Goal: Task Accomplishment & Management: Manage account settings

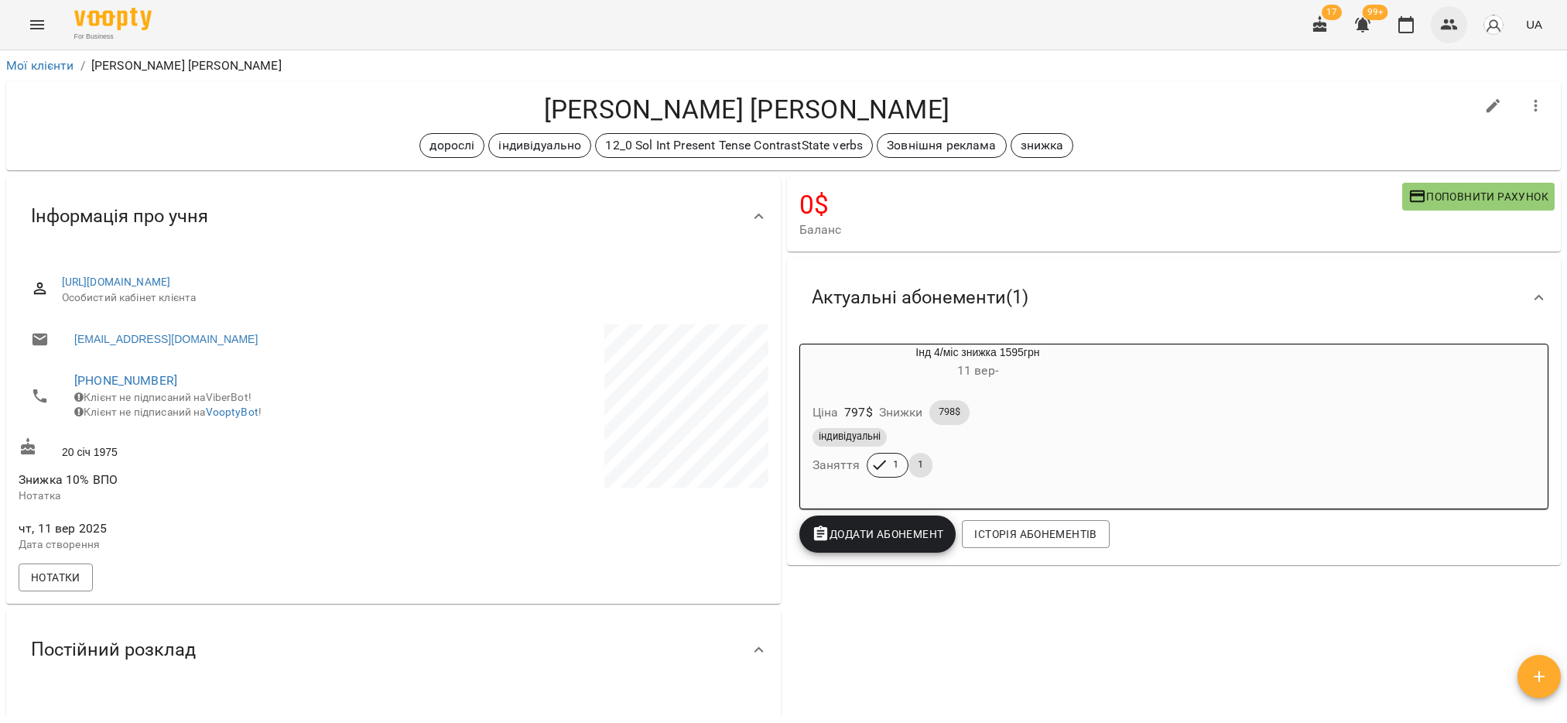
click at [1444, 37] on button "button" at bounding box center [1449, 24] width 37 height 37
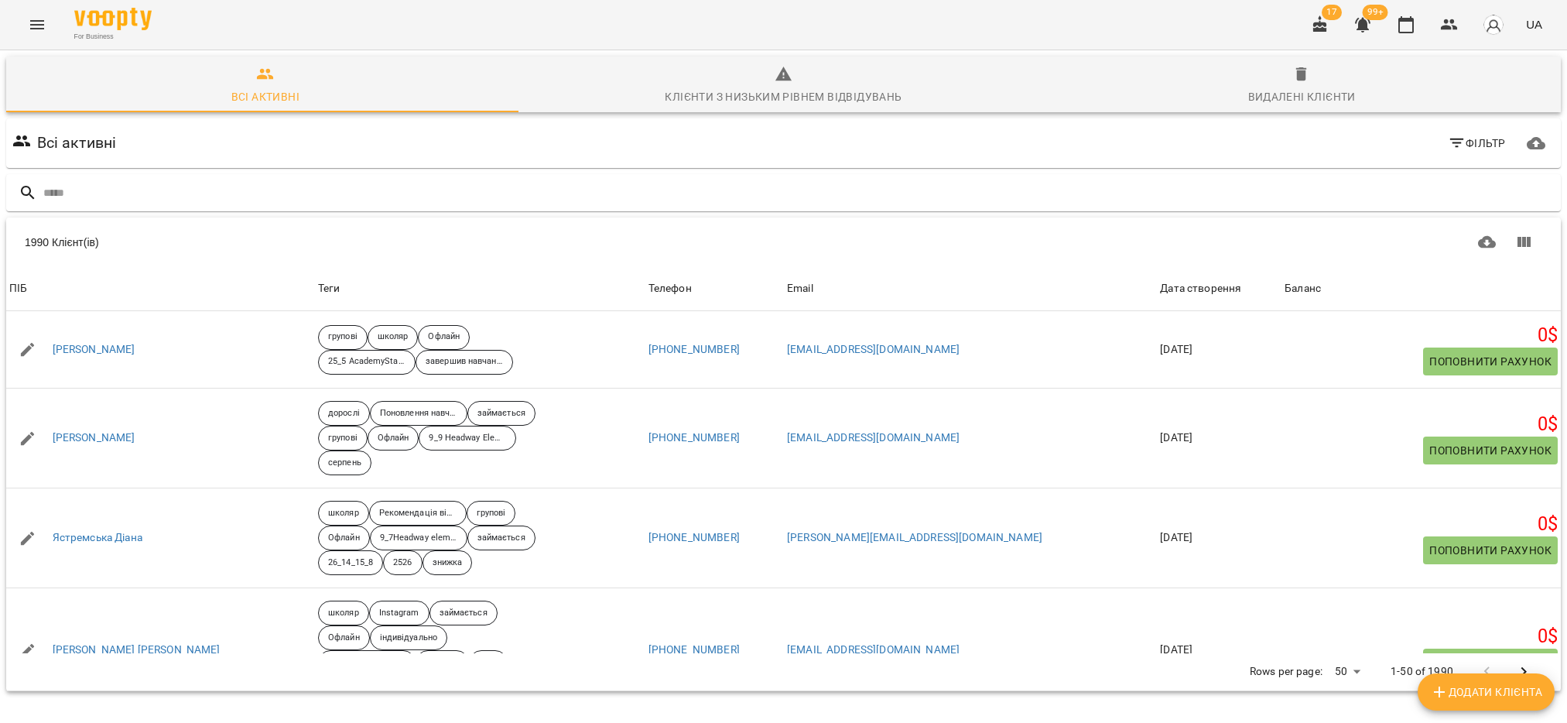
click at [282, 214] on div "1990 Клієнт(ів) 1990 Клієнт(ів) ПІБ Теги Телефон Email Дата створення Баланс ПІ…" at bounding box center [783, 454] width 1561 height 480
click at [277, 200] on input "text" at bounding box center [798, 193] width 1511 height 26
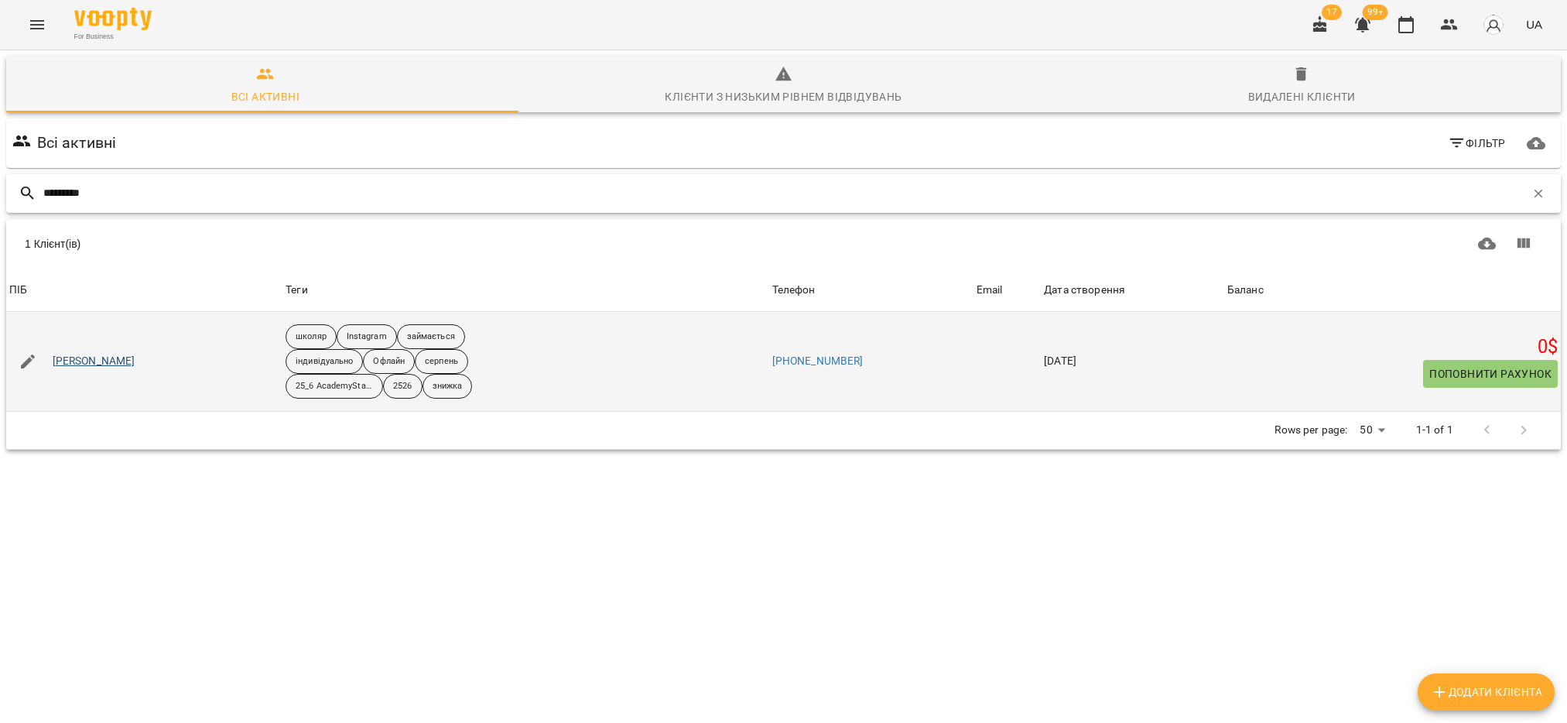
type input "*********"
click at [135, 362] on link "Лукашевич Ростислав" at bounding box center [94, 361] width 83 height 15
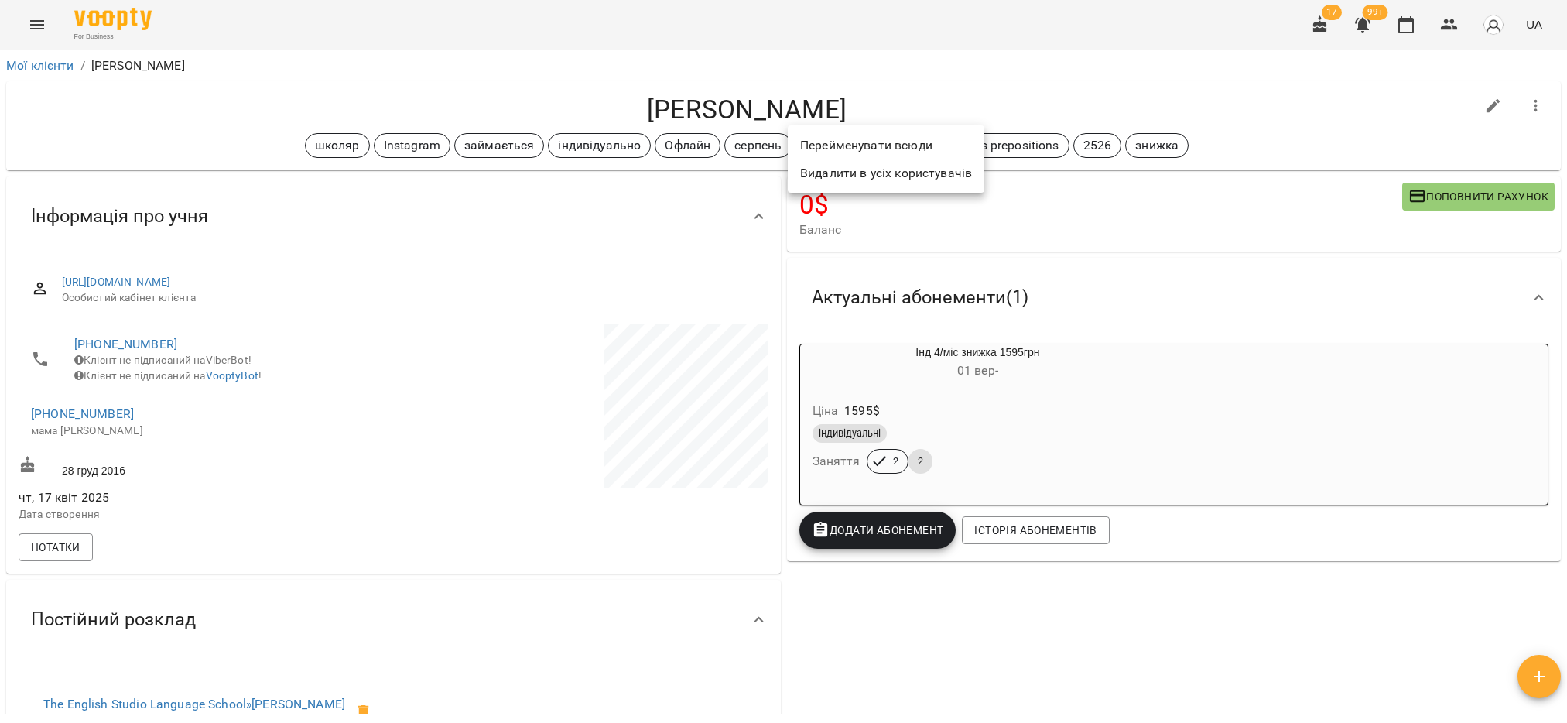
click at [829, 147] on li "Перейменувати всюди" at bounding box center [886, 146] width 197 height 28
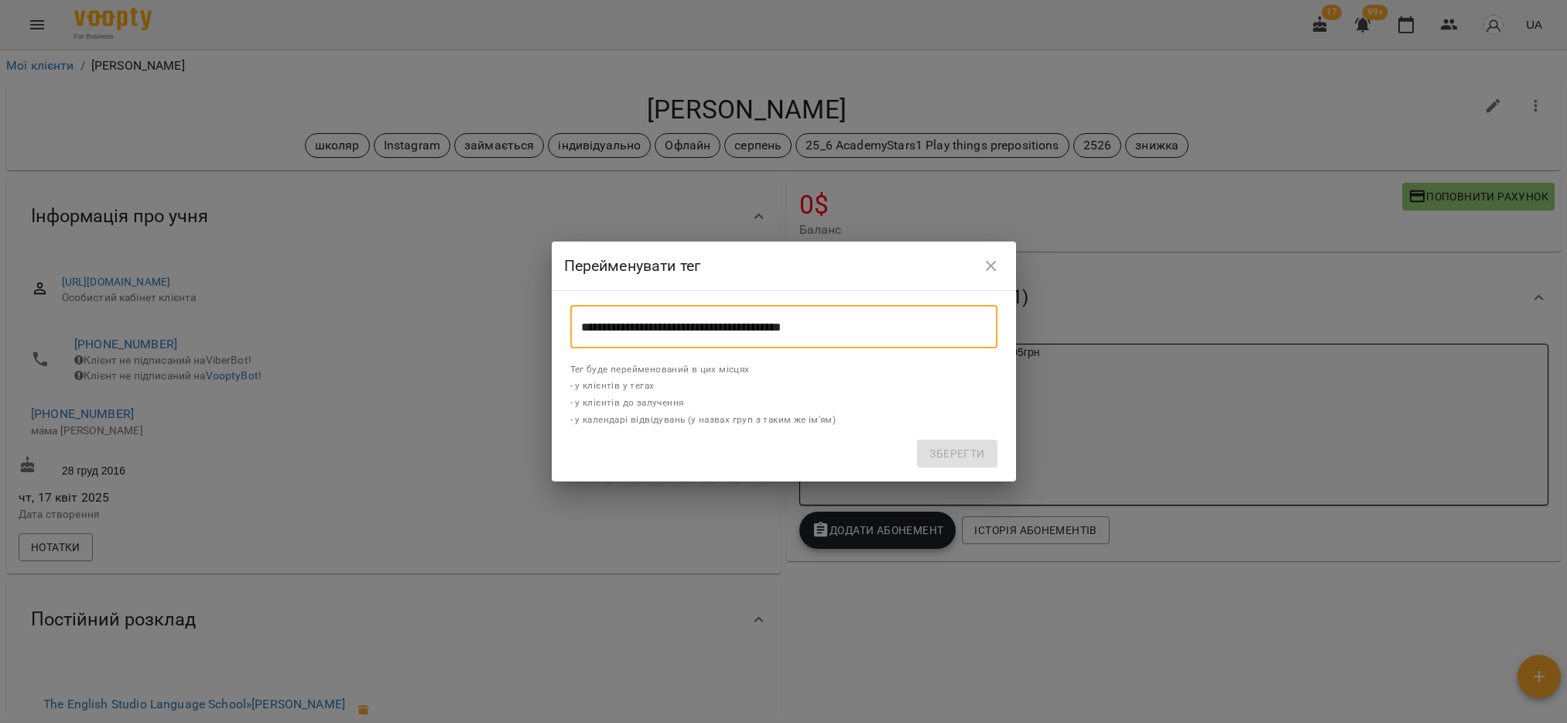
drag, startPoint x: 845, startPoint y: 335, endPoint x: 572, endPoint y: 340, distance: 273.2
click at [572, 340] on input "**********" at bounding box center [783, 326] width 427 height 43
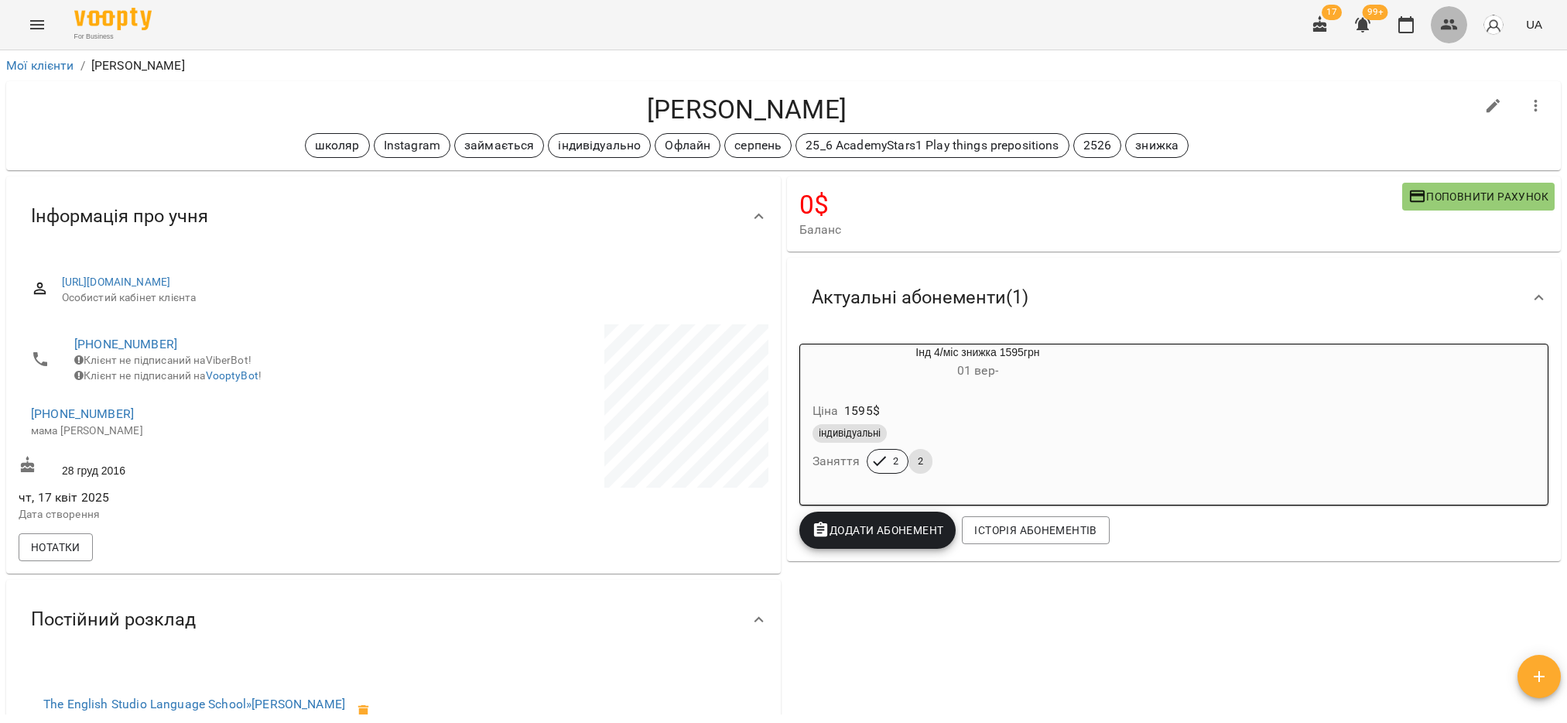
click at [1440, 28] on icon "button" at bounding box center [1449, 24] width 19 height 19
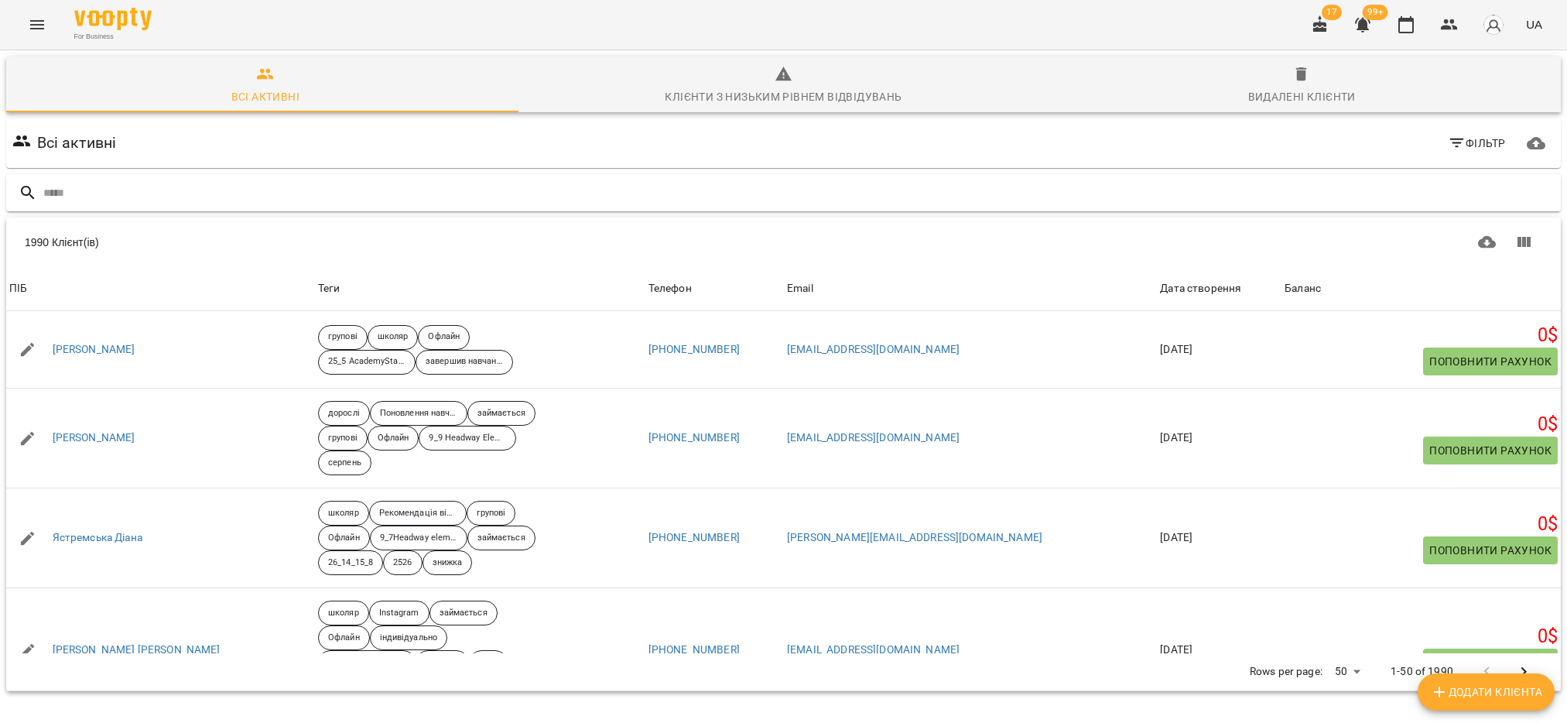
click at [295, 187] on input "text" at bounding box center [798, 193] width 1511 height 26
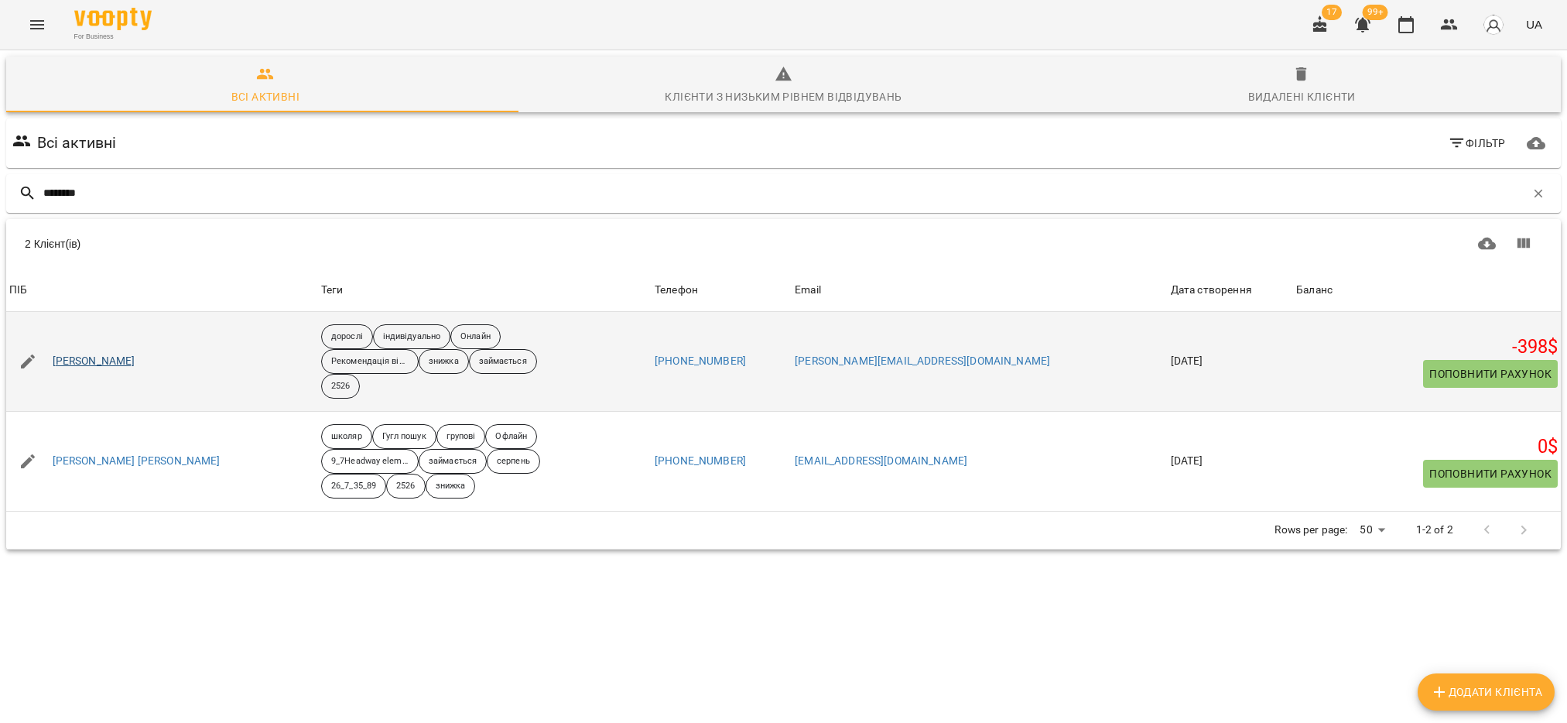
type input "********"
click at [125, 356] on link "[PERSON_NAME]" at bounding box center [94, 361] width 83 height 15
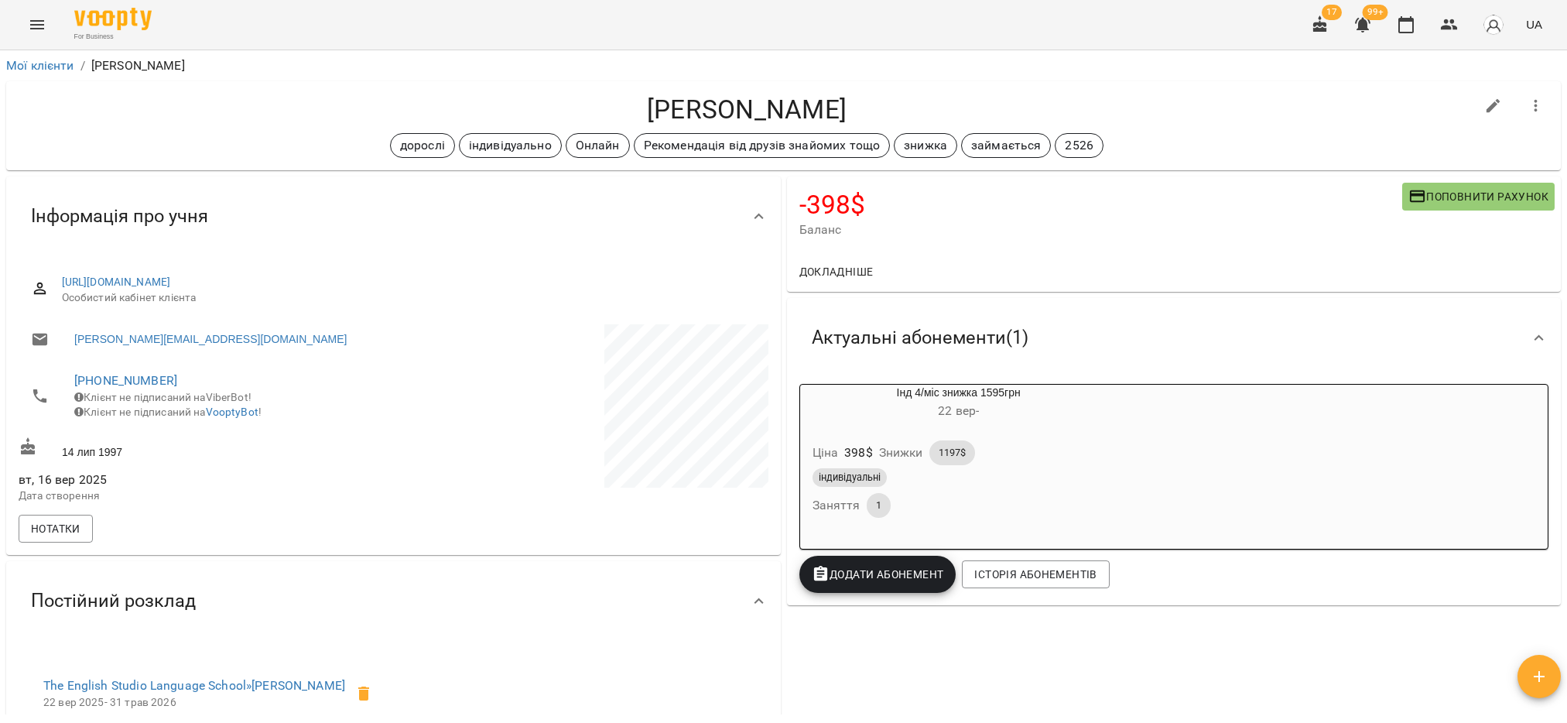
click at [1484, 108] on icon "button" at bounding box center [1493, 106] width 19 height 19
select select "**"
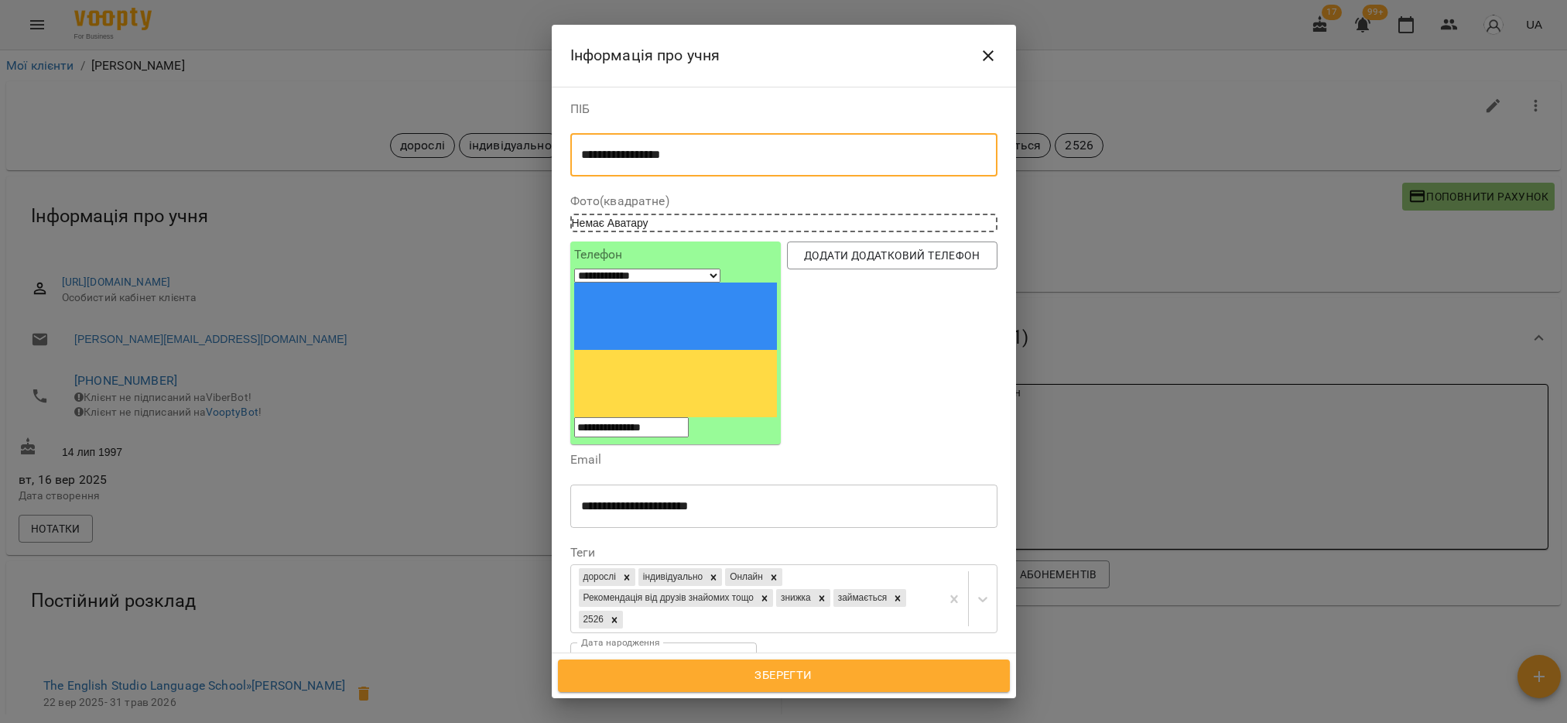
click at [713, 158] on textarea "**********" at bounding box center [775, 155] width 388 height 15
type textarea "**********"
click at [829, 676] on span "Зберегти" at bounding box center [784, 676] width 418 height 20
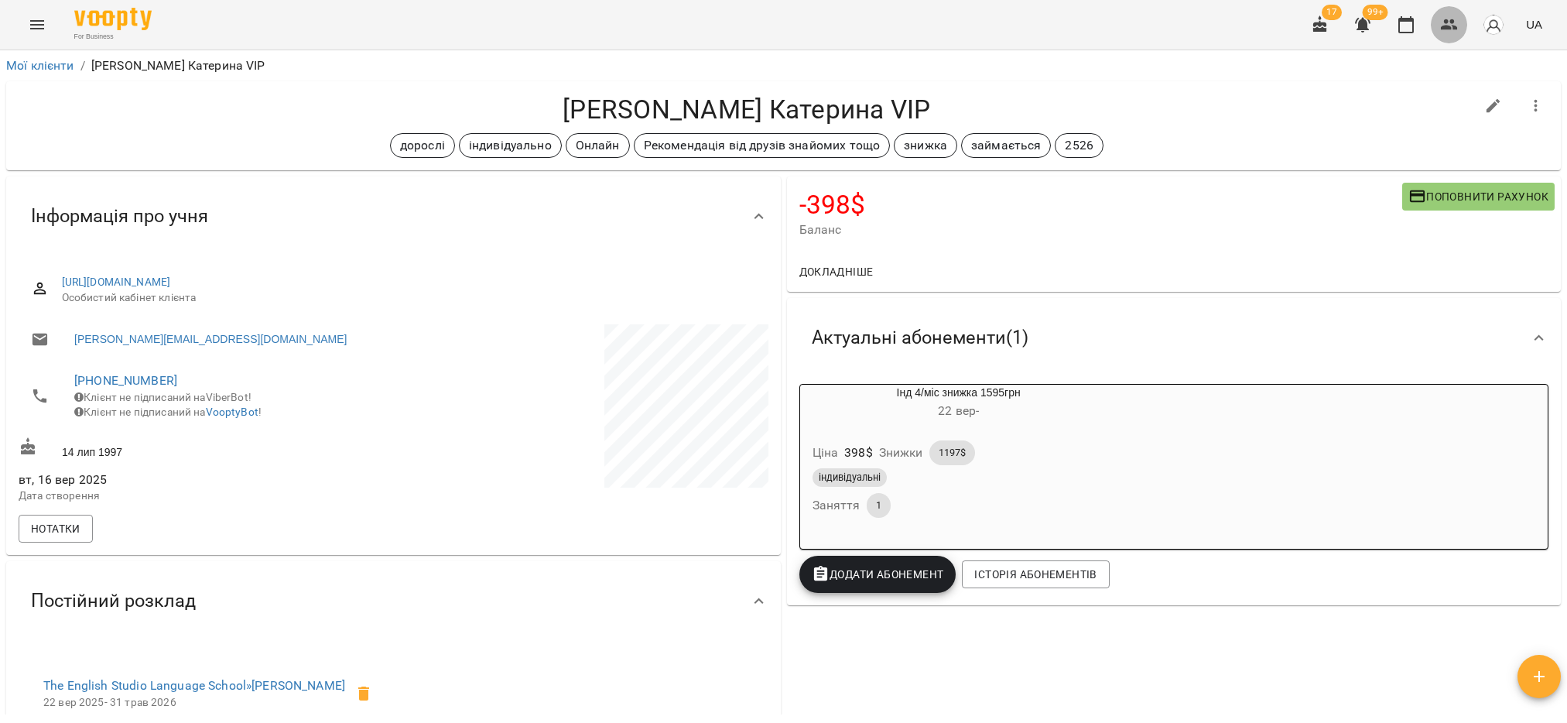
click at [1445, 17] on icon "button" at bounding box center [1449, 24] width 19 height 19
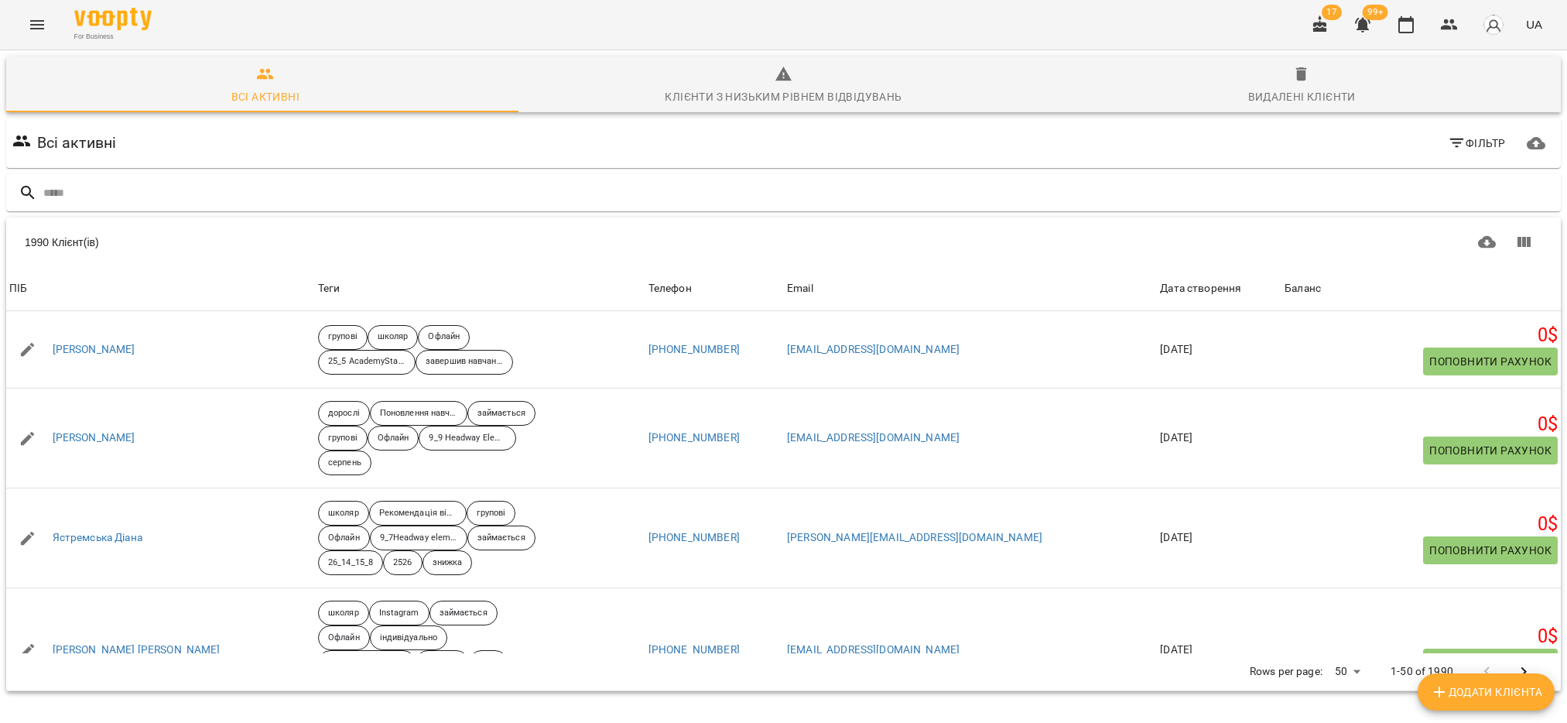
click at [1448, 146] on icon "button" at bounding box center [1457, 143] width 19 height 19
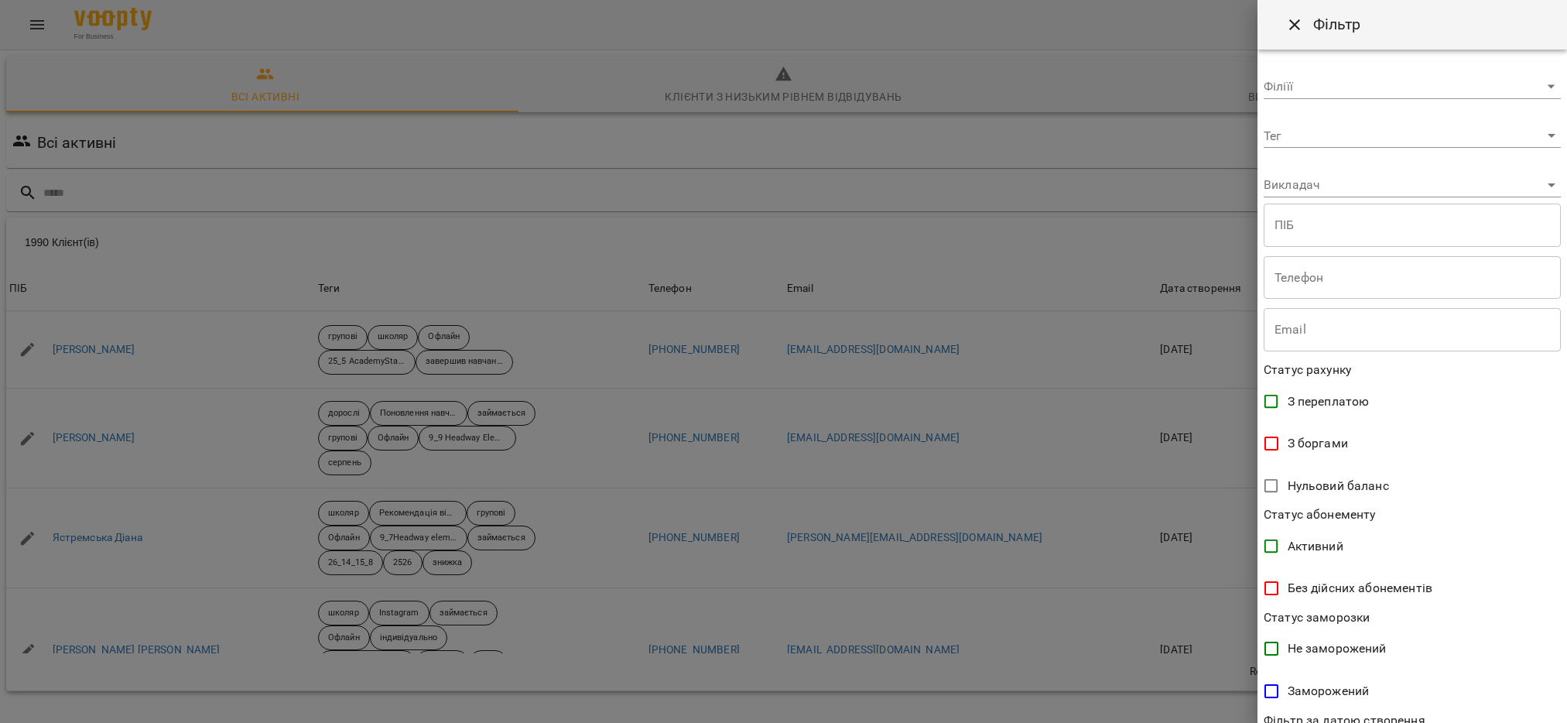
click at [1528, 131] on body "For Business 17 99+ UA Всі активні Клієнти з низьким рівнем відвідувань Видален…" at bounding box center [783, 403] width 1567 height 806
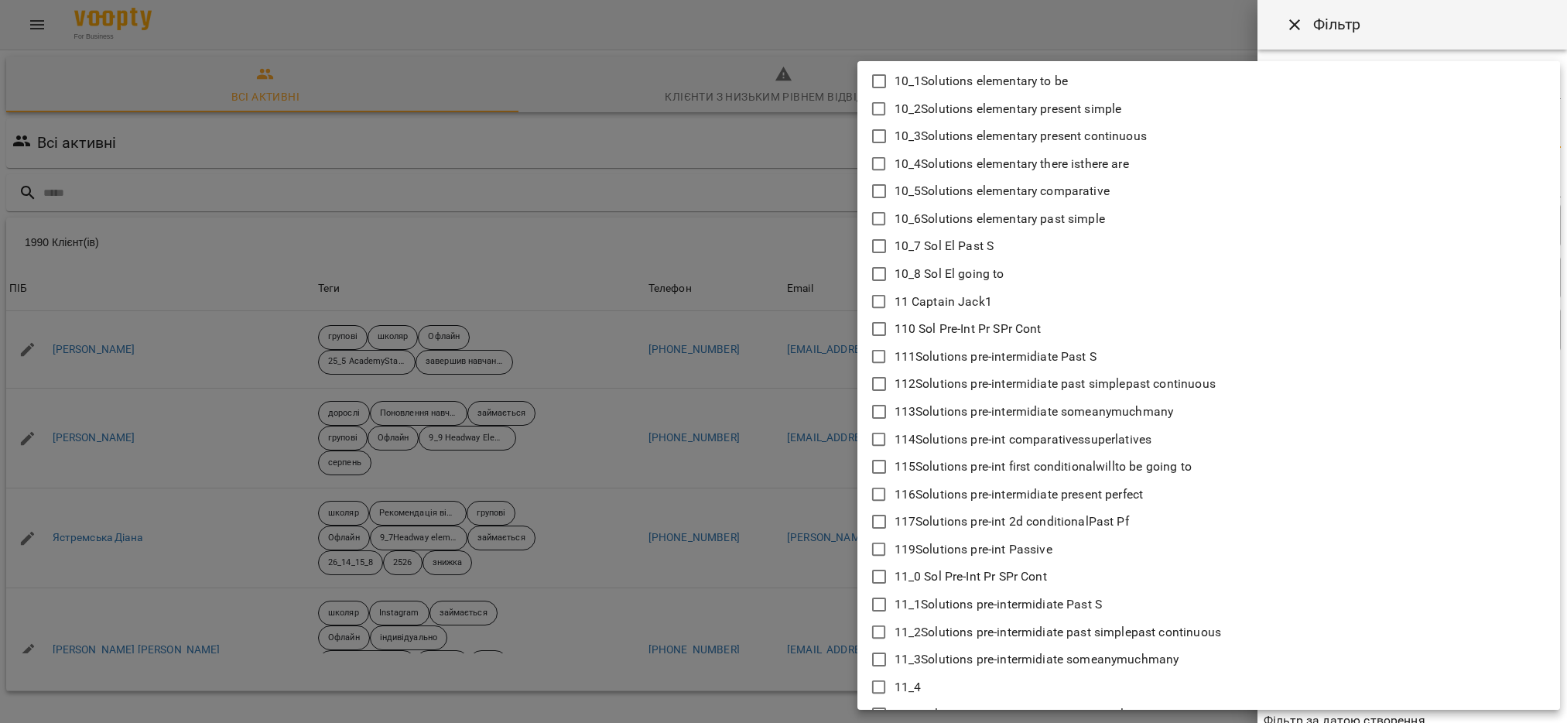
click at [876, 330] on icon at bounding box center [879, 329] width 19 height 19
type input "**********"
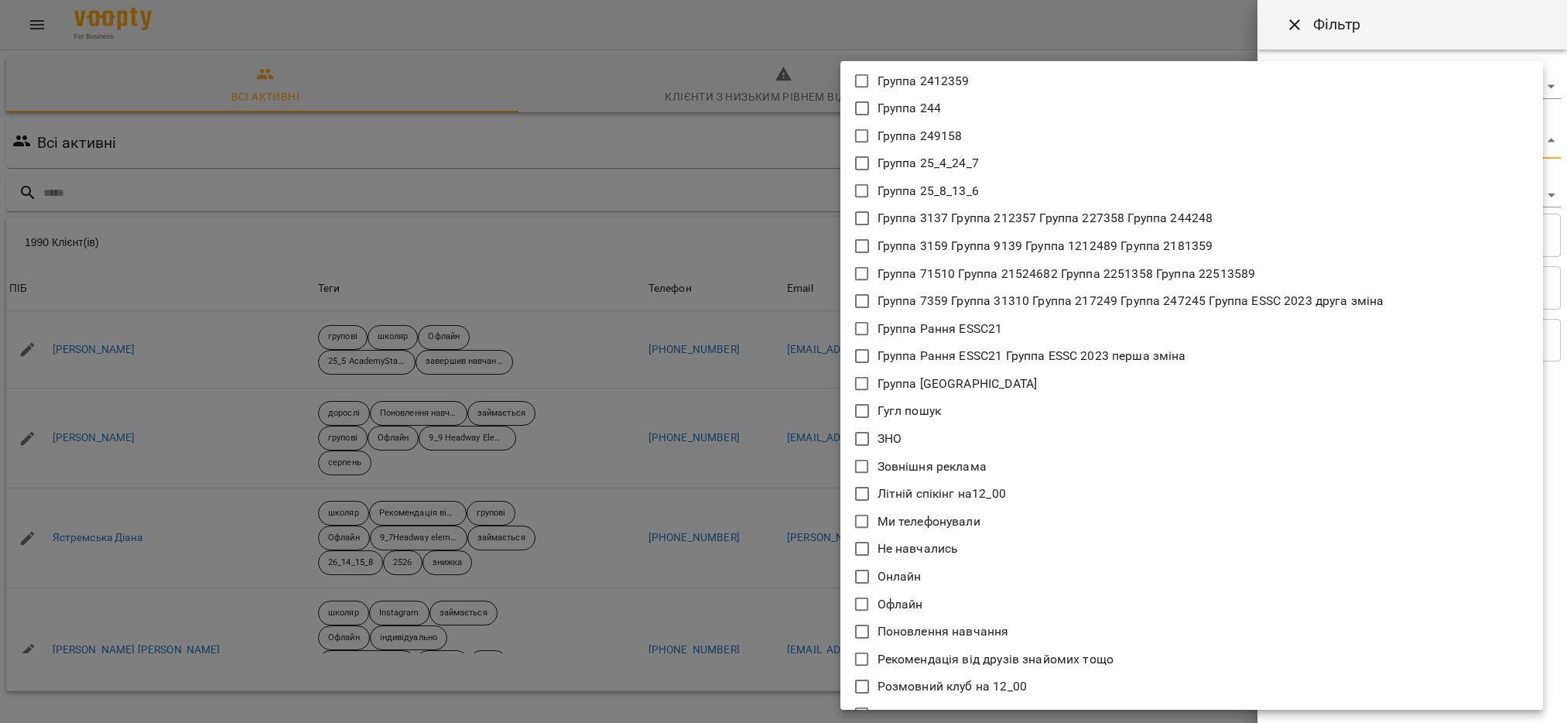
scroll to position [10366, 0]
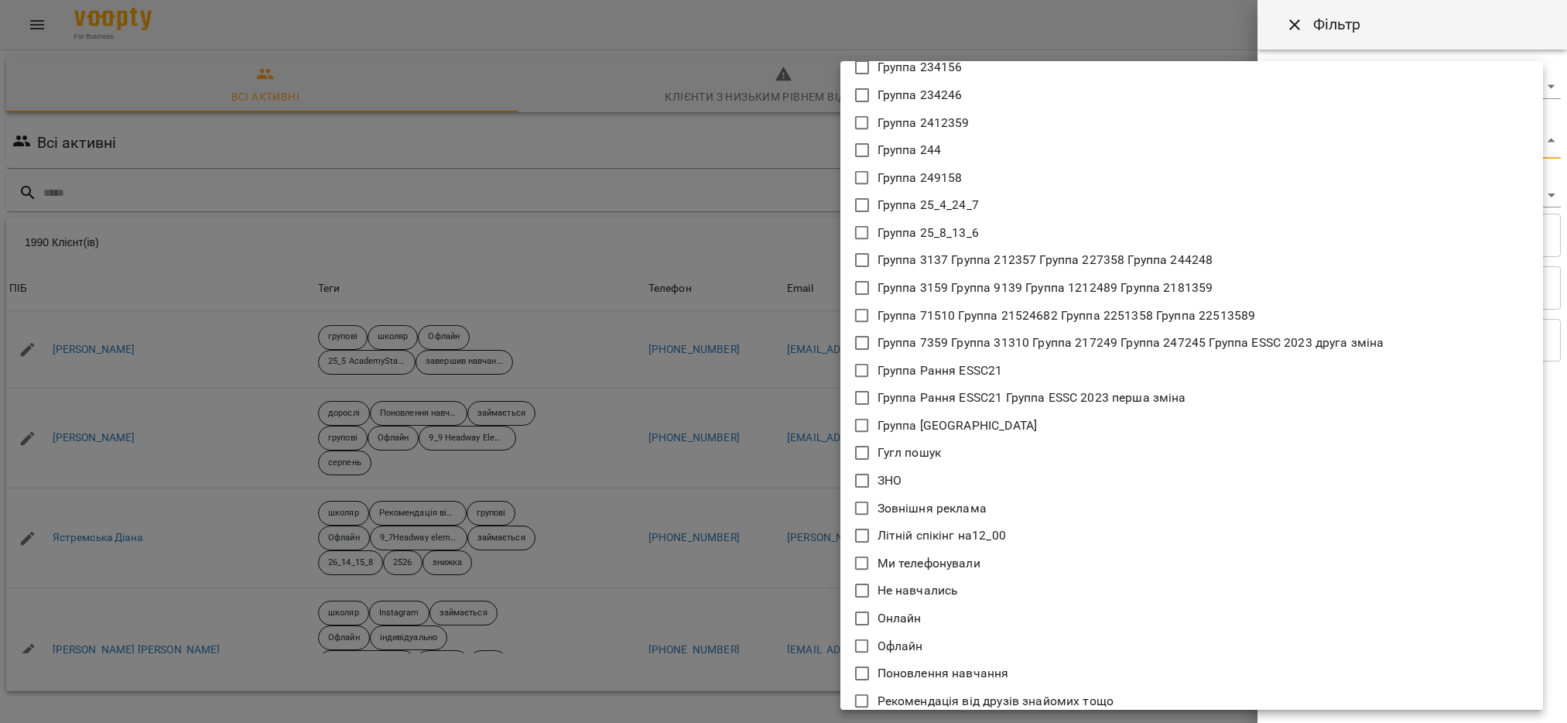
click at [788, 242] on div at bounding box center [783, 361] width 1567 height 723
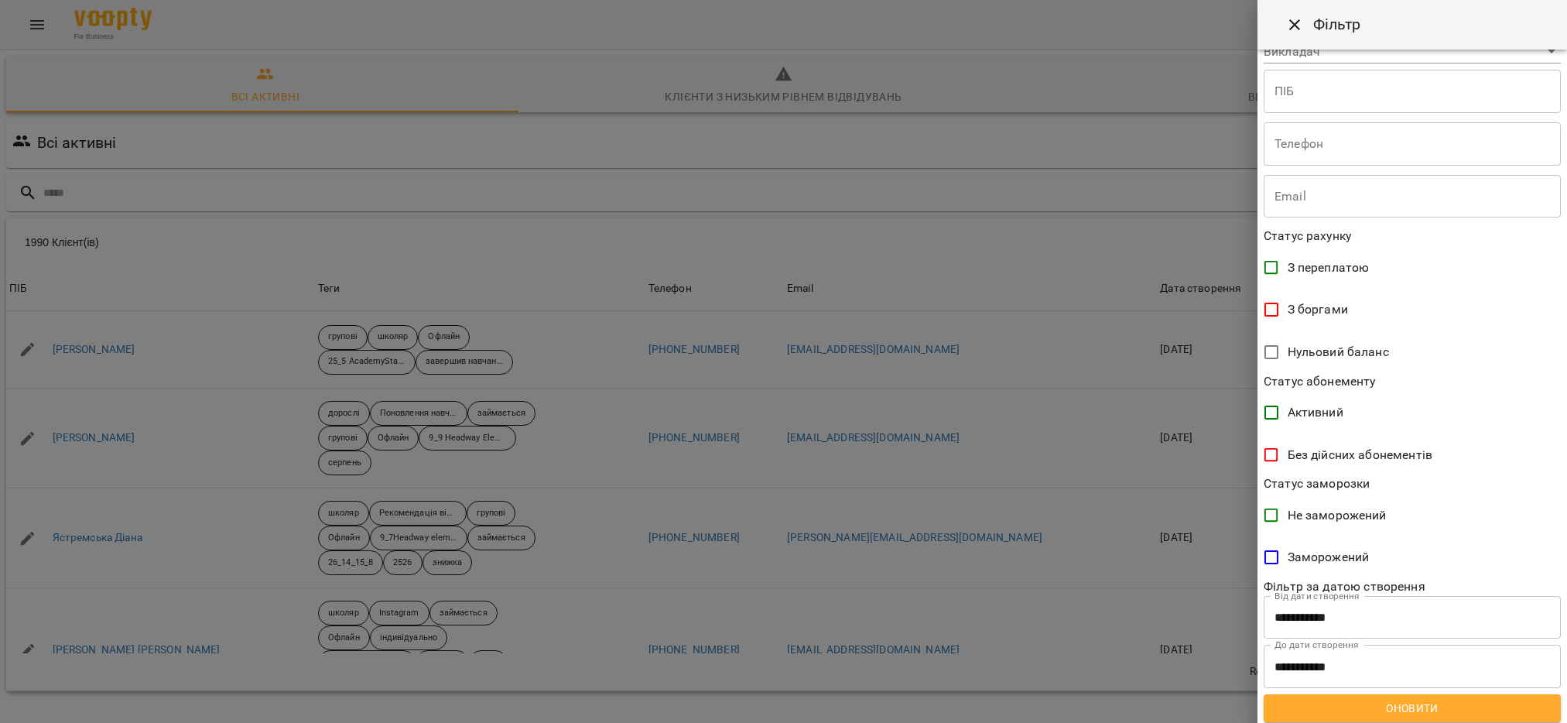
scroll to position [149, 0]
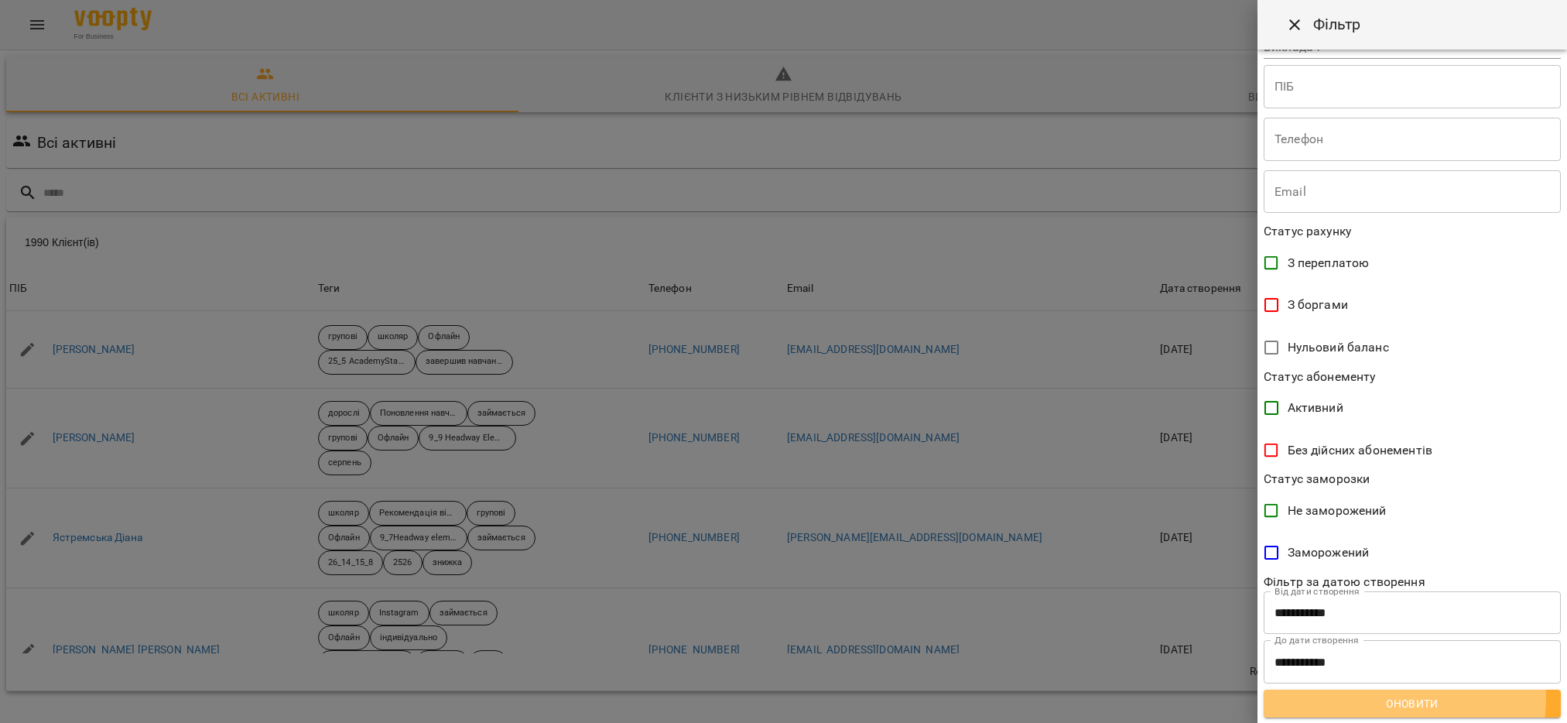
click at [1401, 699] on span "Оновити" at bounding box center [1412, 703] width 272 height 19
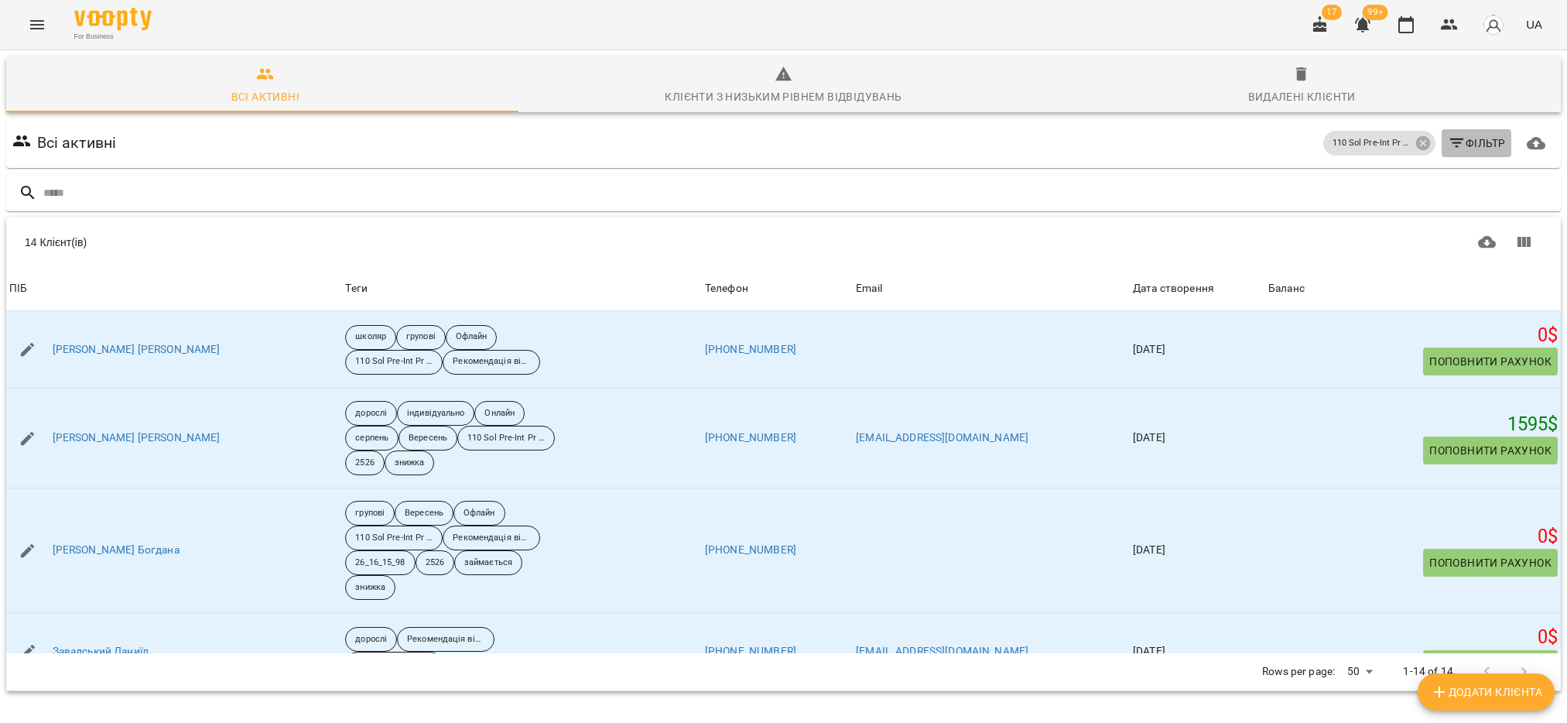
click at [1448, 144] on icon "button" at bounding box center [1457, 143] width 19 height 19
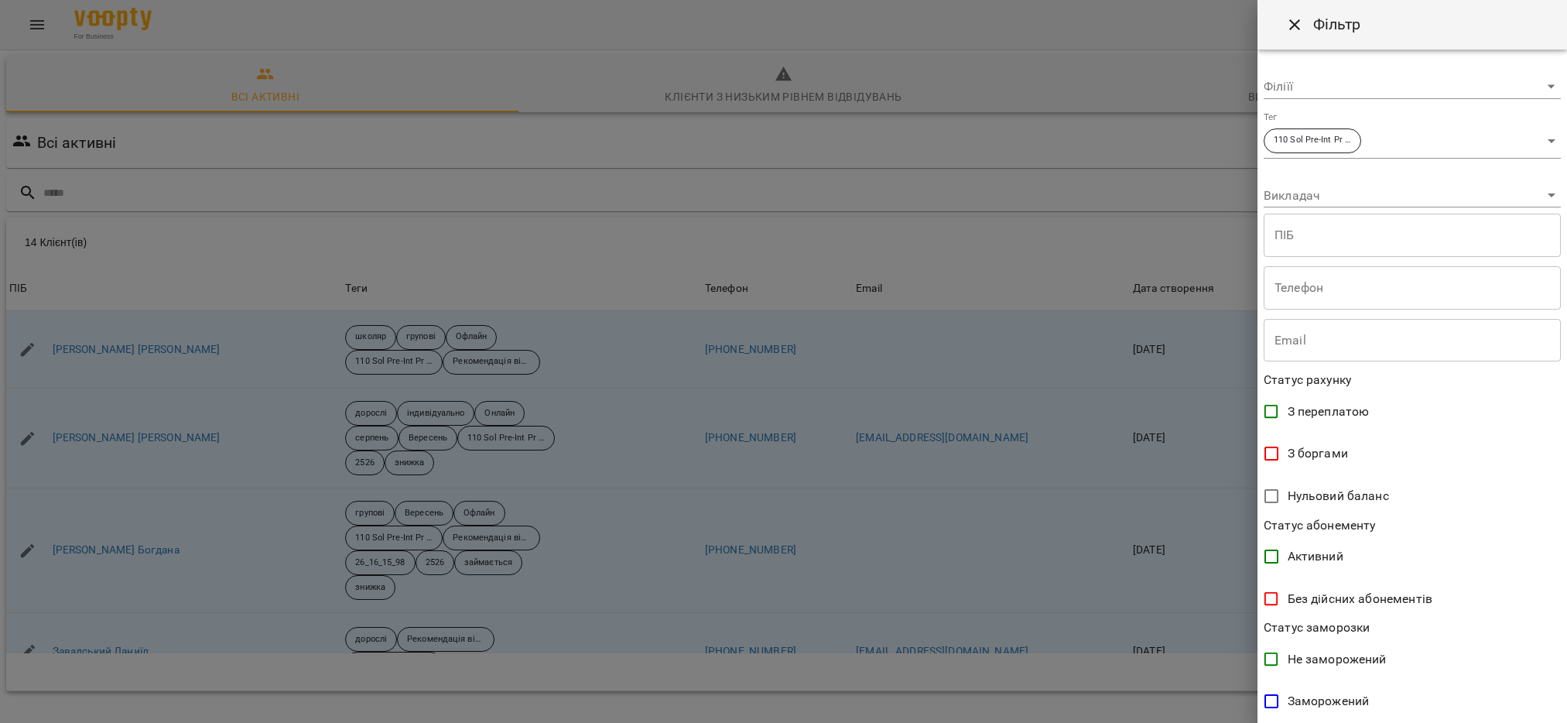
click at [1537, 142] on body "For Business 17 99+ UA Всі активні Клієнти з низьким рівнем відвідувань Видален…" at bounding box center [783, 403] width 1567 height 806
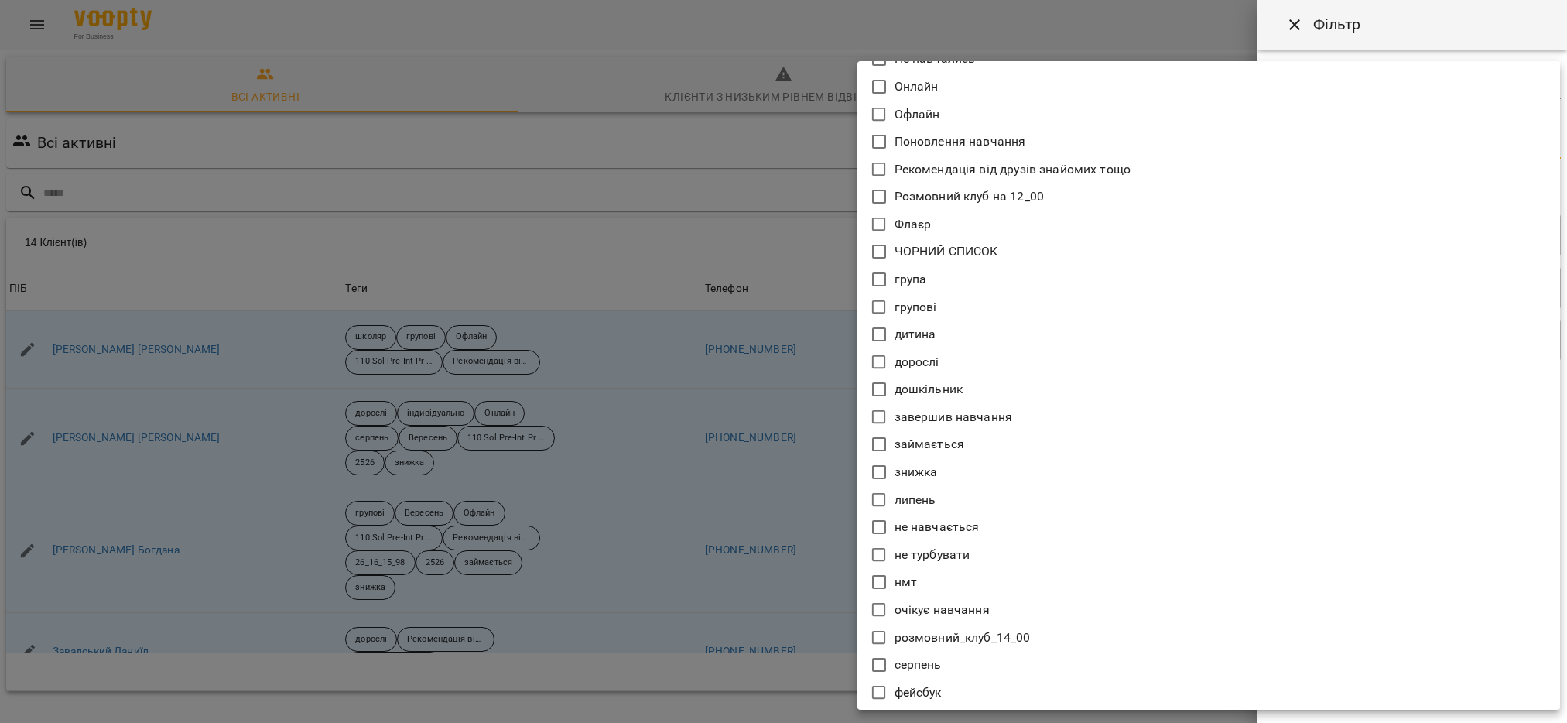
scroll to position [10912, 0]
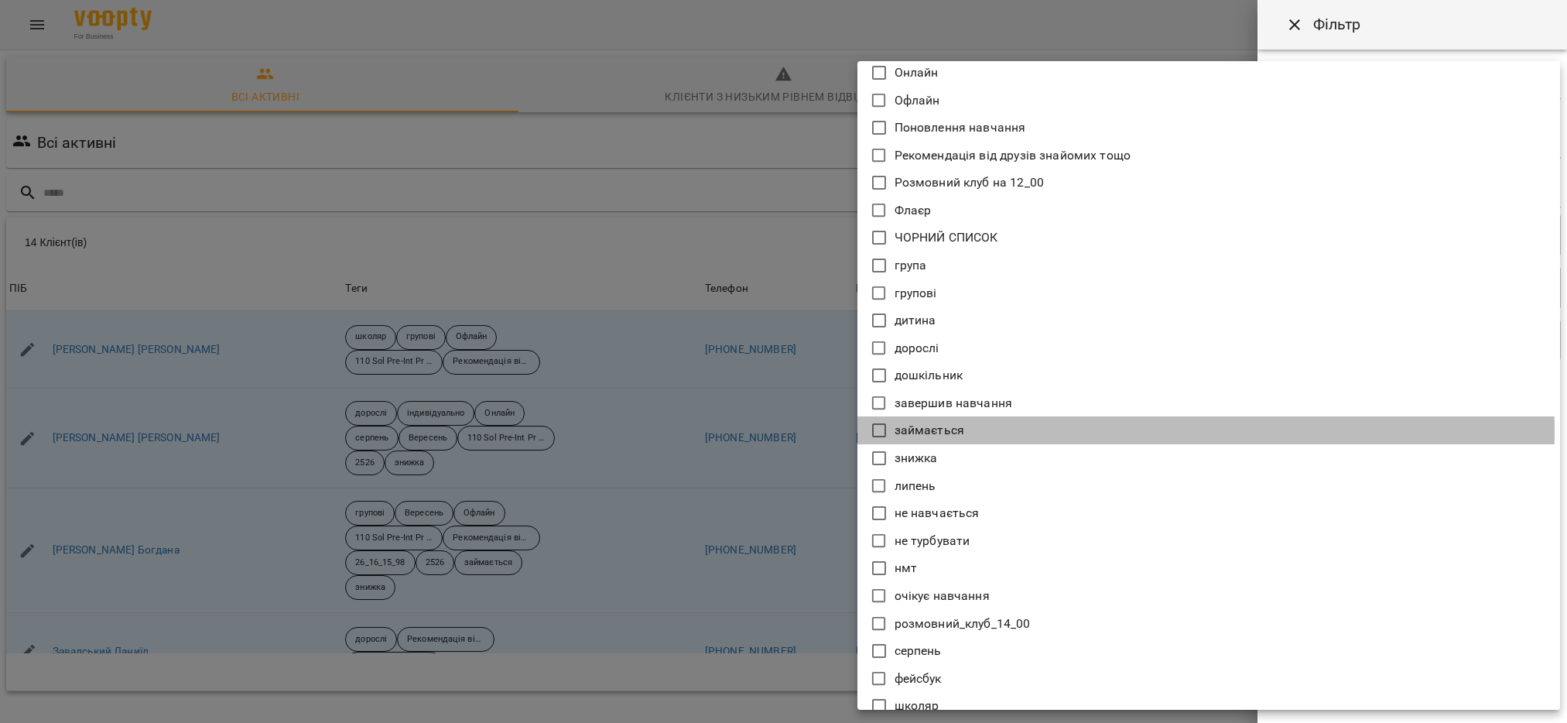
click at [950, 426] on p "займається" at bounding box center [930, 430] width 70 height 19
type input "**********"
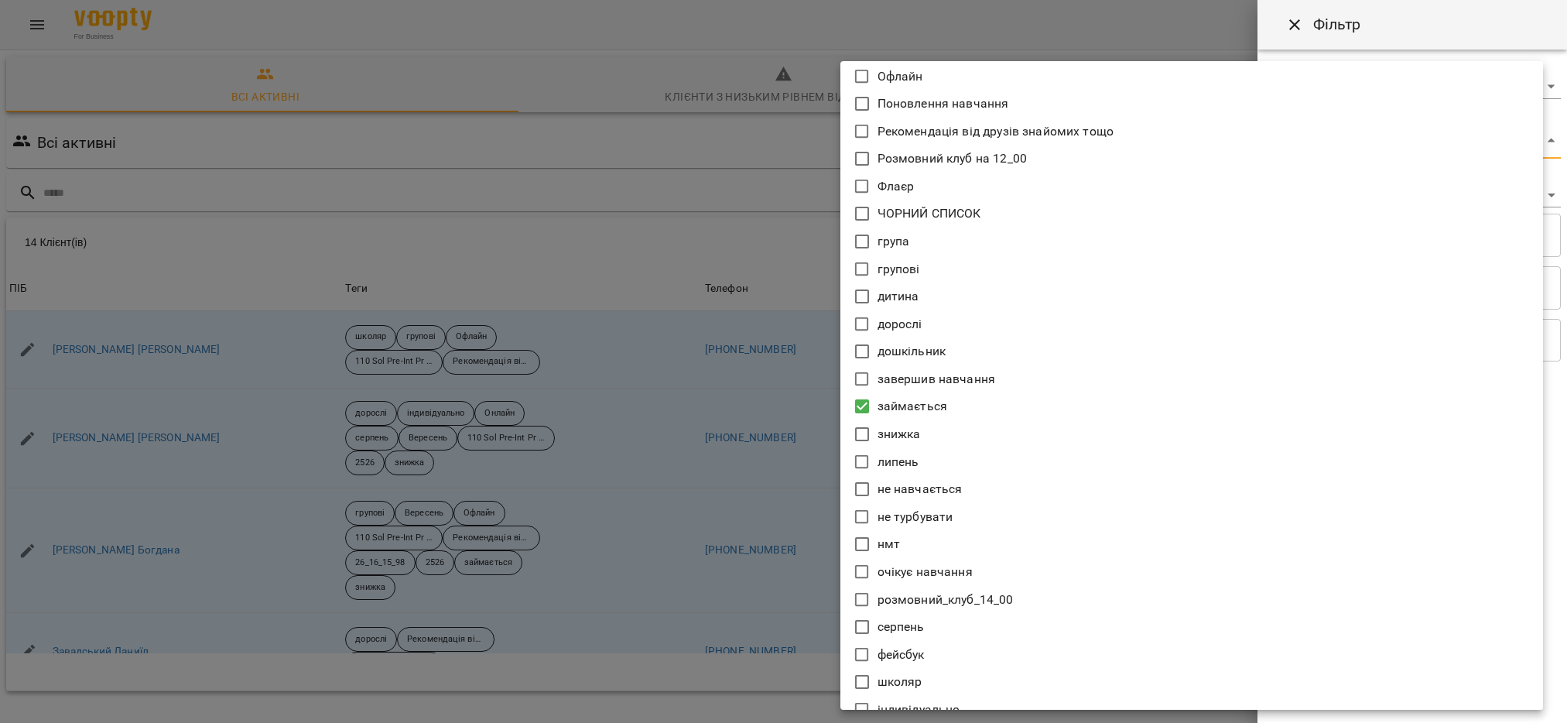
scroll to position [10947, 0]
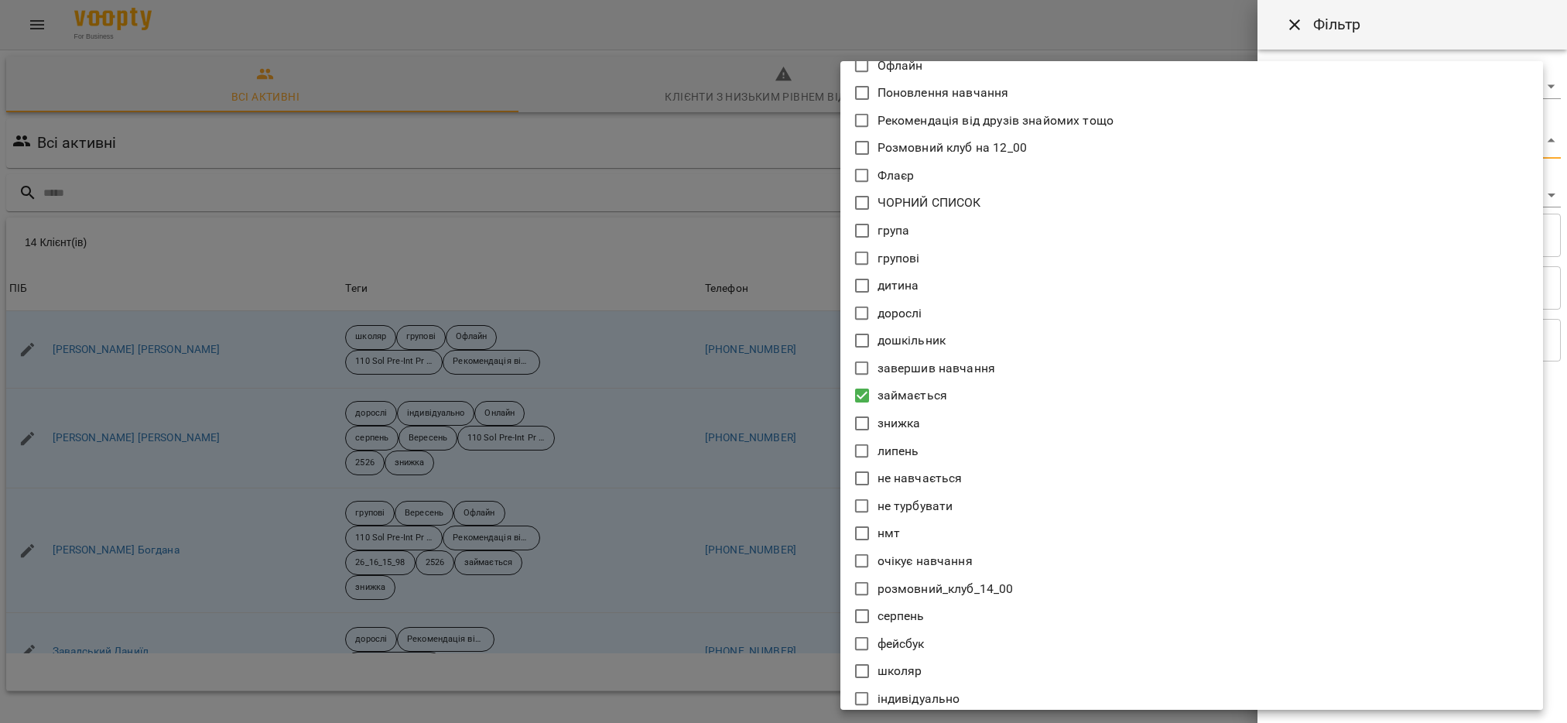
click at [674, 444] on div at bounding box center [783, 361] width 1567 height 723
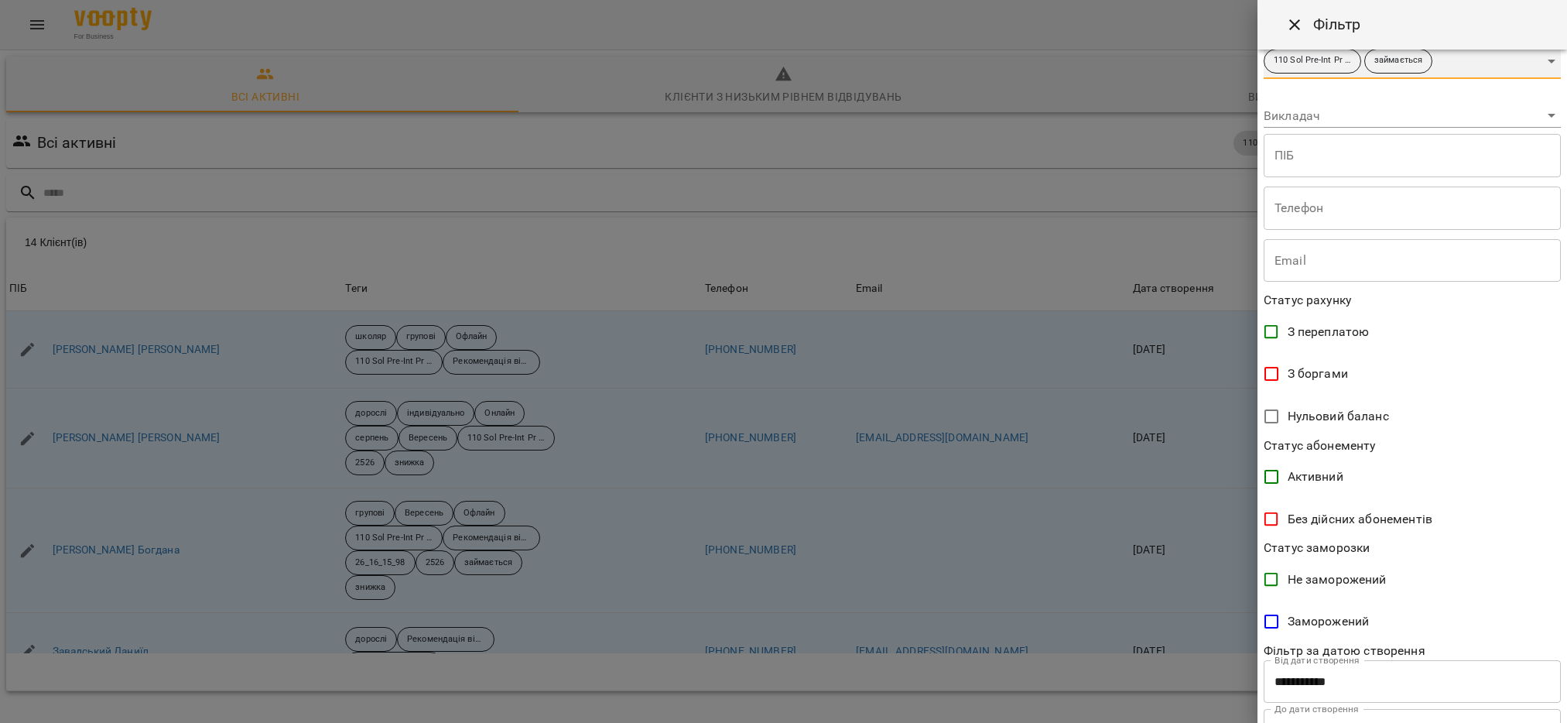
scroll to position [149, 0]
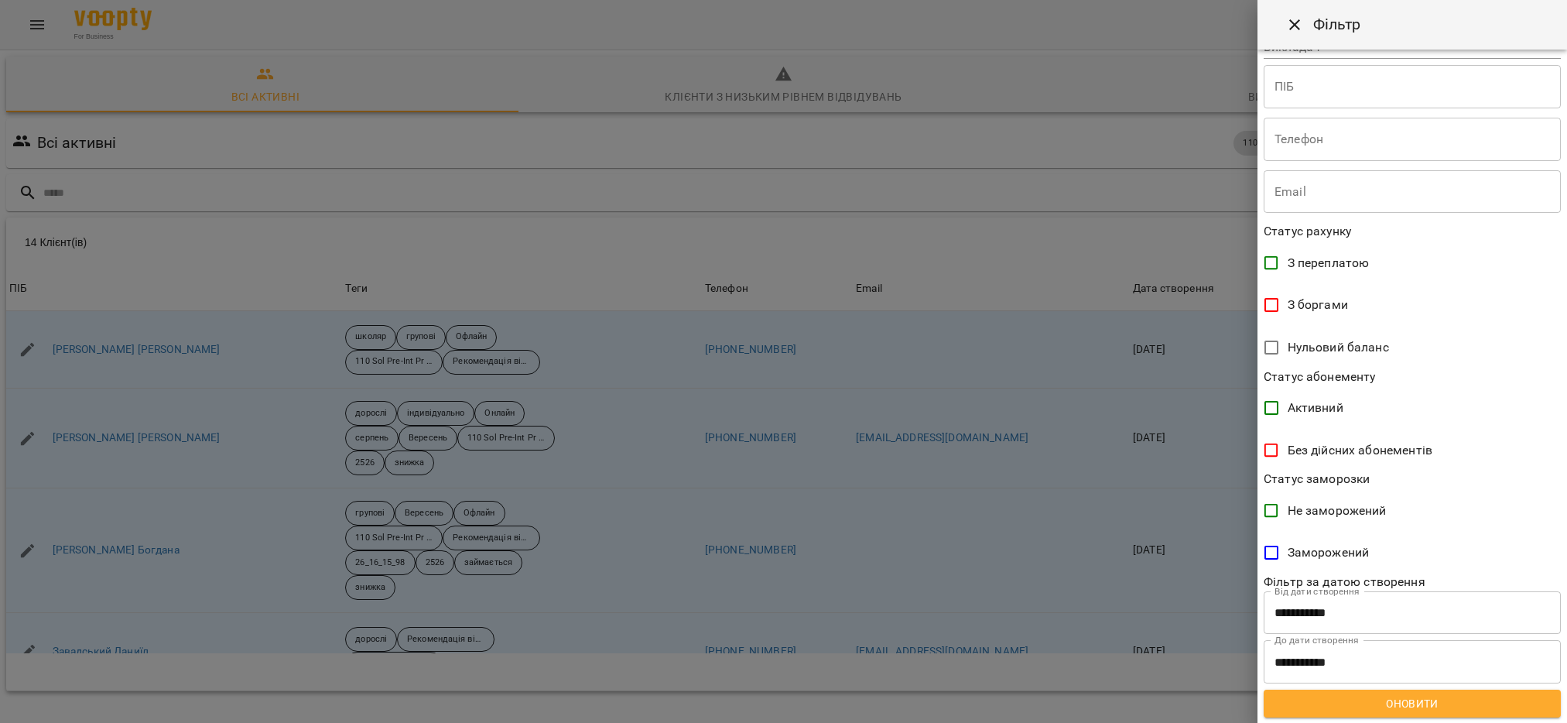
click at [1366, 706] on span "Оновити" at bounding box center [1412, 703] width 272 height 19
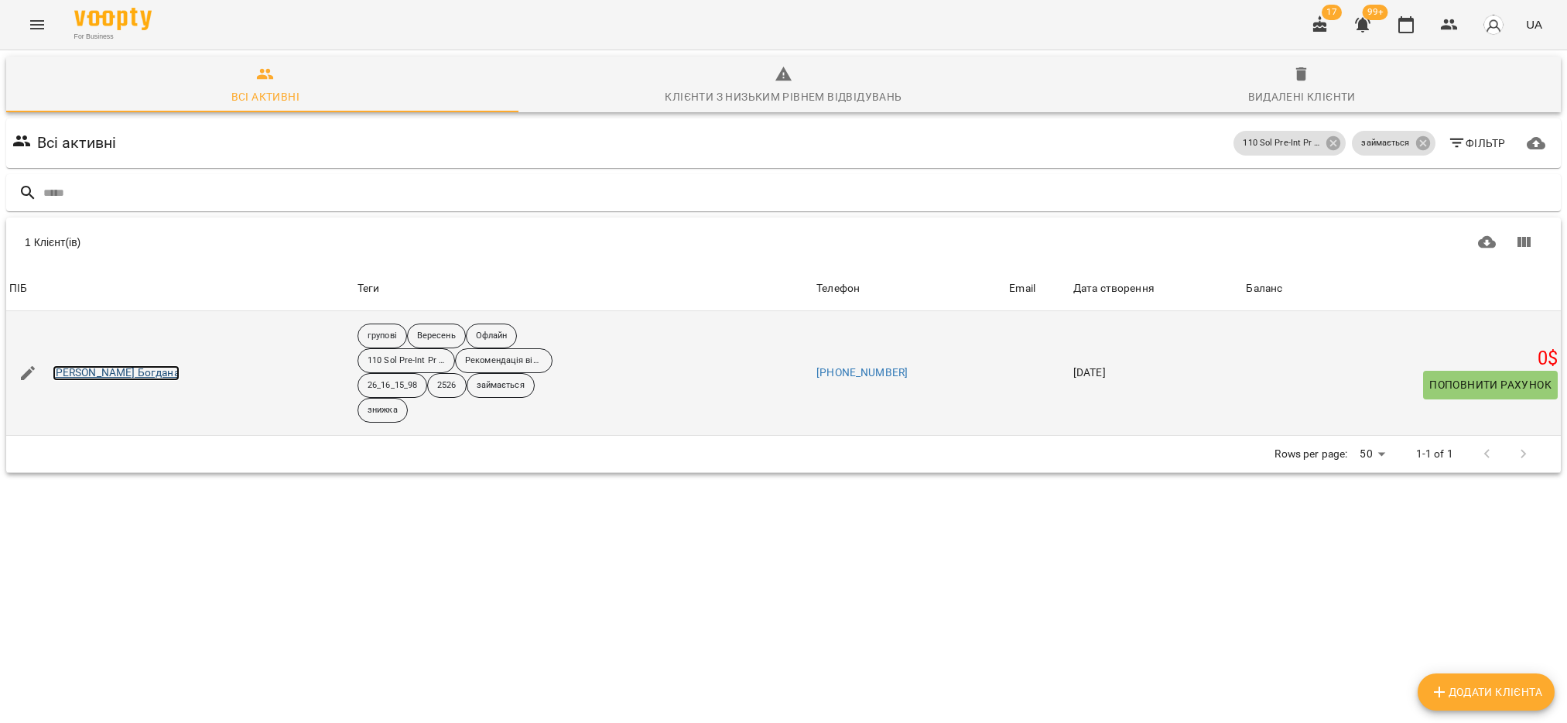
click at [128, 377] on link "[PERSON_NAME] Богдана" at bounding box center [116, 372] width 127 height 15
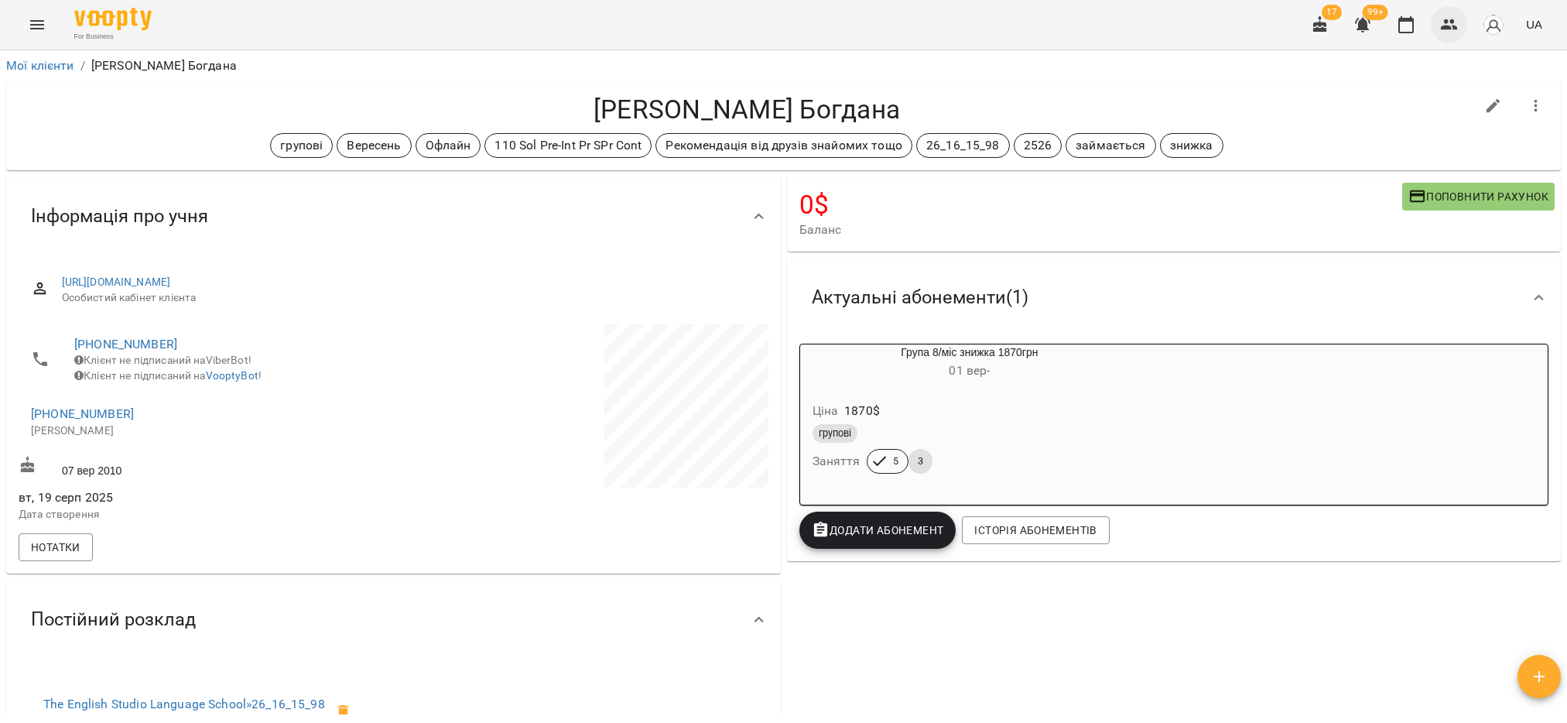
click at [1450, 23] on icon "button" at bounding box center [1449, 24] width 19 height 19
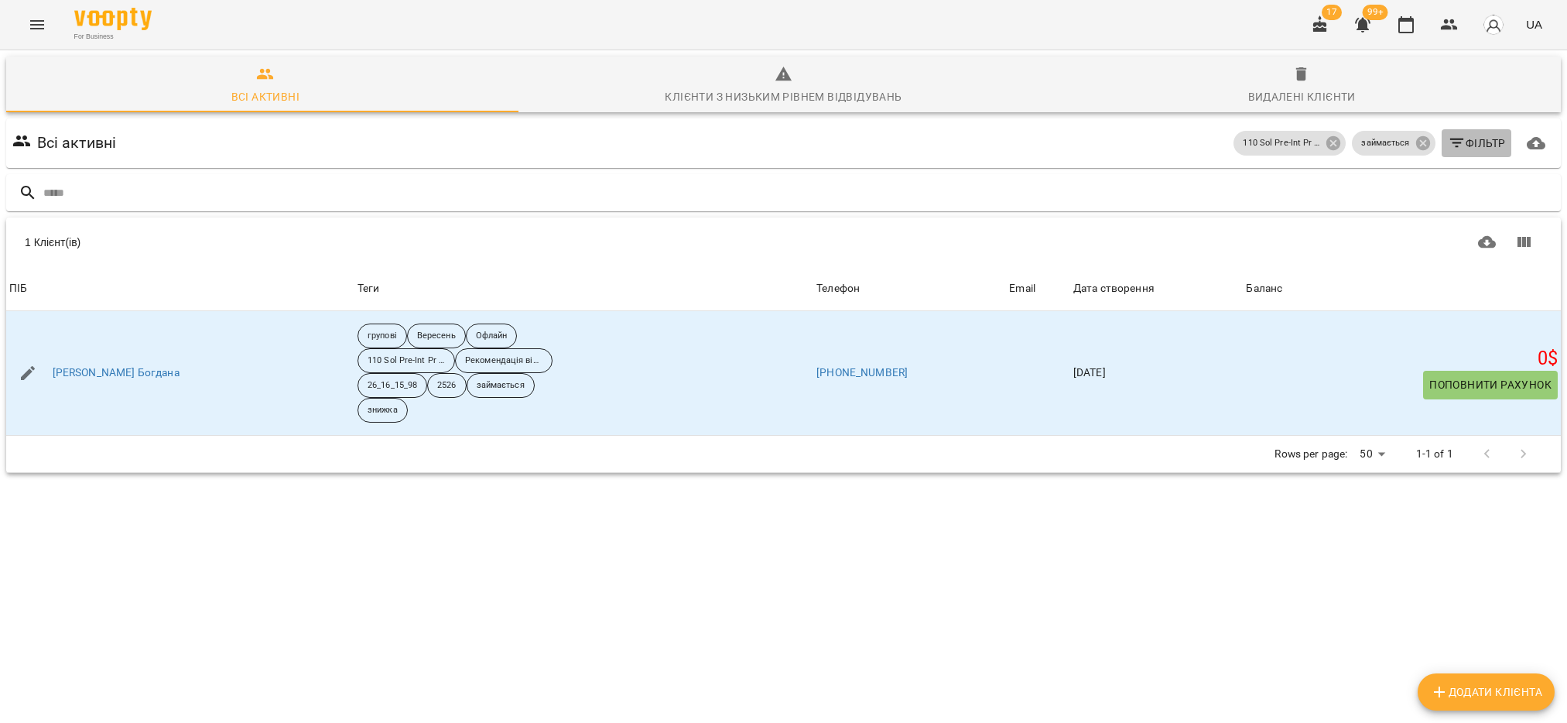
click at [1452, 135] on span "Фільтр" at bounding box center [1477, 143] width 58 height 19
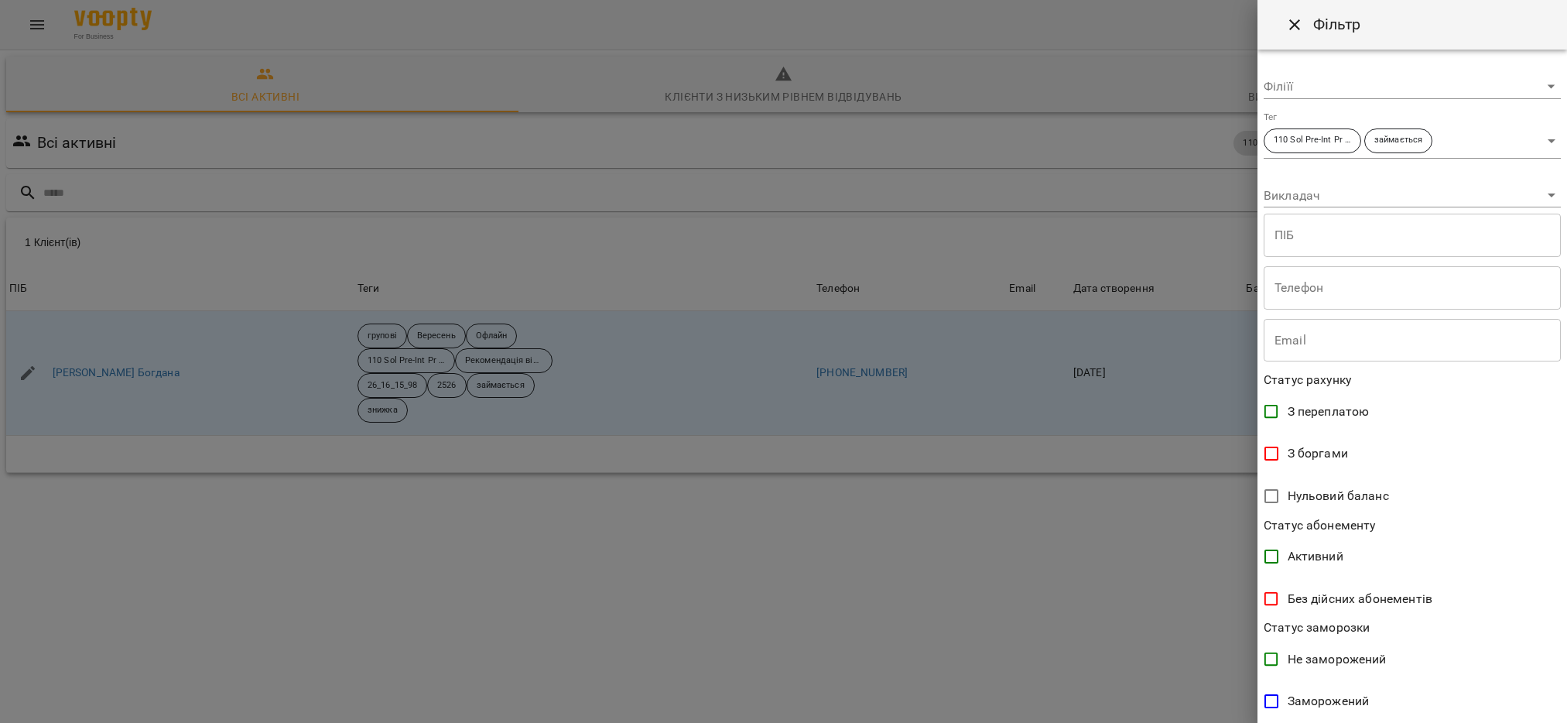
click at [1521, 145] on body "For Business 17 99+ UA Всі активні Клієнти з низьким рівнем відвідувань Видален…" at bounding box center [783, 293] width 1567 height 587
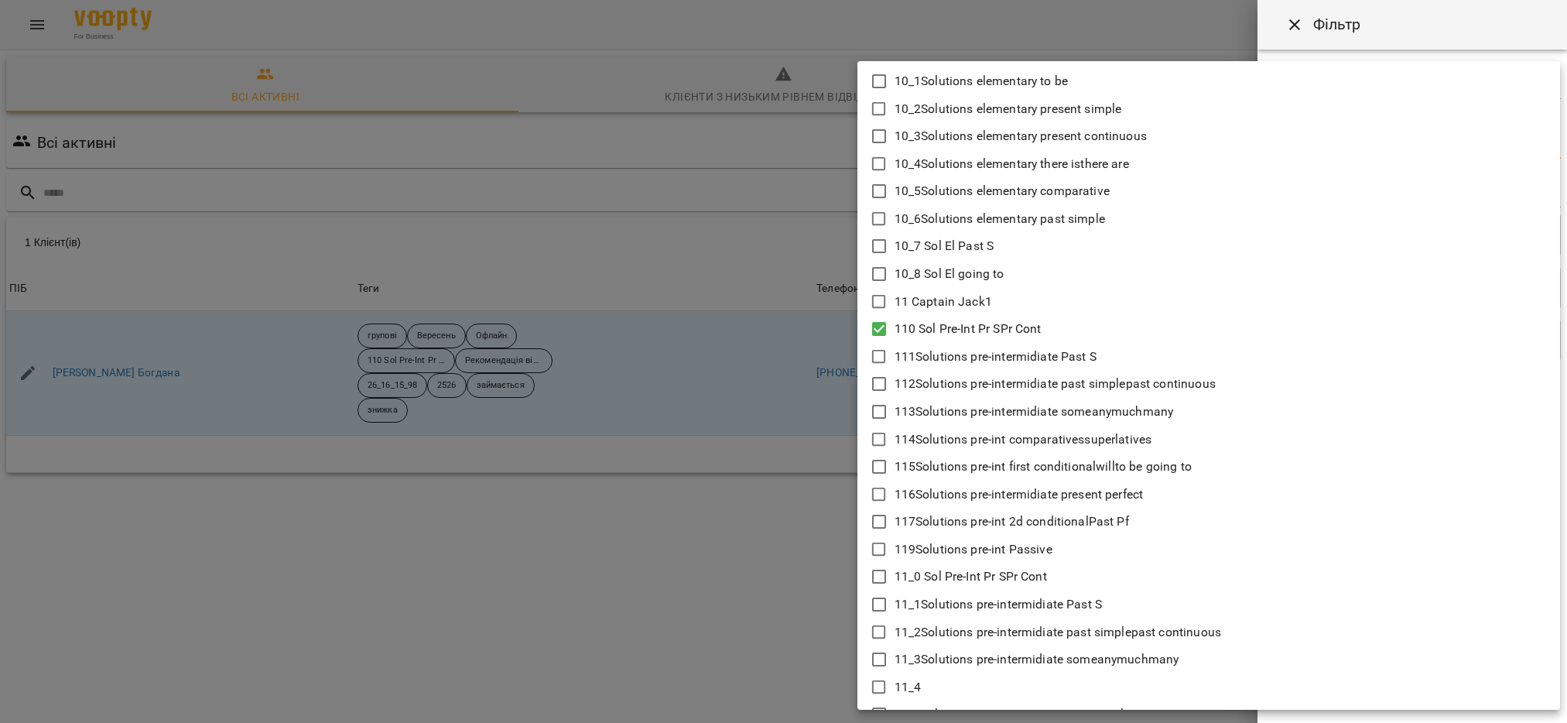
click at [878, 355] on icon at bounding box center [879, 356] width 19 height 19
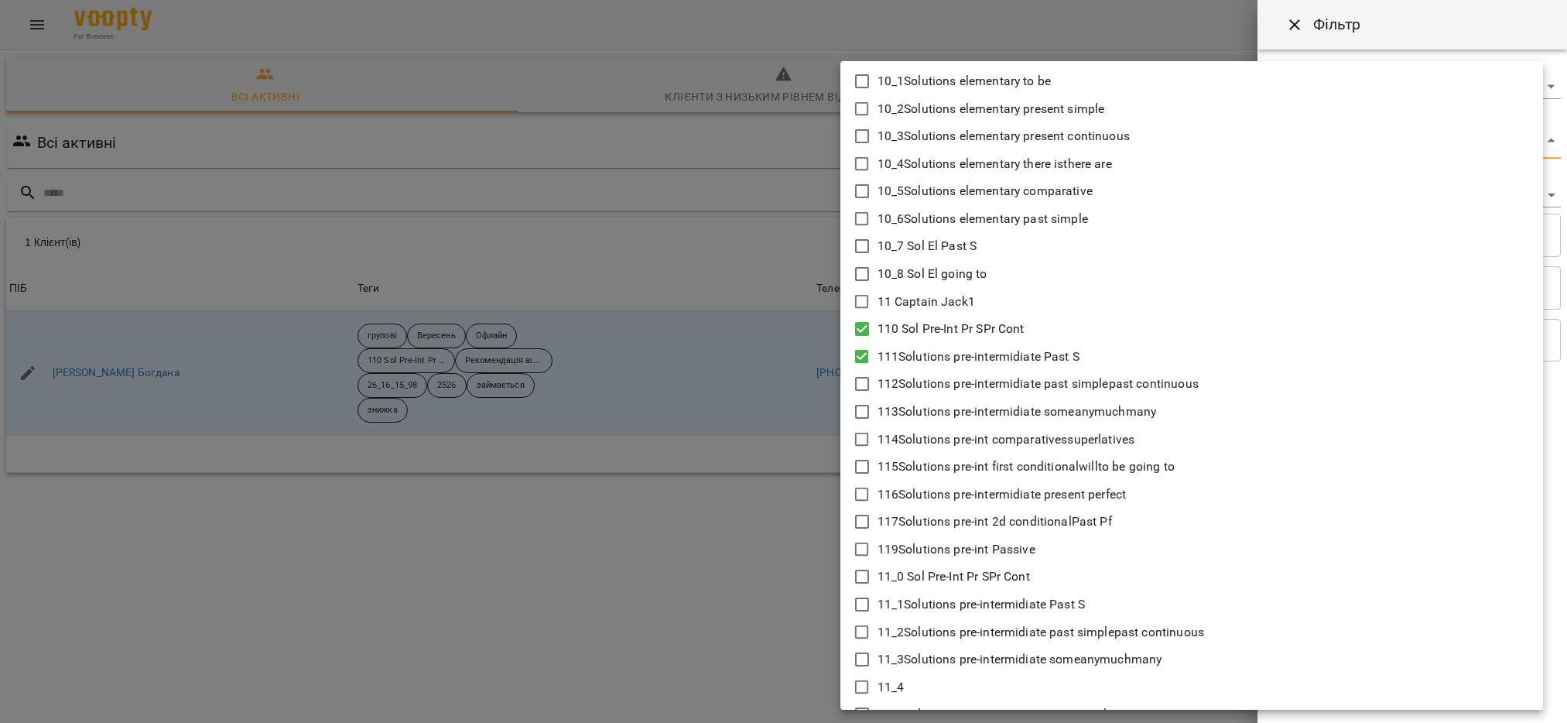
click at [866, 382] on icon at bounding box center [862, 384] width 19 height 19
click at [859, 409] on icon at bounding box center [862, 411] width 19 height 19
click at [861, 436] on icon at bounding box center [862, 439] width 19 height 19
click at [864, 460] on icon at bounding box center [862, 467] width 14 height 14
click at [866, 499] on icon at bounding box center [862, 495] width 14 height 14
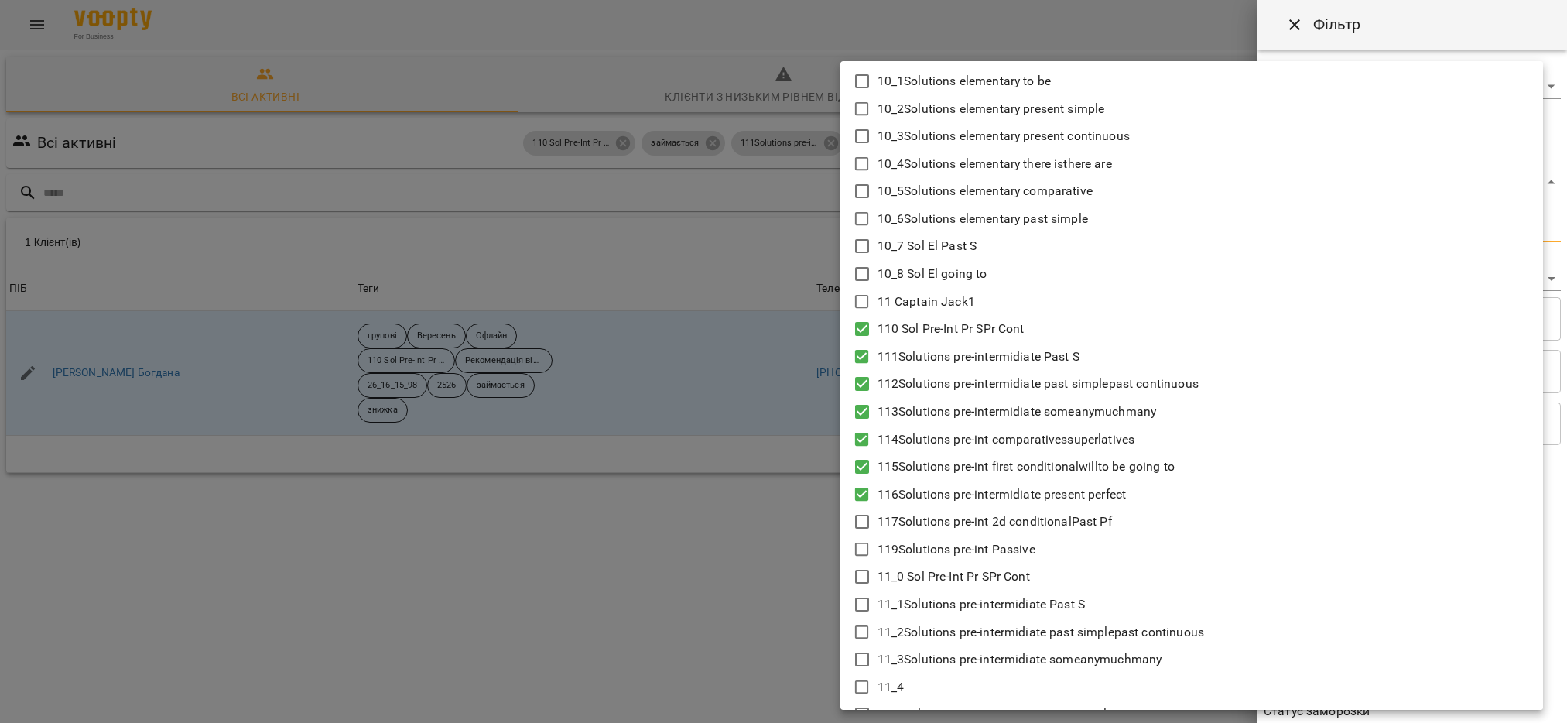
scroll to position [116, 0]
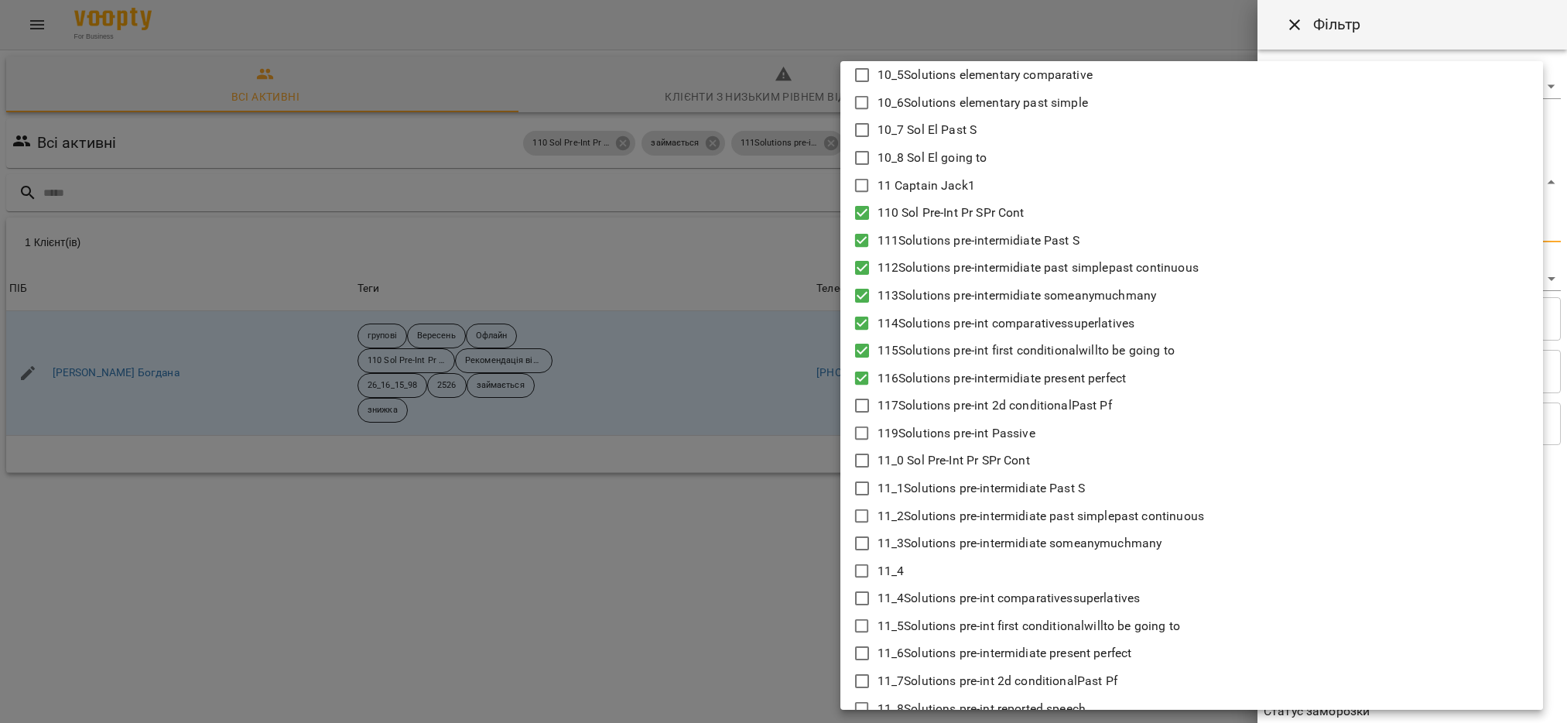
click at [859, 407] on icon at bounding box center [862, 405] width 19 height 19
click at [861, 433] on icon at bounding box center [862, 433] width 19 height 19
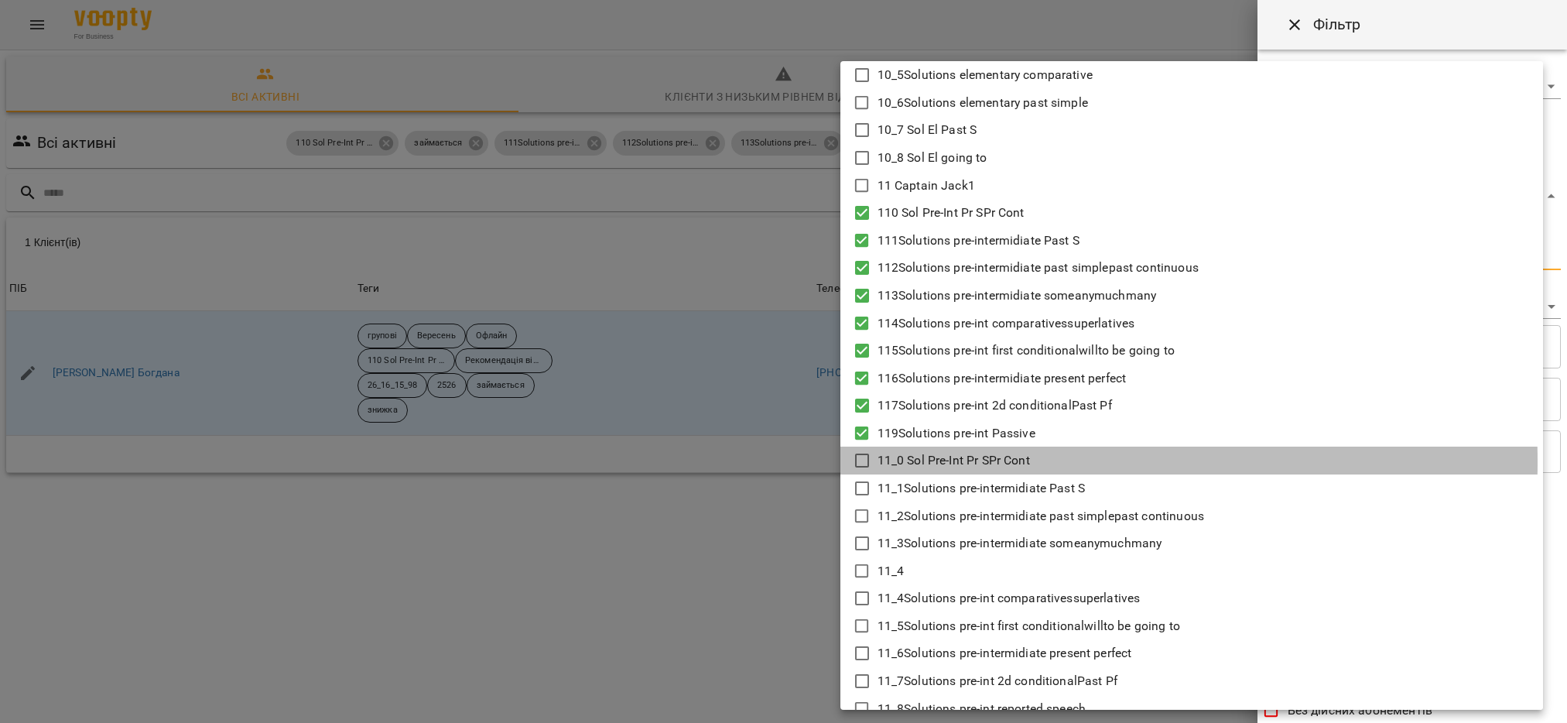
click at [866, 462] on icon at bounding box center [862, 460] width 19 height 19
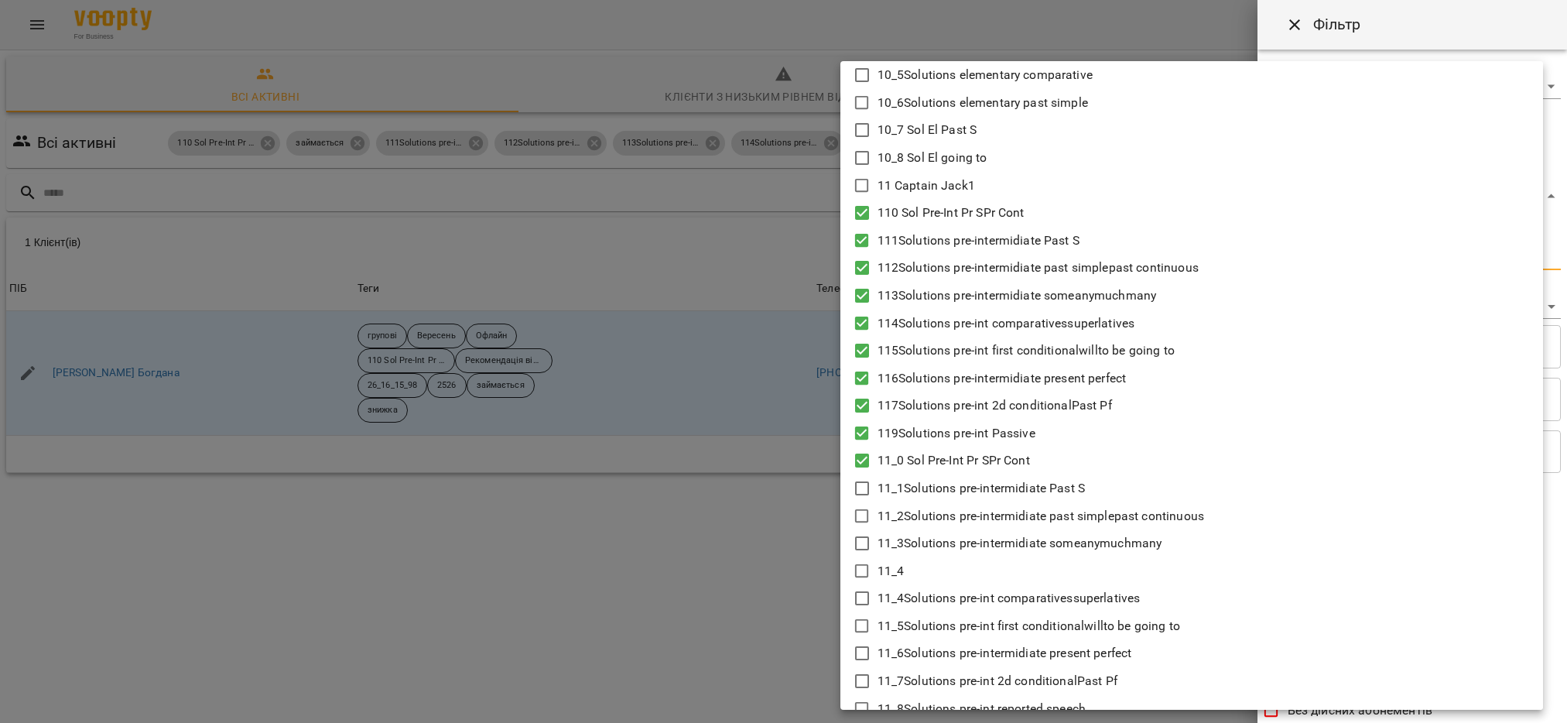
click at [854, 488] on icon at bounding box center [862, 488] width 19 height 19
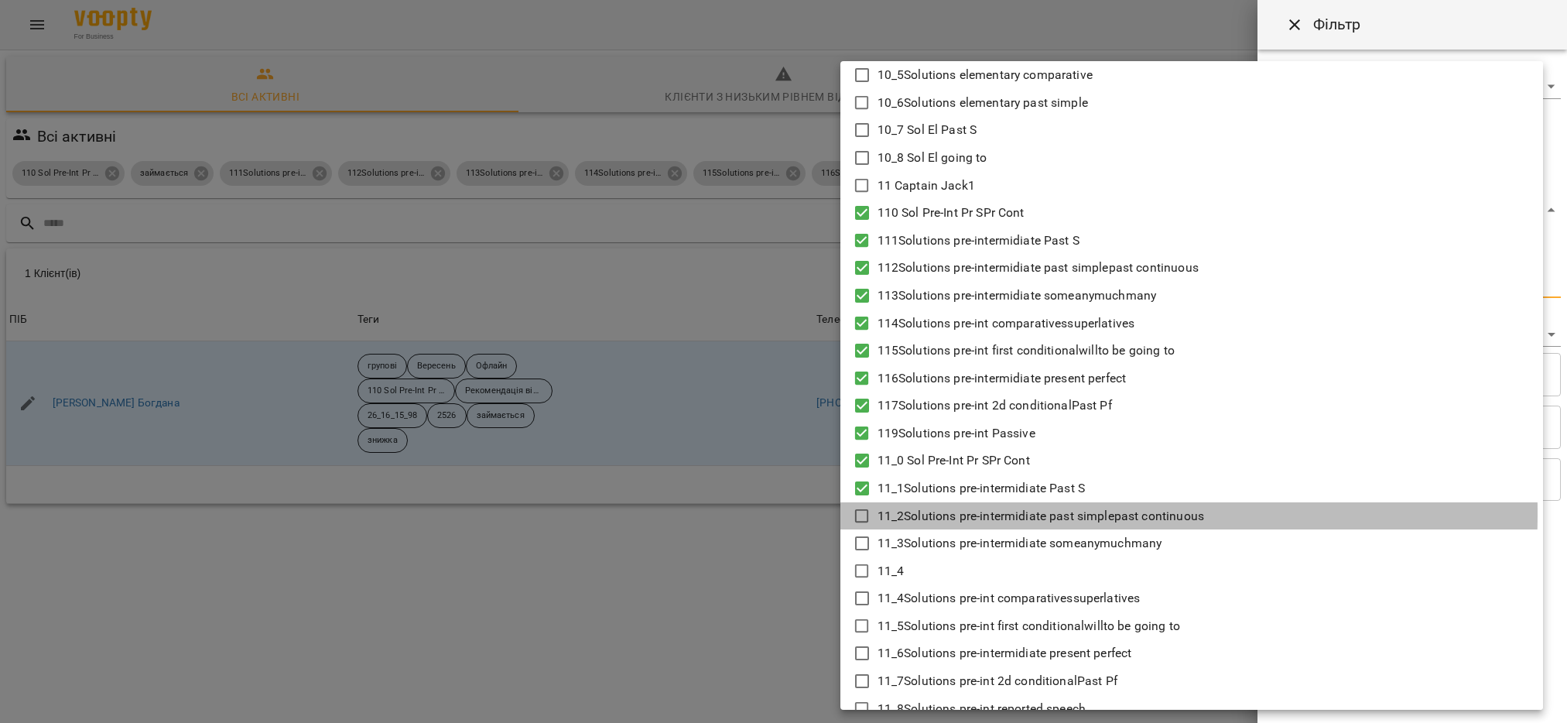
click at [860, 513] on icon at bounding box center [862, 516] width 19 height 19
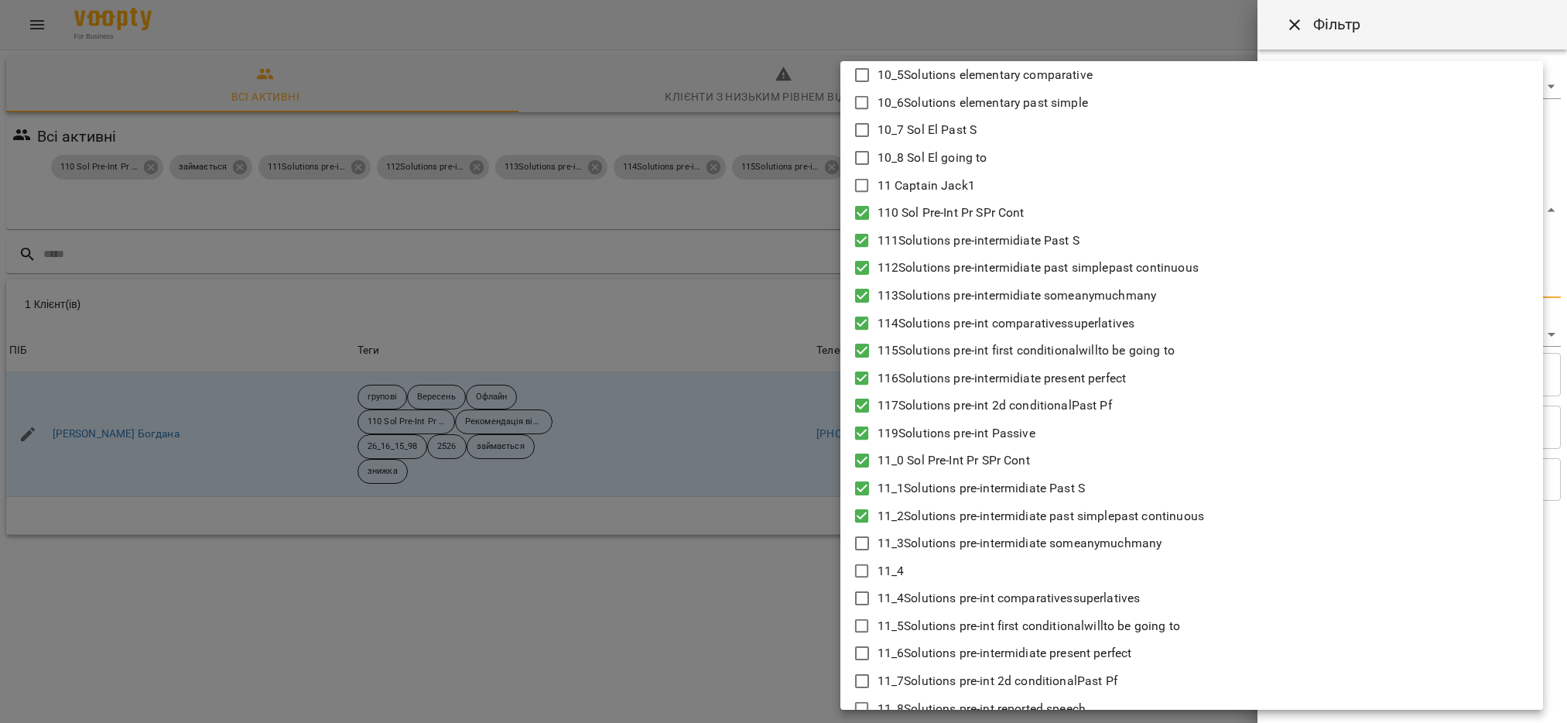
click at [861, 546] on icon at bounding box center [862, 543] width 19 height 19
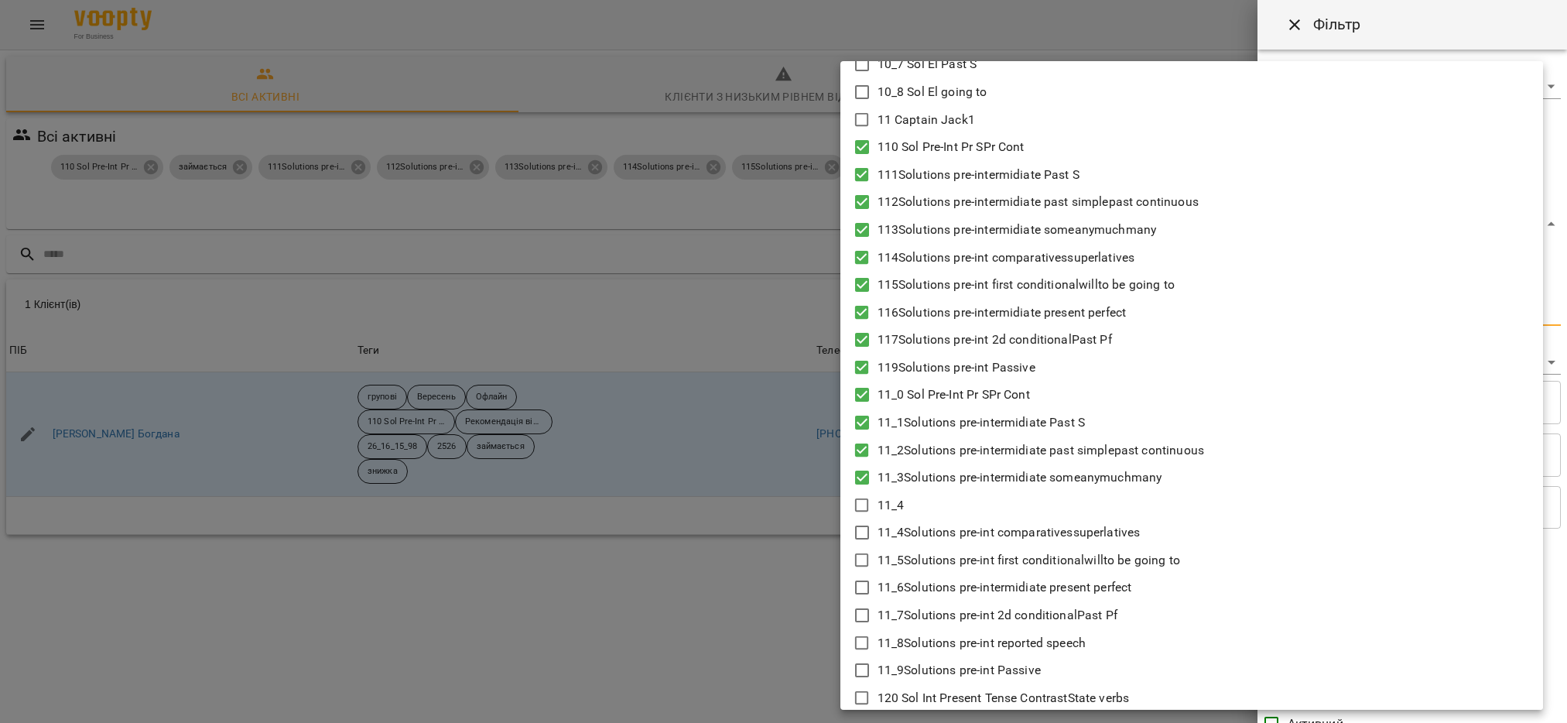
scroll to position [232, 0]
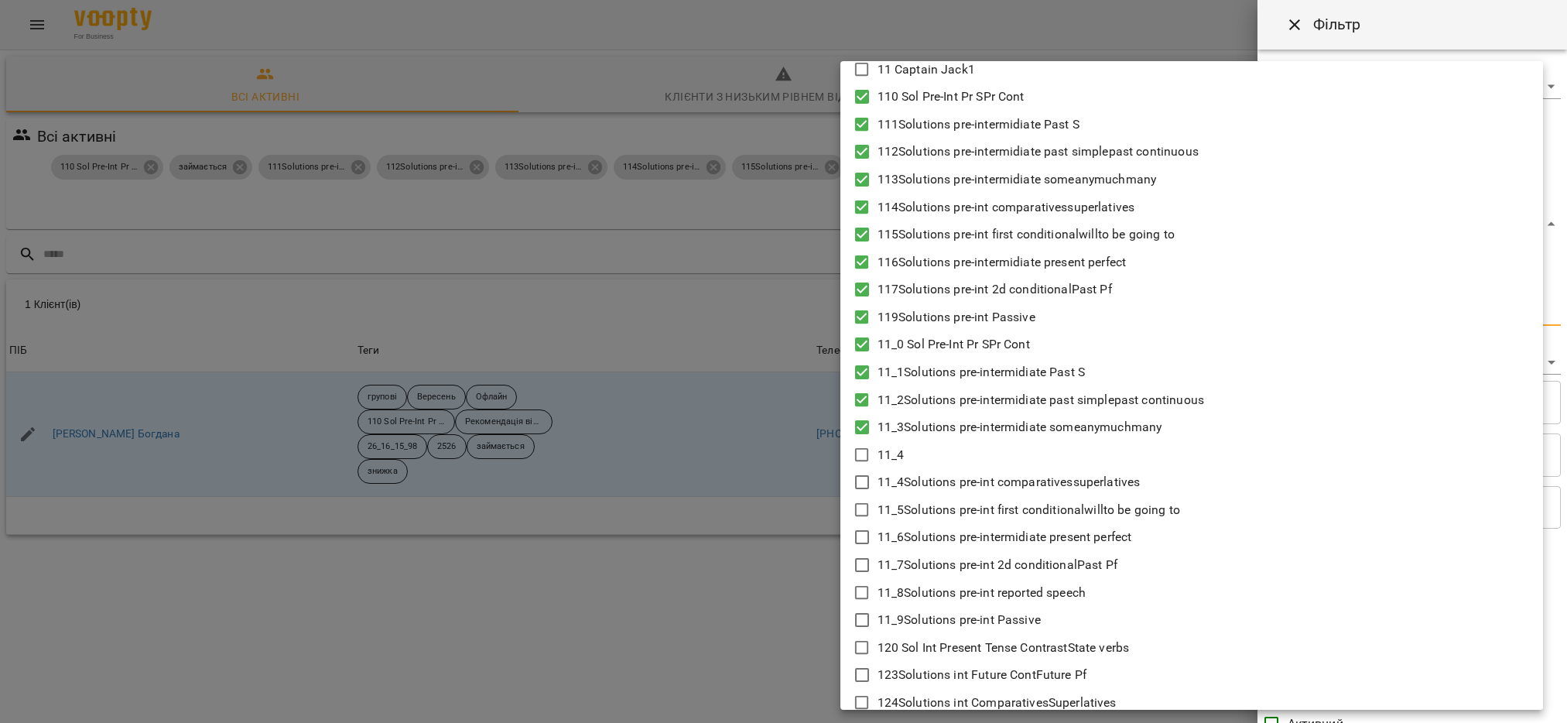
click at [866, 479] on icon at bounding box center [862, 482] width 19 height 19
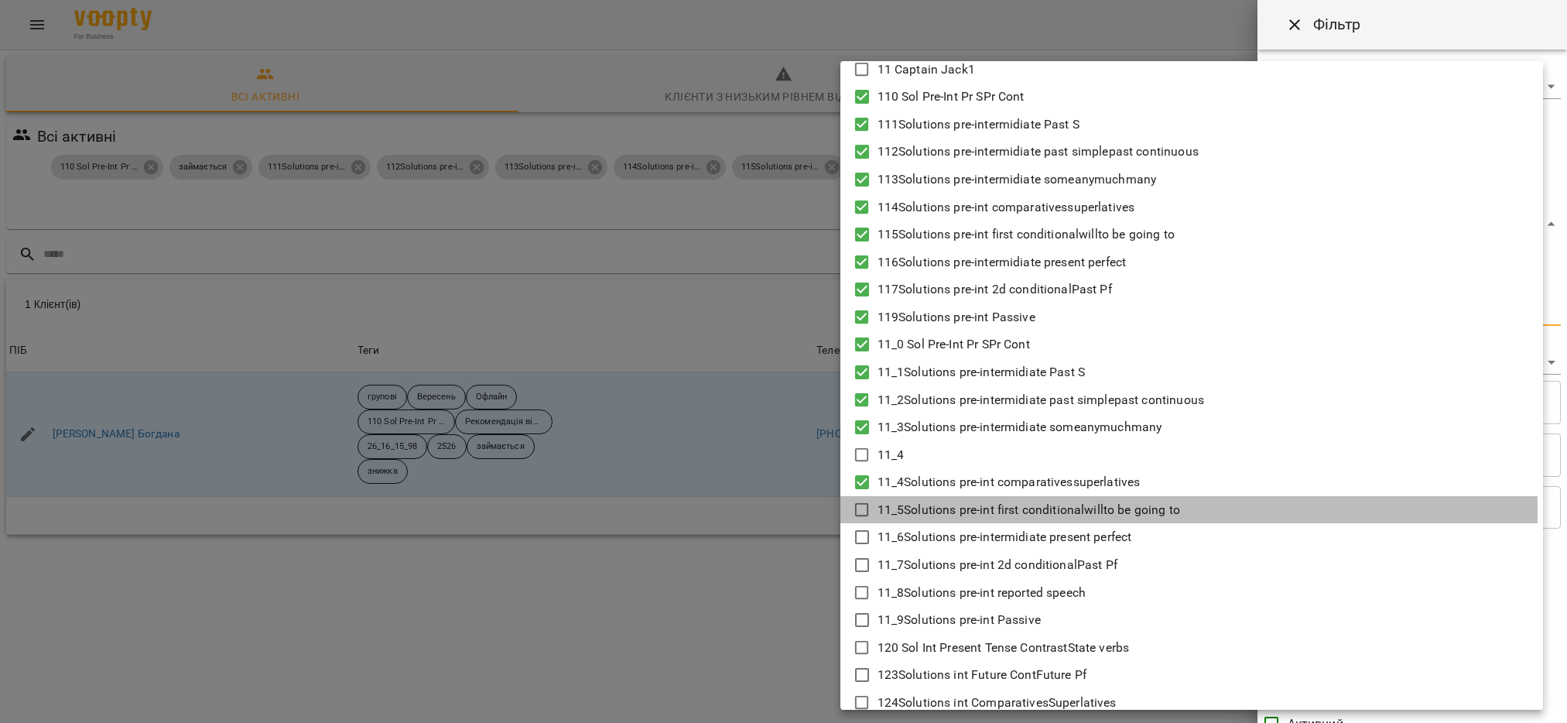
click at [857, 509] on icon at bounding box center [862, 510] width 19 height 19
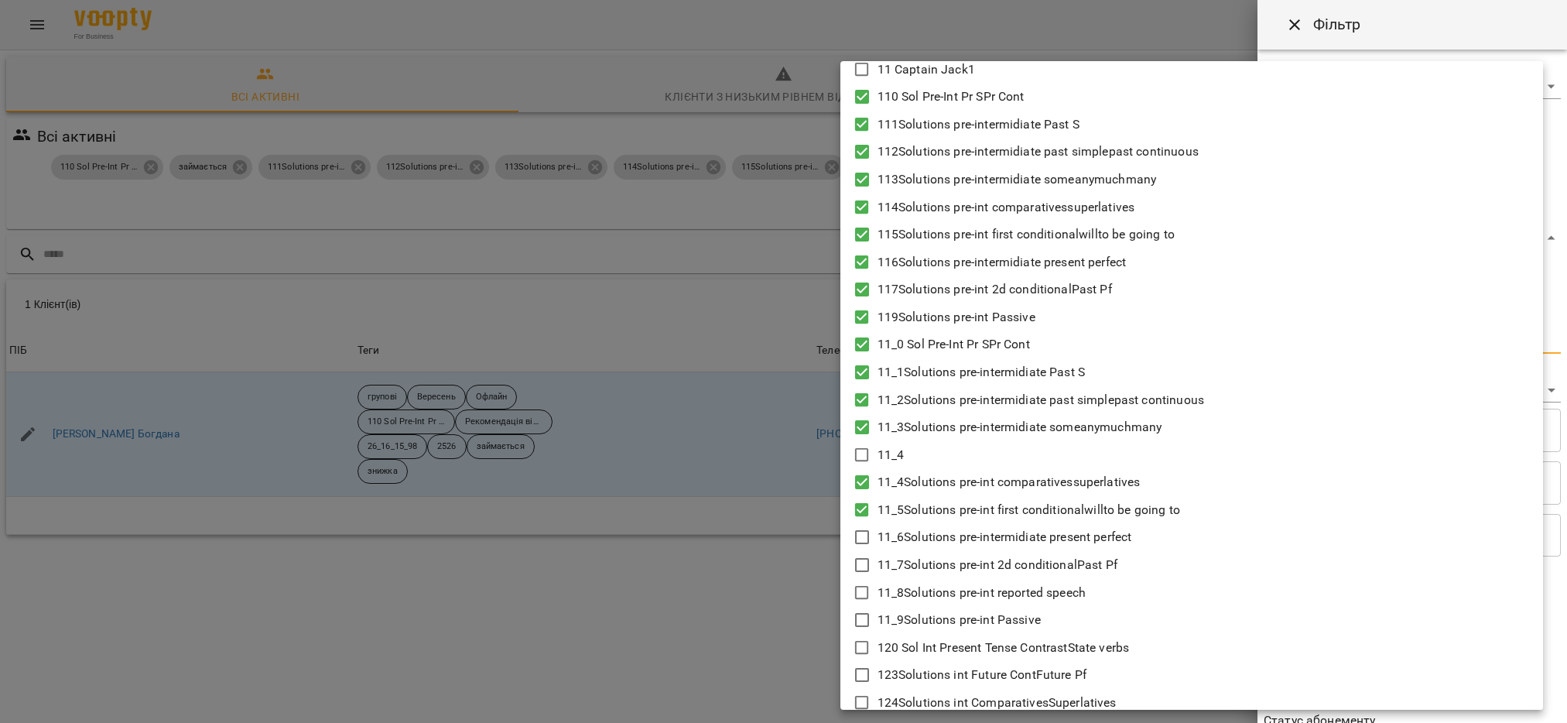
click at [864, 541] on icon at bounding box center [862, 537] width 19 height 19
click at [866, 558] on icon at bounding box center [862, 565] width 14 height 14
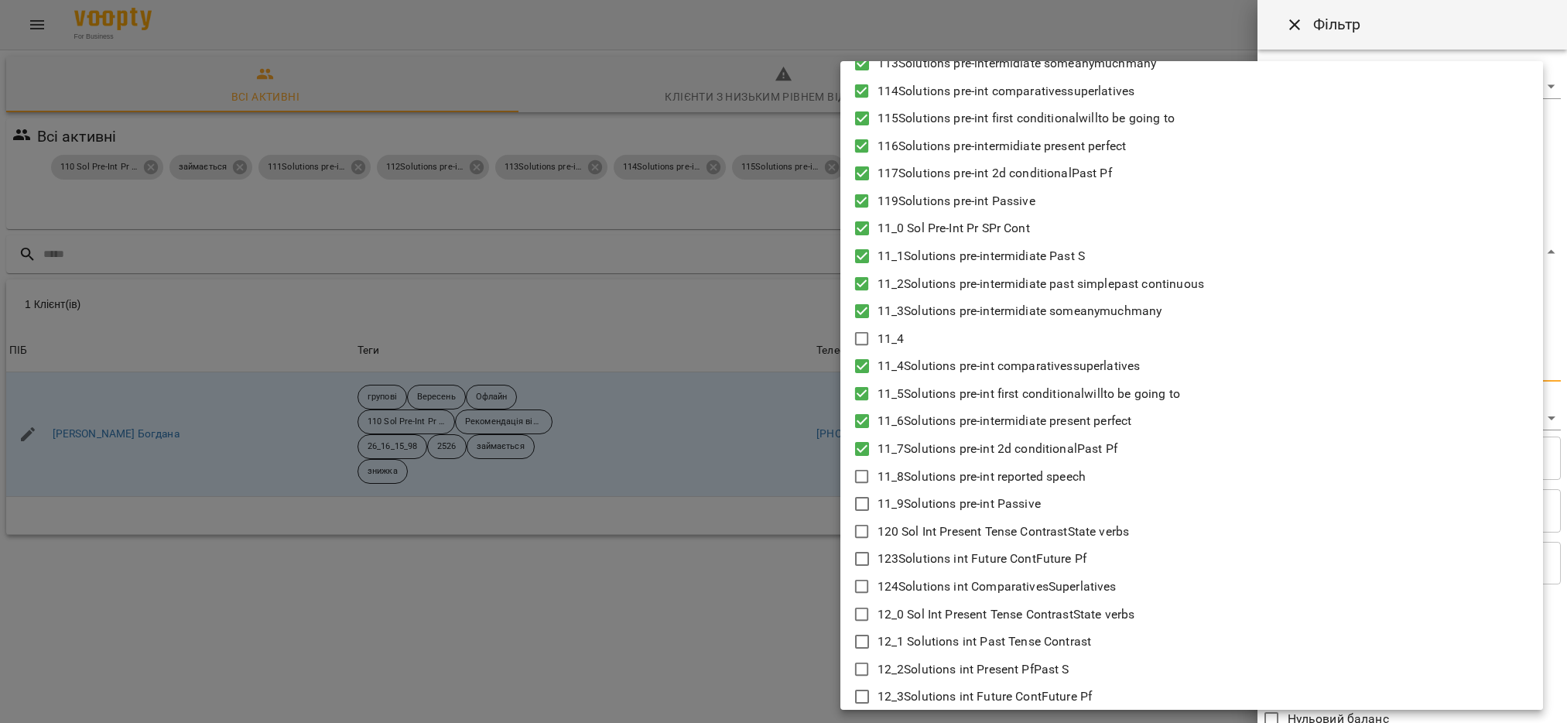
click at [864, 477] on icon at bounding box center [862, 476] width 19 height 19
click at [867, 506] on icon at bounding box center [862, 504] width 19 height 19
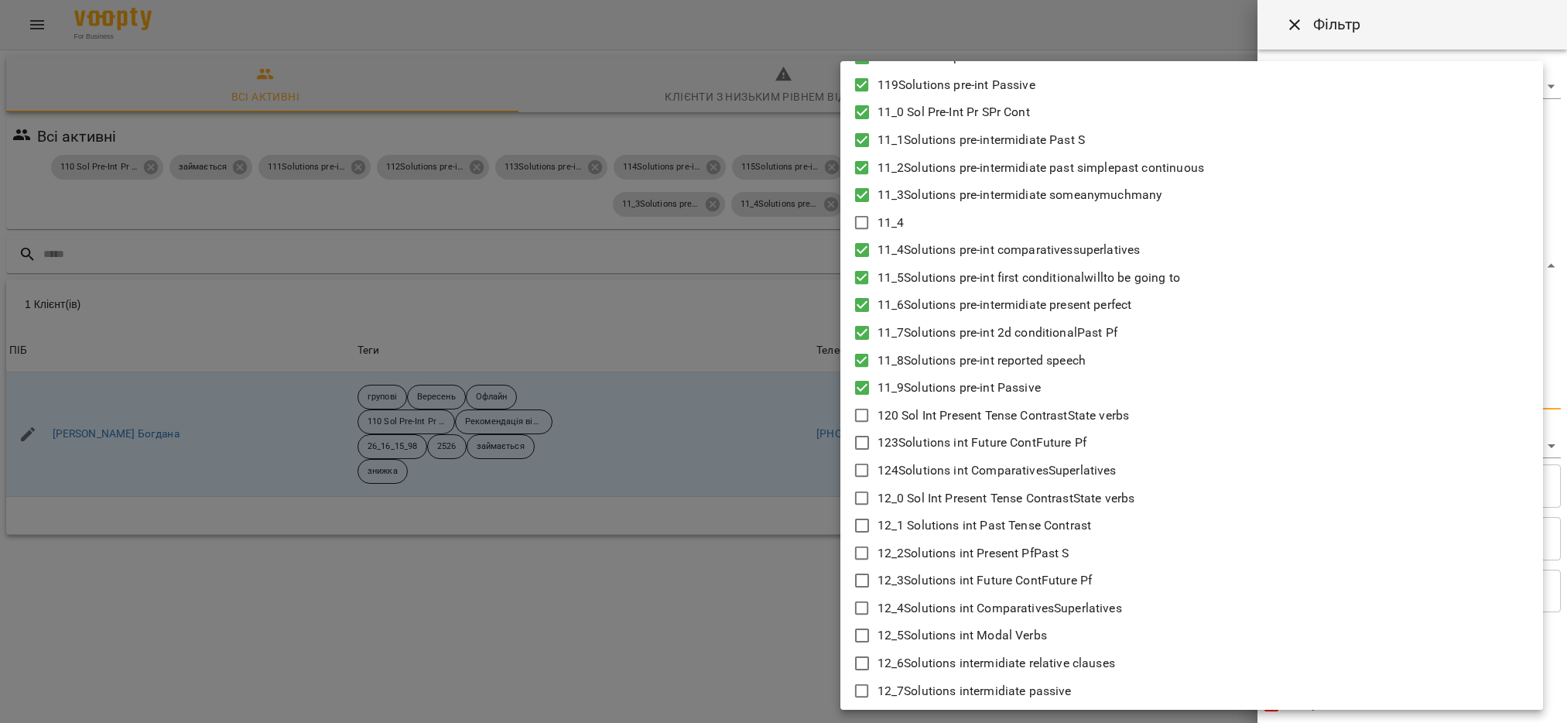
click at [864, 418] on icon at bounding box center [862, 415] width 19 height 19
click at [864, 442] on icon at bounding box center [862, 442] width 19 height 19
click at [862, 471] on icon at bounding box center [862, 470] width 19 height 19
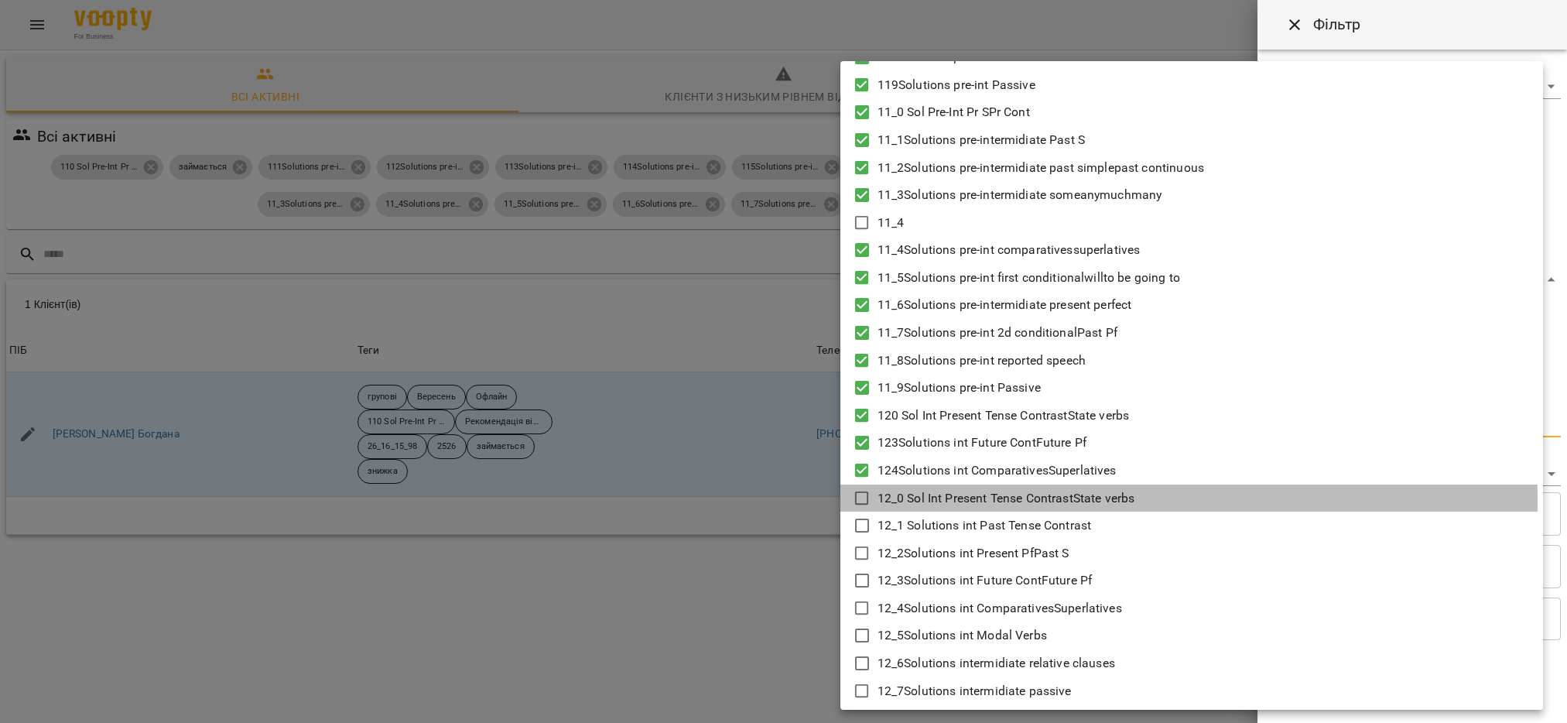
click at [864, 499] on icon at bounding box center [862, 498] width 19 height 19
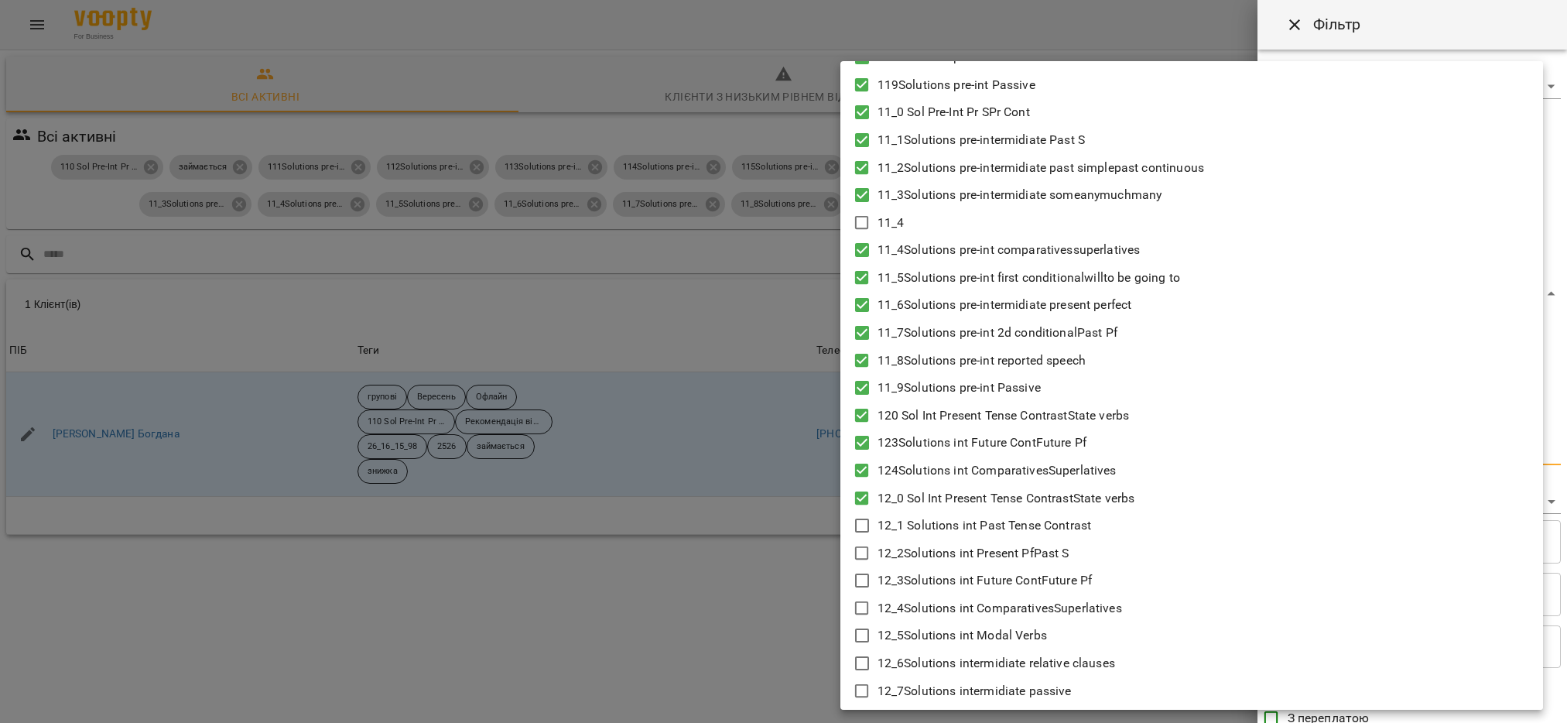
click at [862, 525] on icon at bounding box center [862, 525] width 19 height 19
click at [859, 556] on icon at bounding box center [862, 553] width 19 height 19
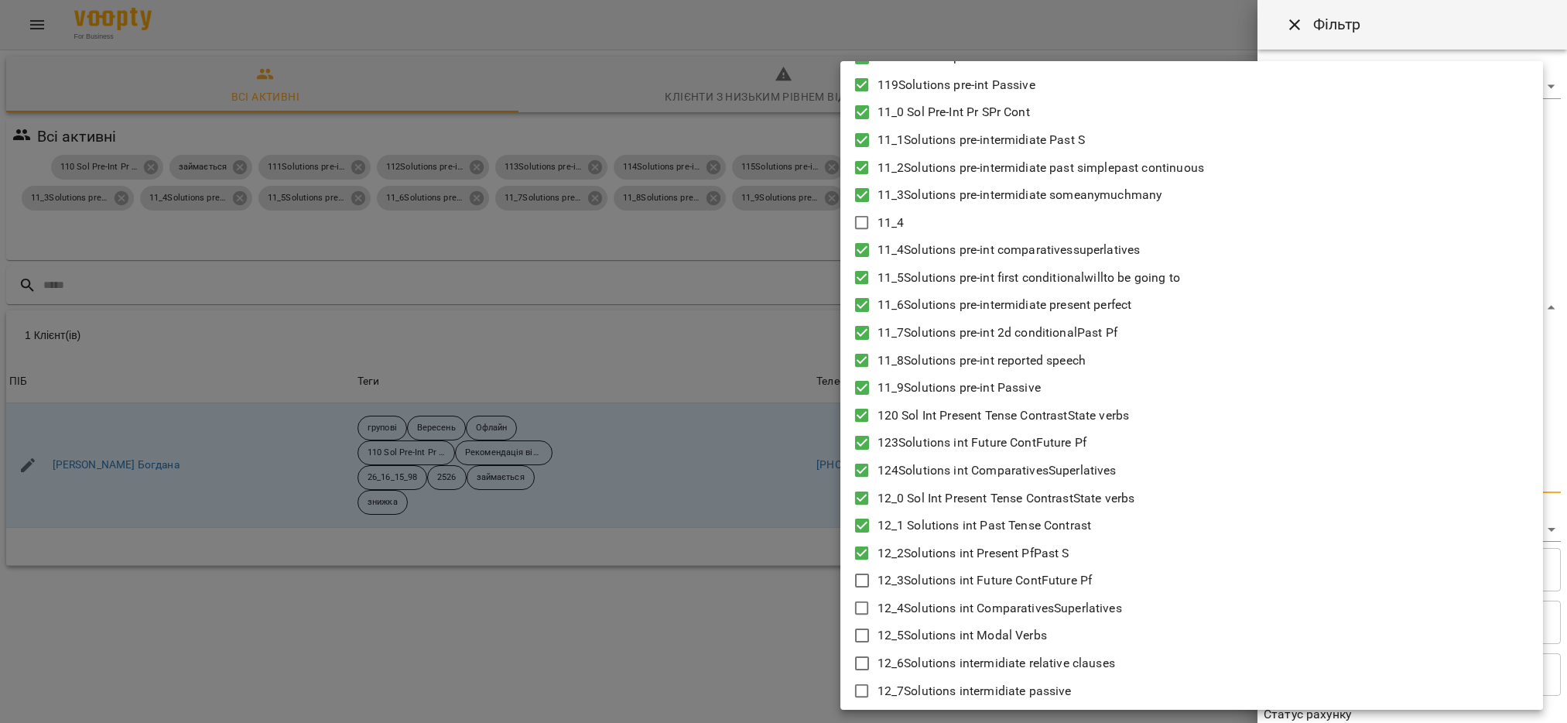
click at [864, 579] on icon at bounding box center [862, 580] width 19 height 19
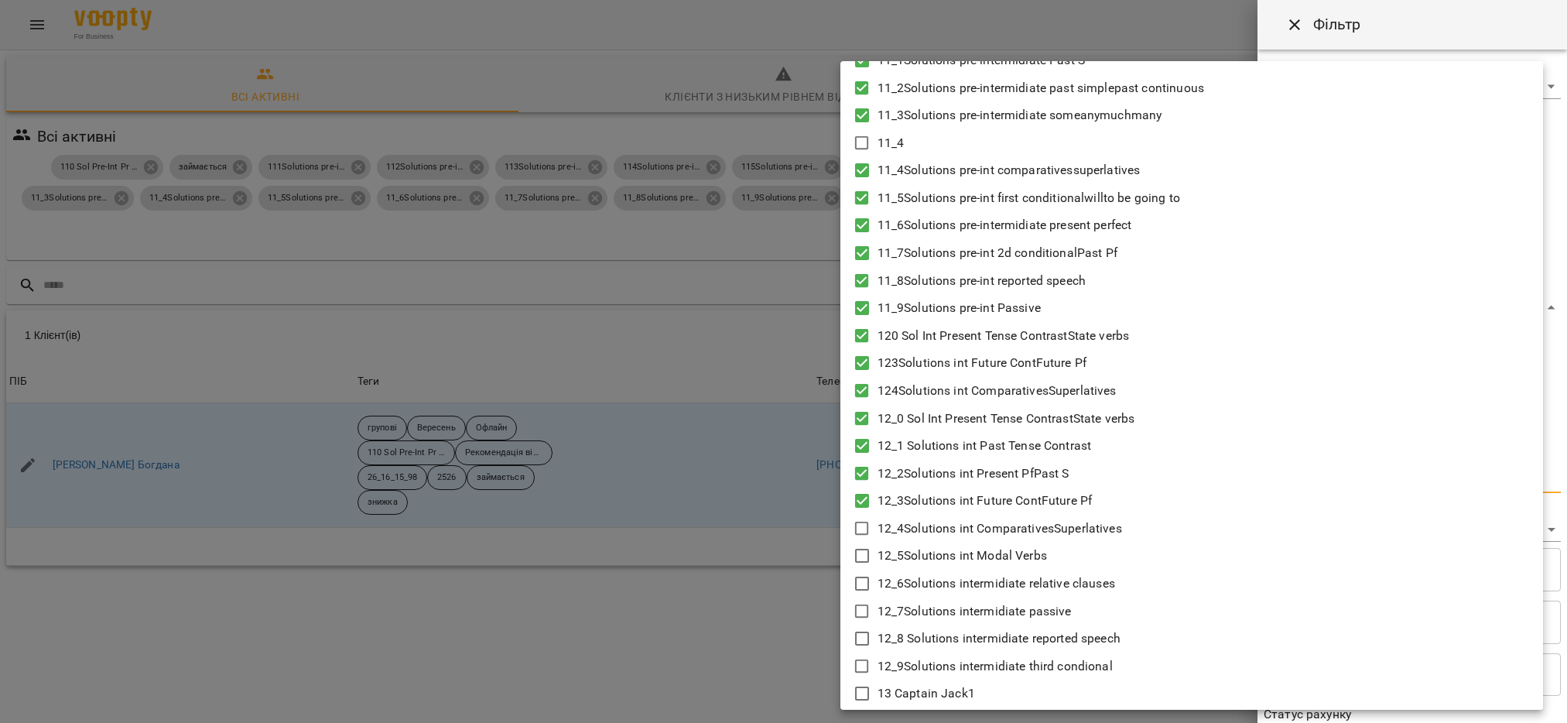
scroll to position [580, 0]
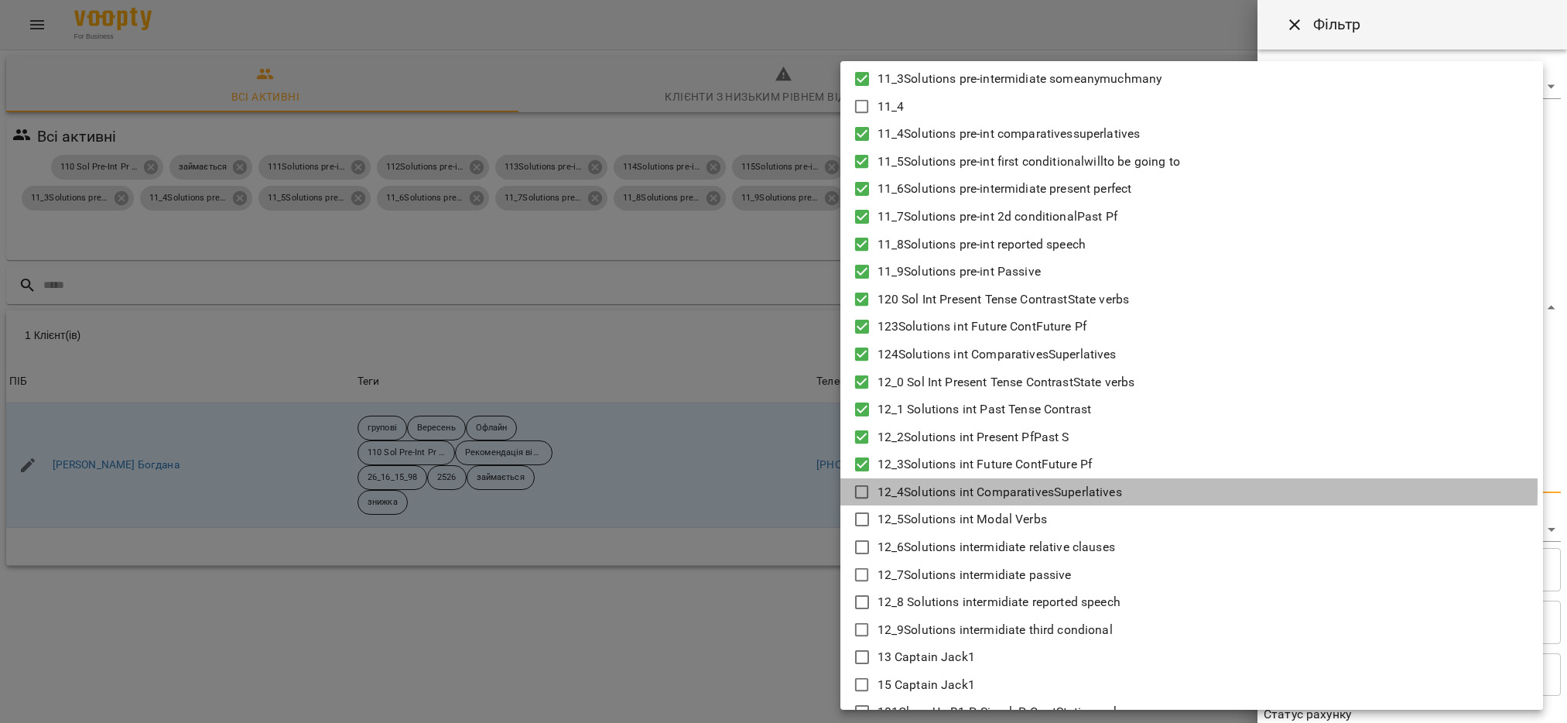
click at [864, 488] on icon at bounding box center [862, 492] width 19 height 19
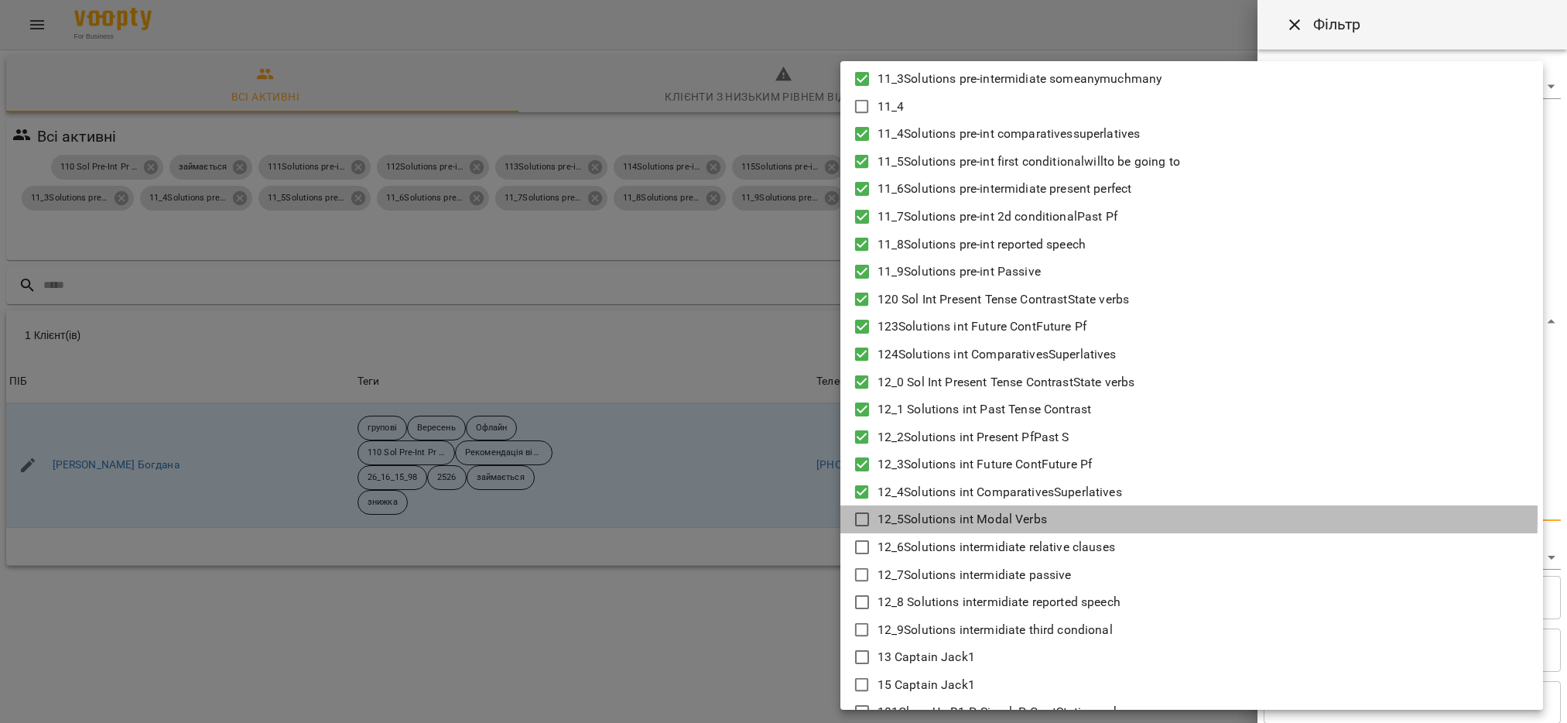
drag, startPoint x: 867, startPoint y: 514, endPoint x: 869, endPoint y: 529, distance: 15.7
click at [864, 514] on icon at bounding box center [862, 519] width 19 height 19
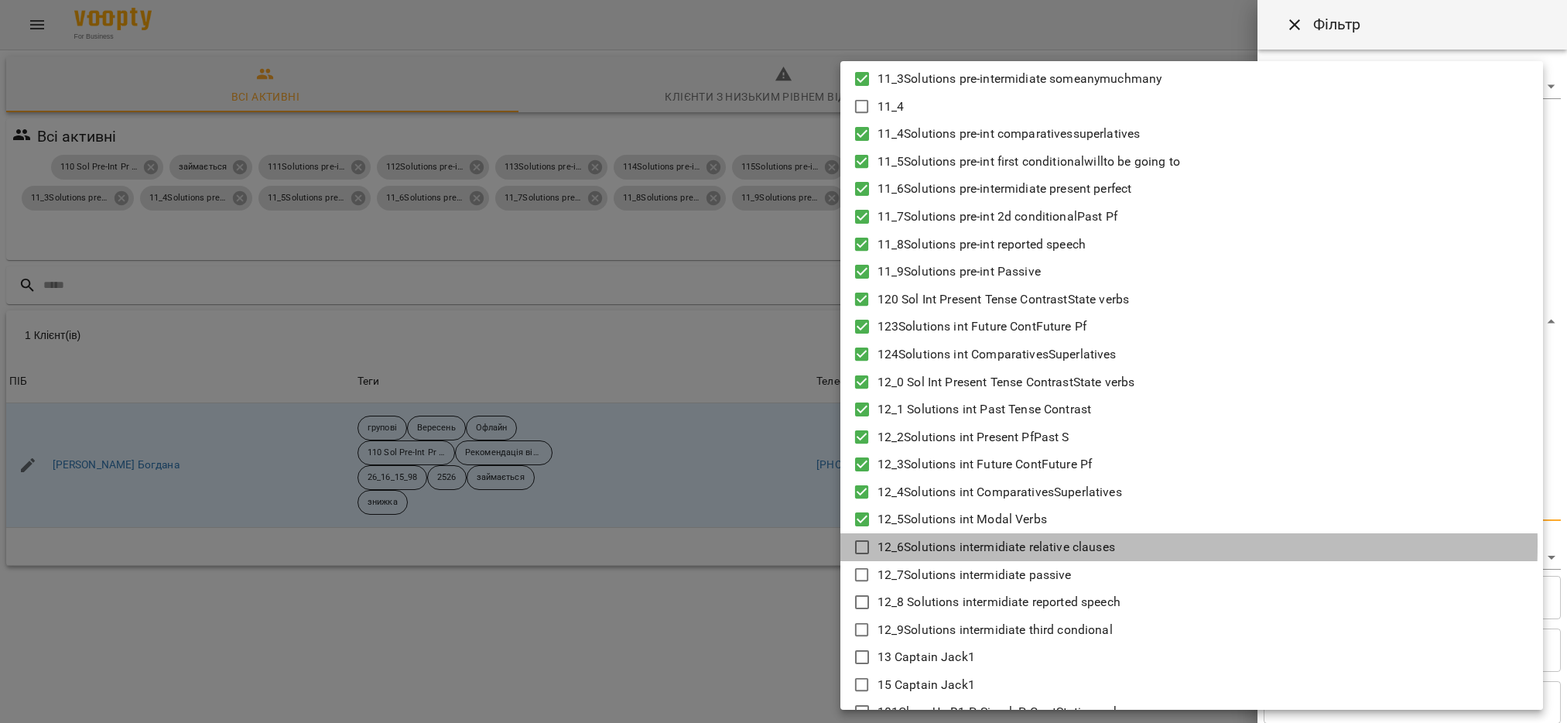
click at [864, 543] on icon at bounding box center [862, 547] width 19 height 19
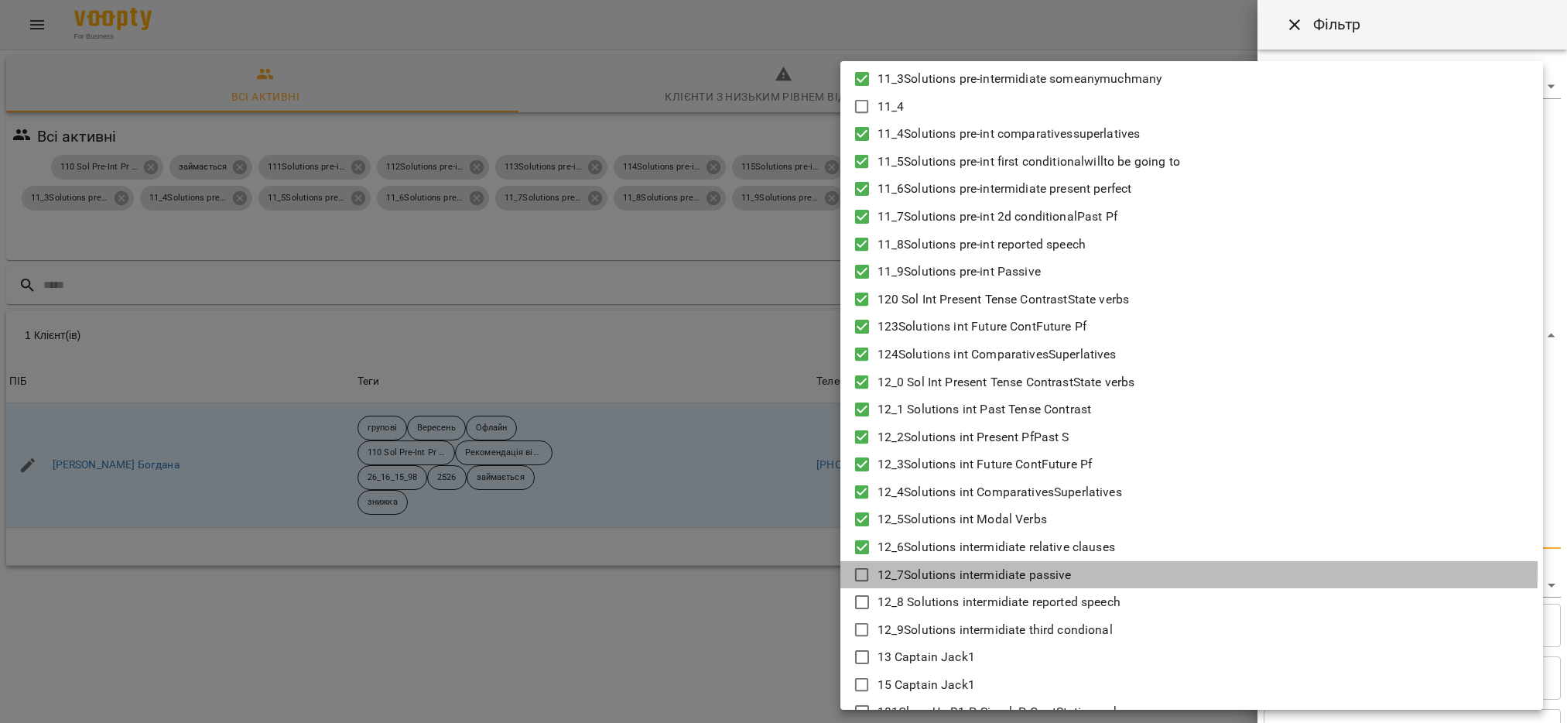
click at [861, 571] on icon at bounding box center [862, 575] width 19 height 19
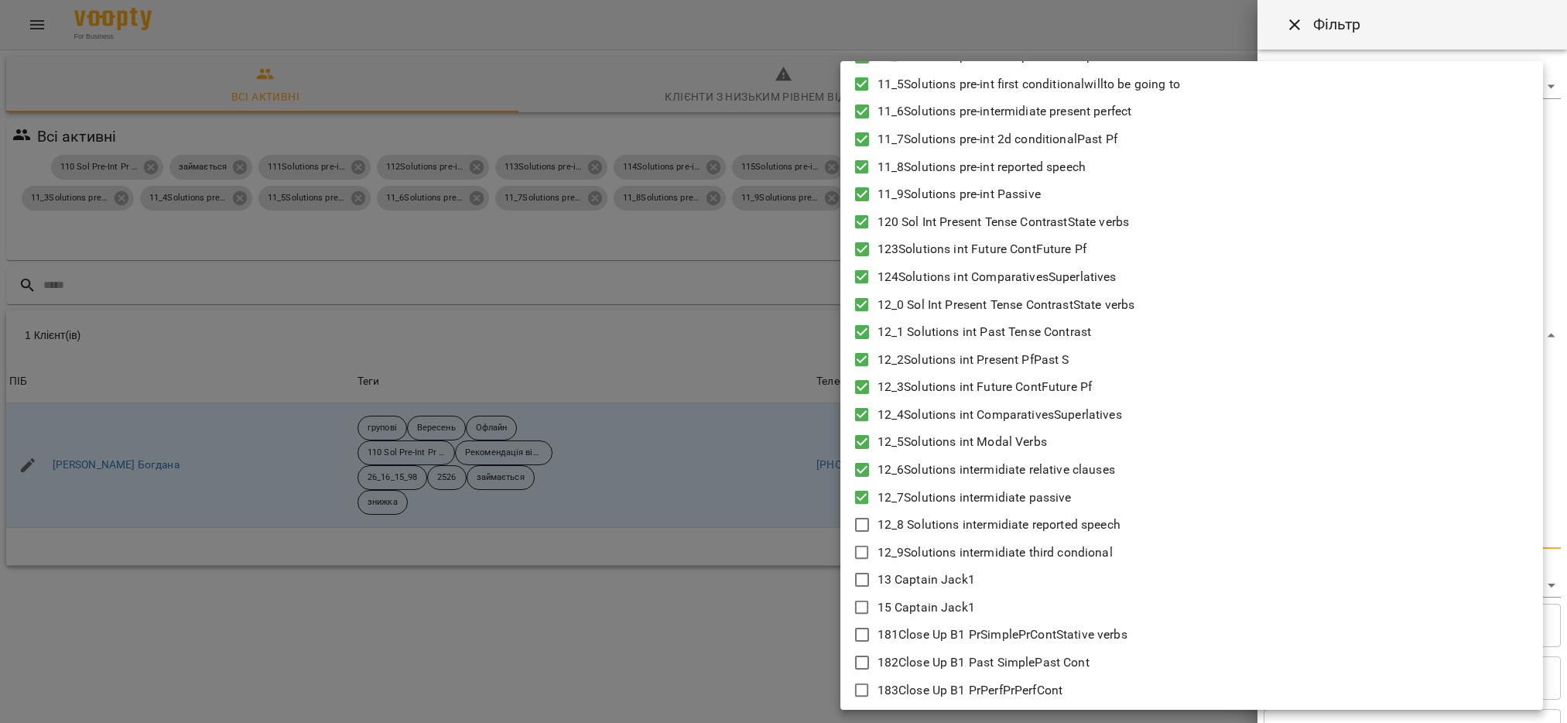
scroll to position [697, 0]
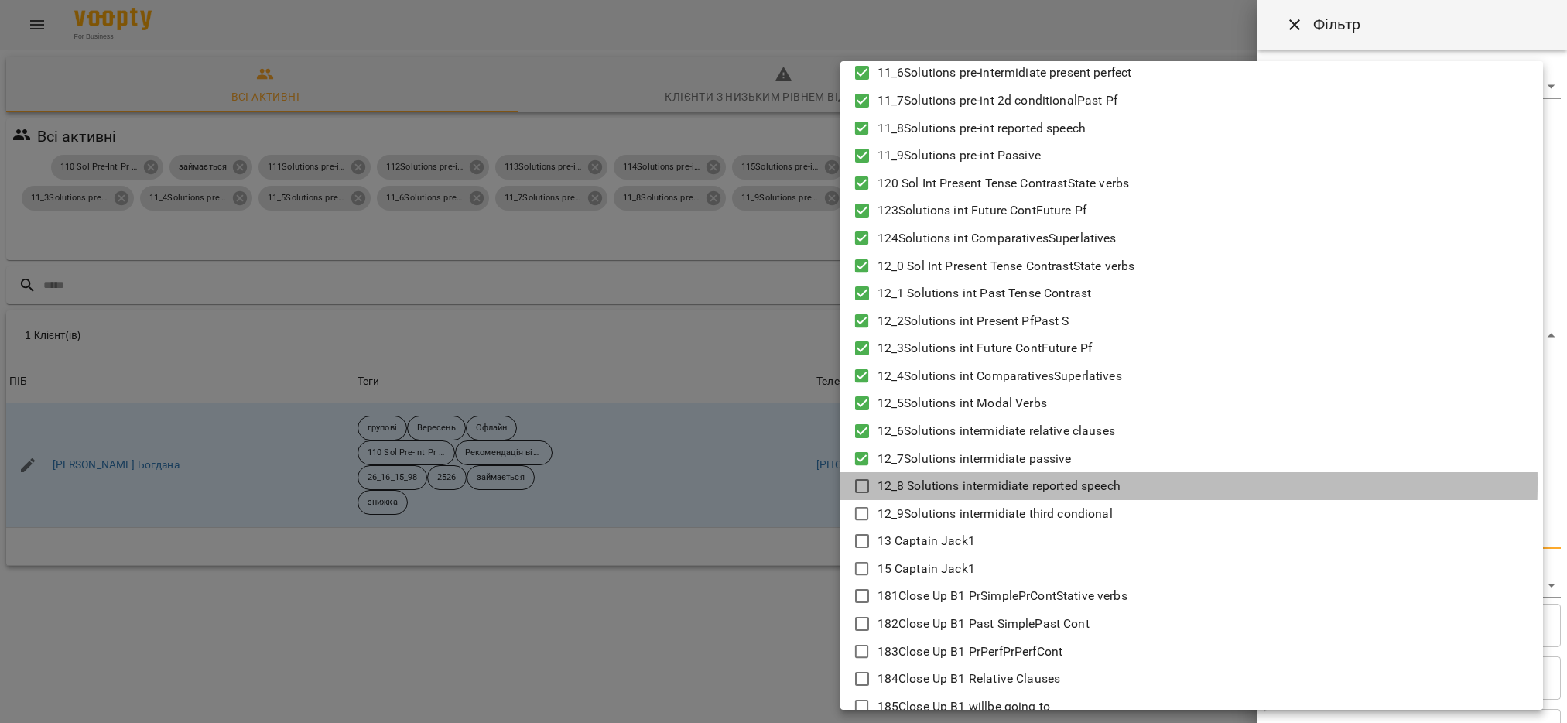
click at [859, 481] on icon at bounding box center [862, 486] width 19 height 19
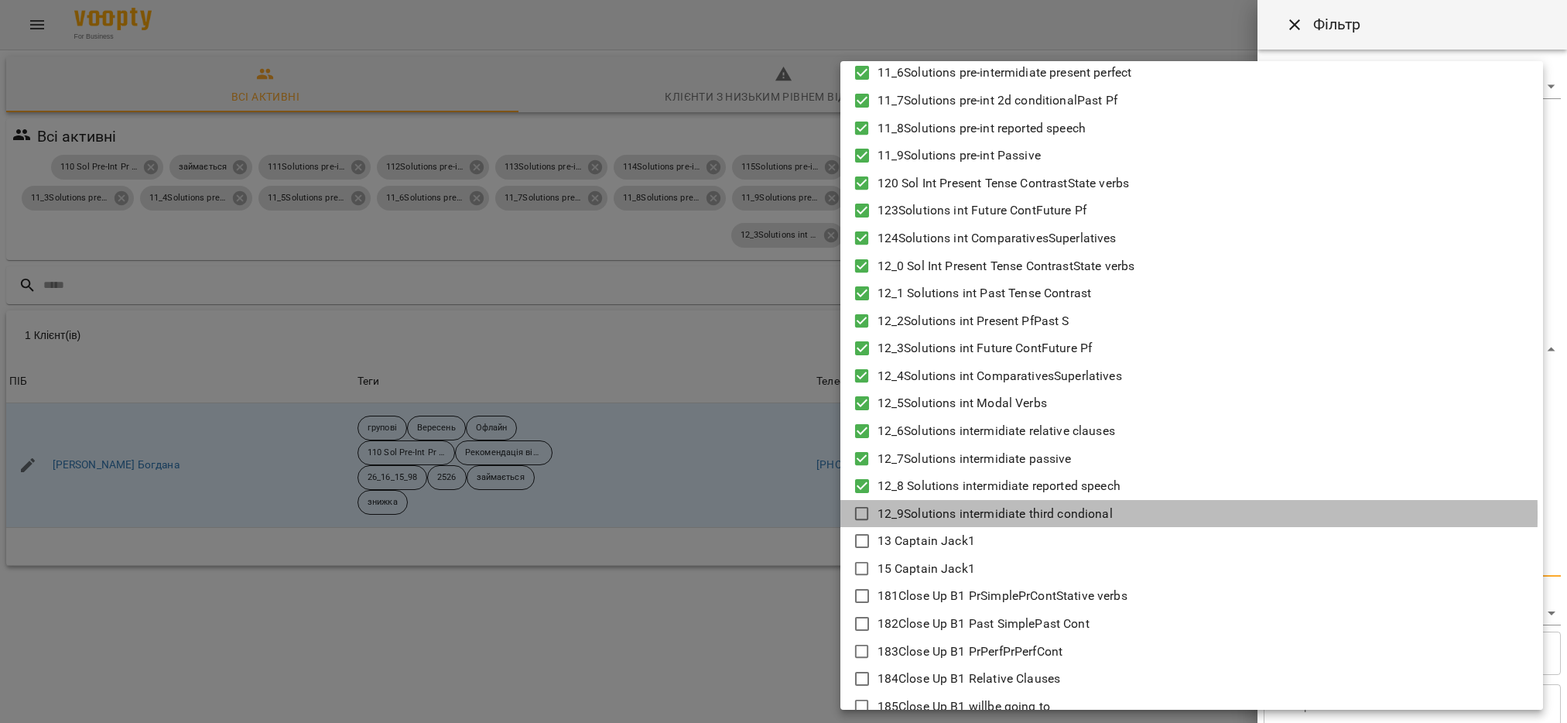
click at [859, 514] on icon at bounding box center [862, 514] width 19 height 19
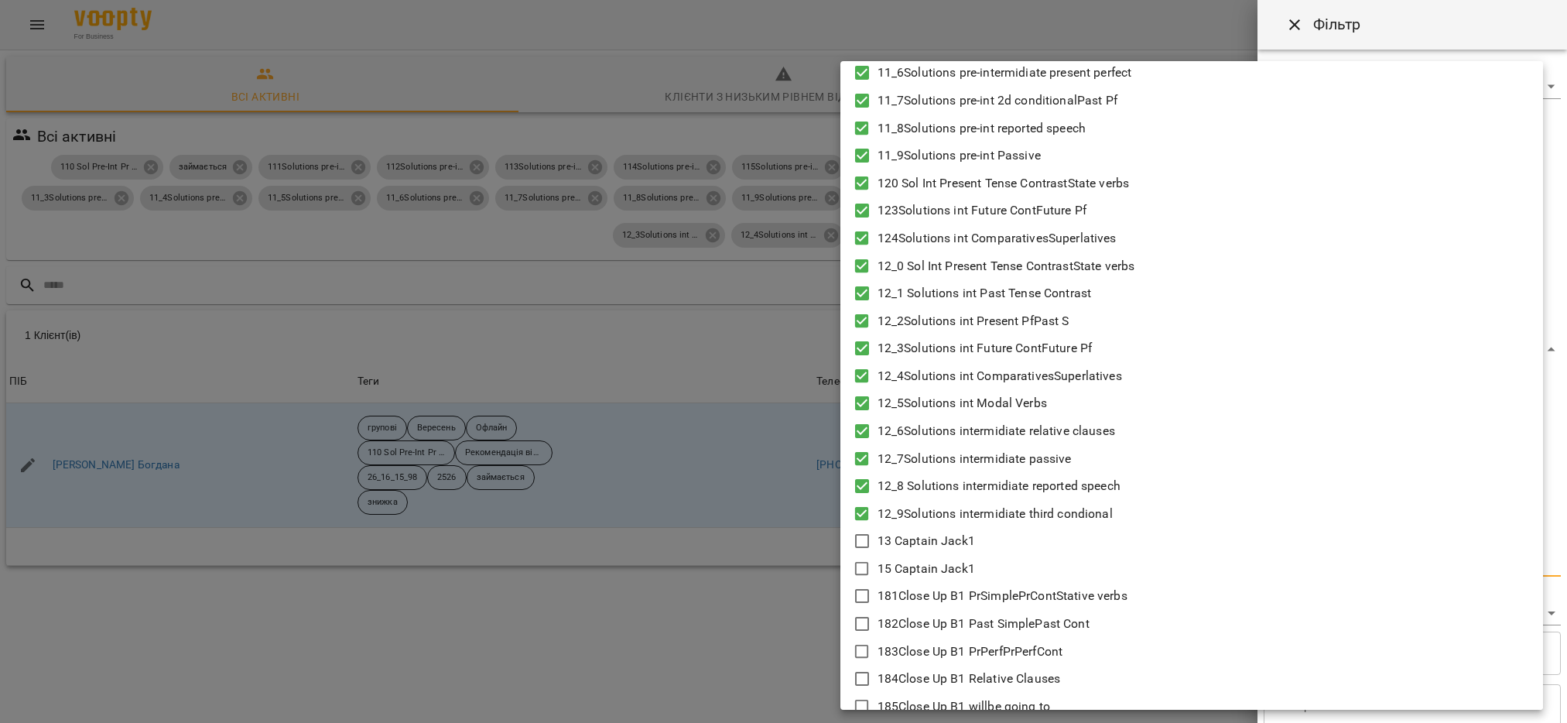
scroll to position [813, 0]
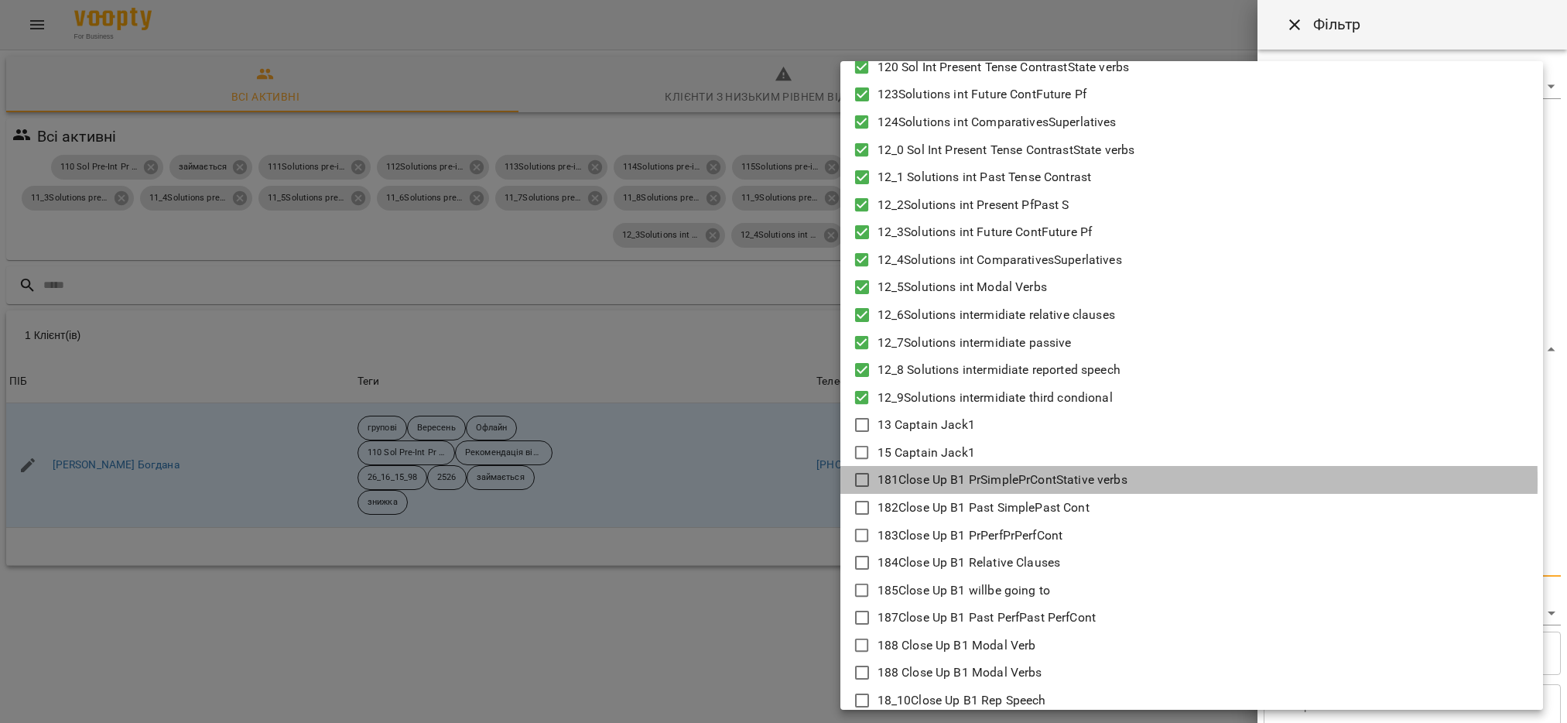
click at [861, 481] on icon at bounding box center [862, 480] width 19 height 19
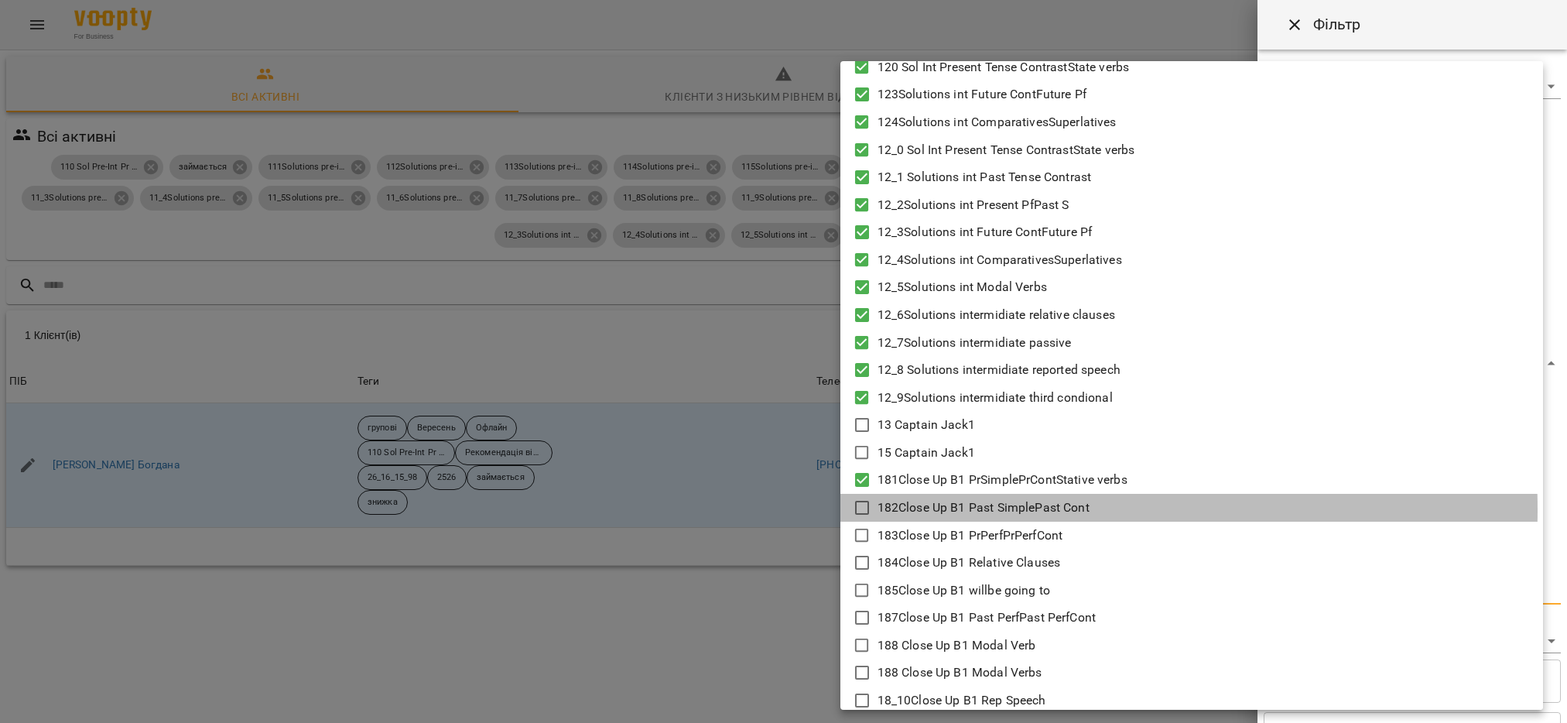
click at [864, 509] on icon at bounding box center [862, 507] width 19 height 19
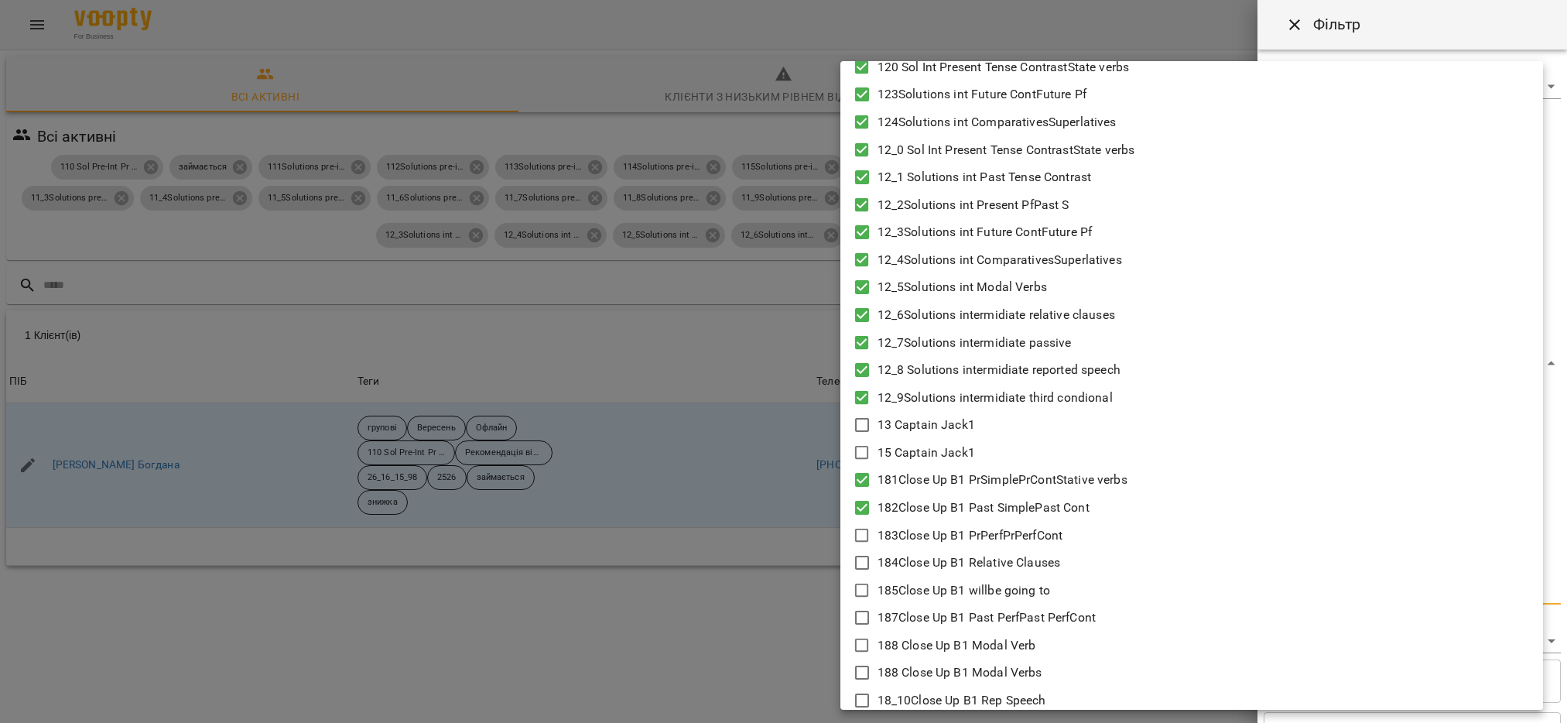
click at [864, 532] on icon at bounding box center [862, 535] width 19 height 19
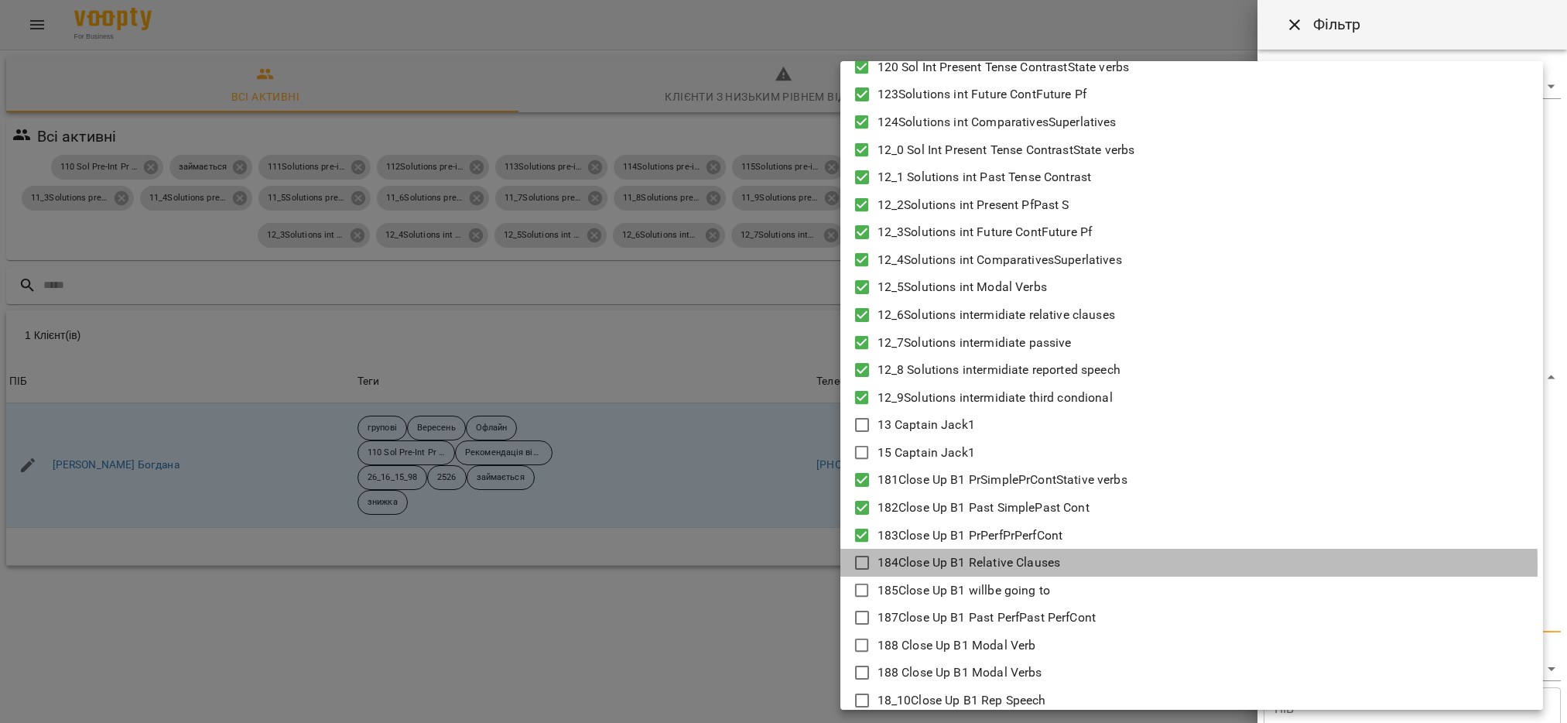
click at [861, 565] on icon at bounding box center [862, 562] width 19 height 19
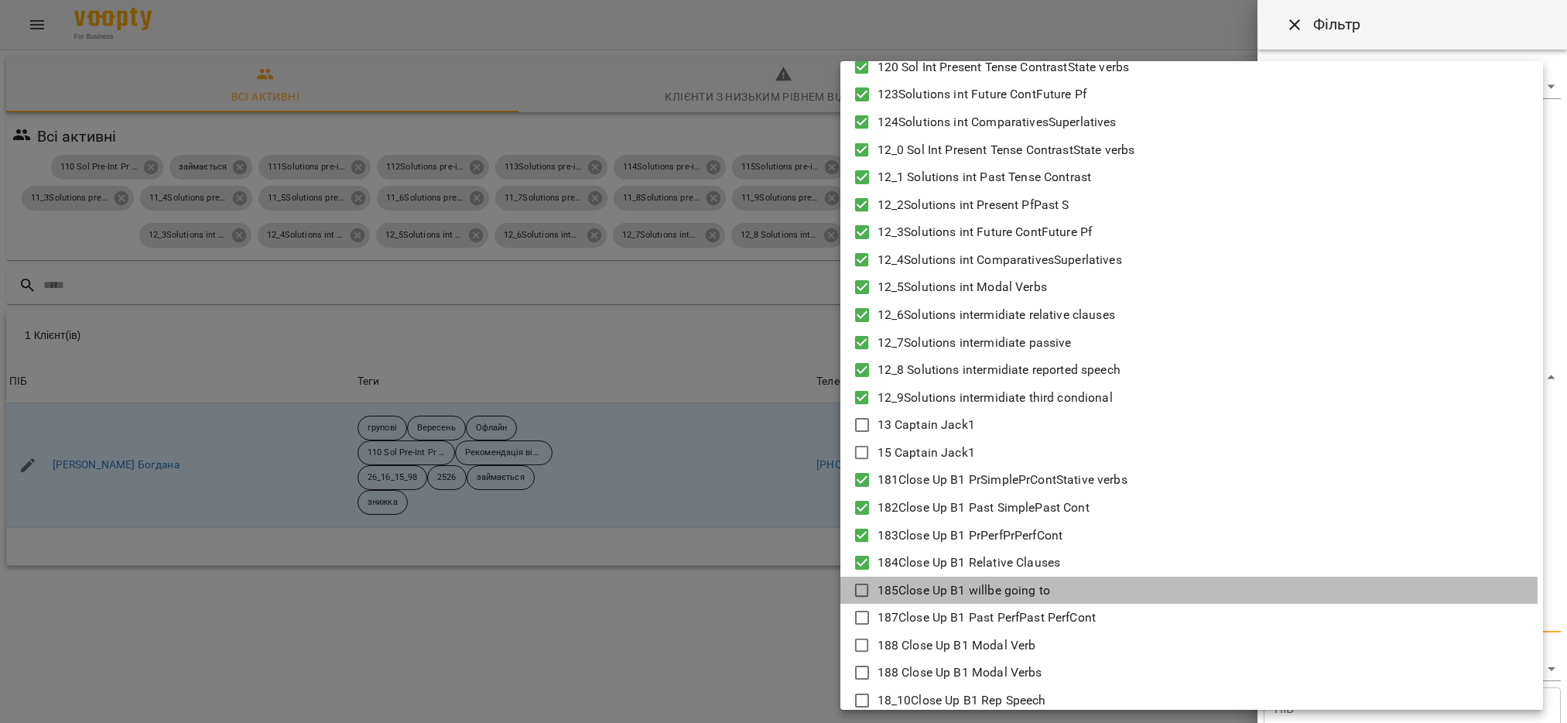
click at [867, 590] on icon at bounding box center [862, 590] width 19 height 19
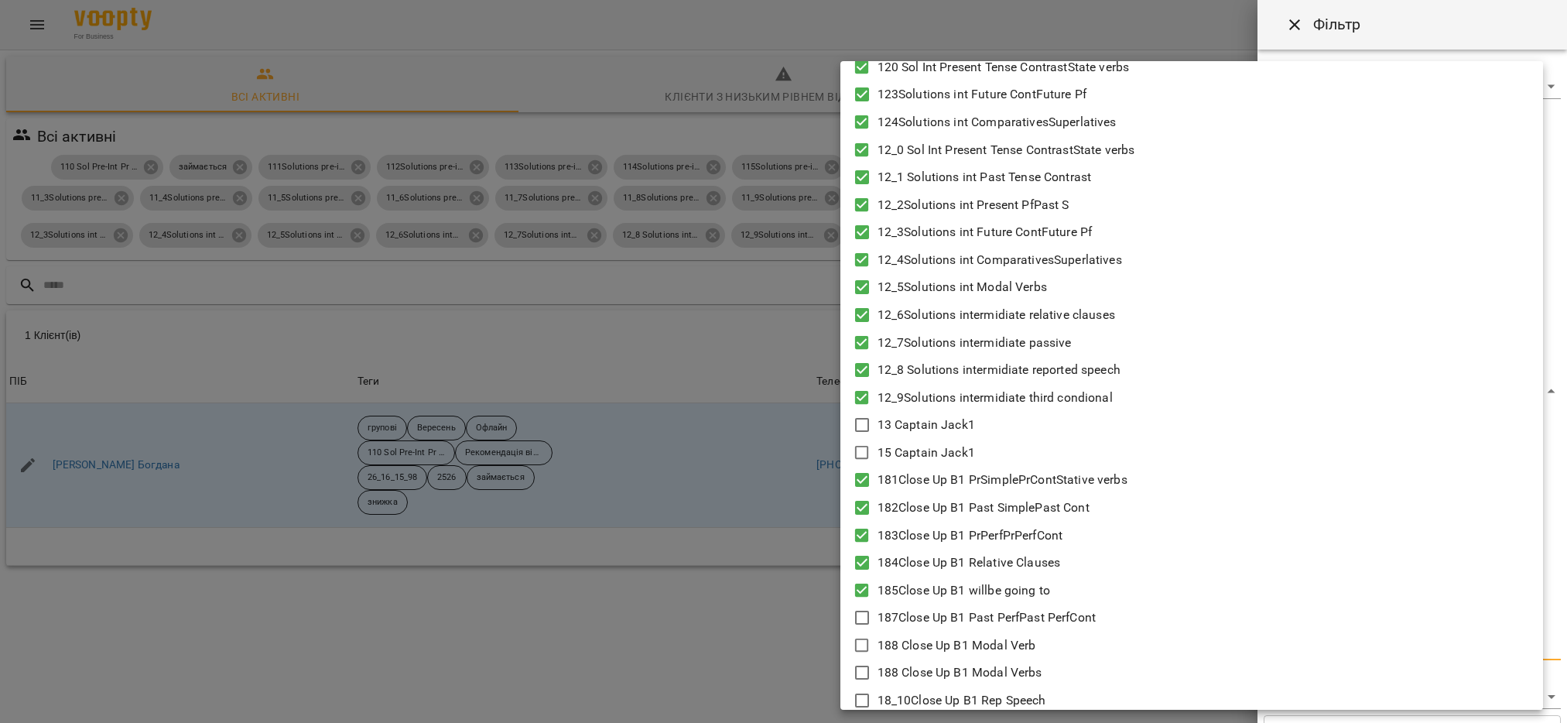
click at [860, 618] on icon at bounding box center [862, 617] width 19 height 19
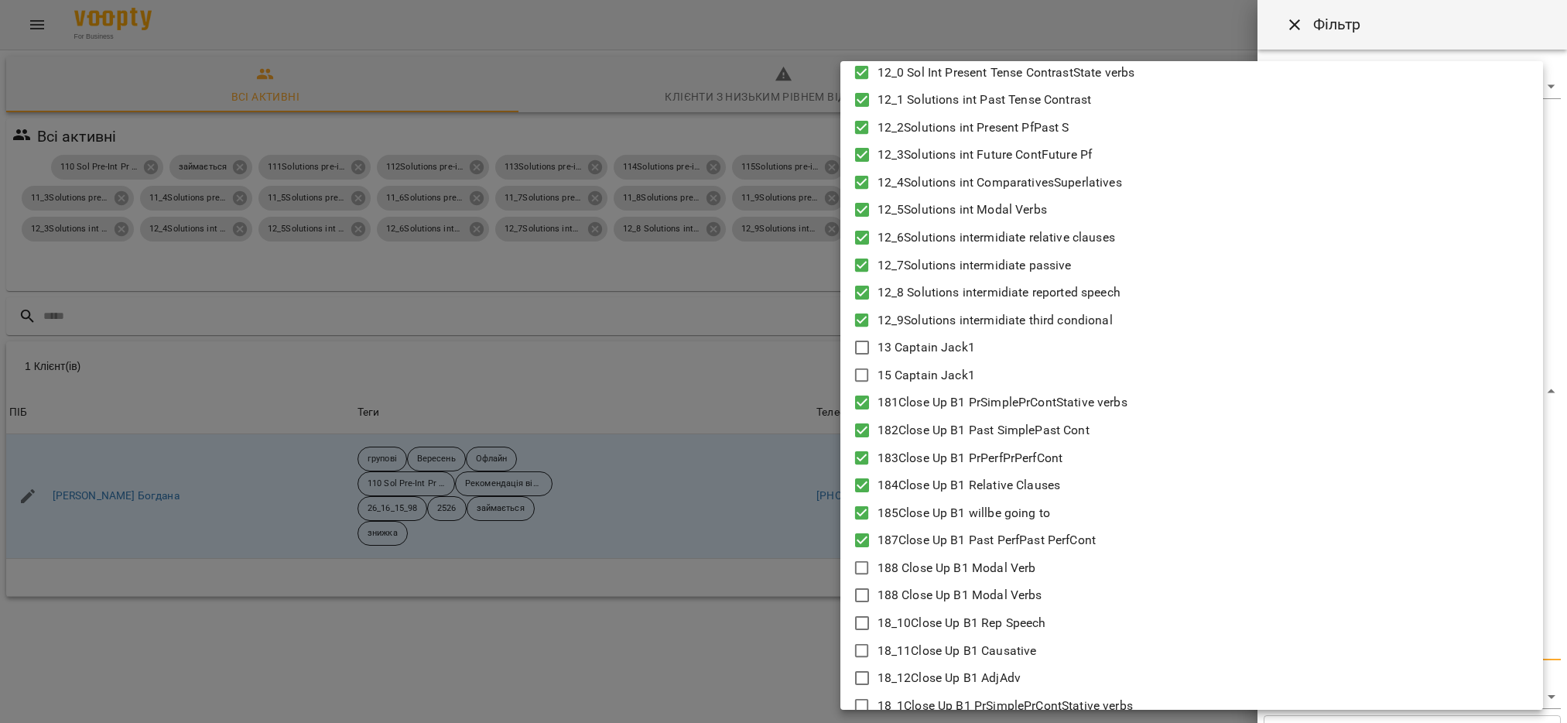
scroll to position [929, 0]
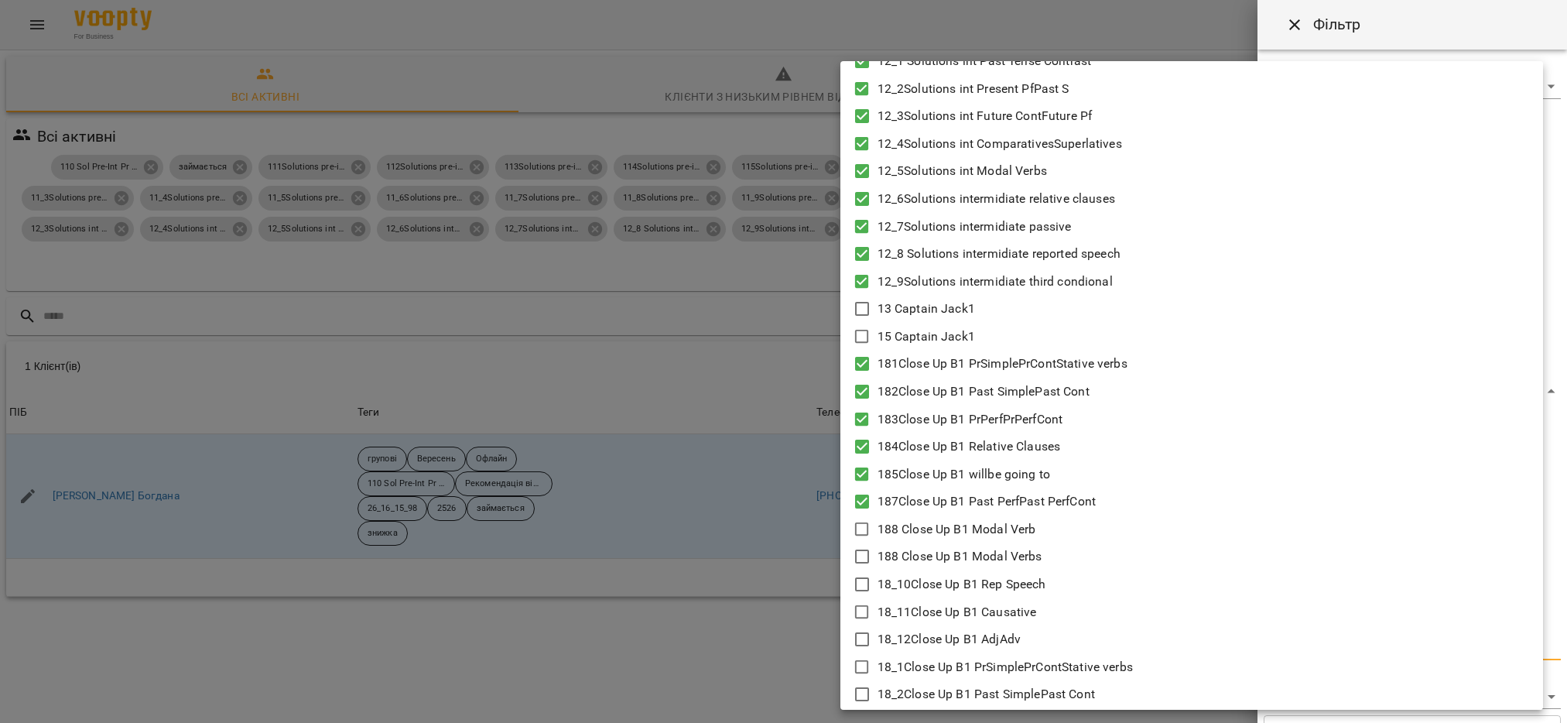
click at [860, 534] on icon at bounding box center [862, 529] width 14 height 14
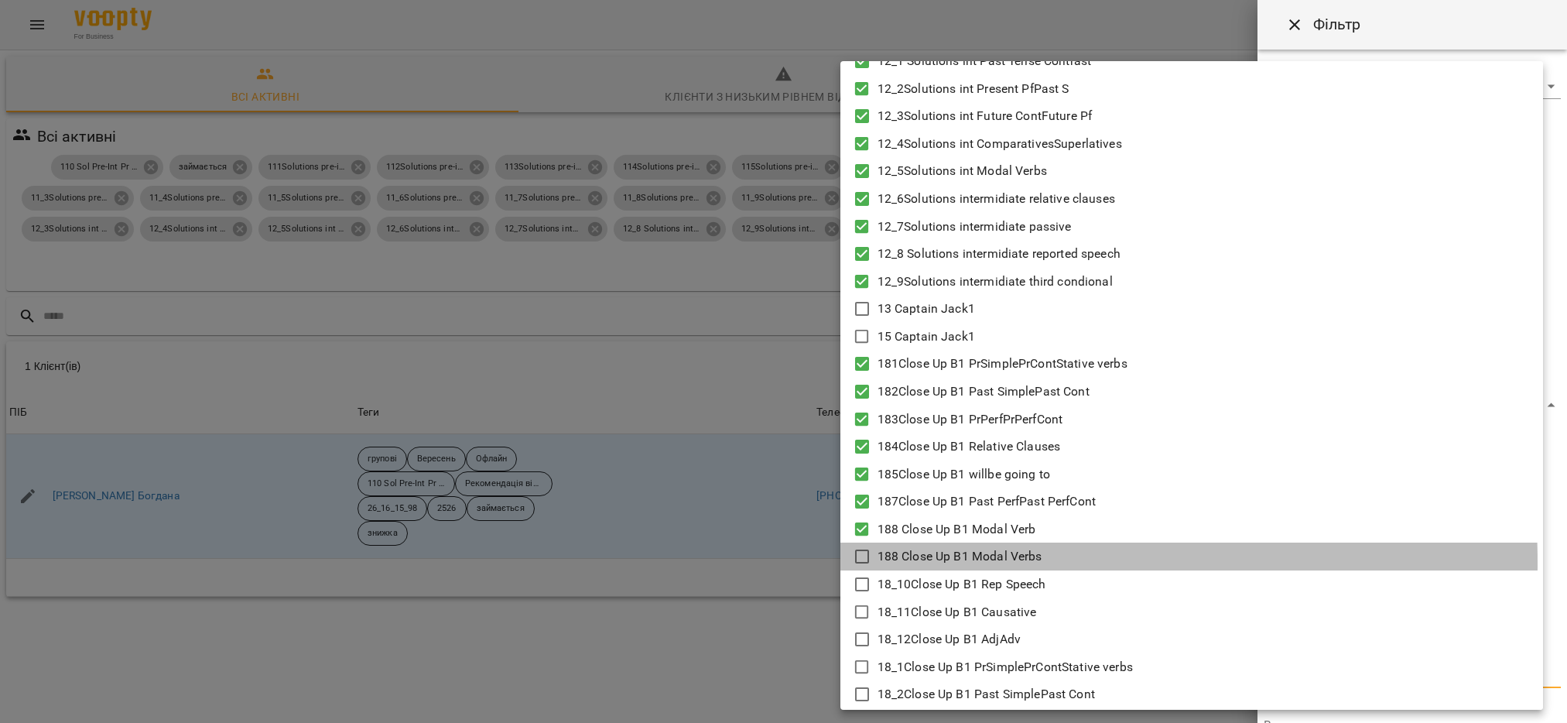
click at [862, 562] on icon at bounding box center [862, 556] width 14 height 14
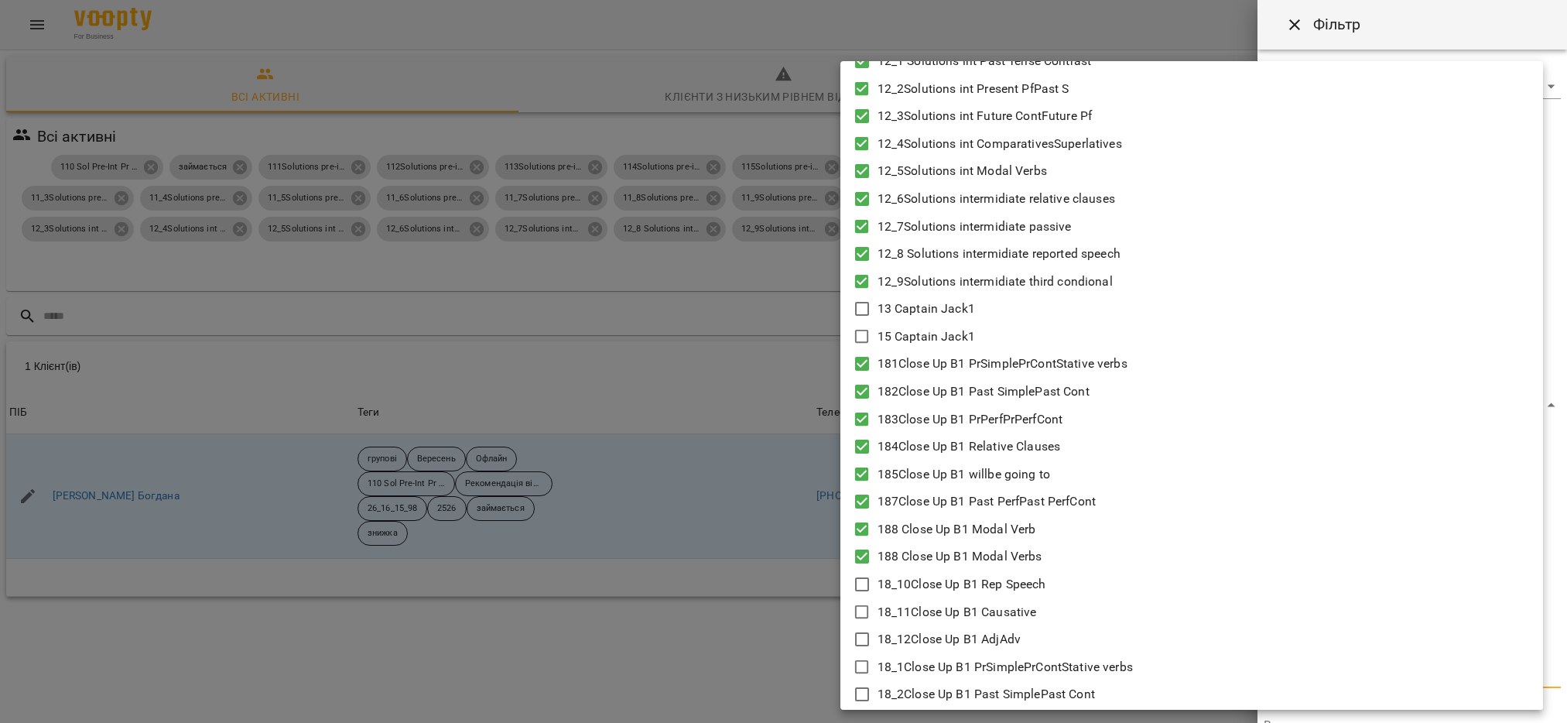
click at [862, 585] on icon at bounding box center [862, 584] width 19 height 19
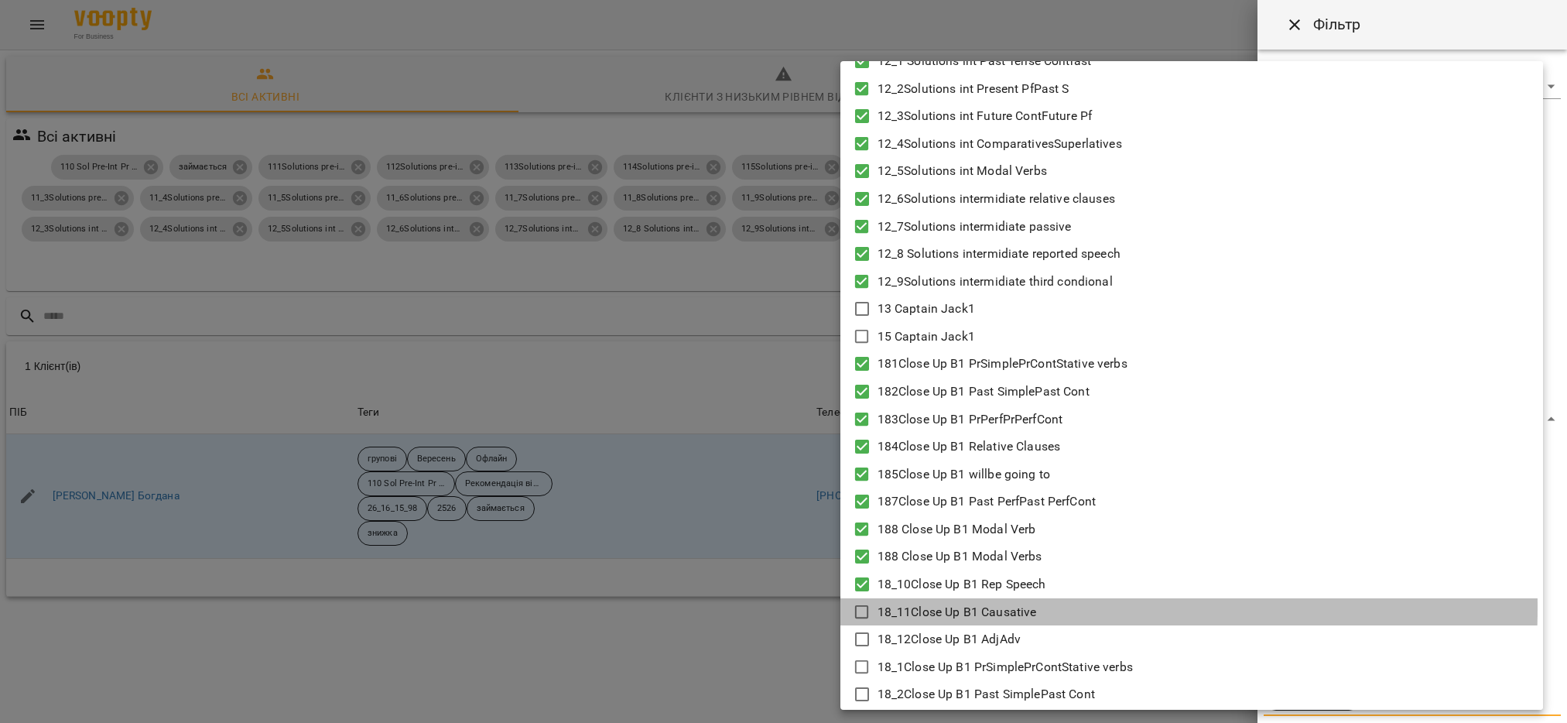
click at [862, 606] on icon at bounding box center [862, 612] width 19 height 19
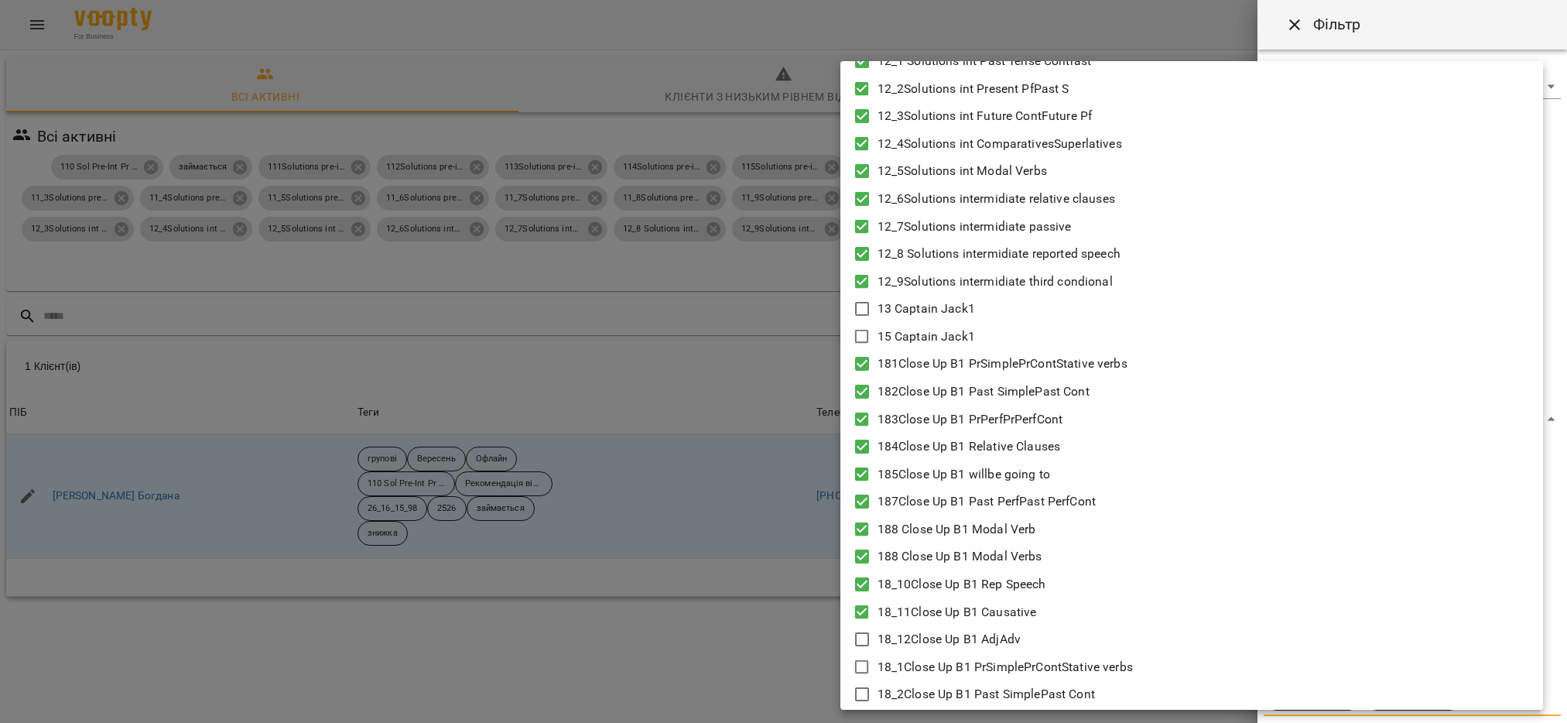
scroll to position [1045, 0]
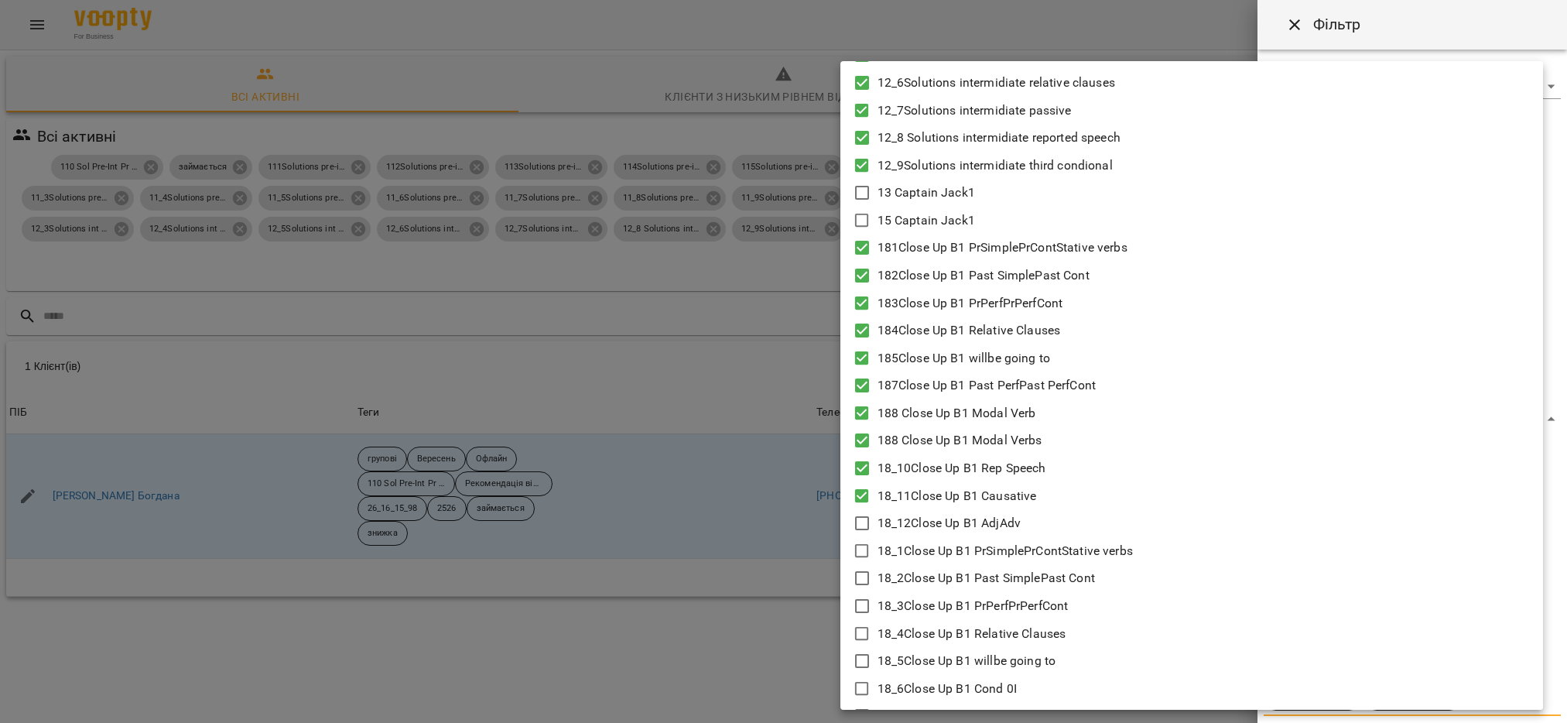
click at [864, 518] on icon at bounding box center [862, 523] width 19 height 19
drag, startPoint x: 868, startPoint y: 550, endPoint x: 871, endPoint y: 560, distance: 9.6
click at [868, 550] on icon at bounding box center [862, 551] width 14 height 14
drag, startPoint x: 868, startPoint y: 579, endPoint x: 866, endPoint y: 616, distance: 37.2
click at [866, 579] on icon at bounding box center [862, 578] width 19 height 19
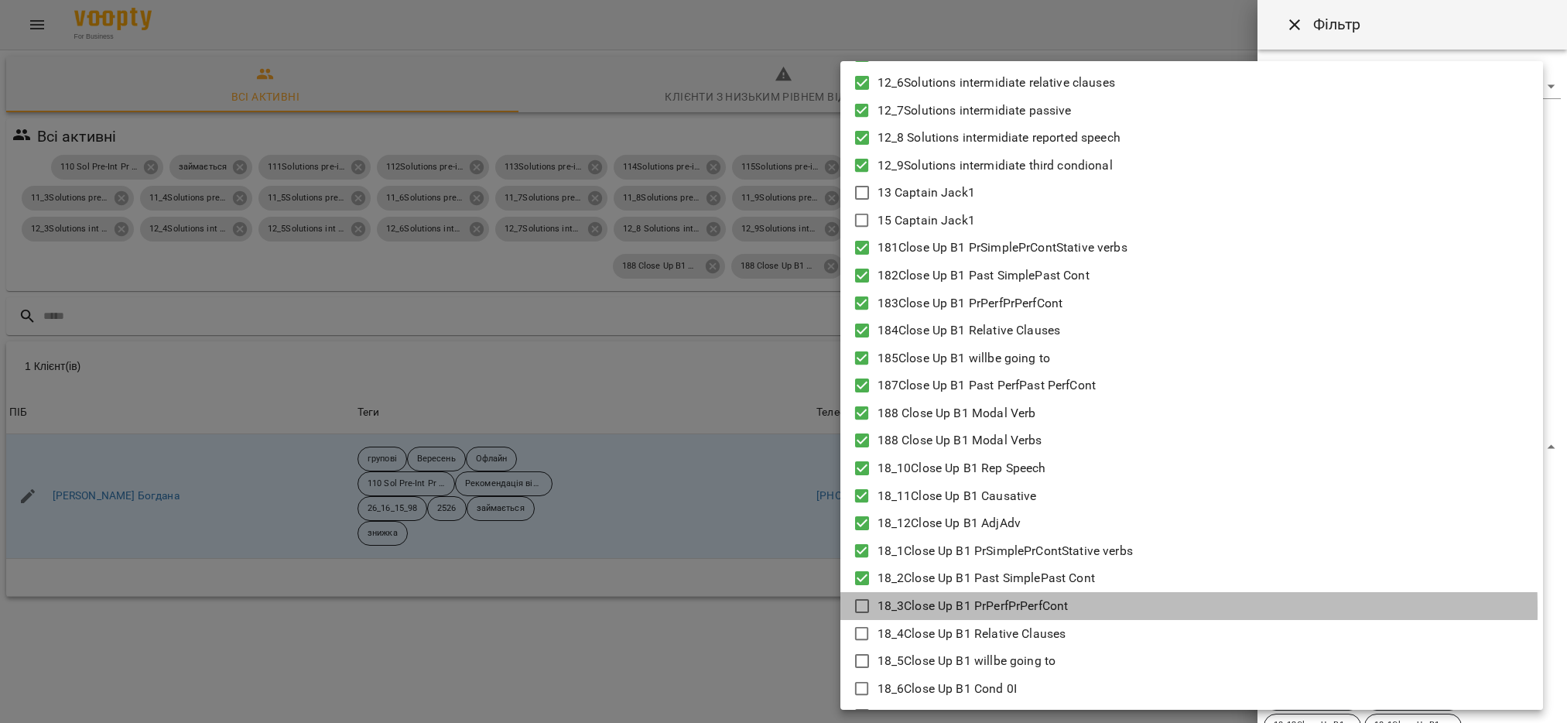
click at [857, 609] on icon at bounding box center [862, 606] width 19 height 19
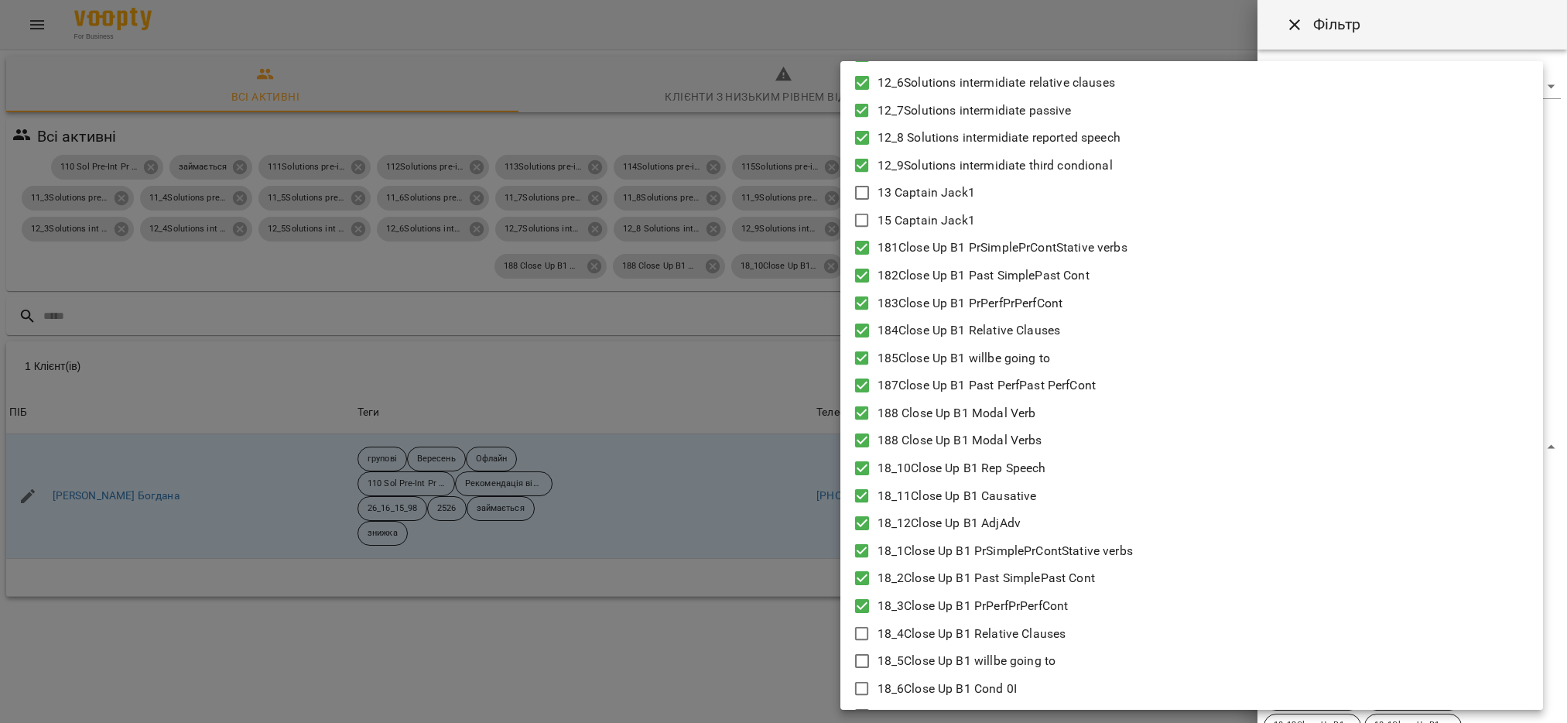
scroll to position [1161, 0]
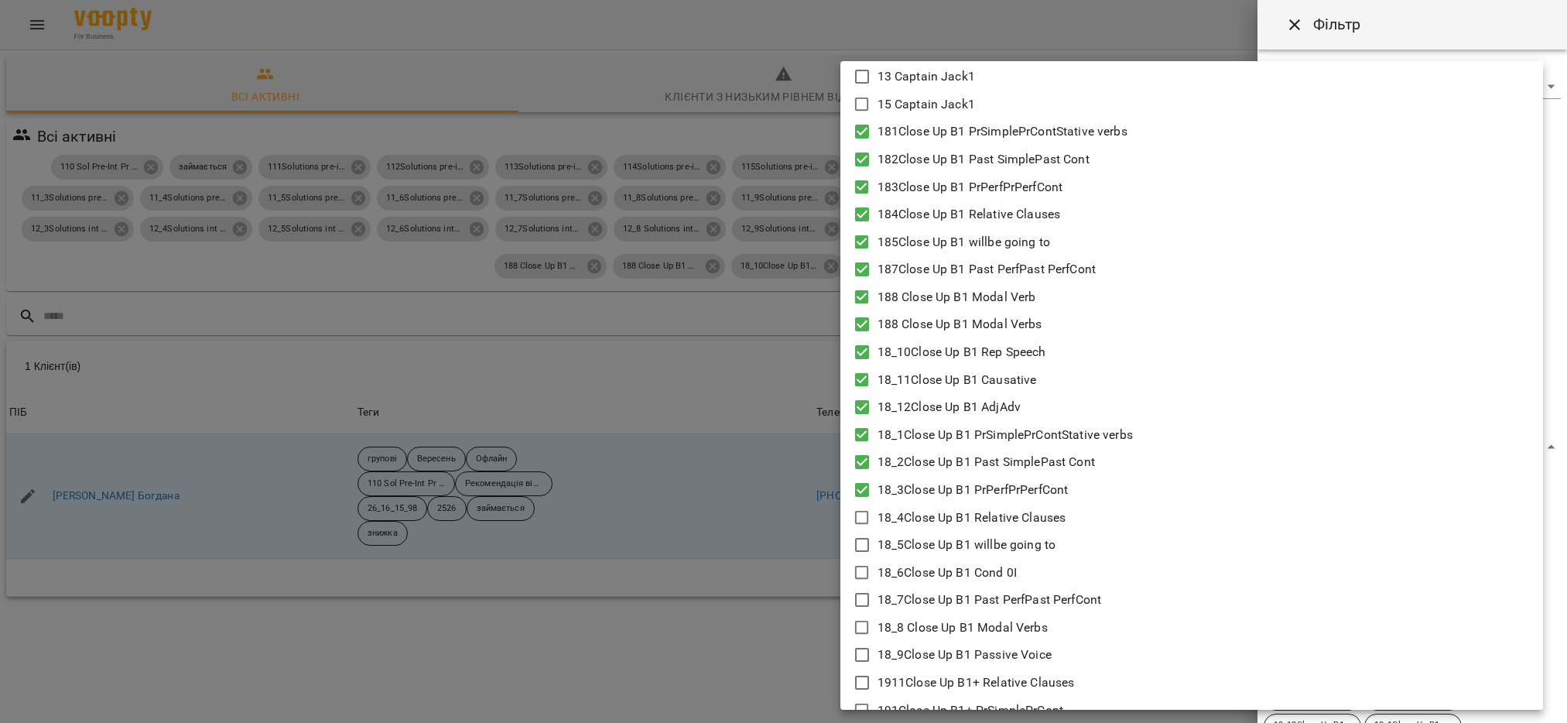
click at [860, 518] on icon at bounding box center [862, 517] width 19 height 19
click at [864, 542] on icon at bounding box center [862, 545] width 19 height 19
click at [860, 572] on icon at bounding box center [862, 572] width 19 height 19
click at [857, 602] on icon at bounding box center [862, 599] width 19 height 19
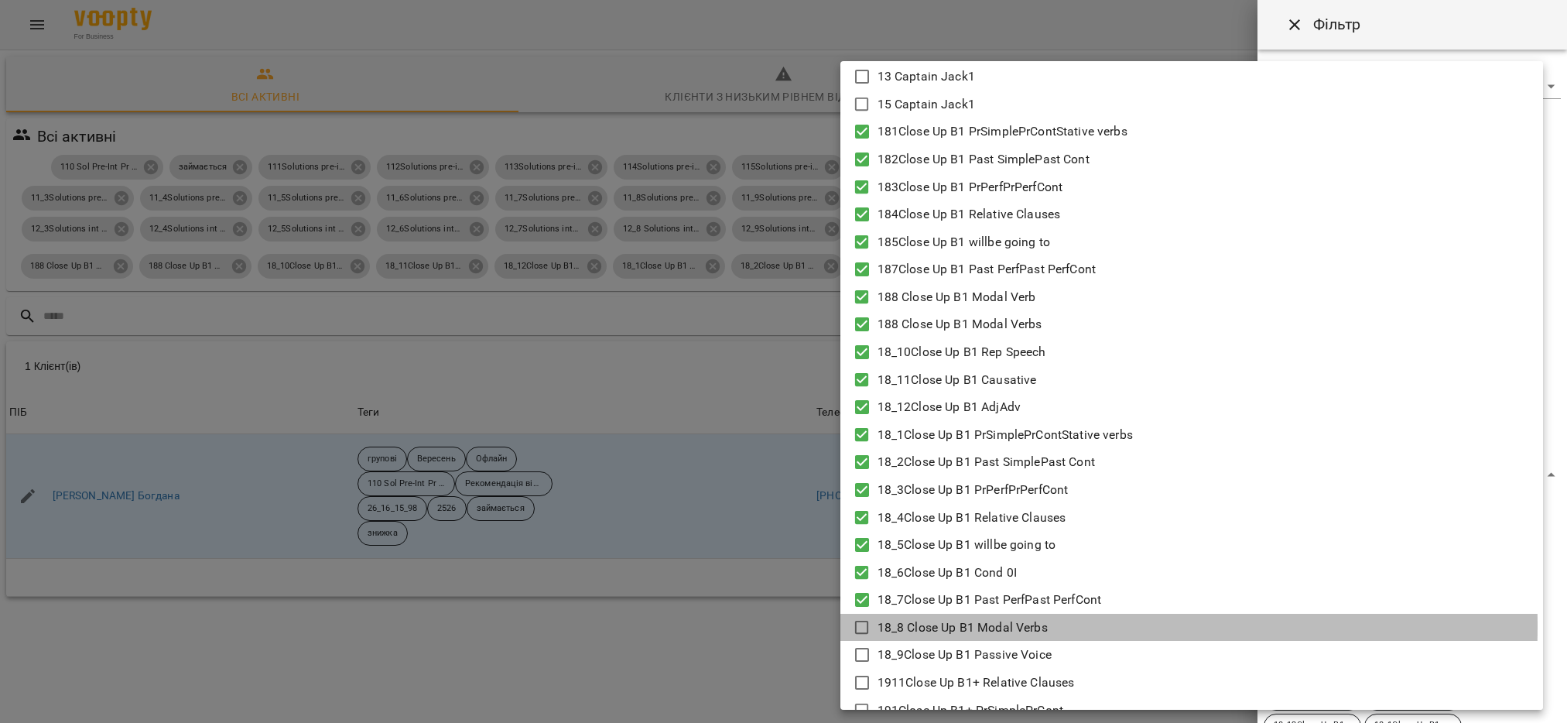
drag, startPoint x: 861, startPoint y: 625, endPoint x: 883, endPoint y: 615, distance: 23.6
click at [862, 625] on icon at bounding box center [862, 627] width 19 height 19
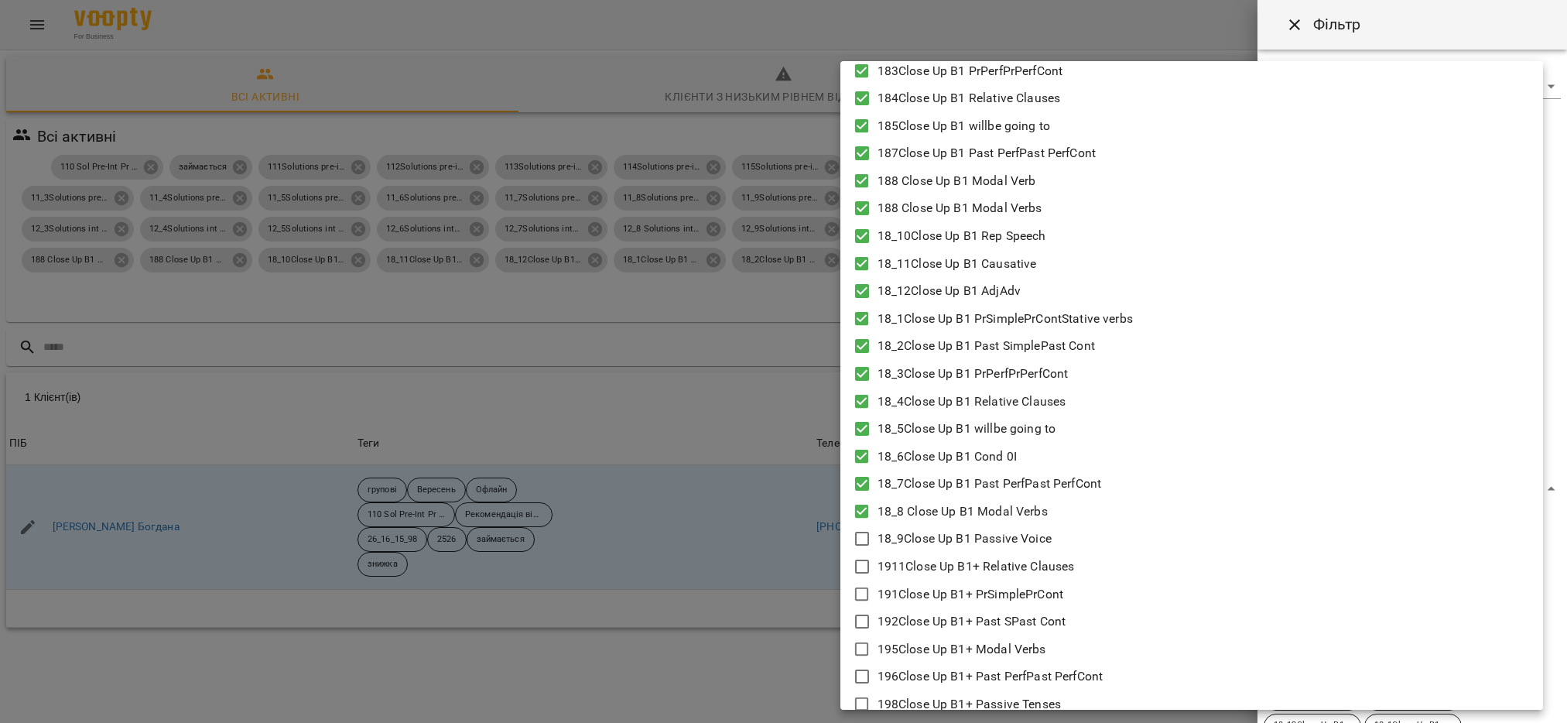
scroll to position [1393, 0]
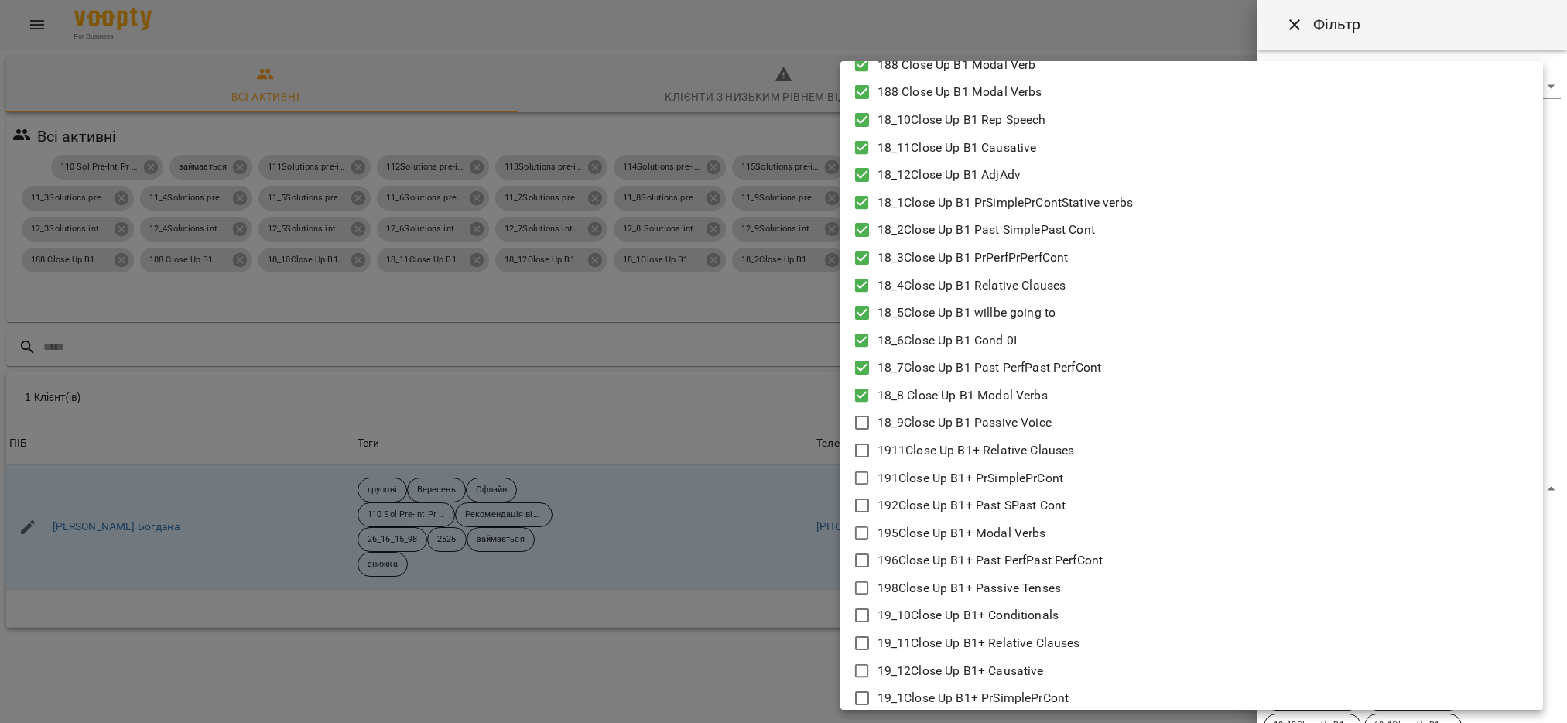
click at [864, 425] on icon at bounding box center [862, 422] width 19 height 19
click at [859, 448] on icon at bounding box center [862, 450] width 19 height 19
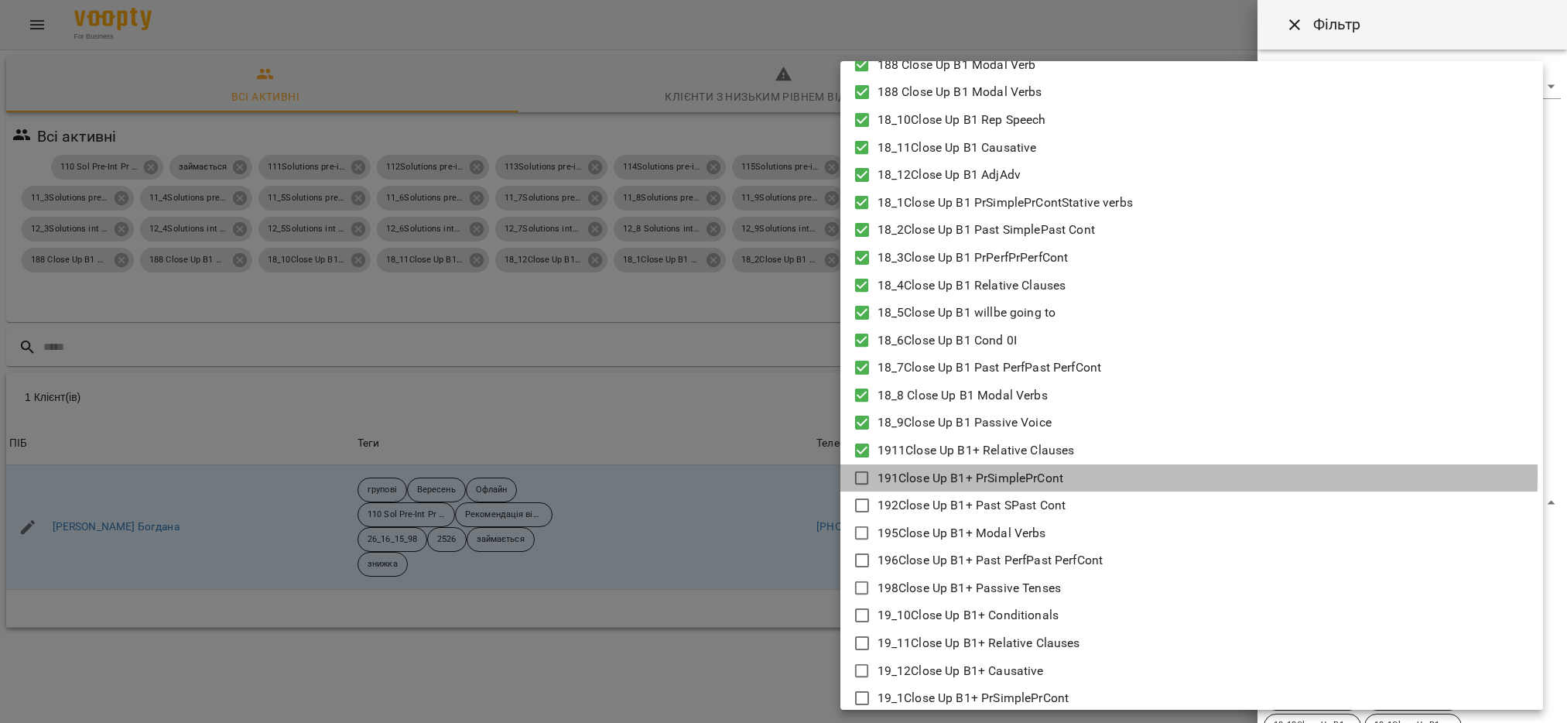
click at [857, 474] on icon at bounding box center [862, 478] width 19 height 19
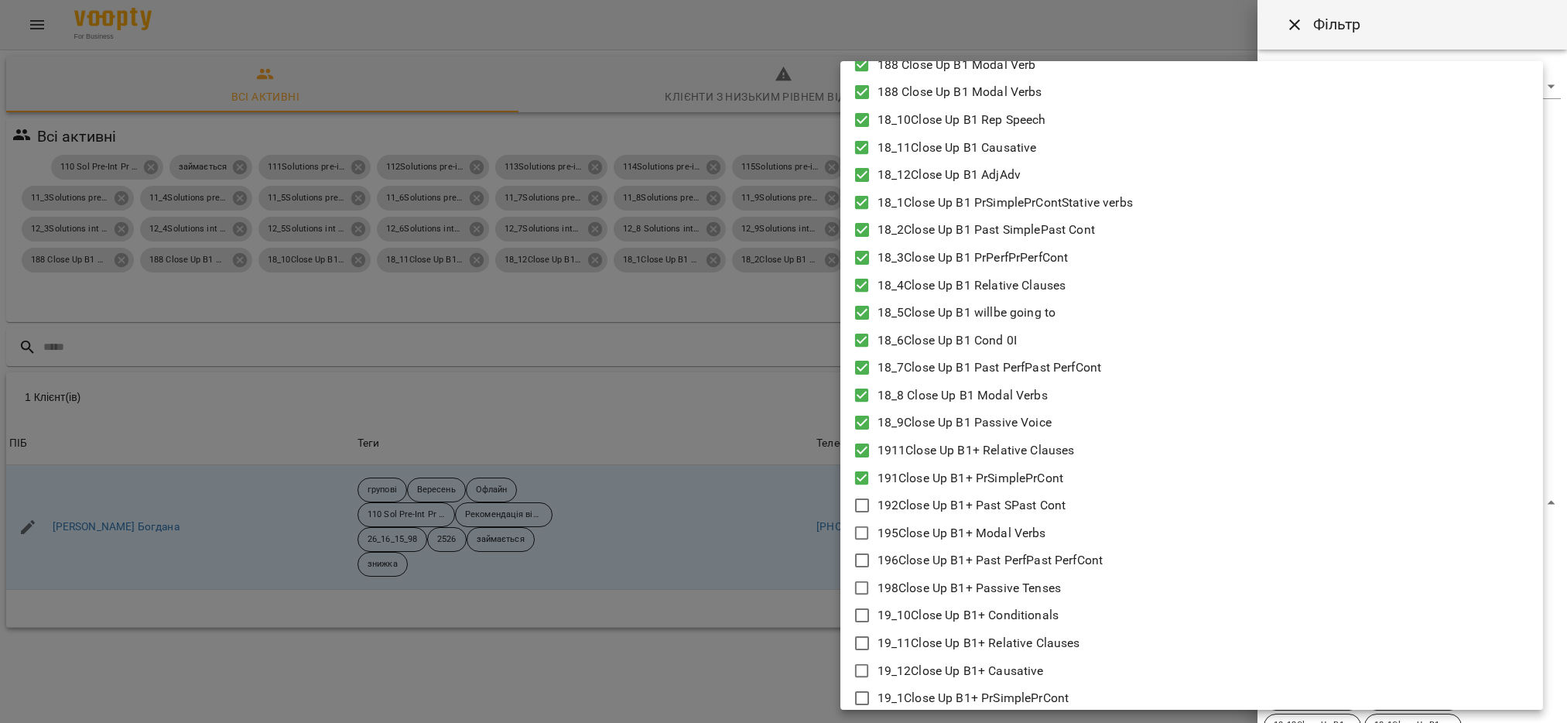
click at [861, 501] on icon at bounding box center [862, 505] width 19 height 19
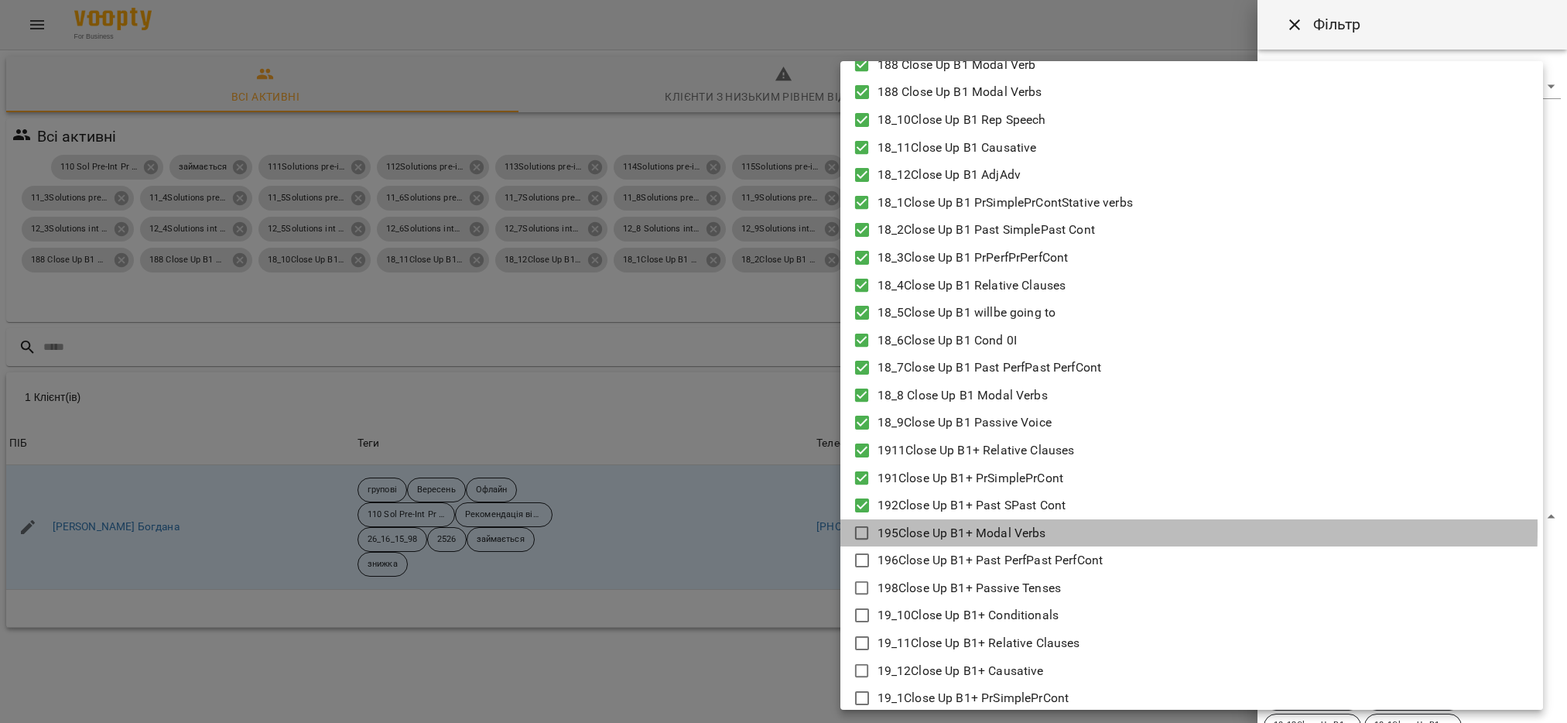
click at [861, 527] on icon at bounding box center [862, 533] width 19 height 19
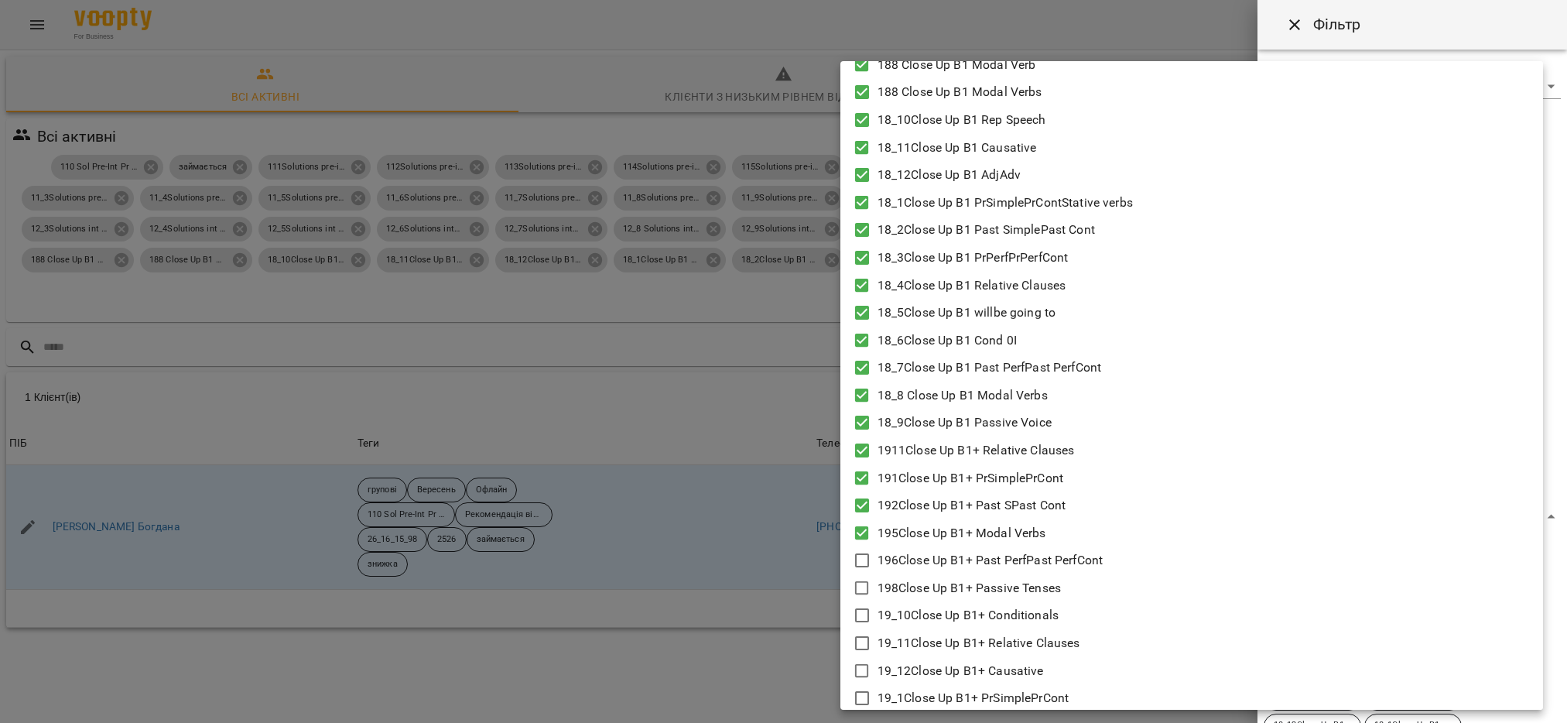
click at [861, 557] on icon at bounding box center [862, 560] width 19 height 19
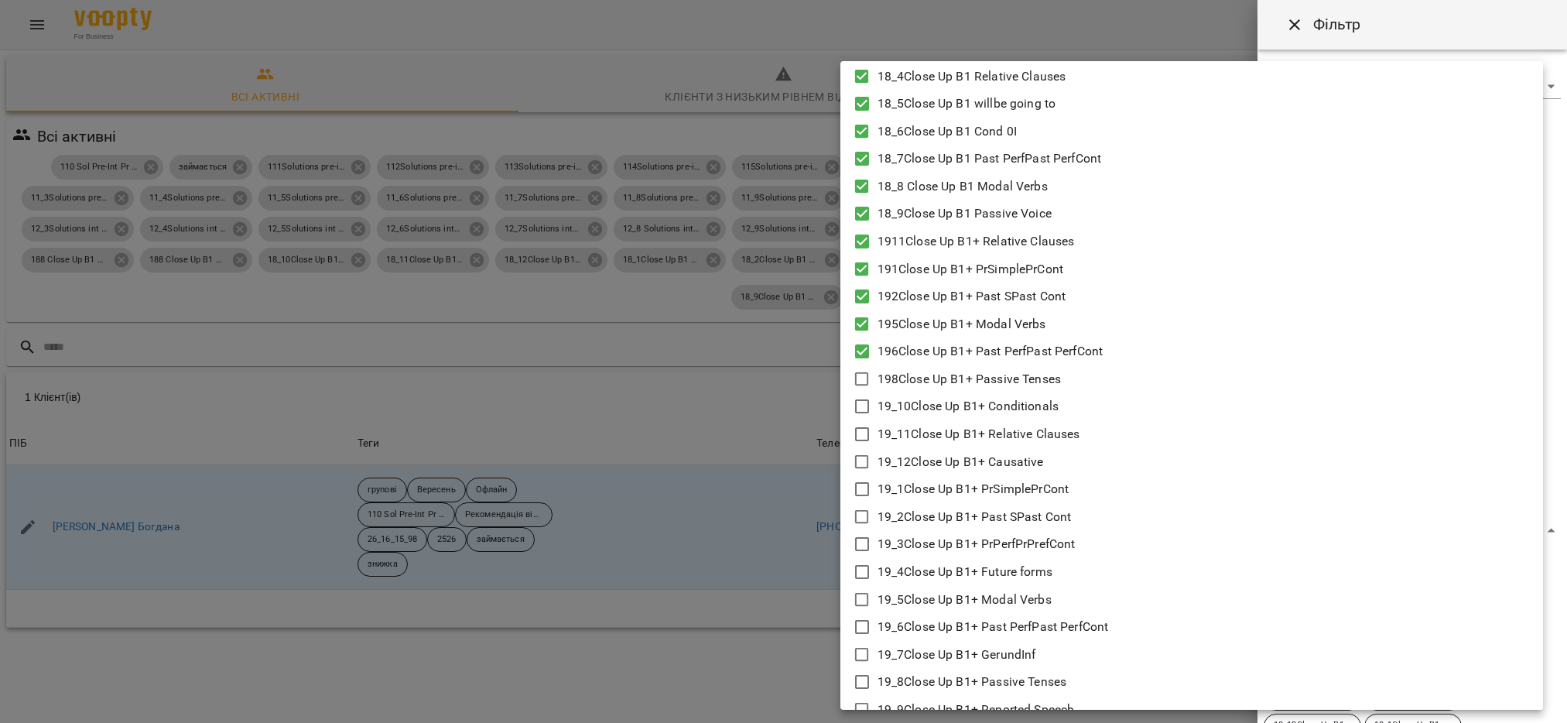
scroll to position [1625, 0]
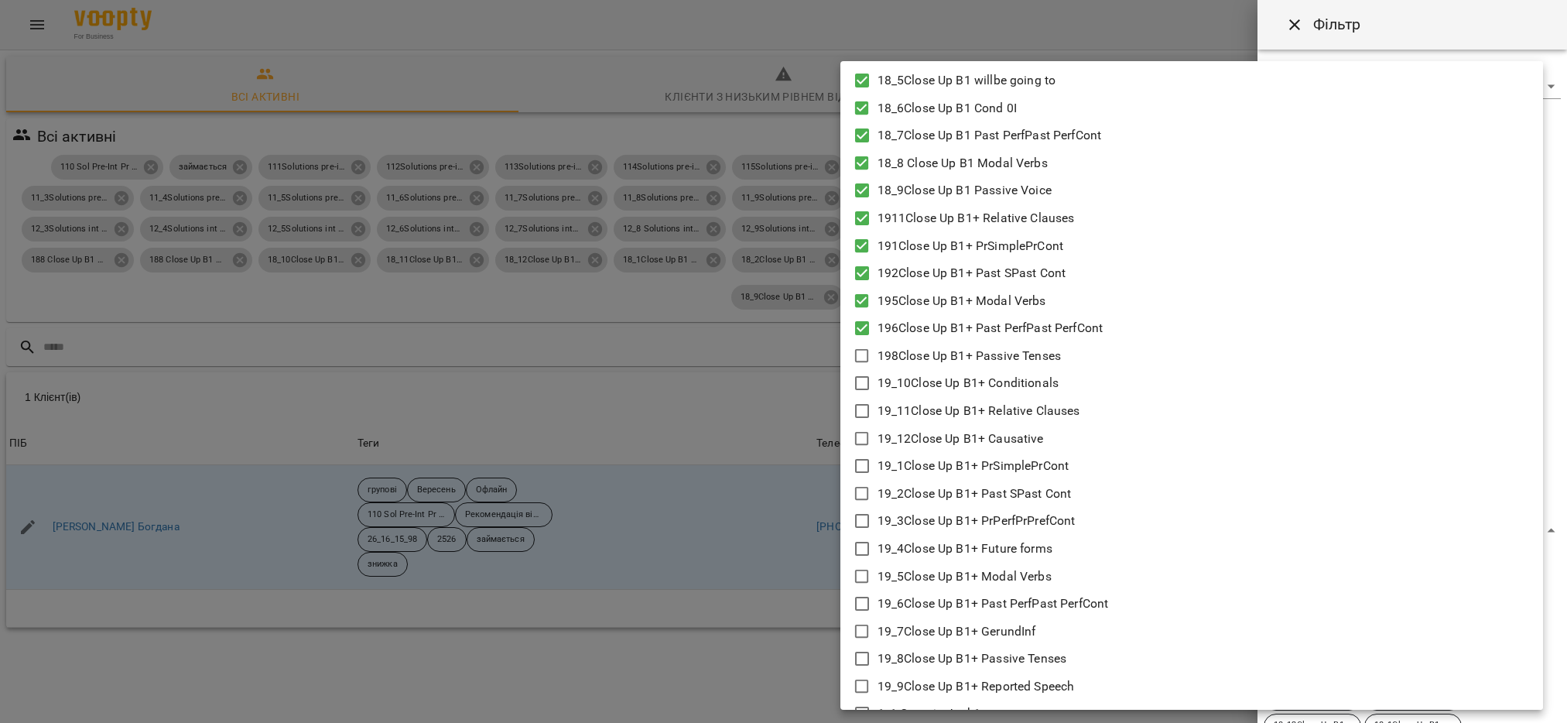
click at [862, 358] on icon at bounding box center [862, 356] width 19 height 19
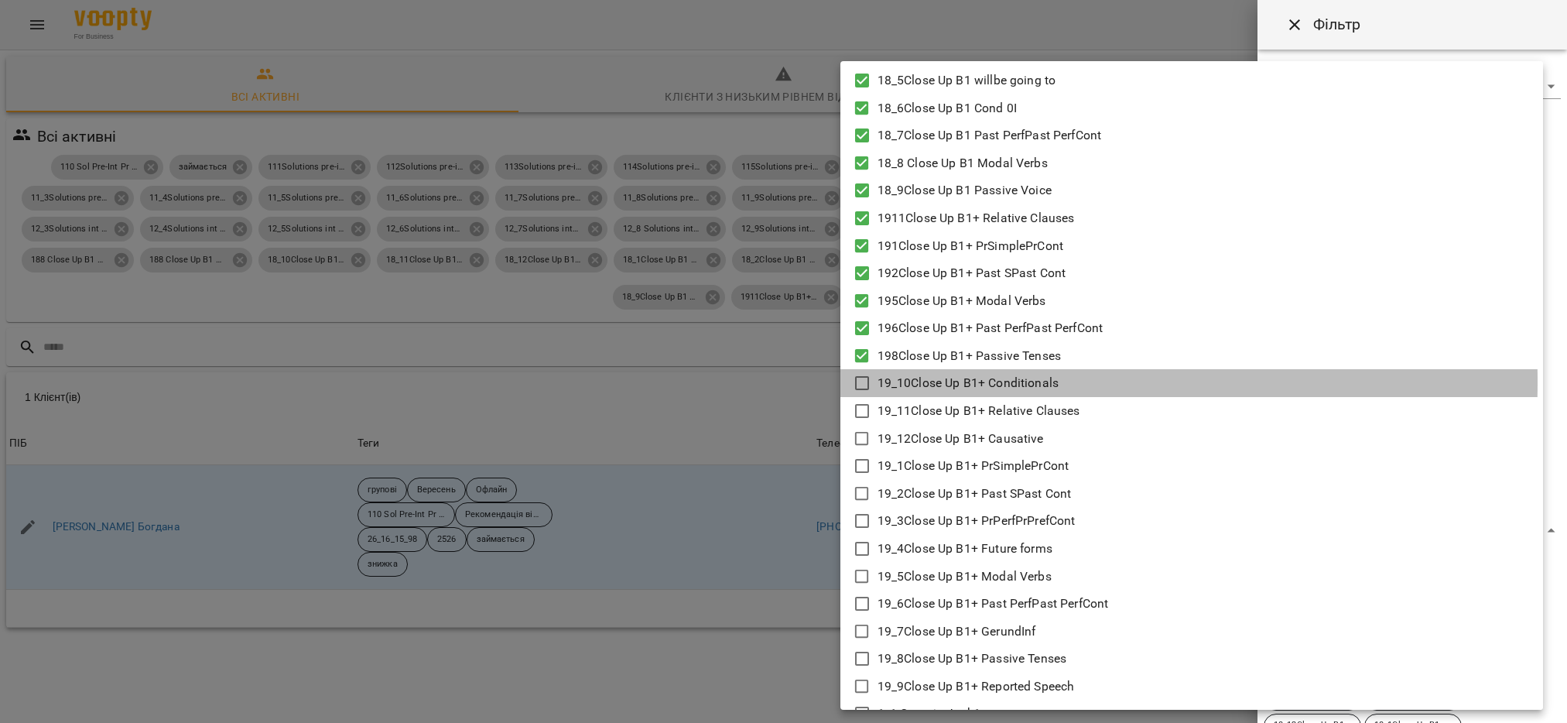
click at [866, 381] on icon at bounding box center [862, 383] width 19 height 19
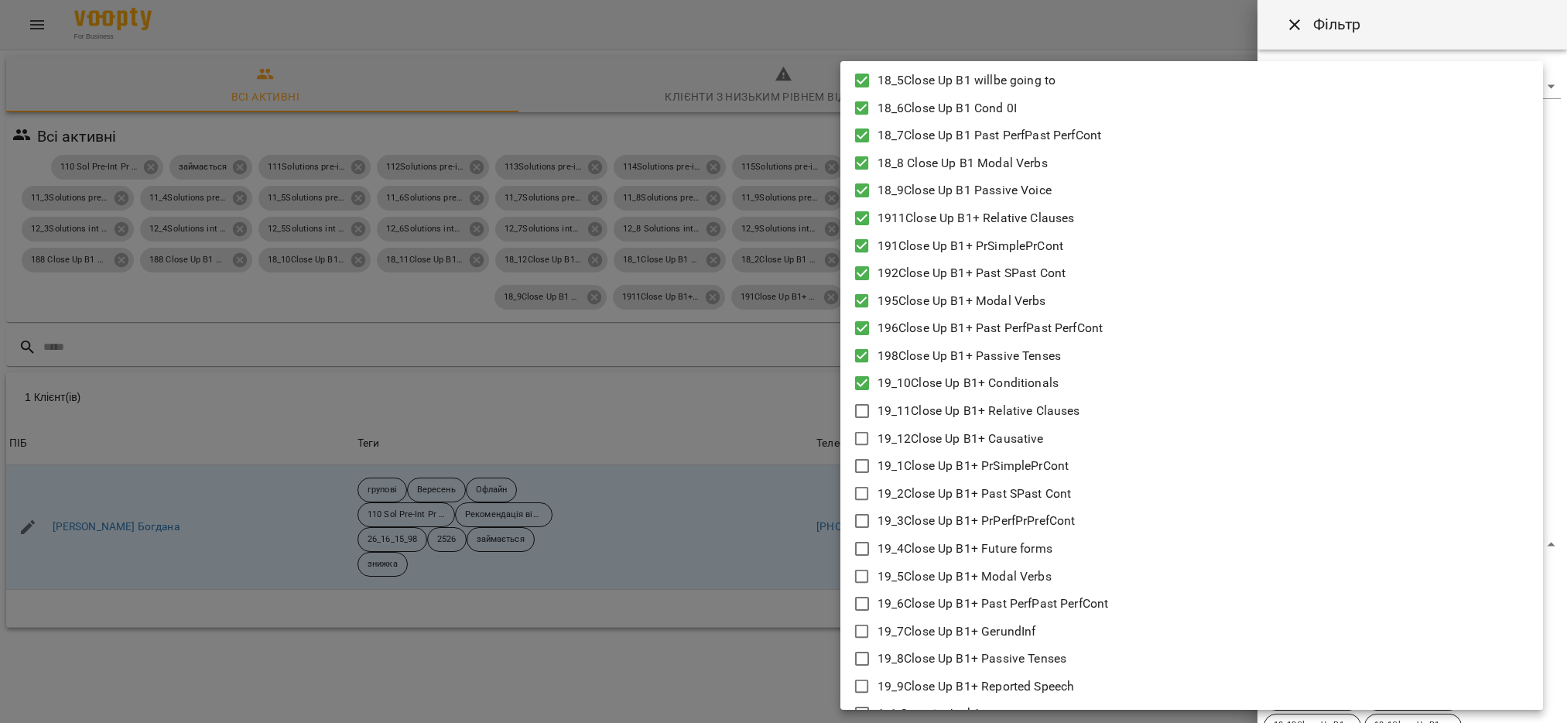
click at [859, 409] on icon at bounding box center [862, 411] width 19 height 19
drag, startPoint x: 864, startPoint y: 439, endPoint x: 862, endPoint y: 456, distance: 17.1
click at [862, 439] on icon at bounding box center [862, 439] width 19 height 19
click at [862, 467] on icon at bounding box center [862, 466] width 19 height 19
click at [862, 490] on icon at bounding box center [862, 493] width 19 height 19
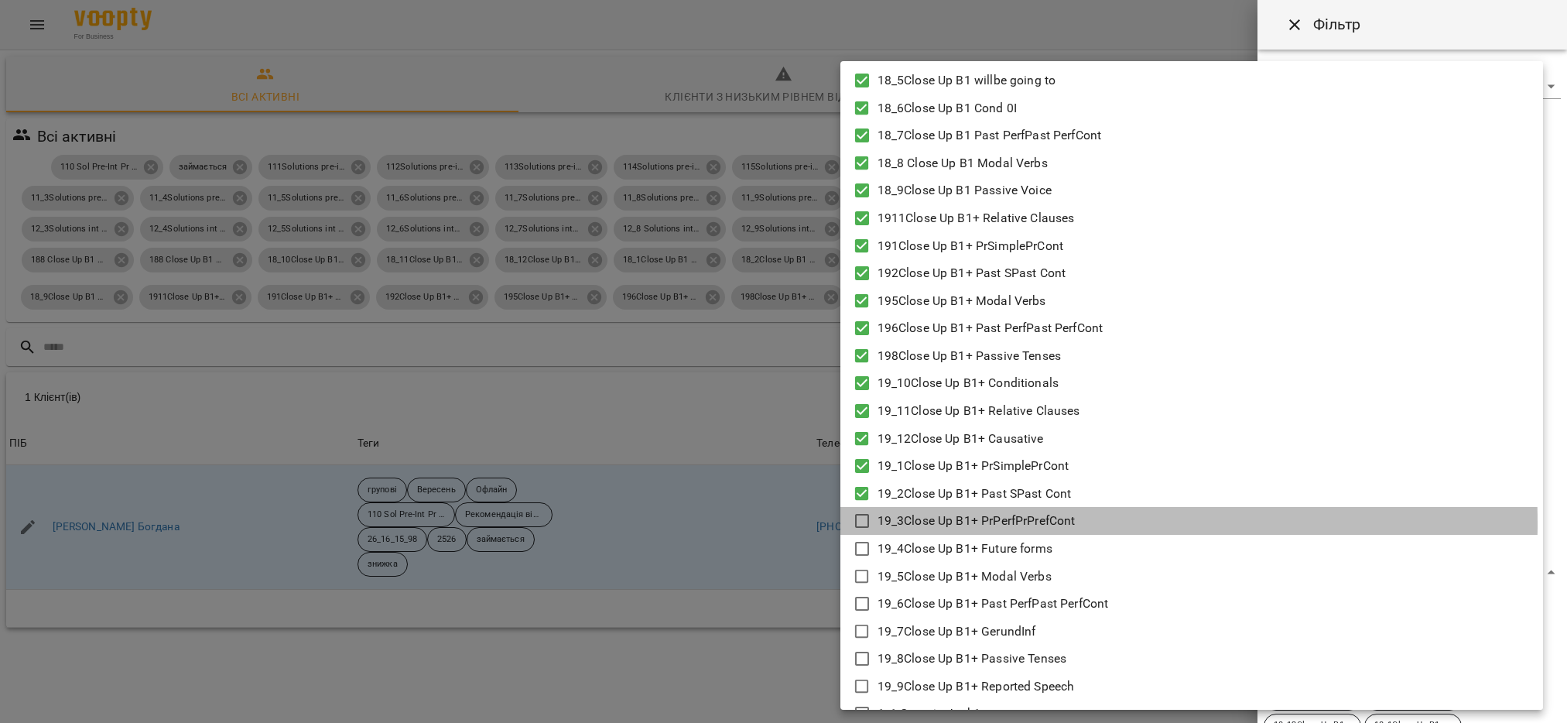
click at [857, 522] on icon at bounding box center [862, 521] width 19 height 19
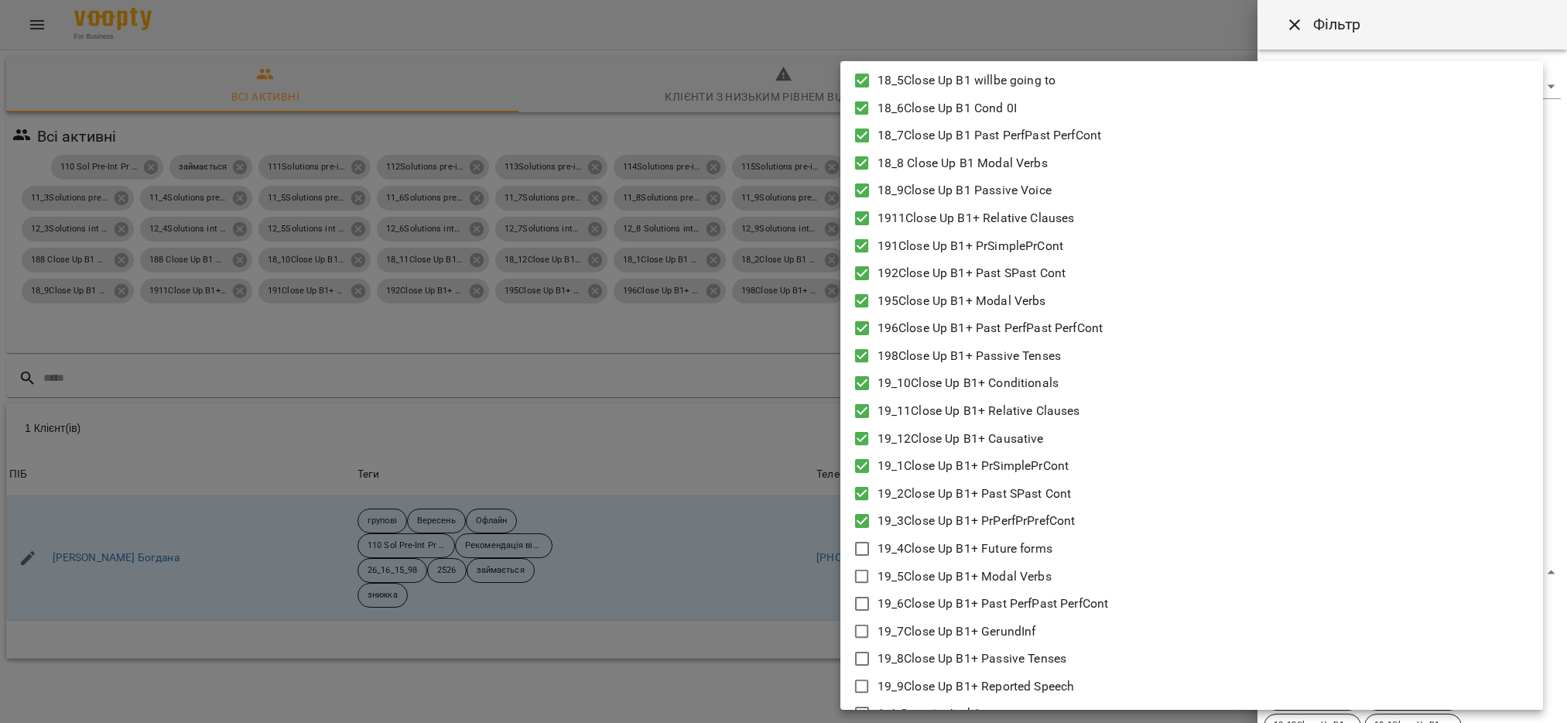
click at [861, 549] on icon at bounding box center [862, 548] width 19 height 19
drag, startPoint x: 864, startPoint y: 571, endPoint x: 878, endPoint y: 587, distance: 21.4
click at [862, 571] on icon at bounding box center [862, 576] width 19 height 19
click at [862, 599] on icon at bounding box center [862, 603] width 19 height 19
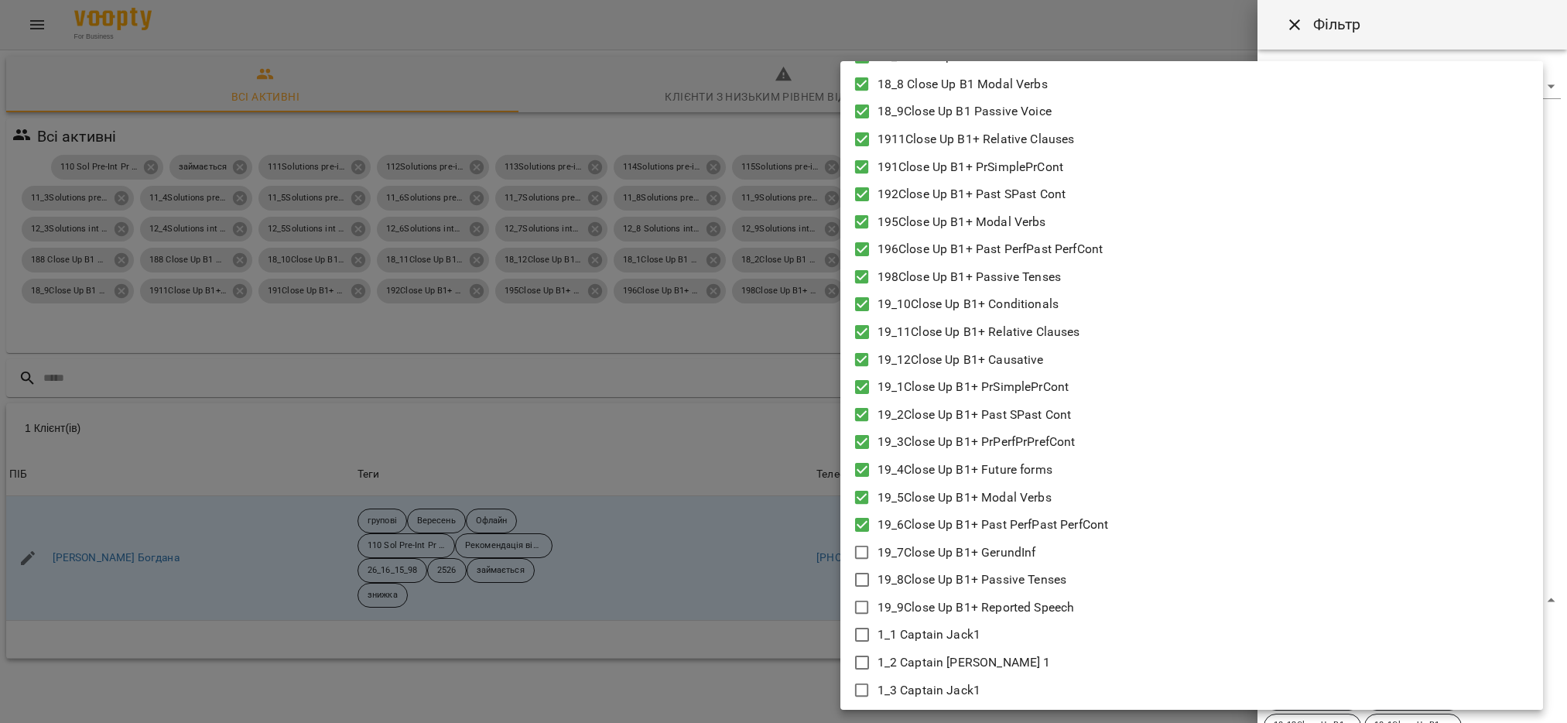
scroll to position [1741, 0]
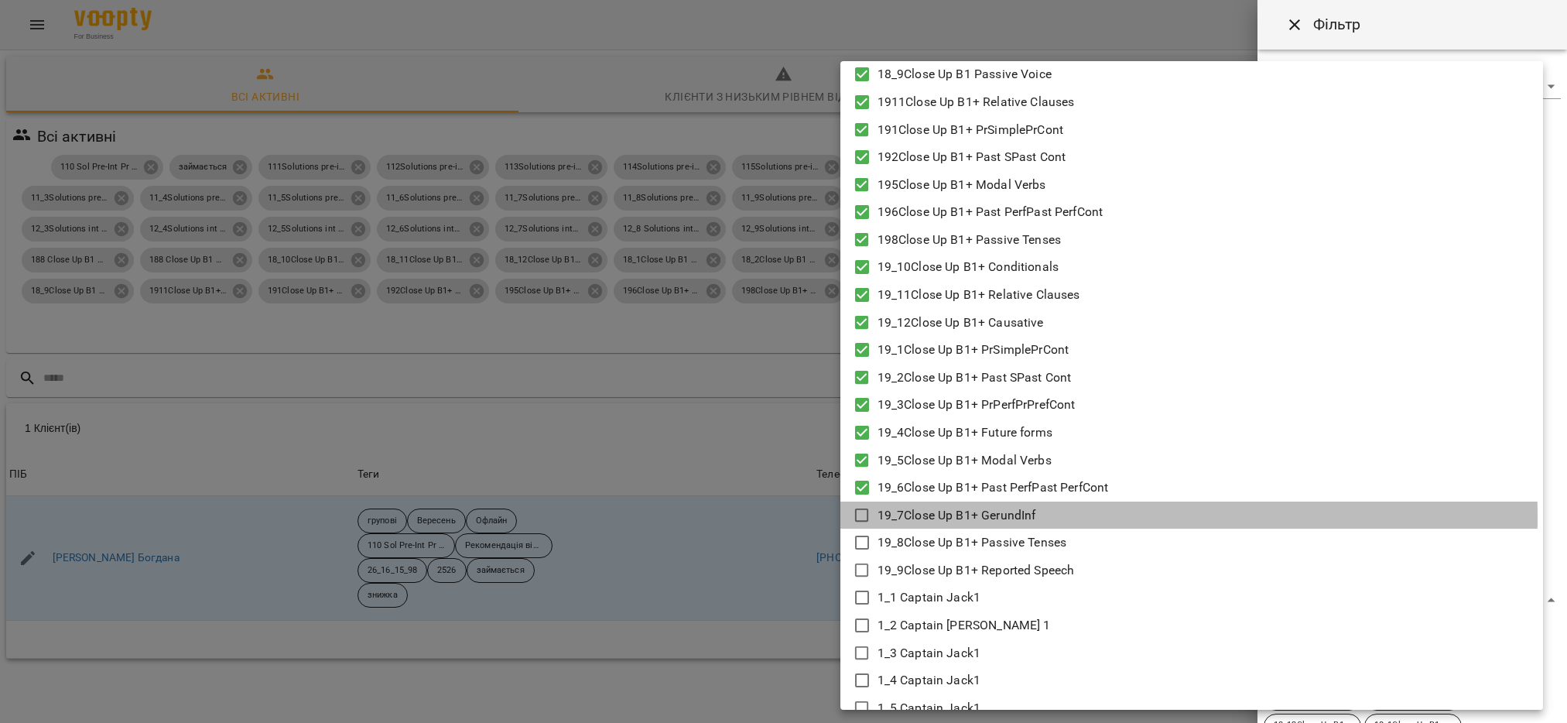
click at [866, 516] on icon at bounding box center [862, 515] width 19 height 19
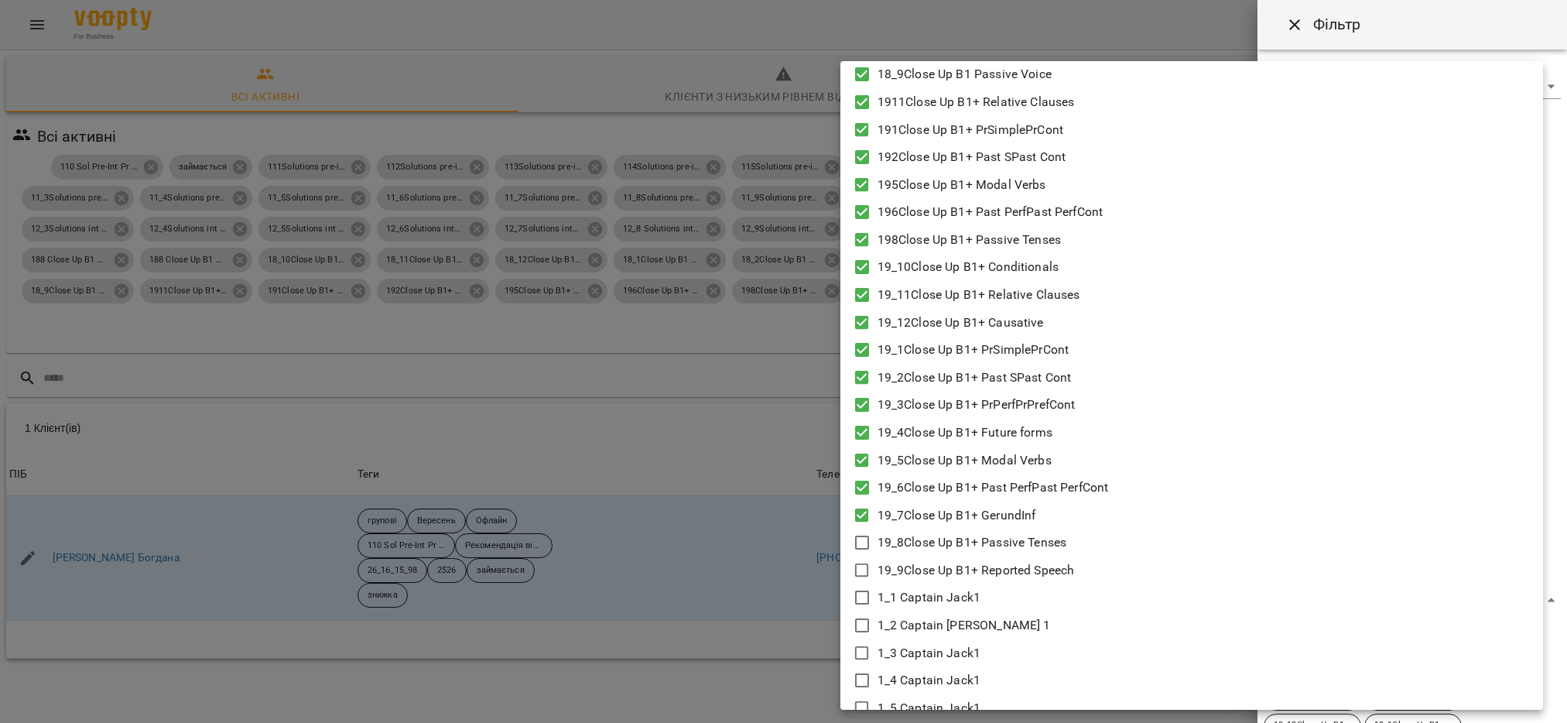
click at [862, 544] on icon at bounding box center [862, 542] width 19 height 19
click at [857, 564] on icon at bounding box center [862, 570] width 19 height 19
type input "**********"
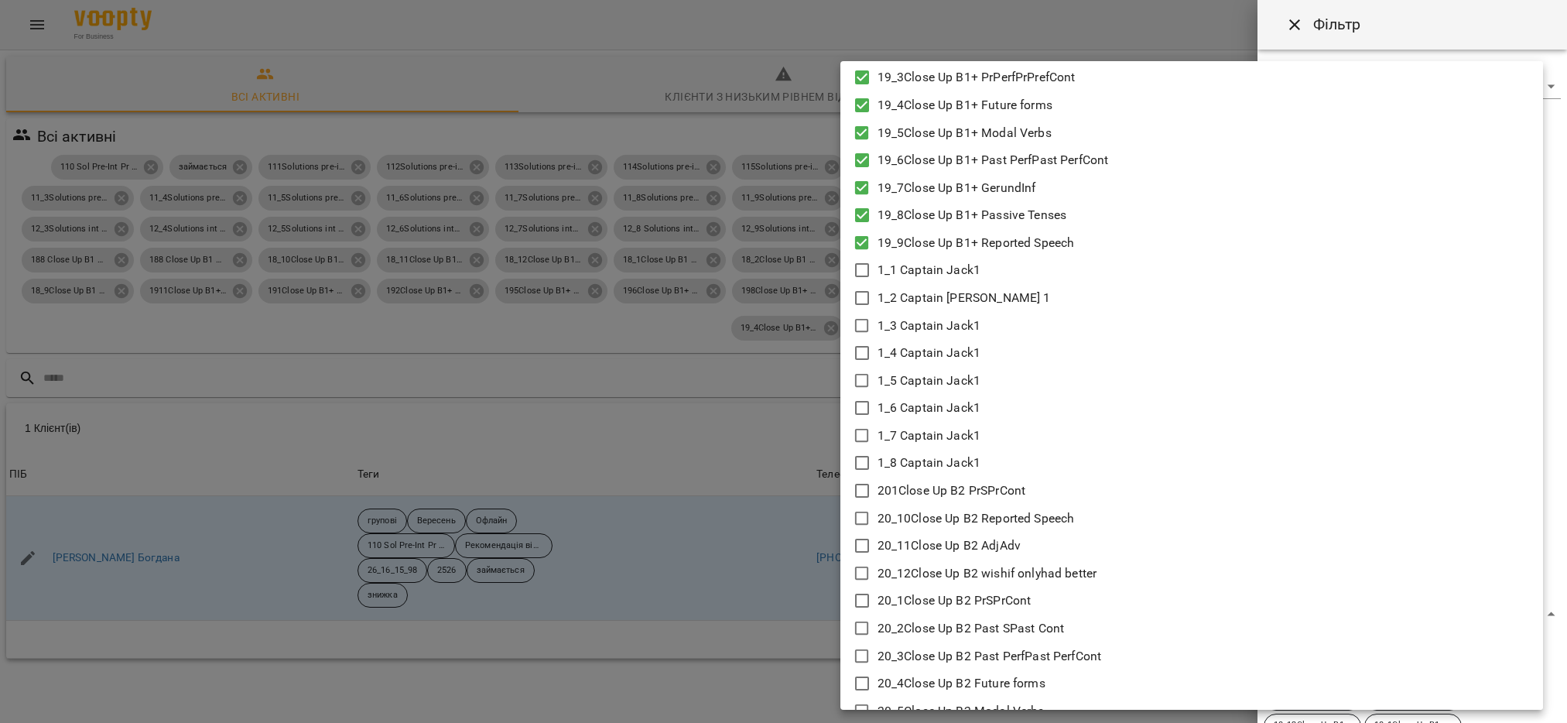
scroll to position [2090, 0]
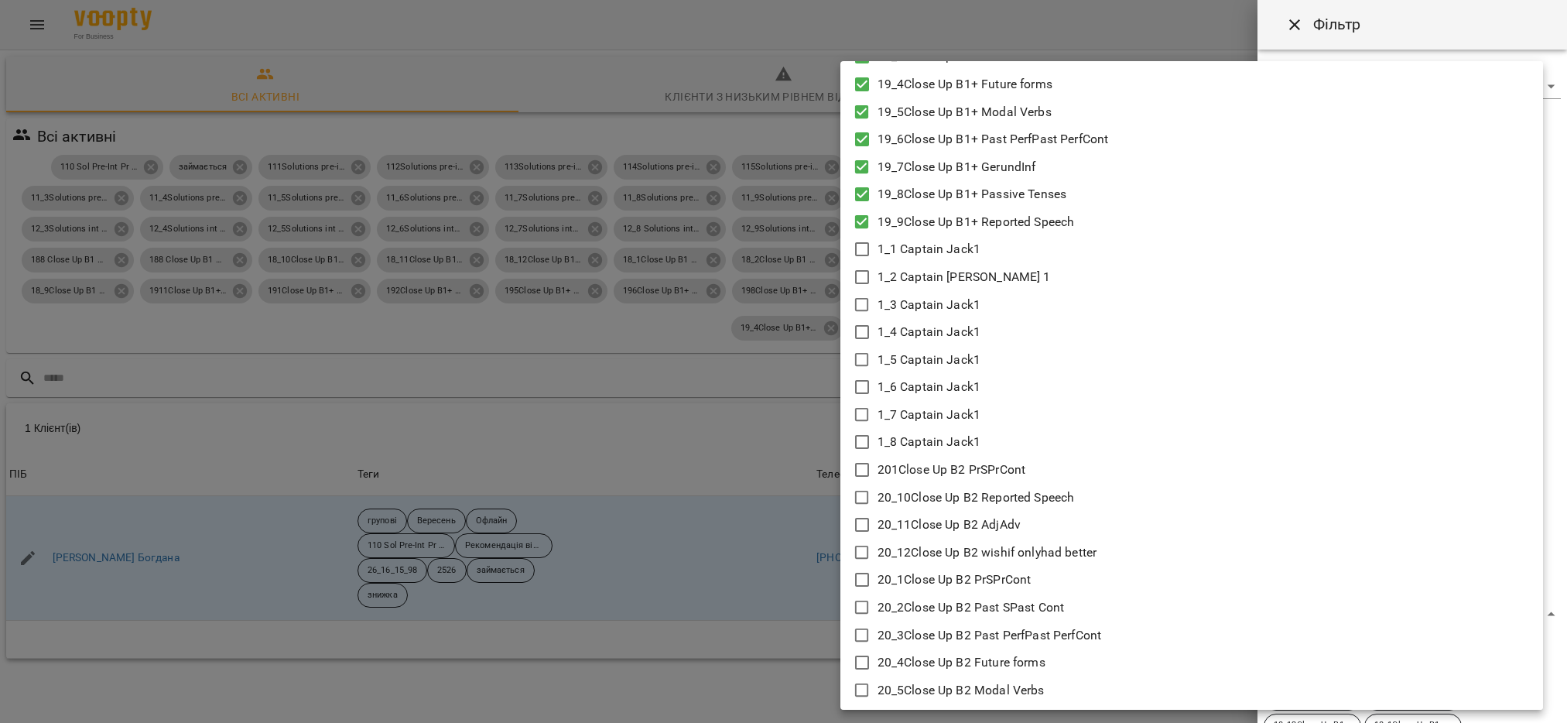
click at [802, 665] on div at bounding box center [783, 361] width 1567 height 723
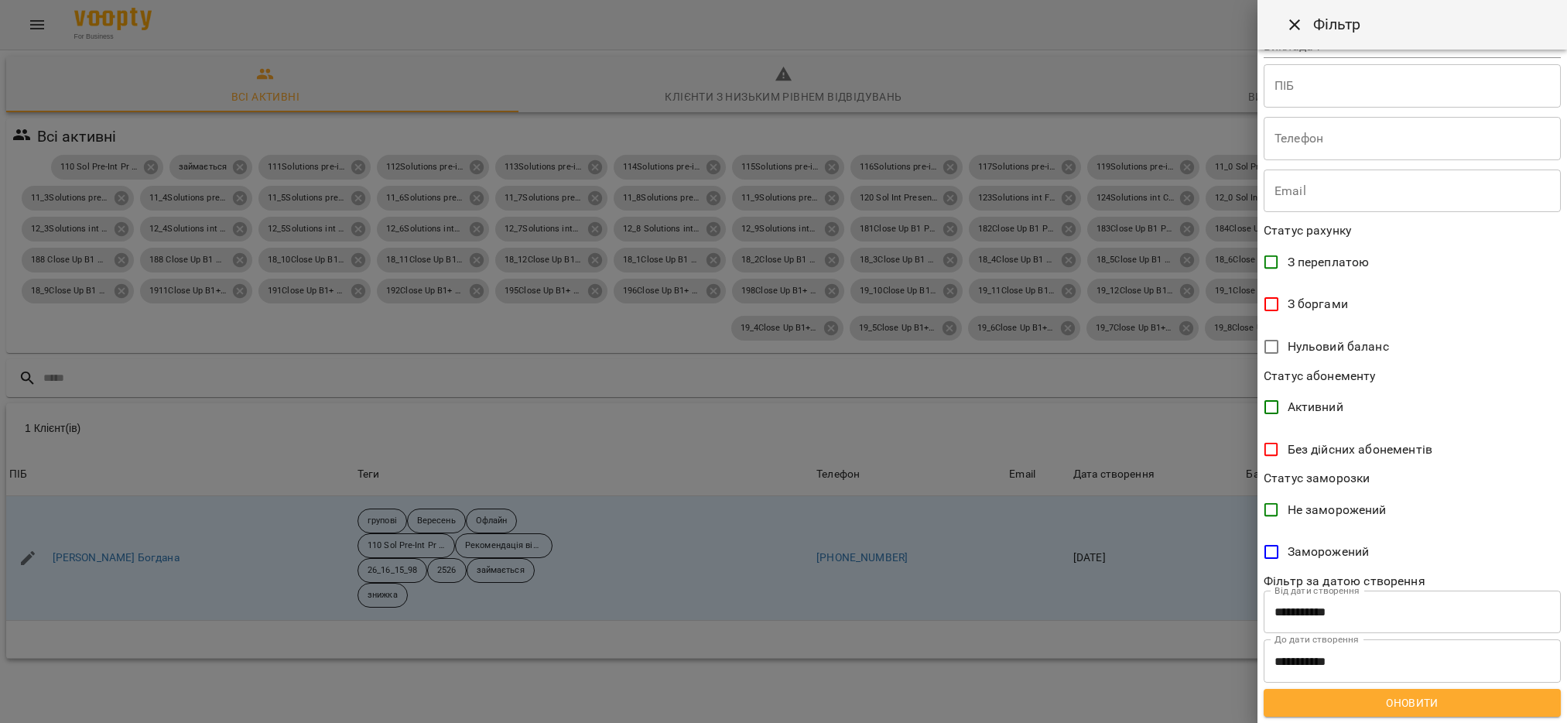
scroll to position [1122, 0]
click at [1430, 701] on span "Оновити" at bounding box center [1412, 702] width 272 height 19
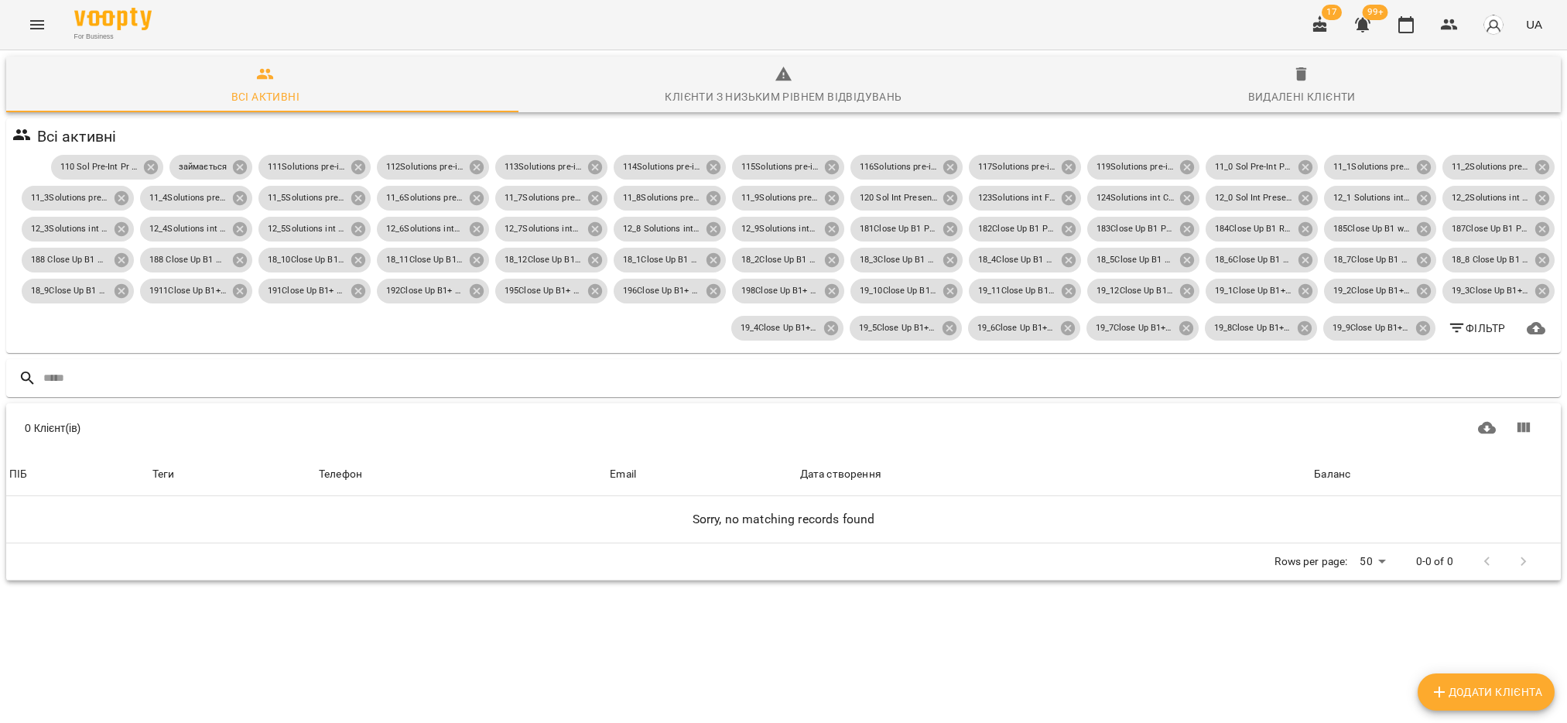
click at [1453, 333] on span "Фільтр" at bounding box center [1477, 328] width 58 height 19
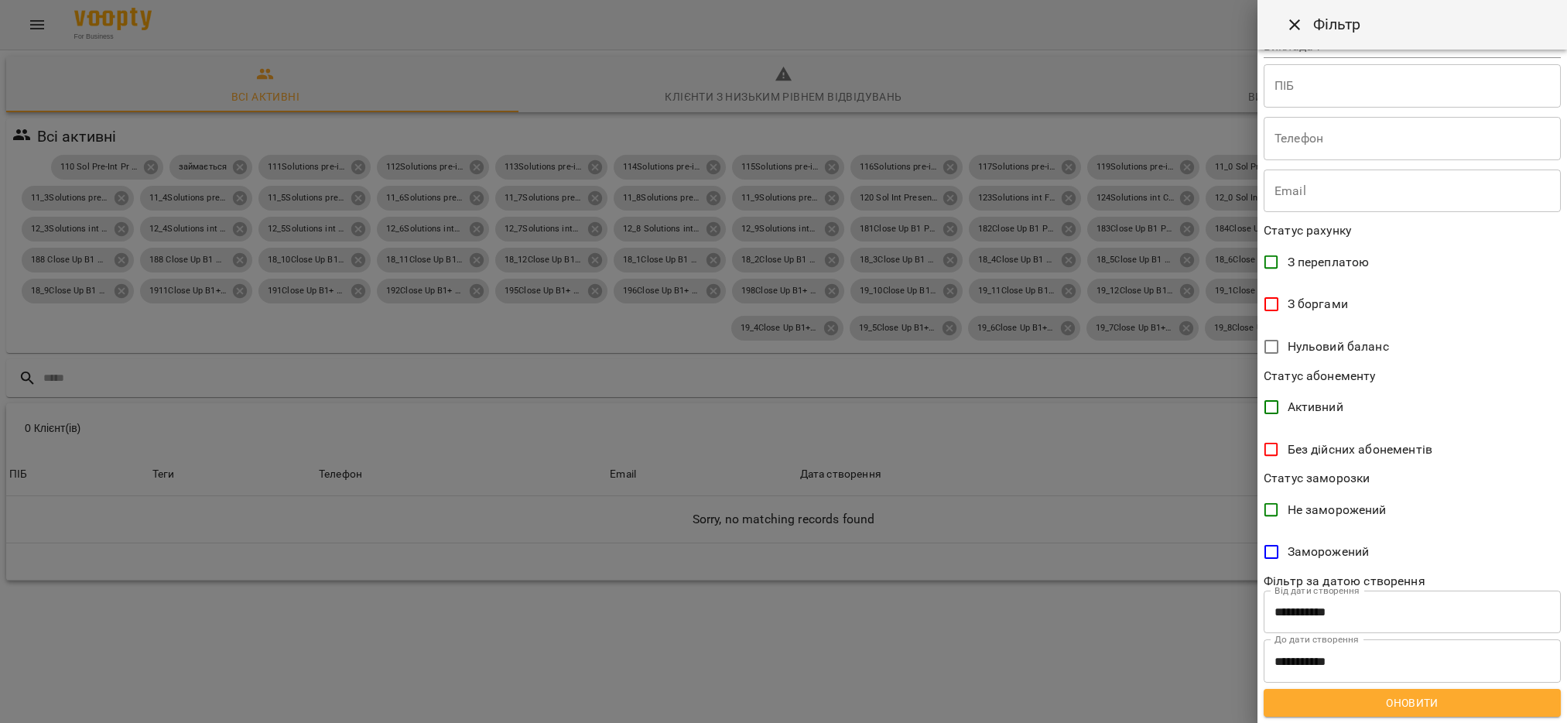
click at [1112, 602] on div at bounding box center [783, 361] width 1567 height 723
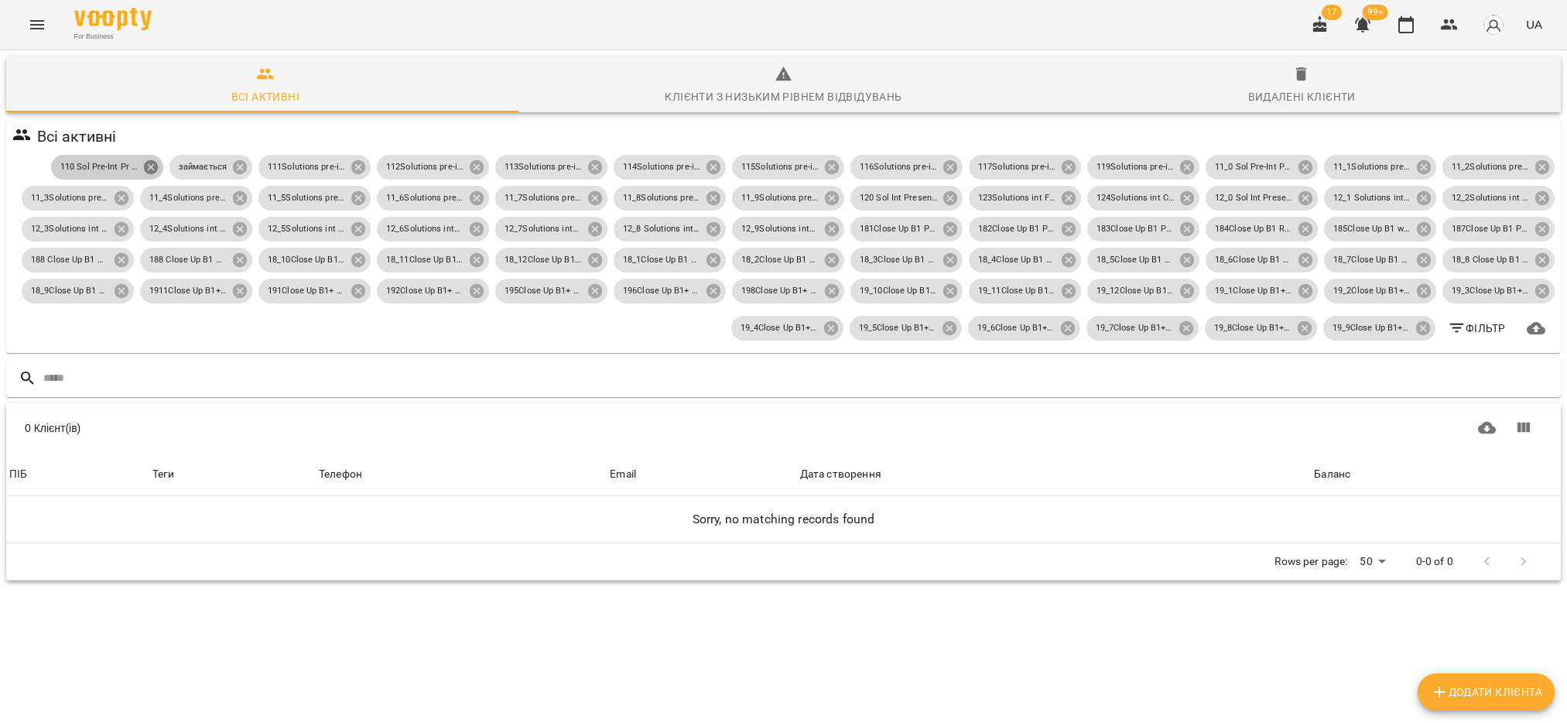
click at [144, 168] on icon at bounding box center [151, 167] width 14 height 14
click at [115, 167] on icon at bounding box center [122, 167] width 14 height 14
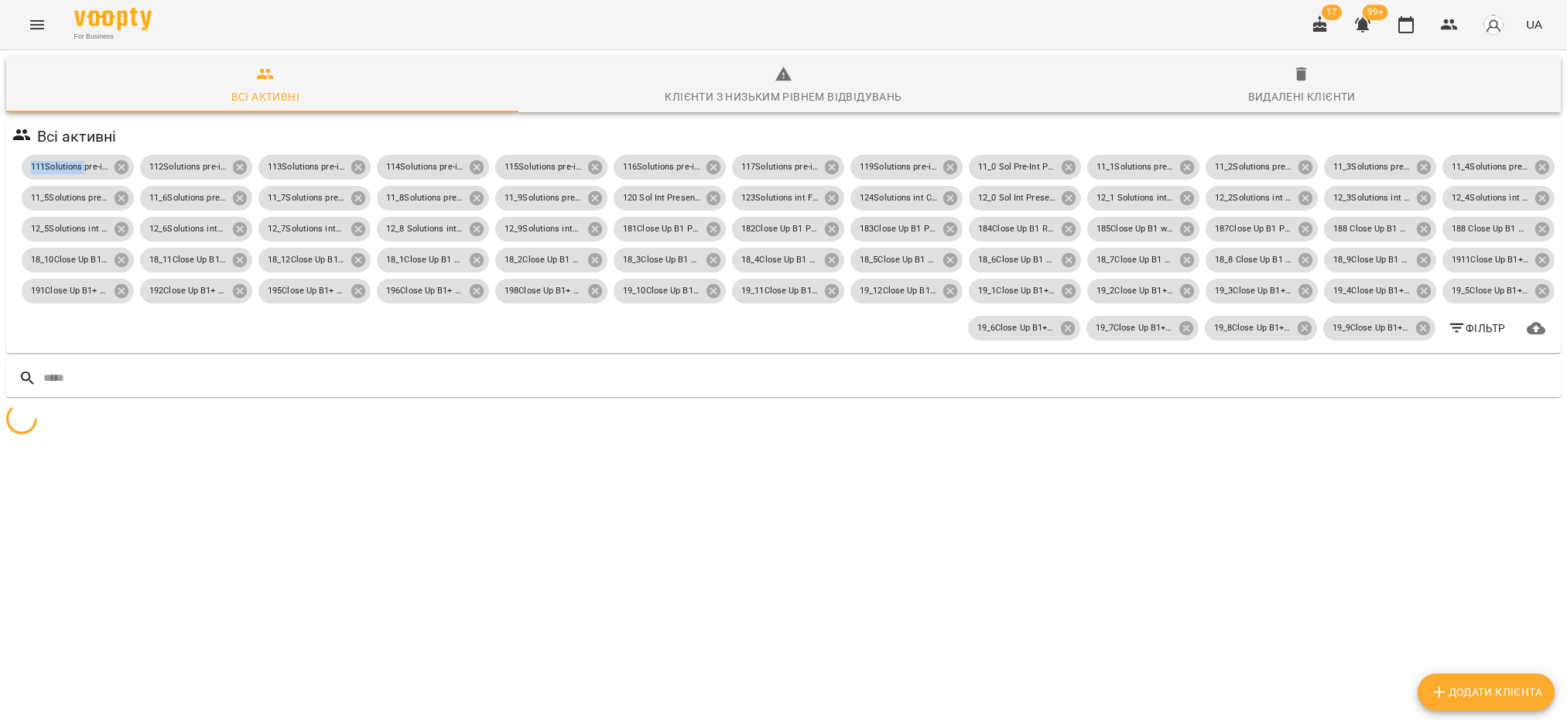
click at [101, 167] on div "111Solutions pre-intermidiate Past S 112Solutions pre-intermidiate past simplep…" at bounding box center [783, 251] width 1549 height 198
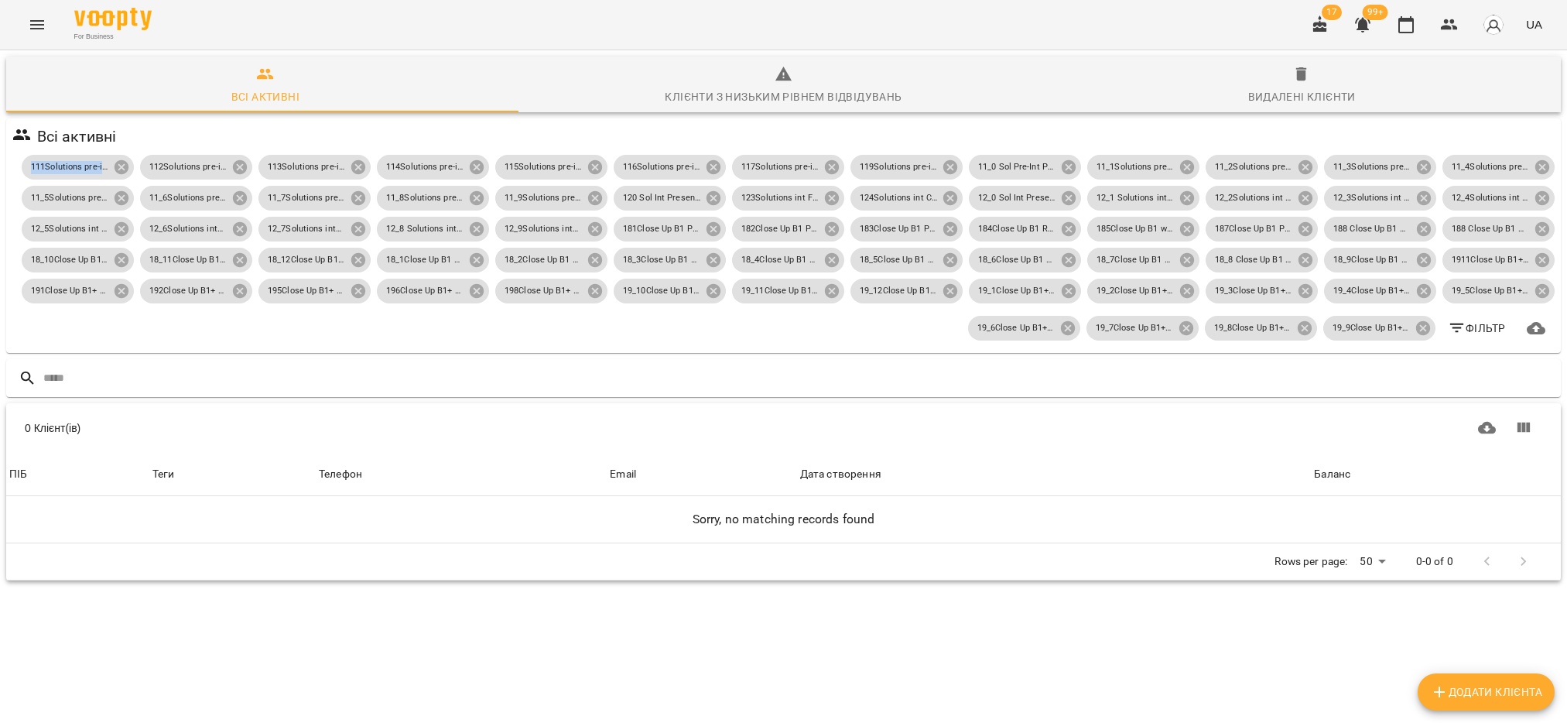
click at [101, 167] on div "111Solutions pre-intermidiate Past S 112Solutions pre-intermidiate past simplep…" at bounding box center [783, 251] width 1549 height 198
drag, startPoint x: 1405, startPoint y: 330, endPoint x: 1366, endPoint y: 332, distance: 38.8
click at [1415, 330] on icon at bounding box center [1423, 328] width 17 height 17
click at [1297, 325] on icon at bounding box center [1304, 328] width 14 height 14
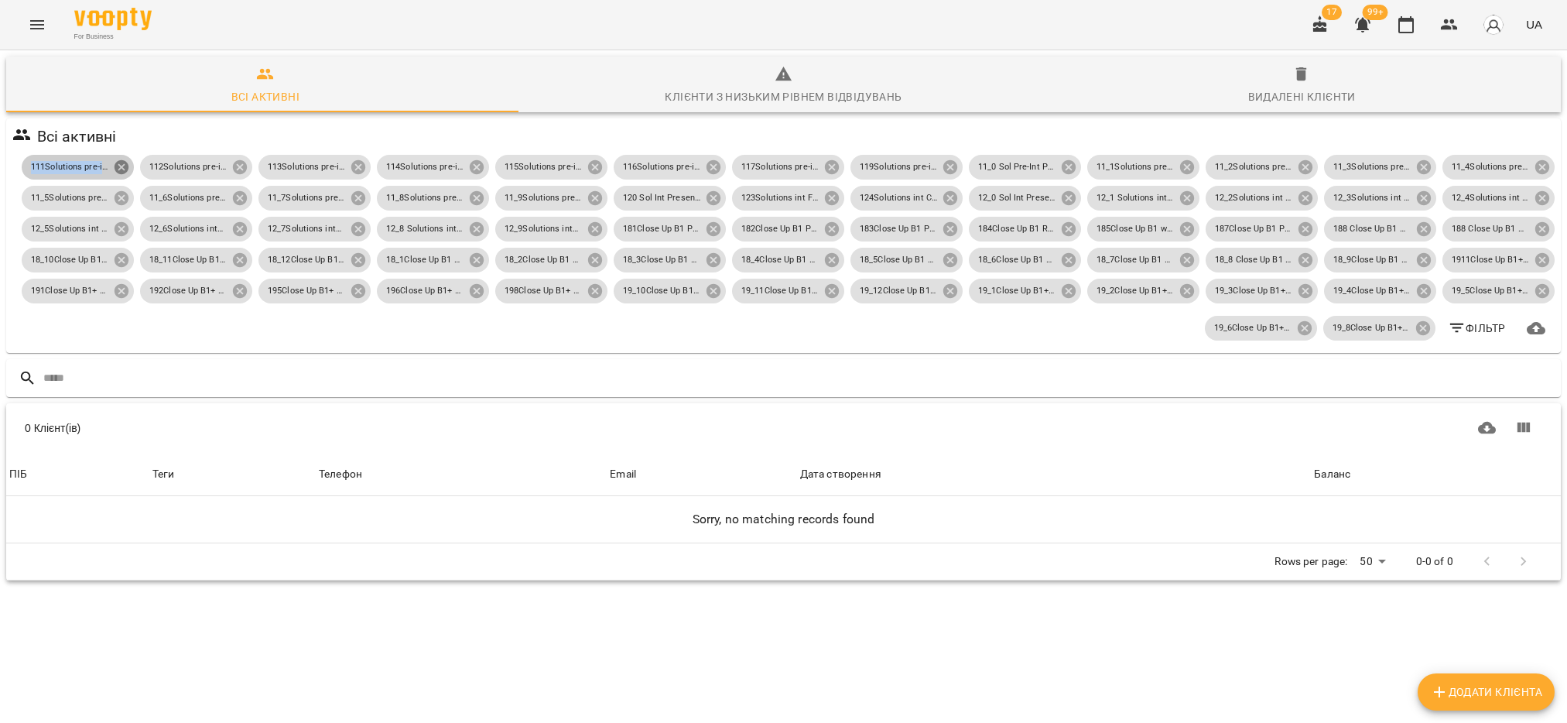
click at [130, 166] on icon at bounding box center [121, 167] width 17 height 17
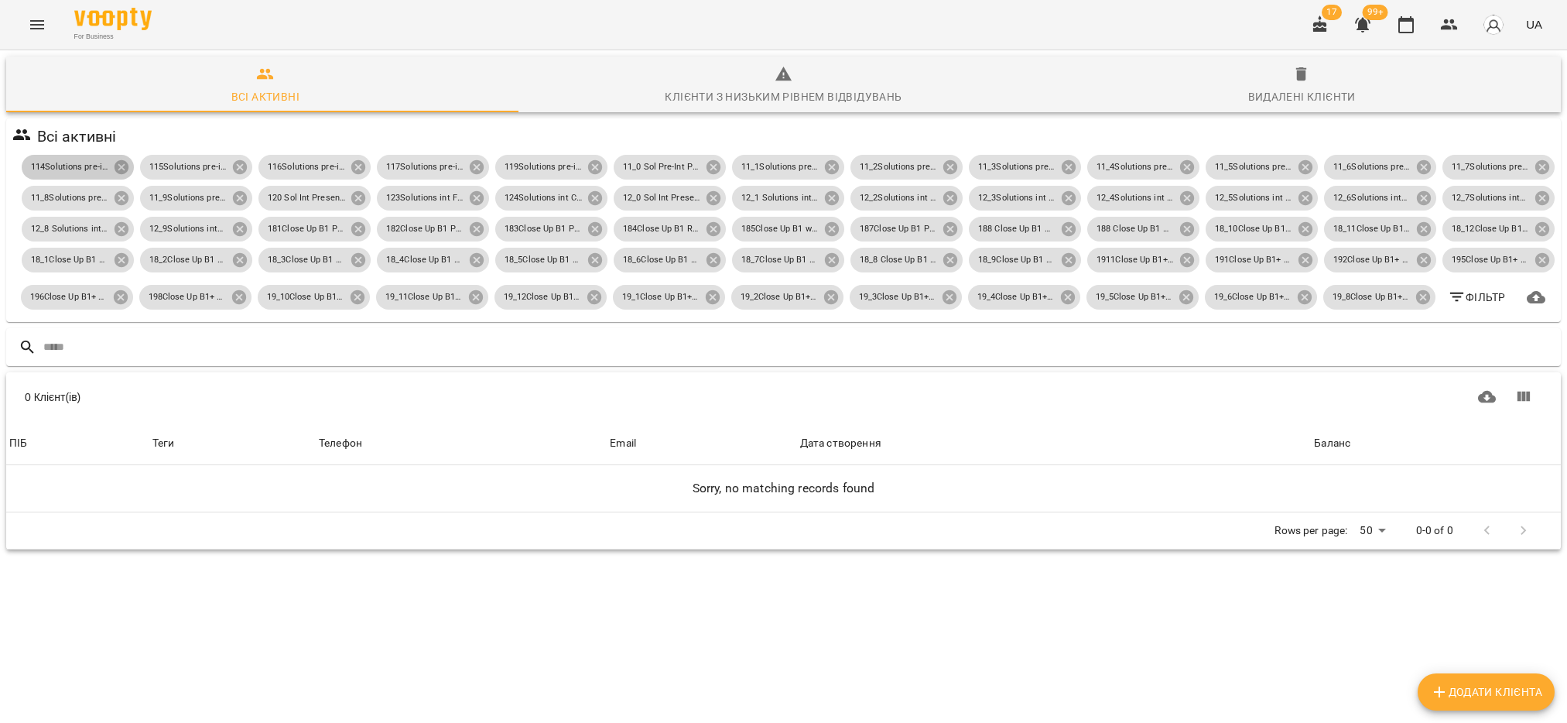
click at [130, 166] on icon at bounding box center [121, 167] width 17 height 17
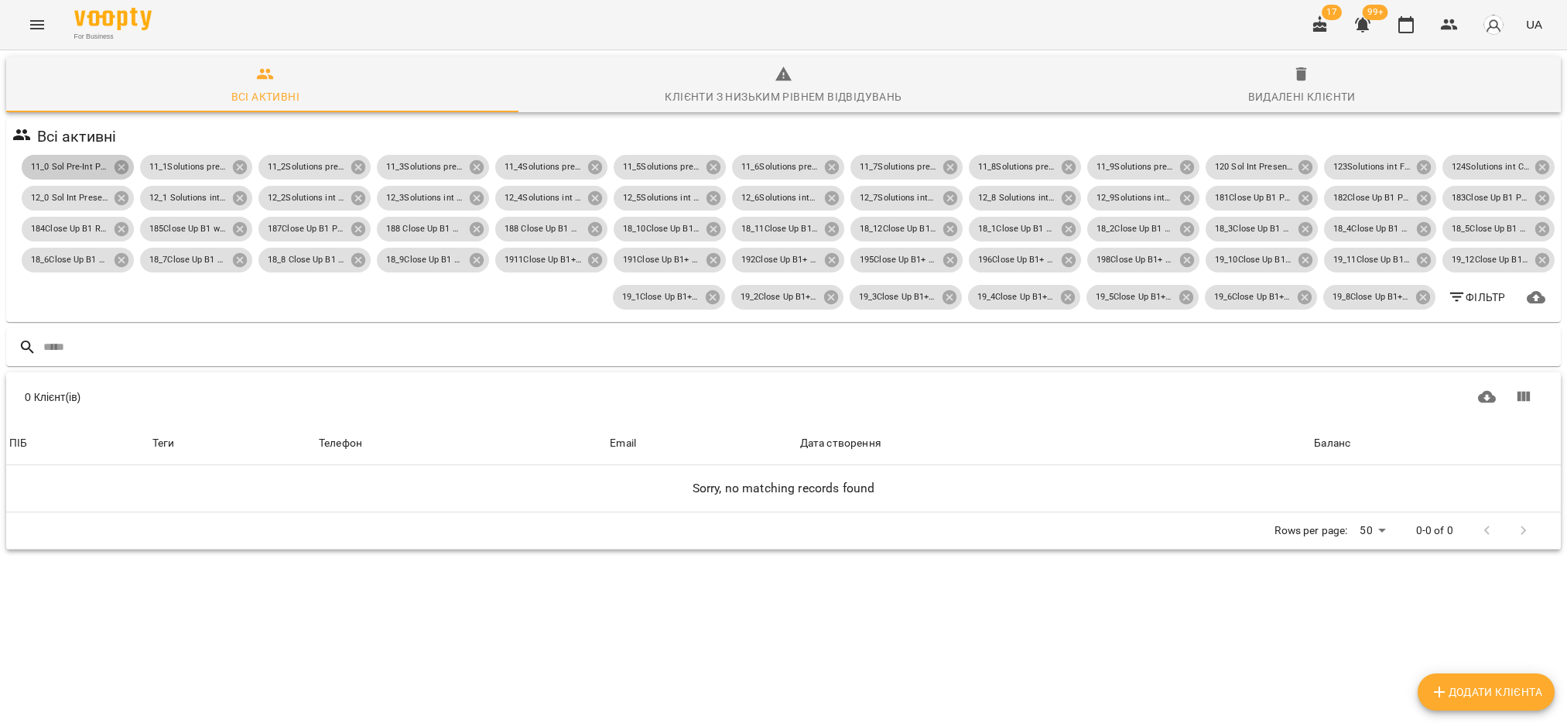
click at [130, 166] on icon at bounding box center [121, 167] width 17 height 17
click at [231, 166] on icon at bounding box center [239, 167] width 17 height 17
click at [130, 166] on icon at bounding box center [121, 167] width 17 height 17
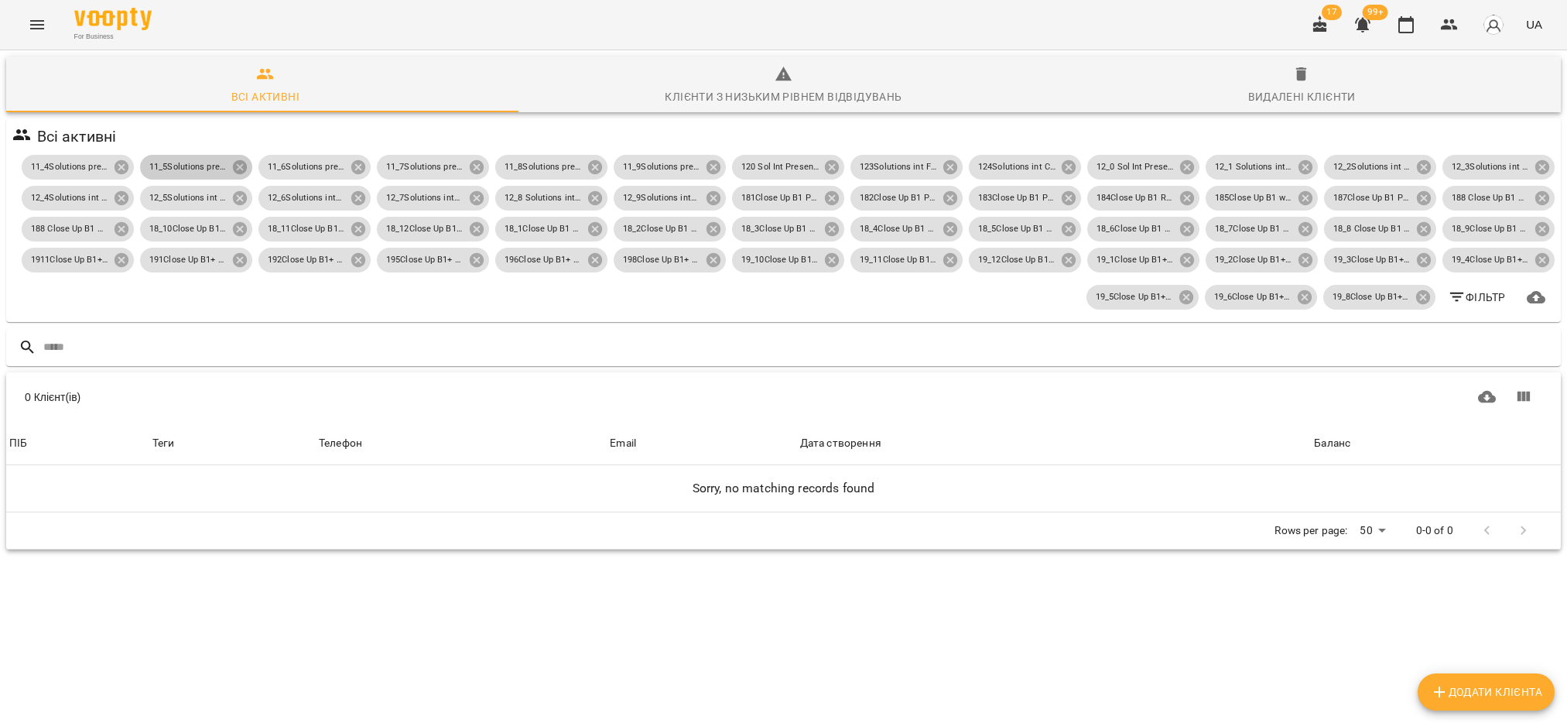
click at [231, 166] on icon at bounding box center [239, 167] width 17 height 17
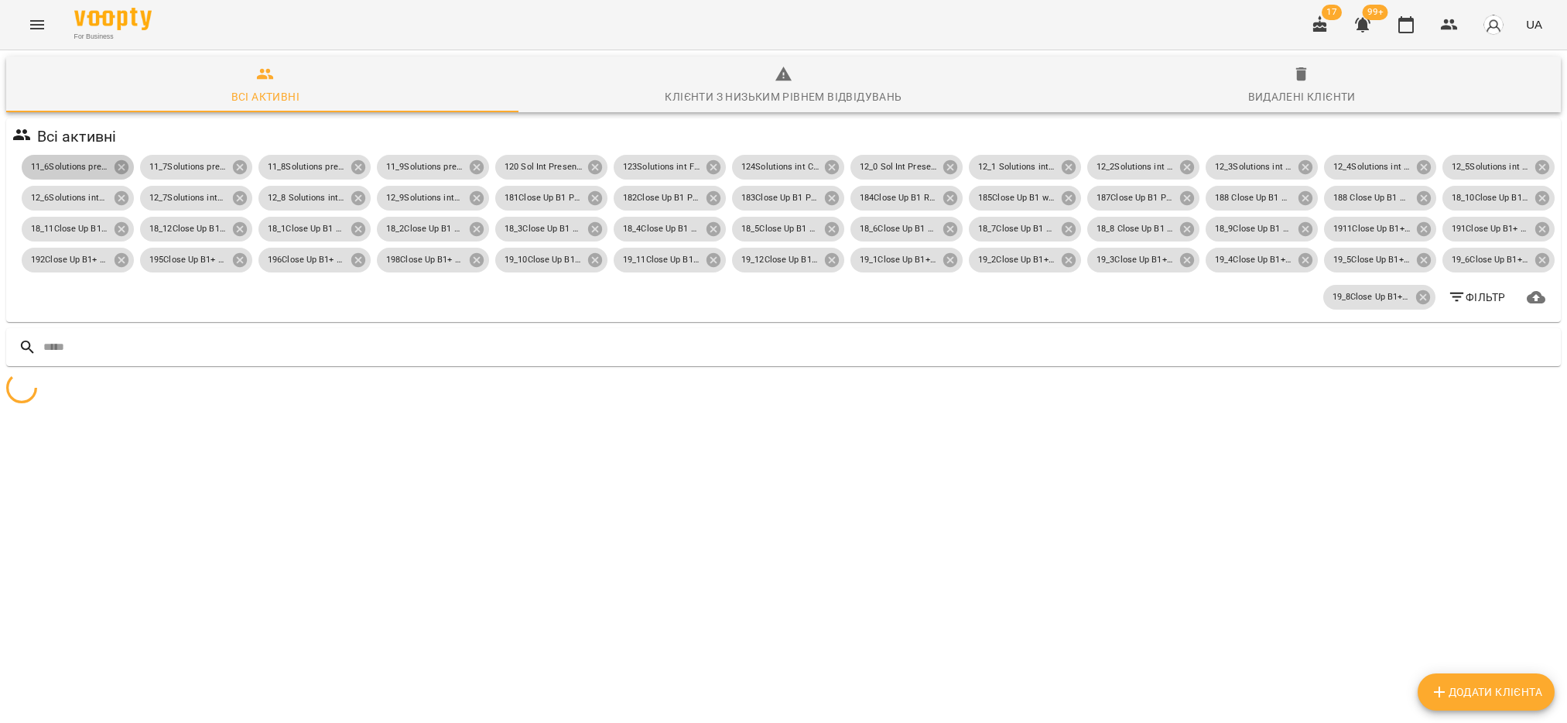
click at [130, 166] on icon at bounding box center [121, 167] width 17 height 17
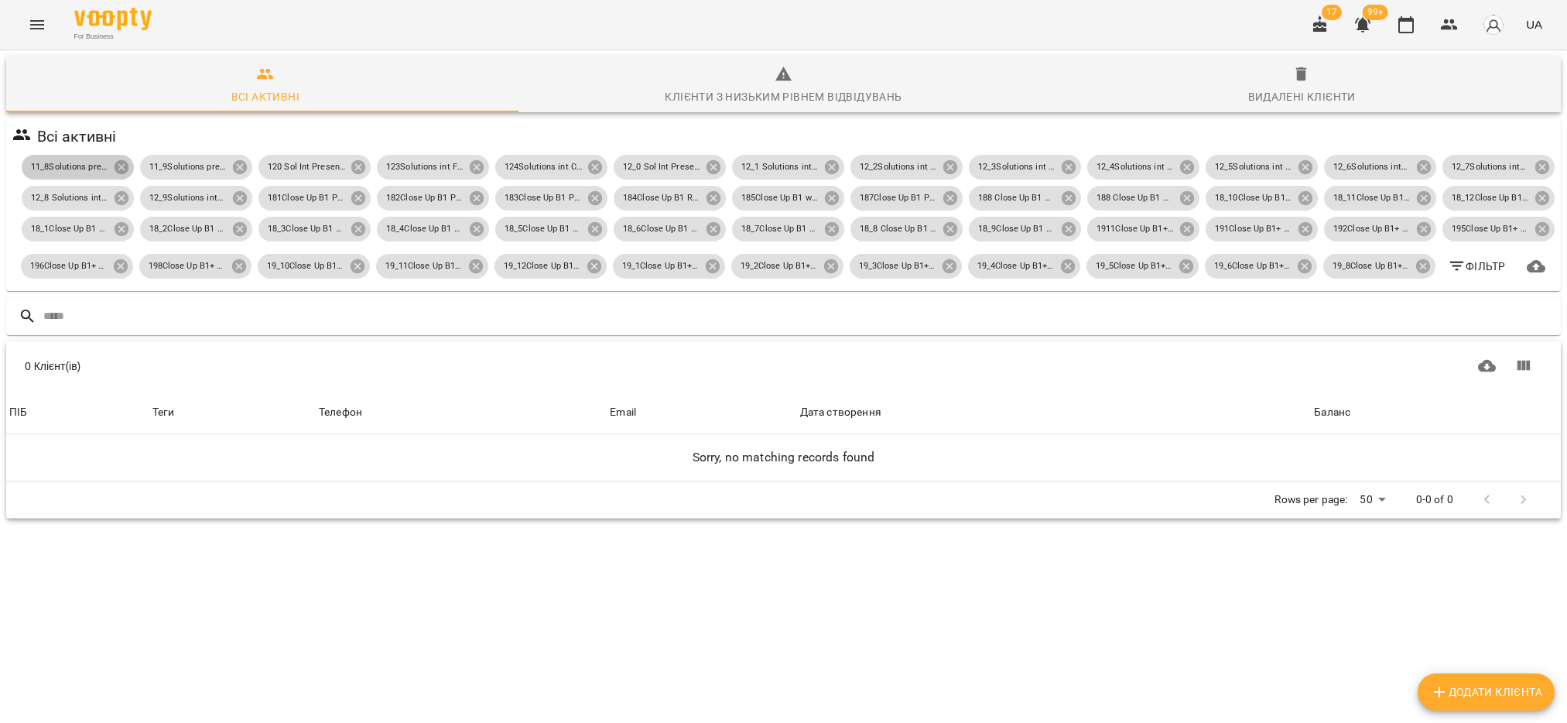
click at [130, 166] on icon at bounding box center [121, 167] width 17 height 17
click at [231, 166] on icon at bounding box center [239, 167] width 17 height 17
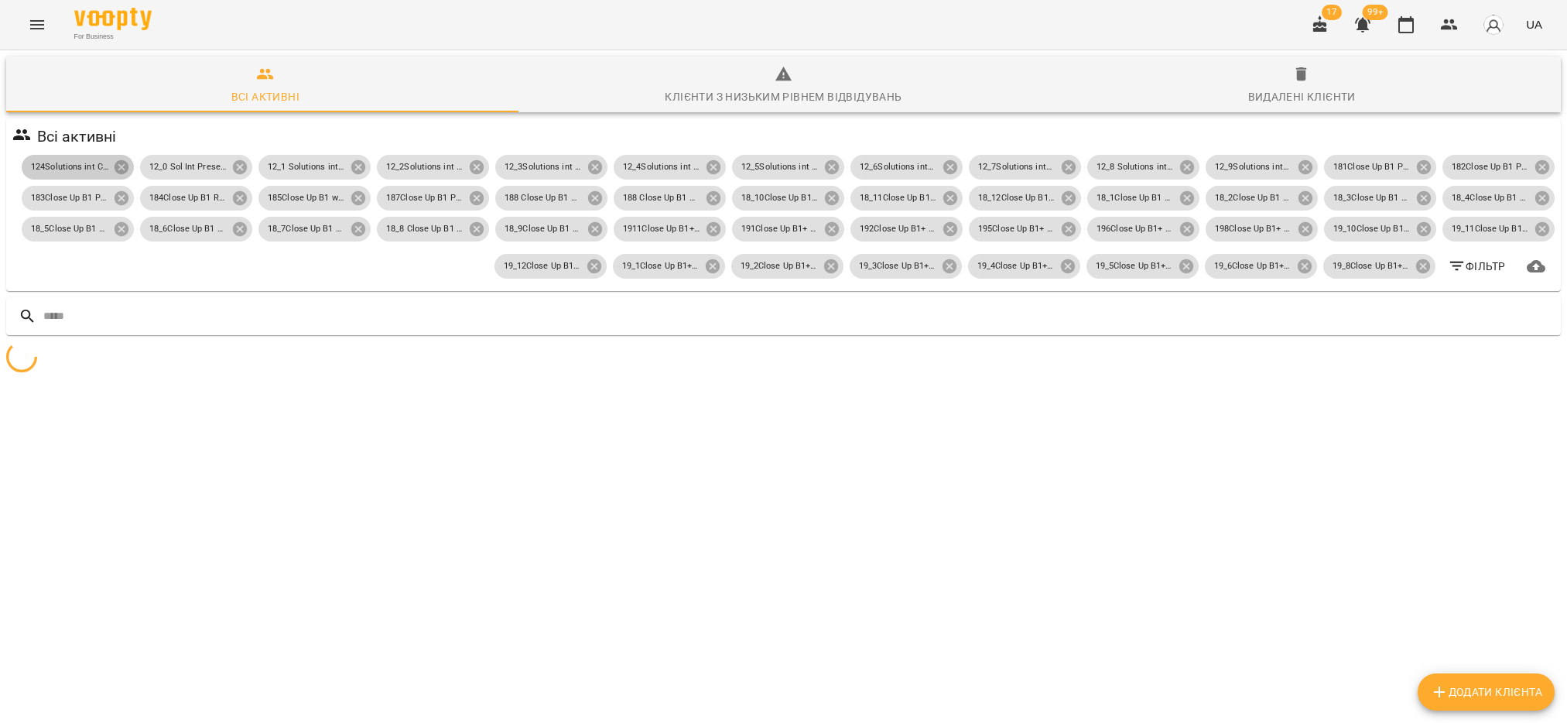
click at [130, 166] on icon at bounding box center [121, 167] width 17 height 17
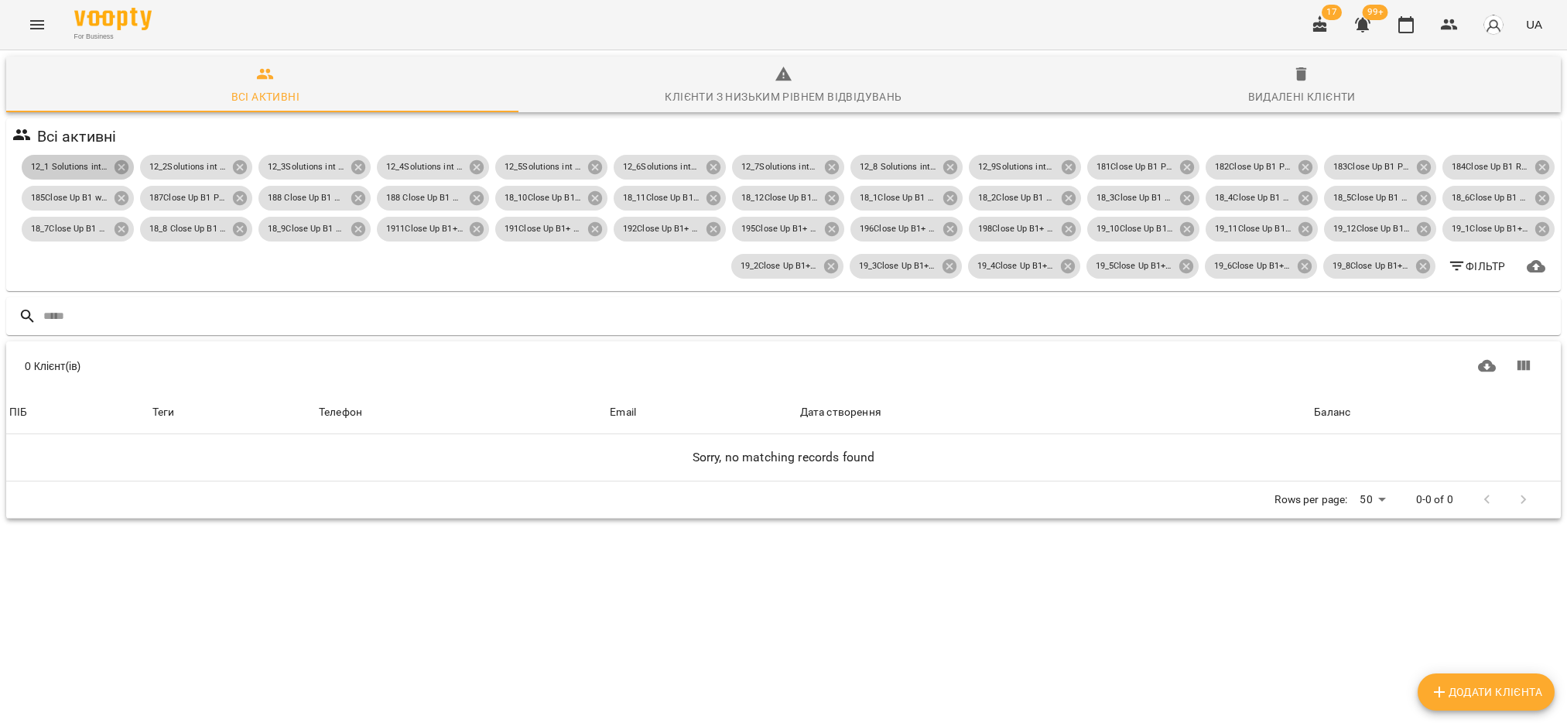
click at [130, 166] on icon at bounding box center [121, 167] width 17 height 17
click at [231, 166] on icon at bounding box center [239, 167] width 17 height 17
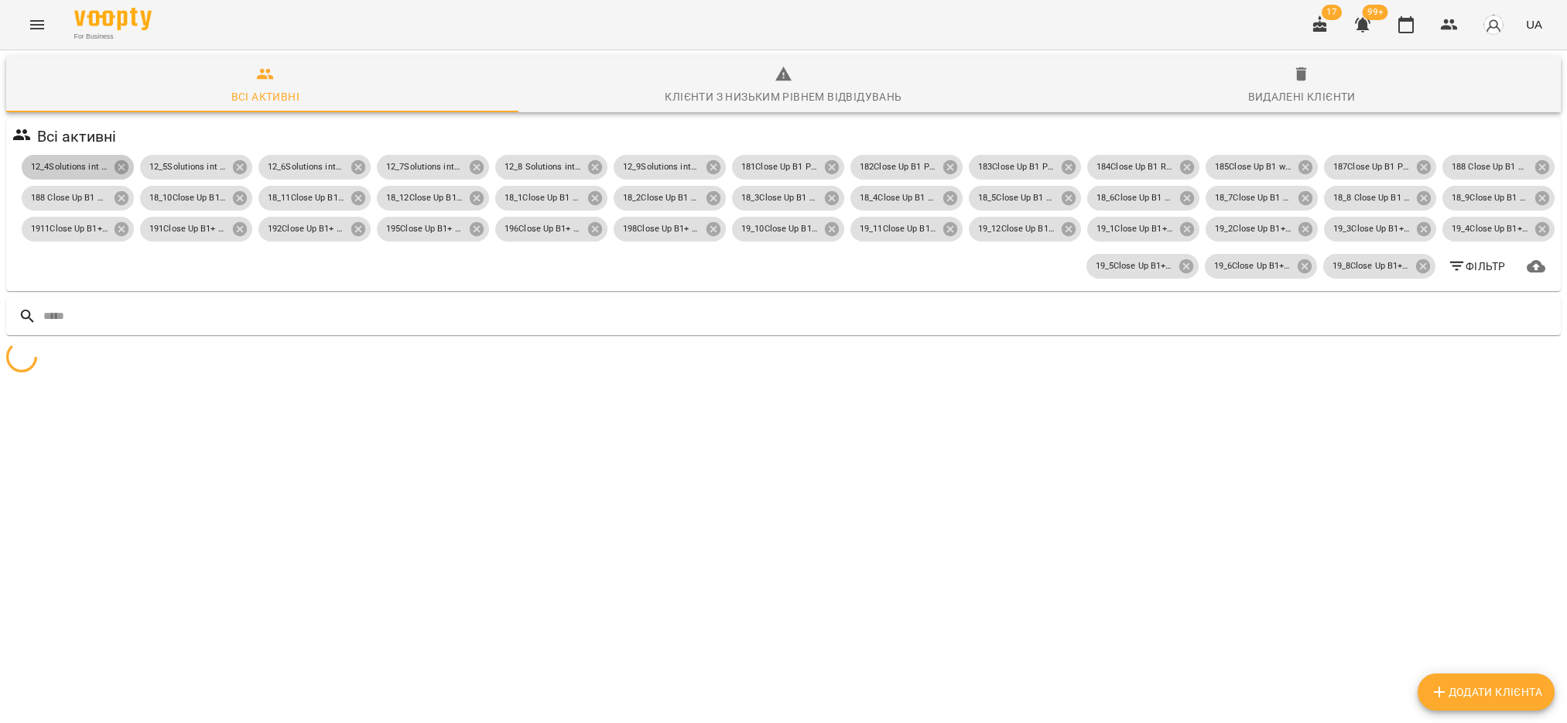
click at [130, 166] on icon at bounding box center [121, 167] width 17 height 17
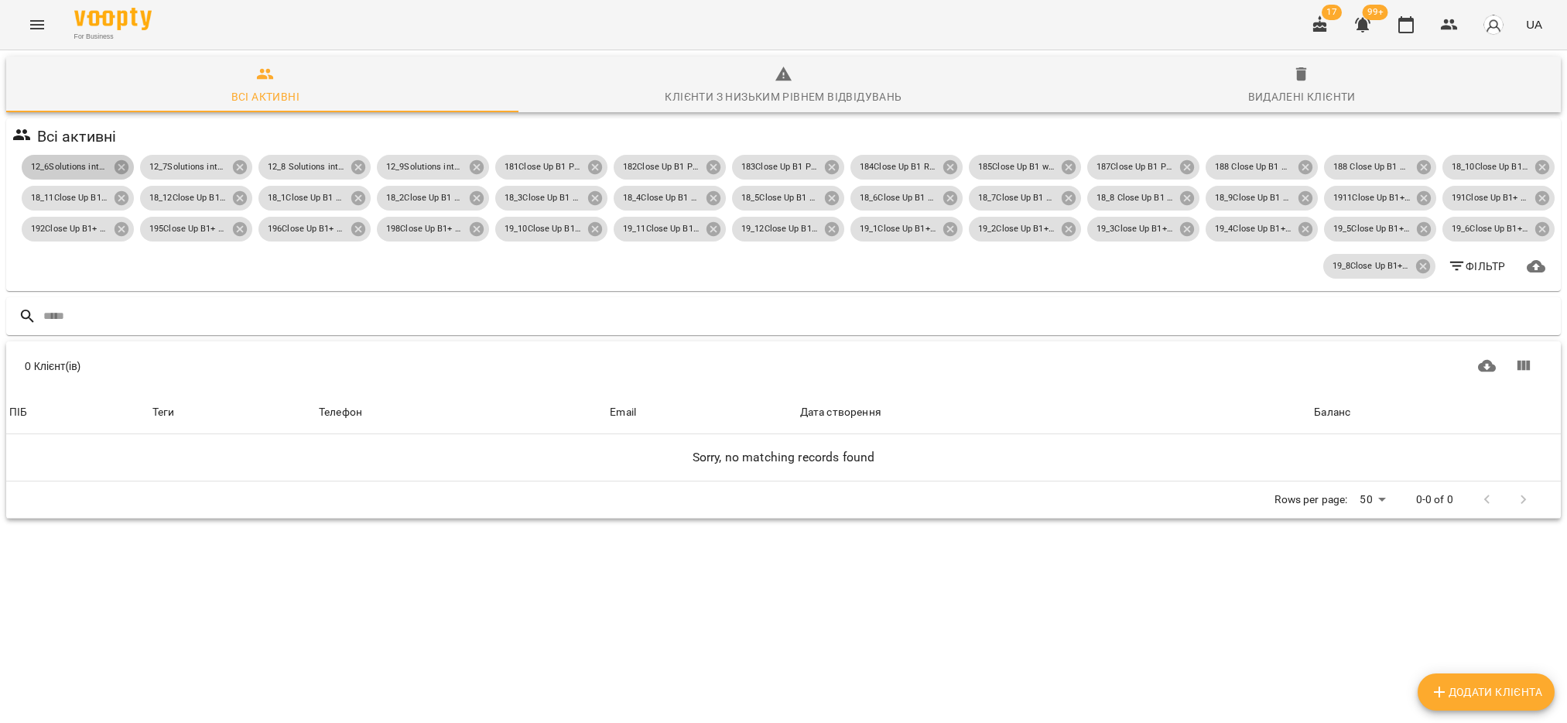
click at [130, 166] on icon at bounding box center [121, 167] width 17 height 17
click at [231, 166] on icon at bounding box center [239, 167] width 17 height 17
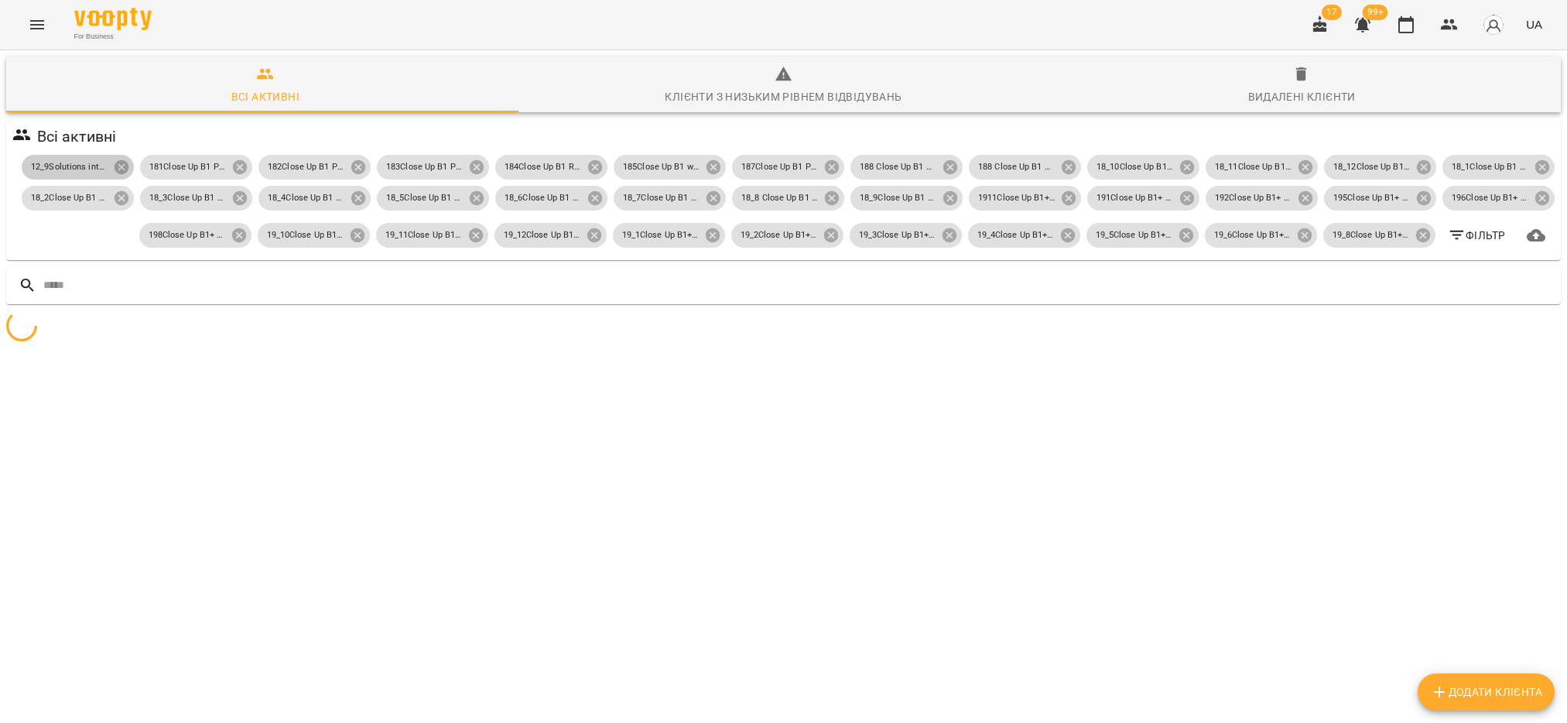
click at [130, 166] on icon at bounding box center [121, 167] width 17 height 17
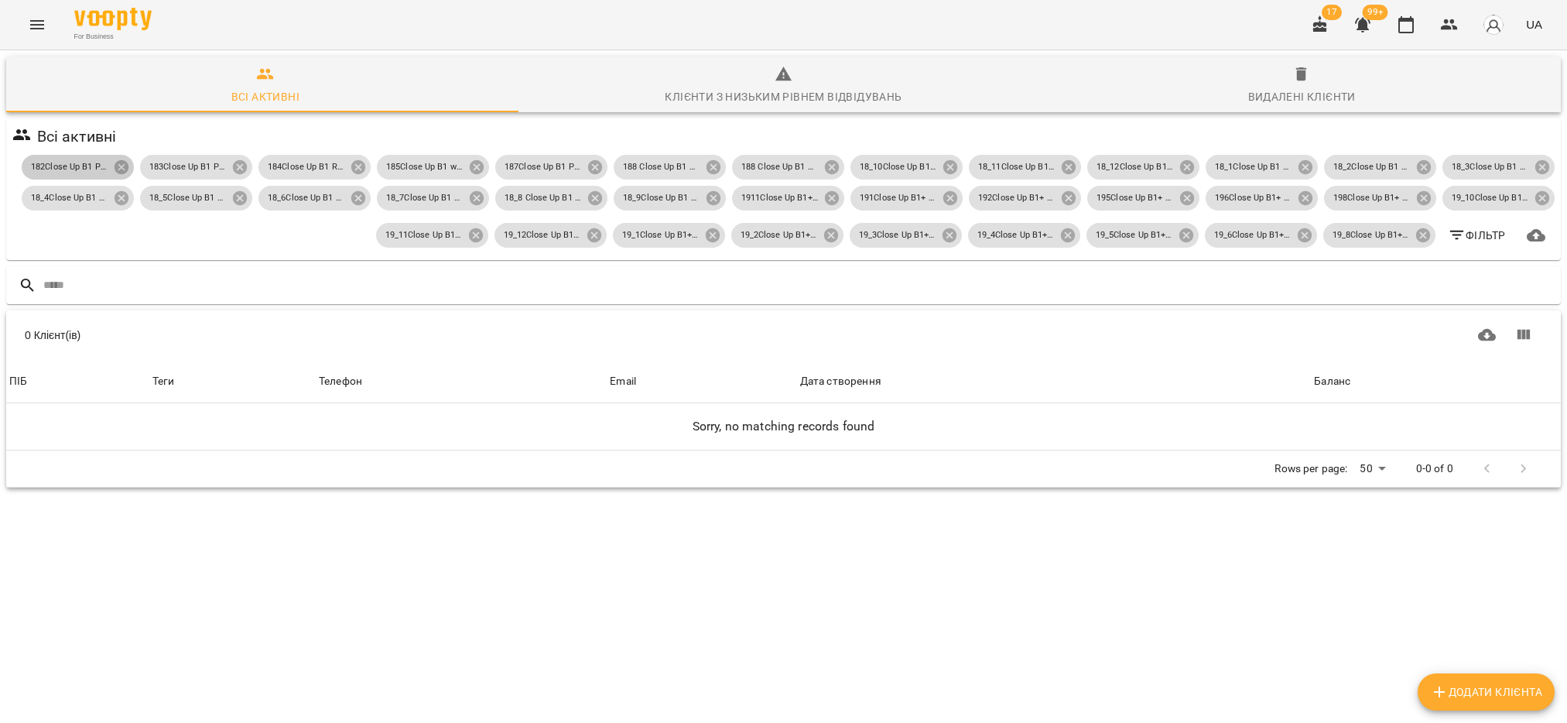
click at [130, 166] on icon at bounding box center [121, 167] width 17 height 17
click at [231, 166] on icon at bounding box center [239, 167] width 17 height 17
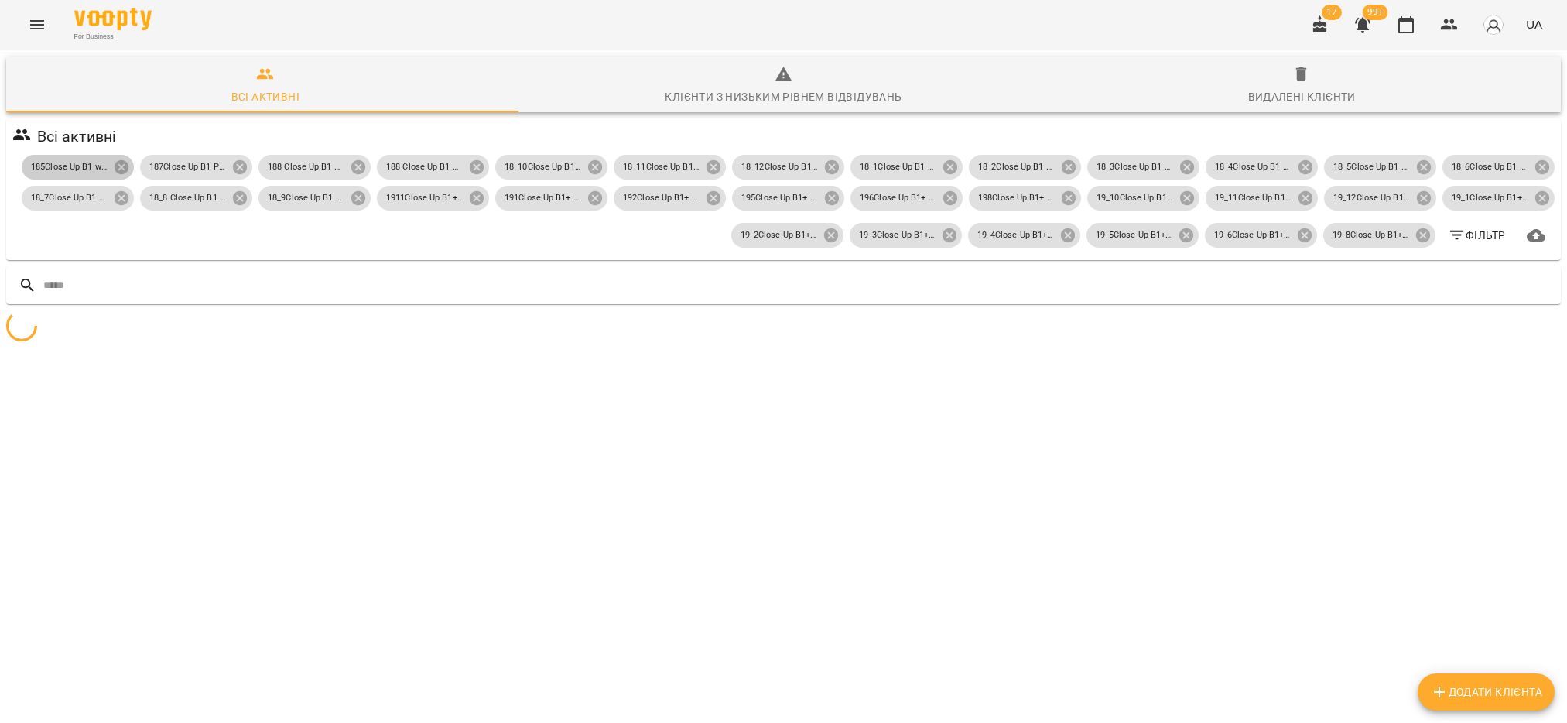
click at [130, 166] on icon at bounding box center [121, 167] width 17 height 17
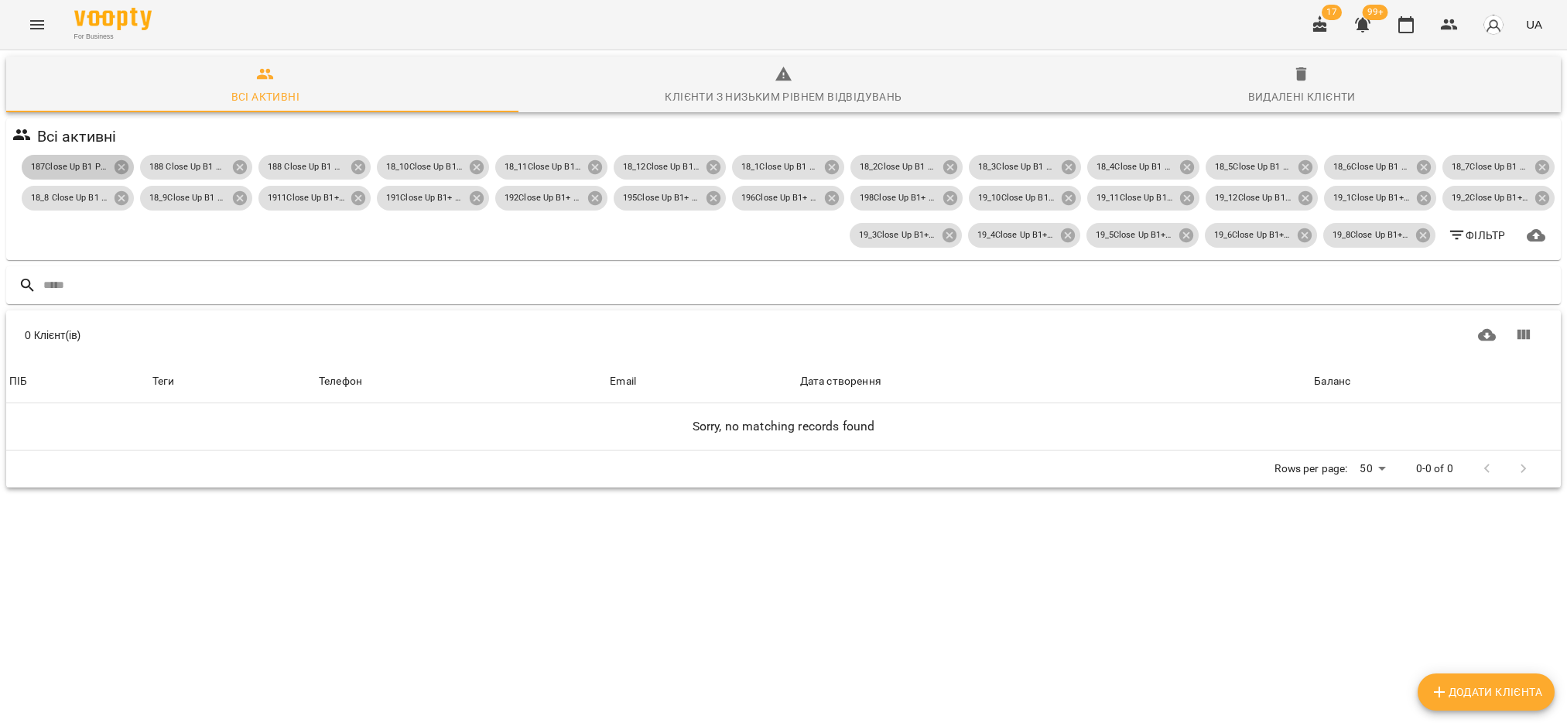
click at [130, 166] on icon at bounding box center [121, 167] width 17 height 17
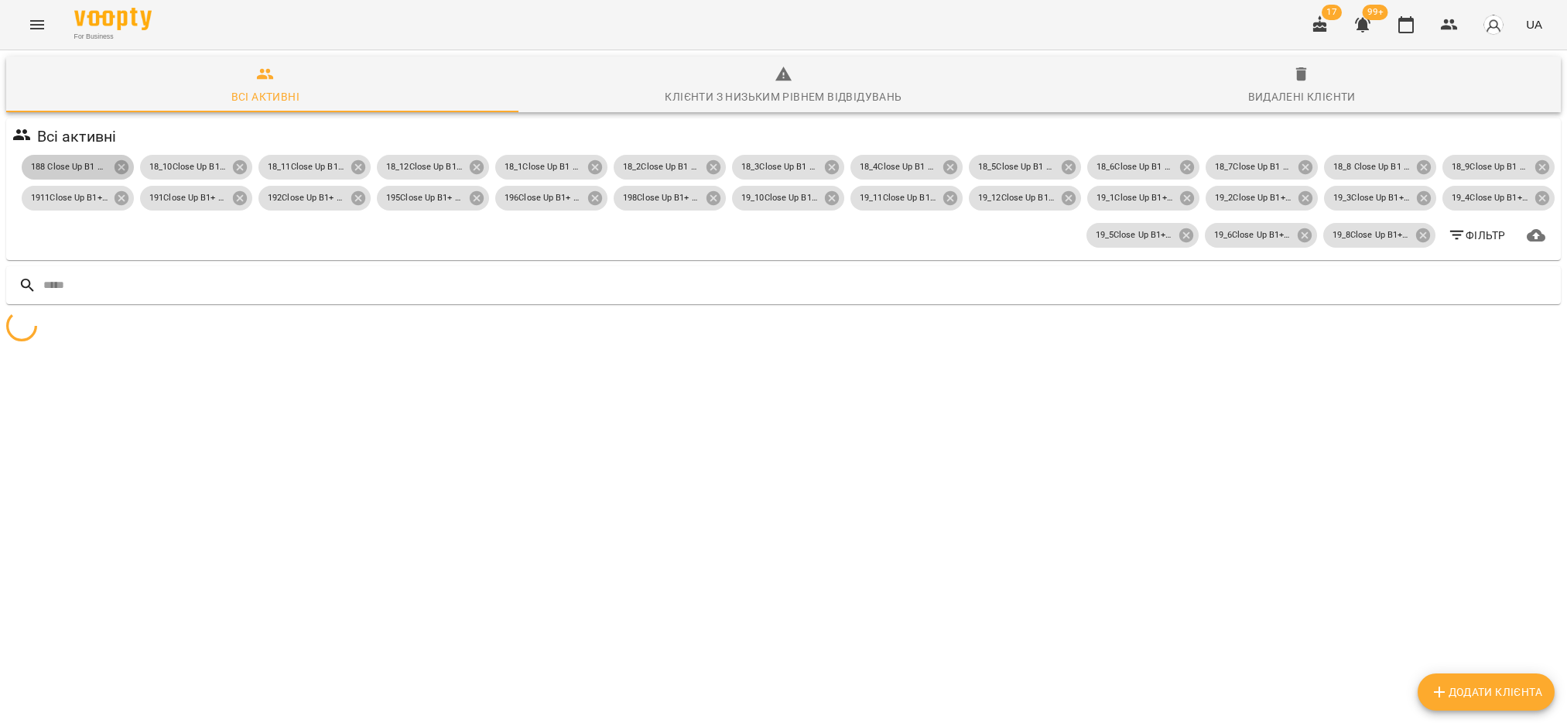
click at [130, 166] on icon at bounding box center [121, 167] width 17 height 17
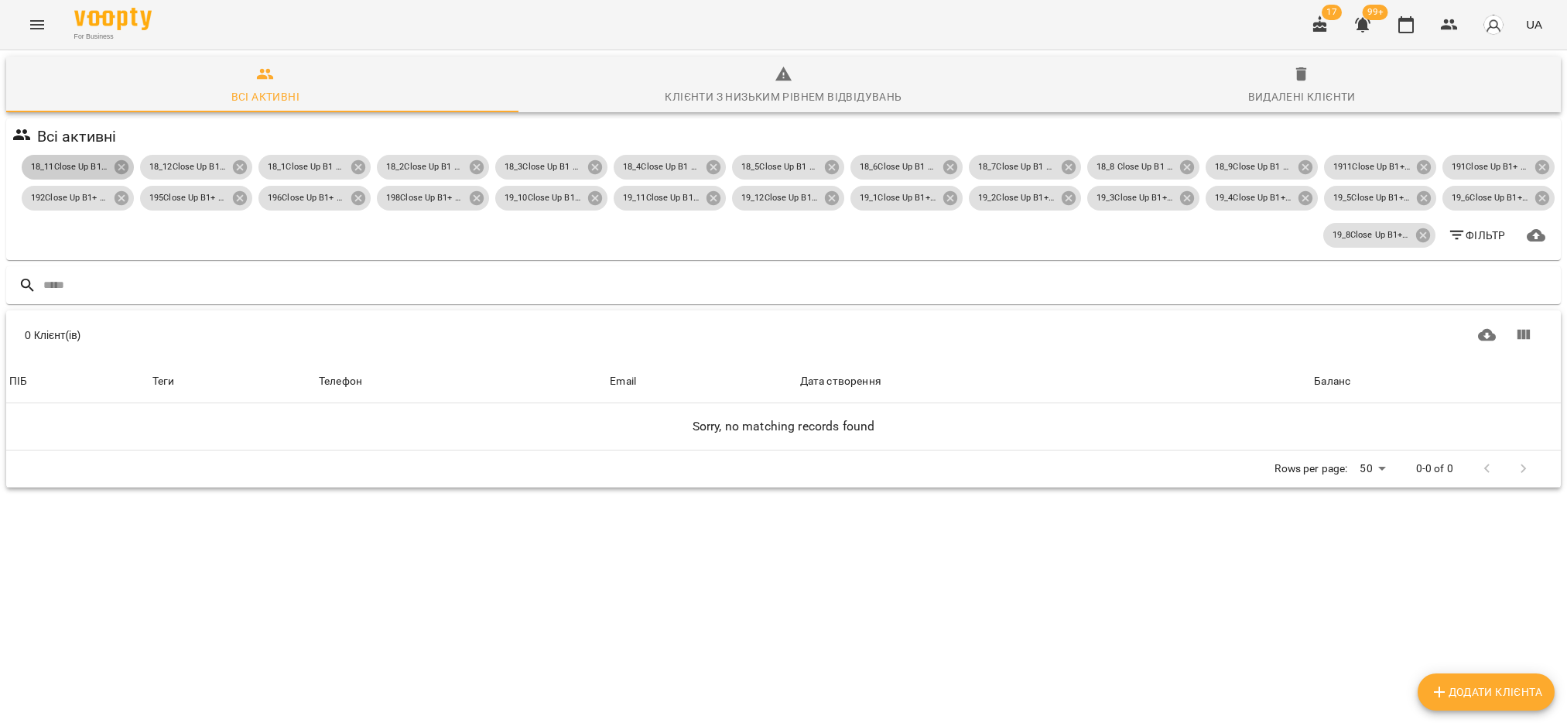
click at [130, 166] on icon at bounding box center [121, 167] width 17 height 17
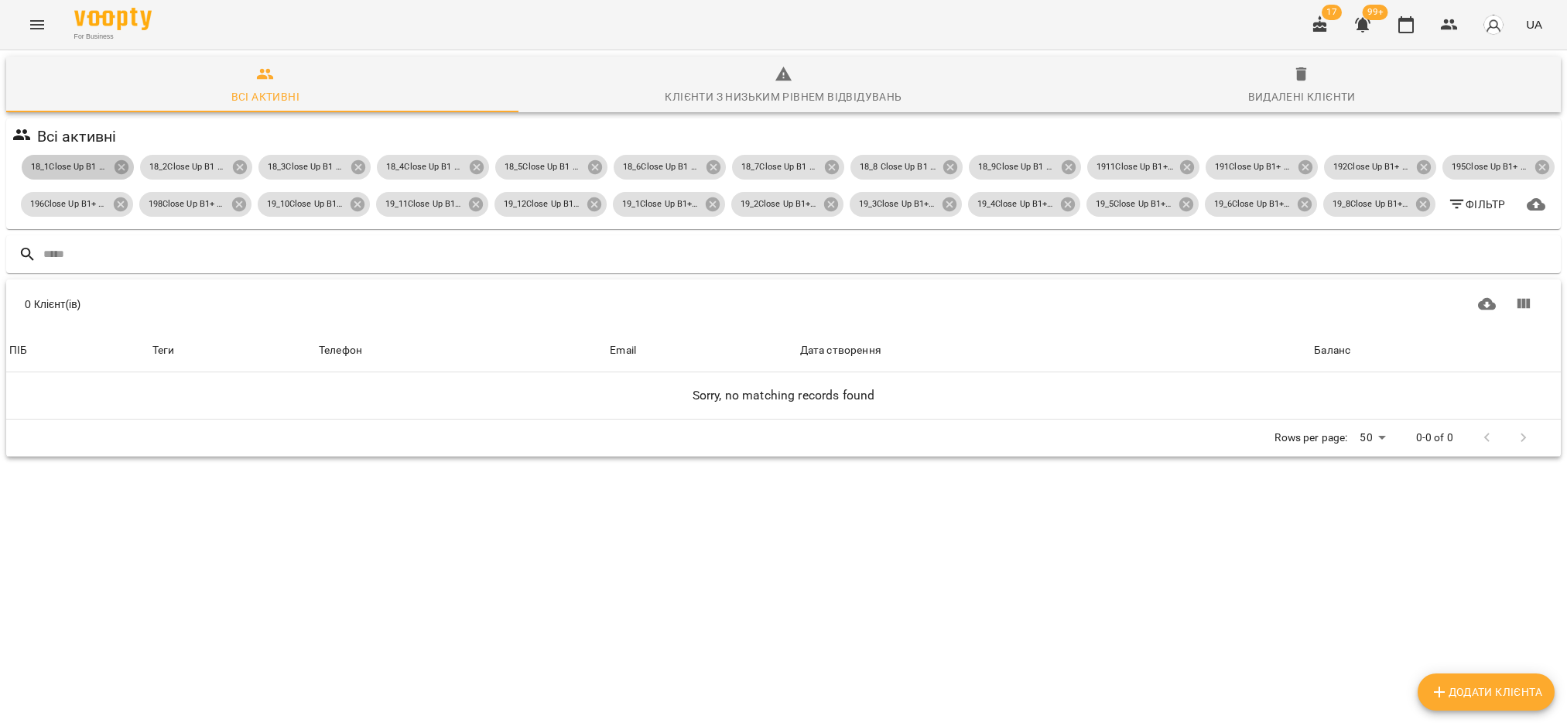
click at [130, 166] on icon at bounding box center [121, 167] width 17 height 17
click at [231, 166] on icon at bounding box center [239, 167] width 17 height 17
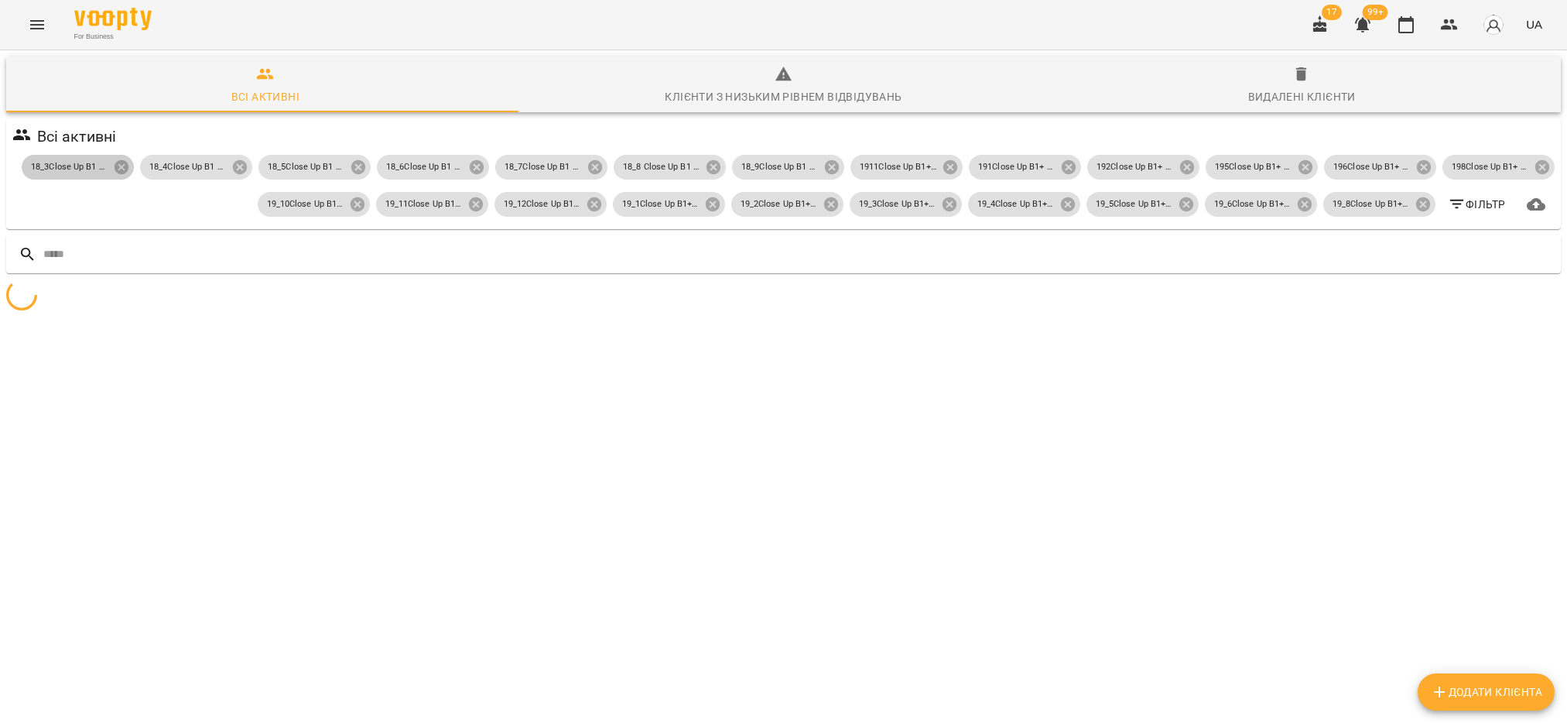
click at [130, 166] on icon at bounding box center [121, 167] width 17 height 17
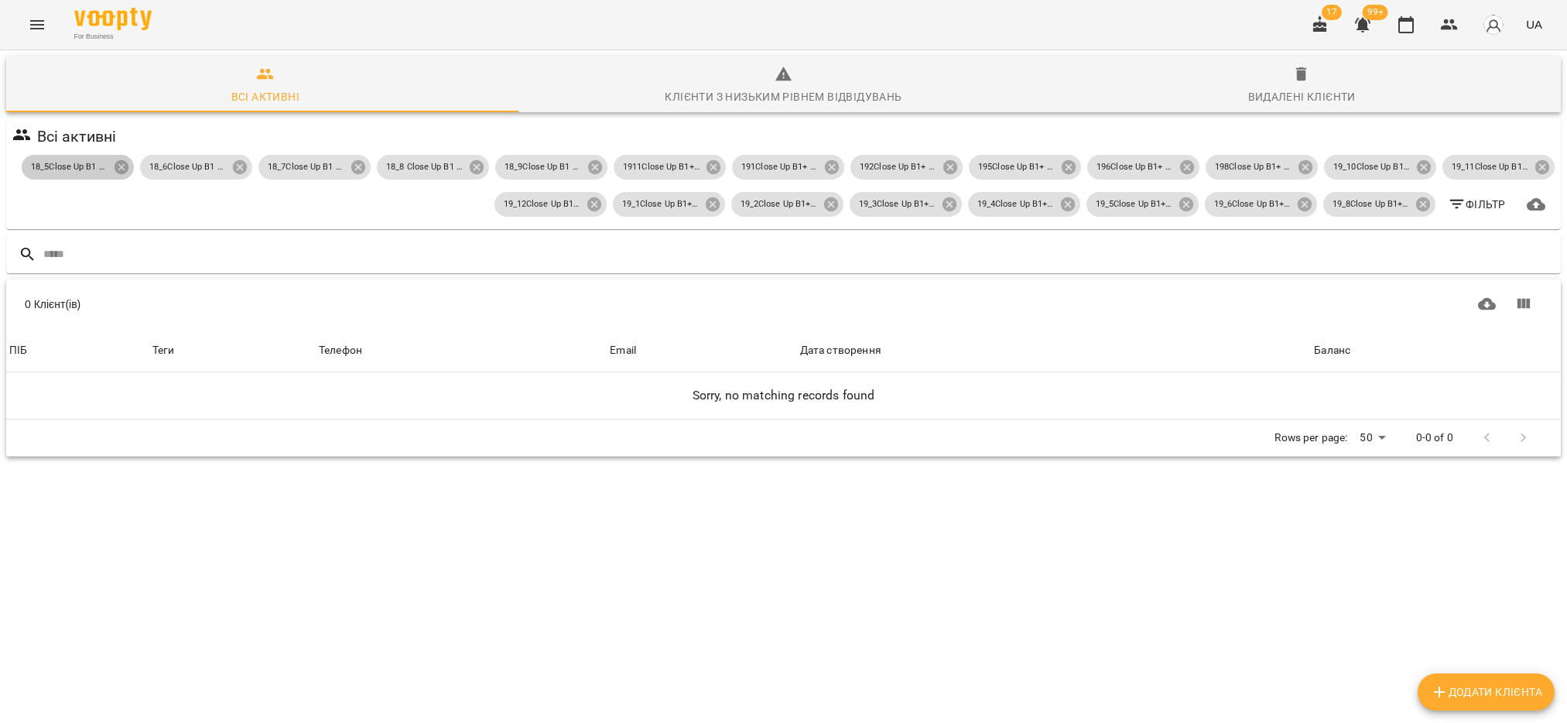
click at [130, 166] on icon at bounding box center [121, 167] width 17 height 17
click at [231, 166] on icon at bounding box center [239, 167] width 17 height 17
click at [130, 166] on icon at bounding box center [121, 167] width 17 height 17
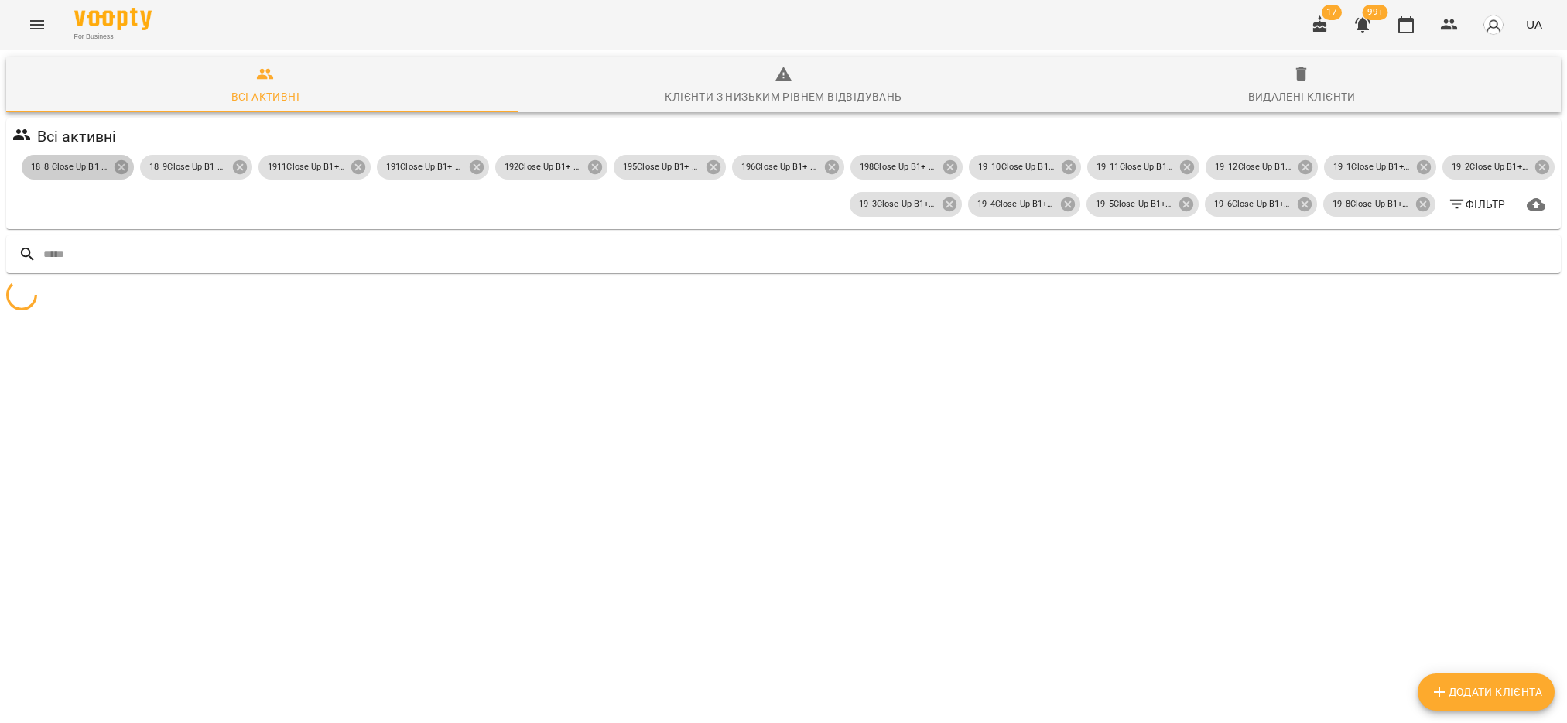
click at [130, 166] on icon at bounding box center [121, 167] width 17 height 17
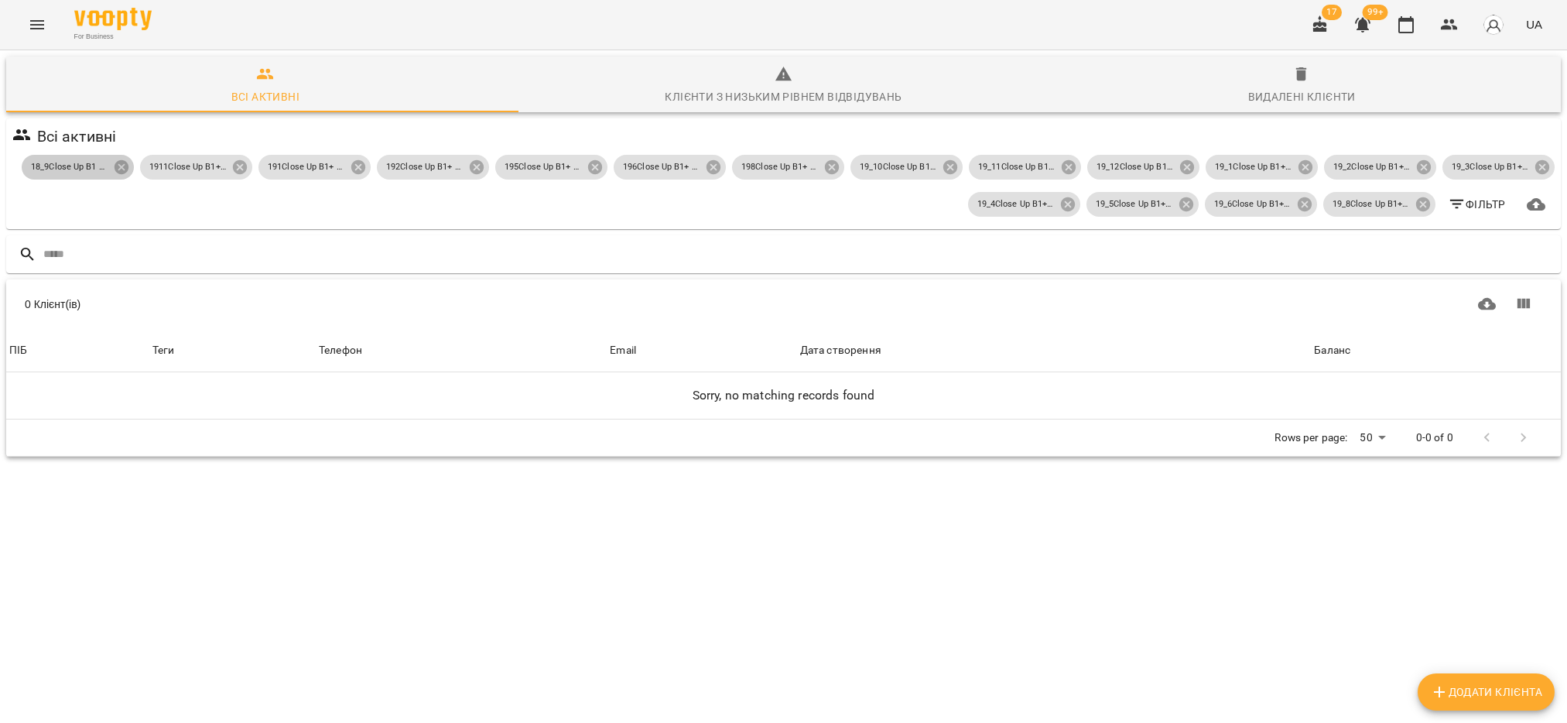
click at [130, 166] on icon at bounding box center [121, 167] width 17 height 17
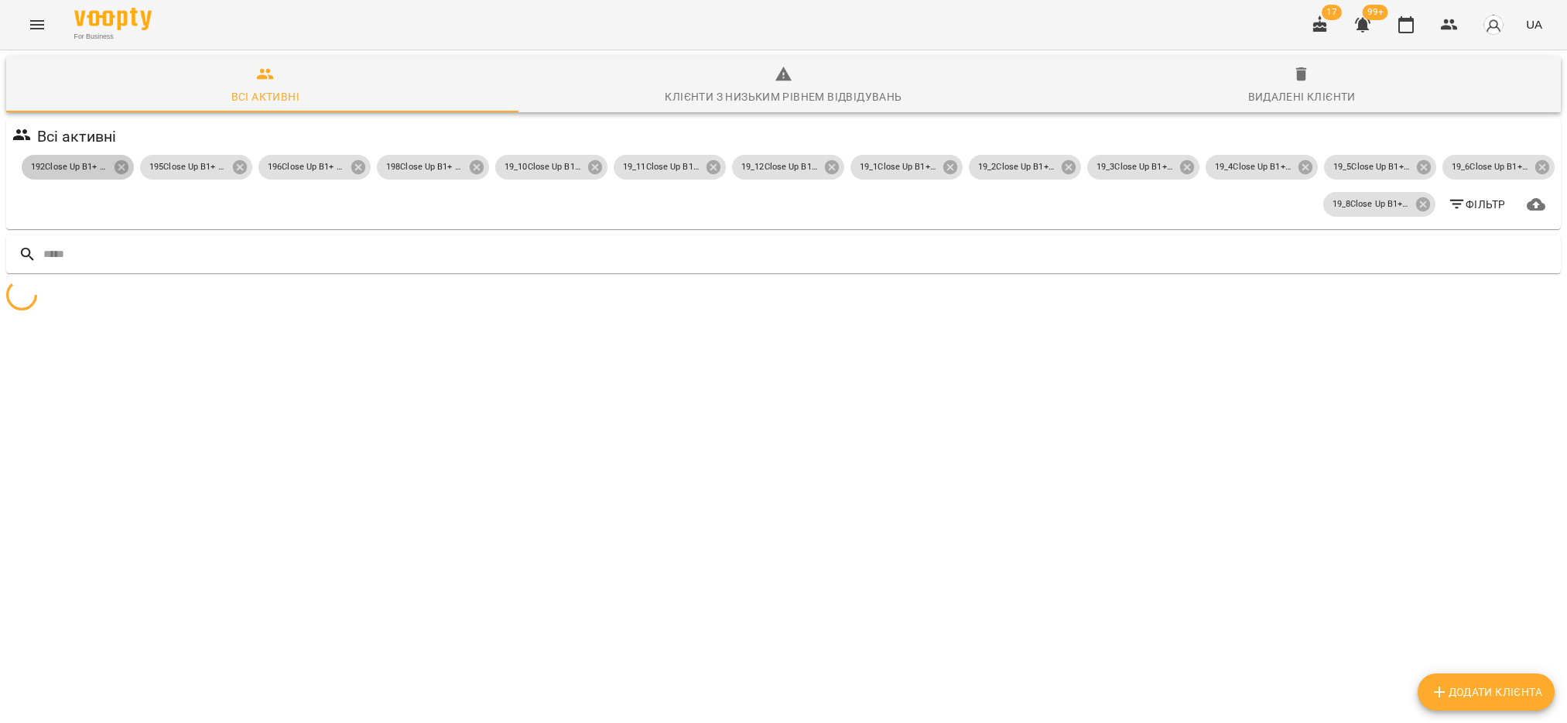
click at [130, 166] on icon at bounding box center [121, 167] width 17 height 17
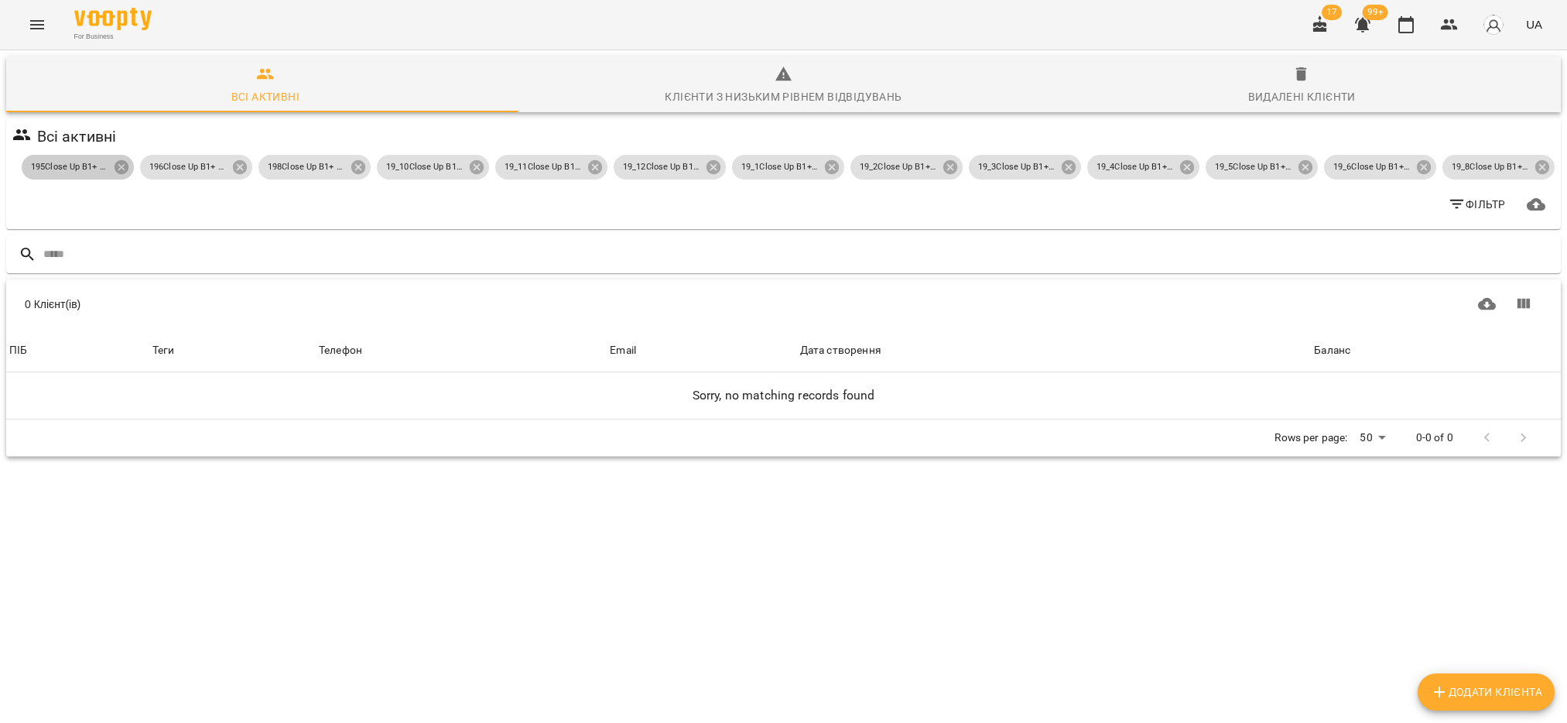
click at [130, 166] on icon at bounding box center [121, 167] width 17 height 17
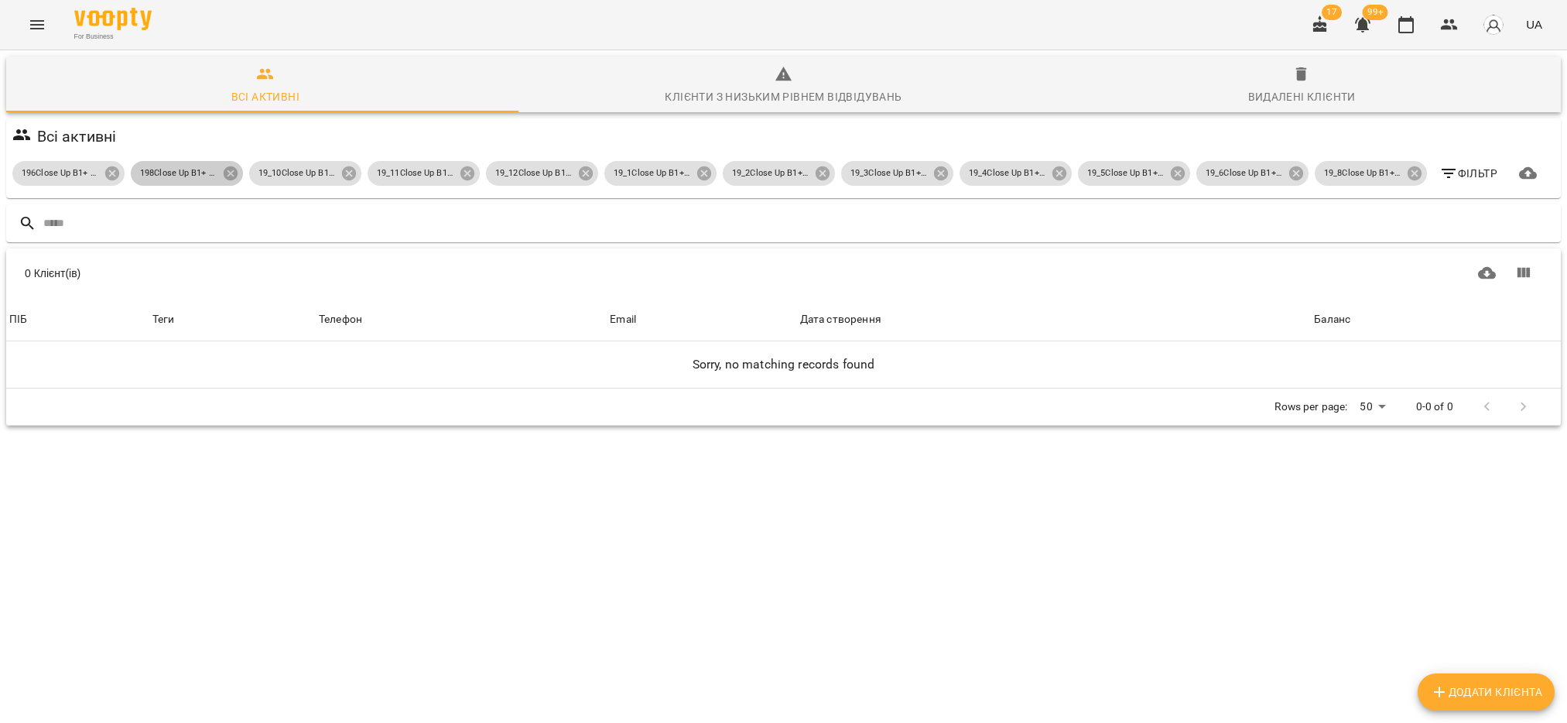
click at [217, 167] on p "198Close Up B1+ Passive Tenses" at bounding box center [178, 173] width 77 height 13
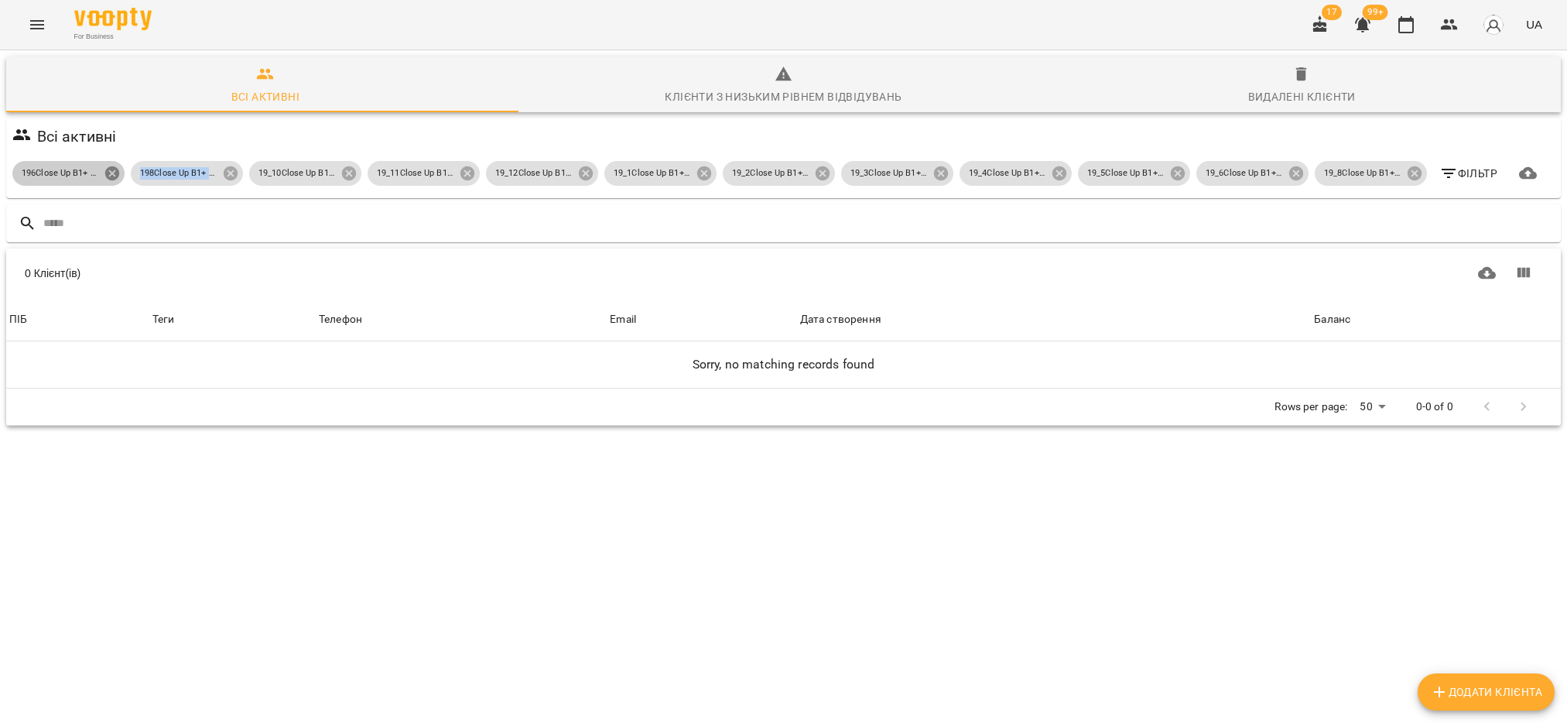
click at [119, 167] on icon at bounding box center [112, 173] width 14 height 14
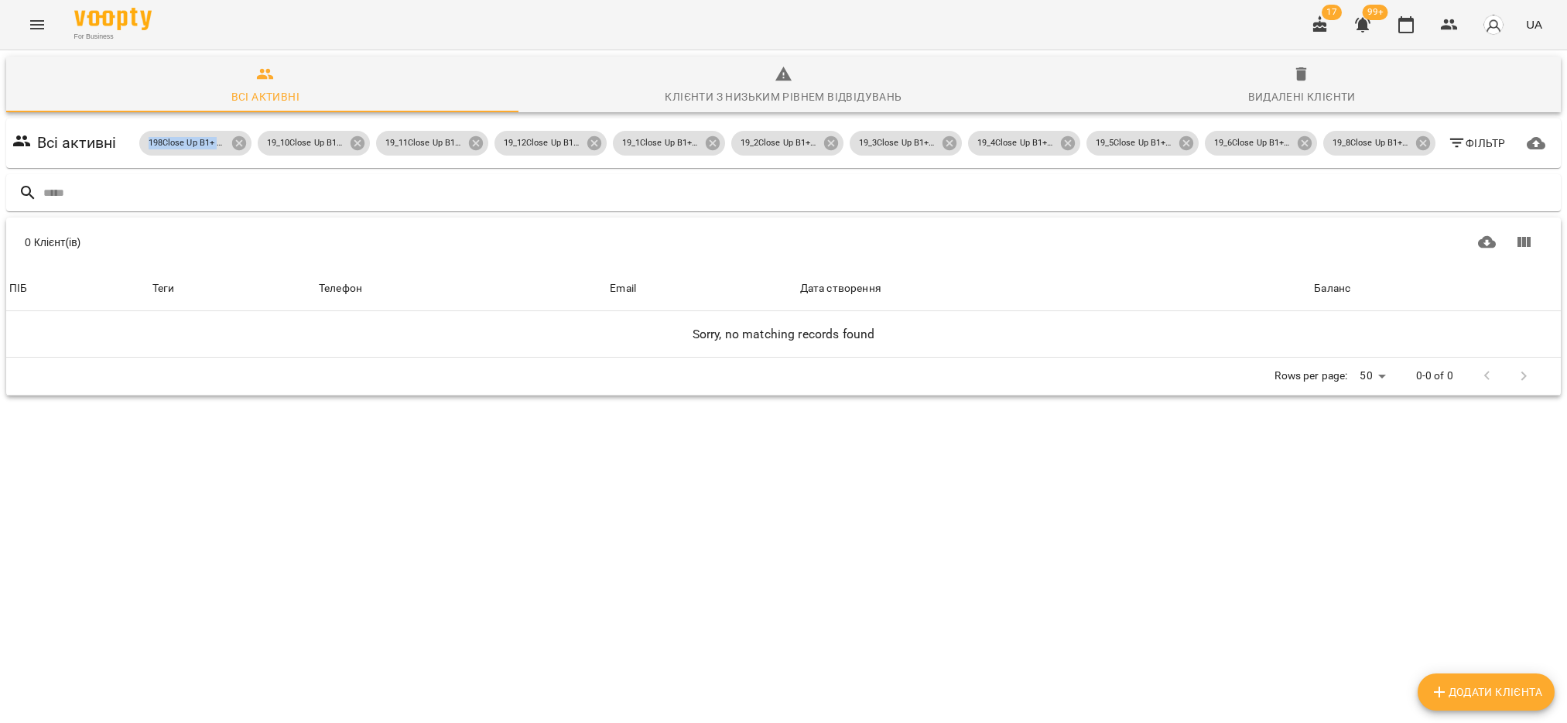
click at [144, 167] on div "Всі активні 198Close Up B1+ Passive Tenses 19_10Close Up B1+ Conditionals 19_11…" at bounding box center [783, 143] width 1555 height 50
click at [231, 142] on icon at bounding box center [238, 143] width 14 height 14
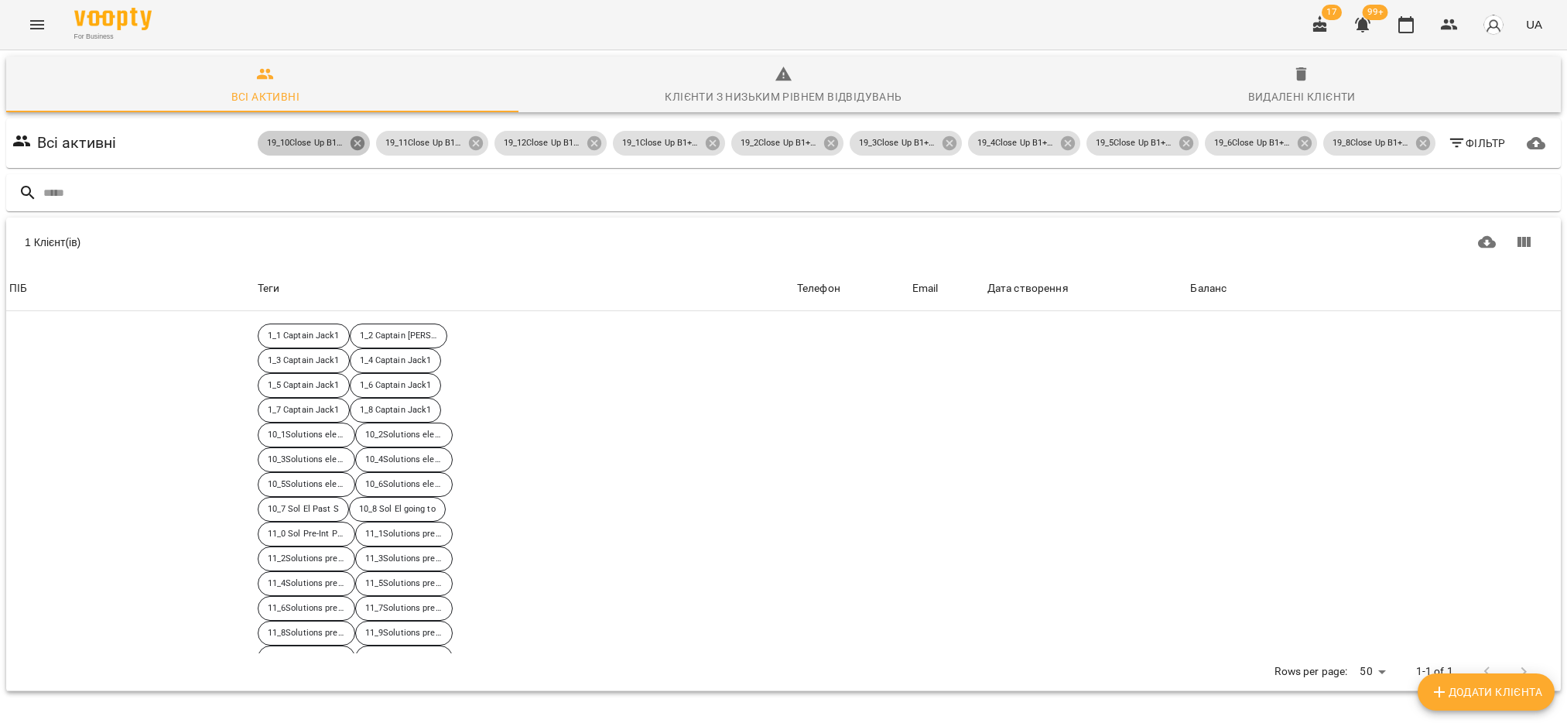
click at [350, 142] on icon at bounding box center [357, 143] width 14 height 14
click at [467, 151] on icon at bounding box center [475, 143] width 17 height 17
click at [587, 147] on icon at bounding box center [594, 143] width 14 height 14
click at [705, 142] on icon at bounding box center [712, 143] width 14 height 14
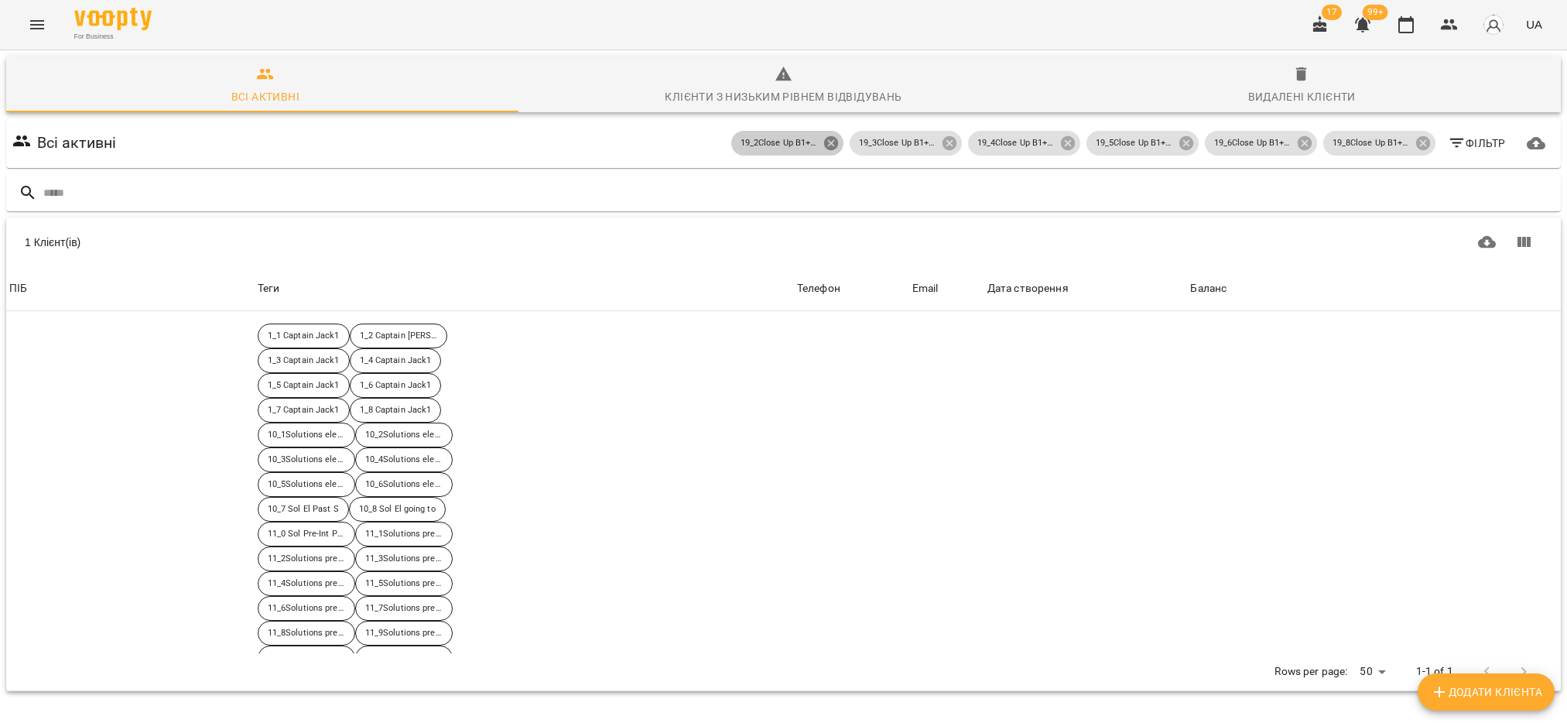
click at [823, 146] on icon at bounding box center [830, 143] width 14 height 14
click at [942, 146] on icon at bounding box center [949, 143] width 14 height 14
click at [1060, 146] on icon at bounding box center [1067, 143] width 14 height 14
click at [1179, 146] on icon at bounding box center [1186, 143] width 14 height 14
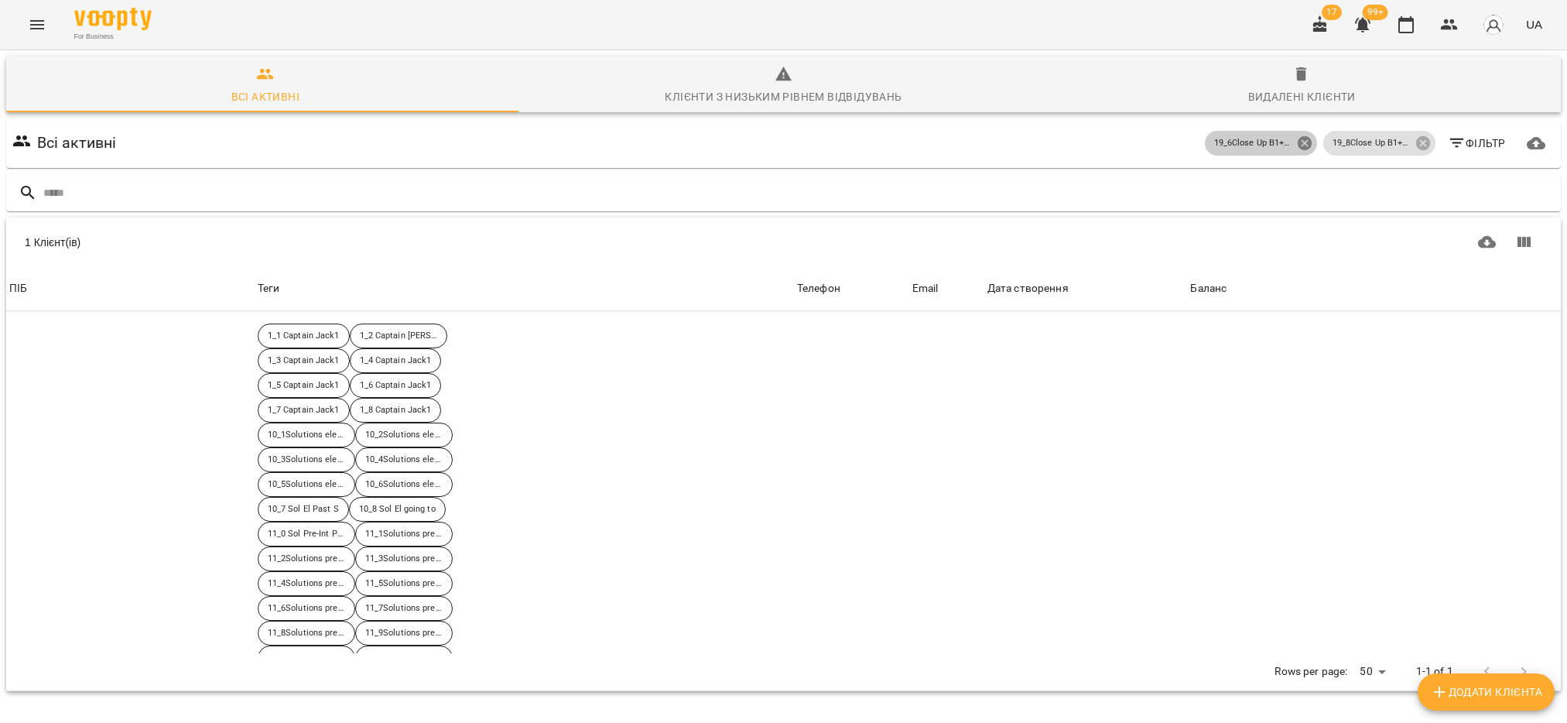
click at [1297, 144] on icon at bounding box center [1304, 143] width 14 height 14
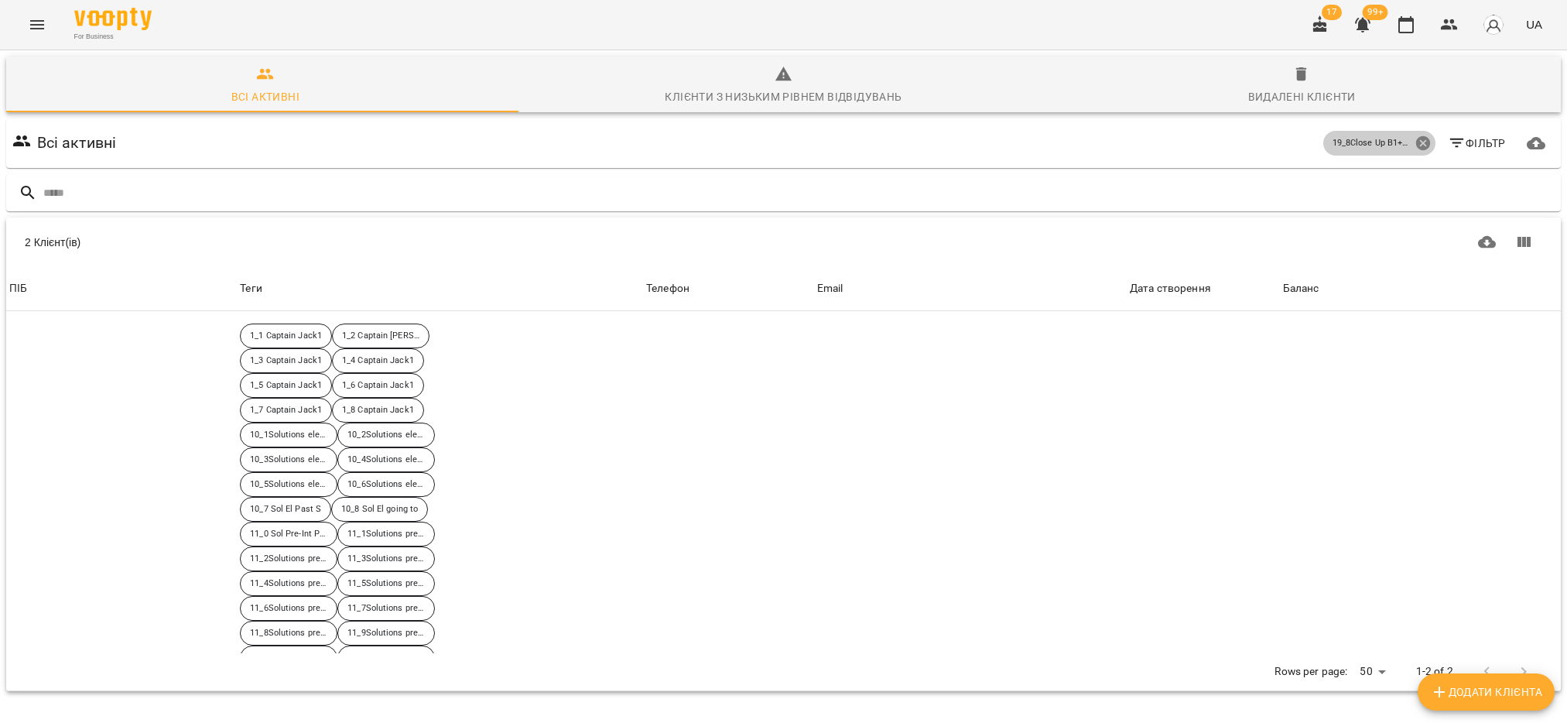
click at [1415, 138] on icon at bounding box center [1422, 143] width 14 height 14
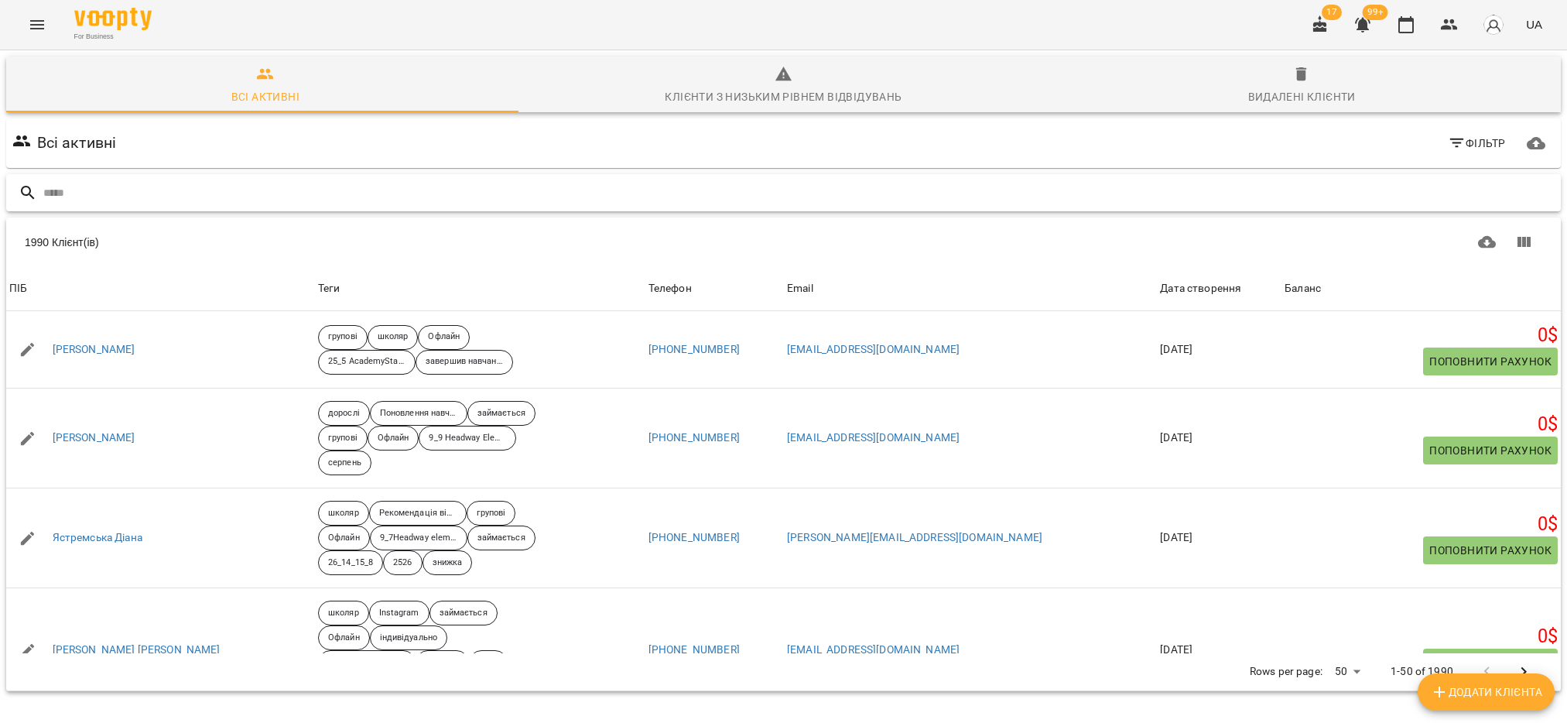
click at [369, 202] on input "text" at bounding box center [798, 193] width 1511 height 26
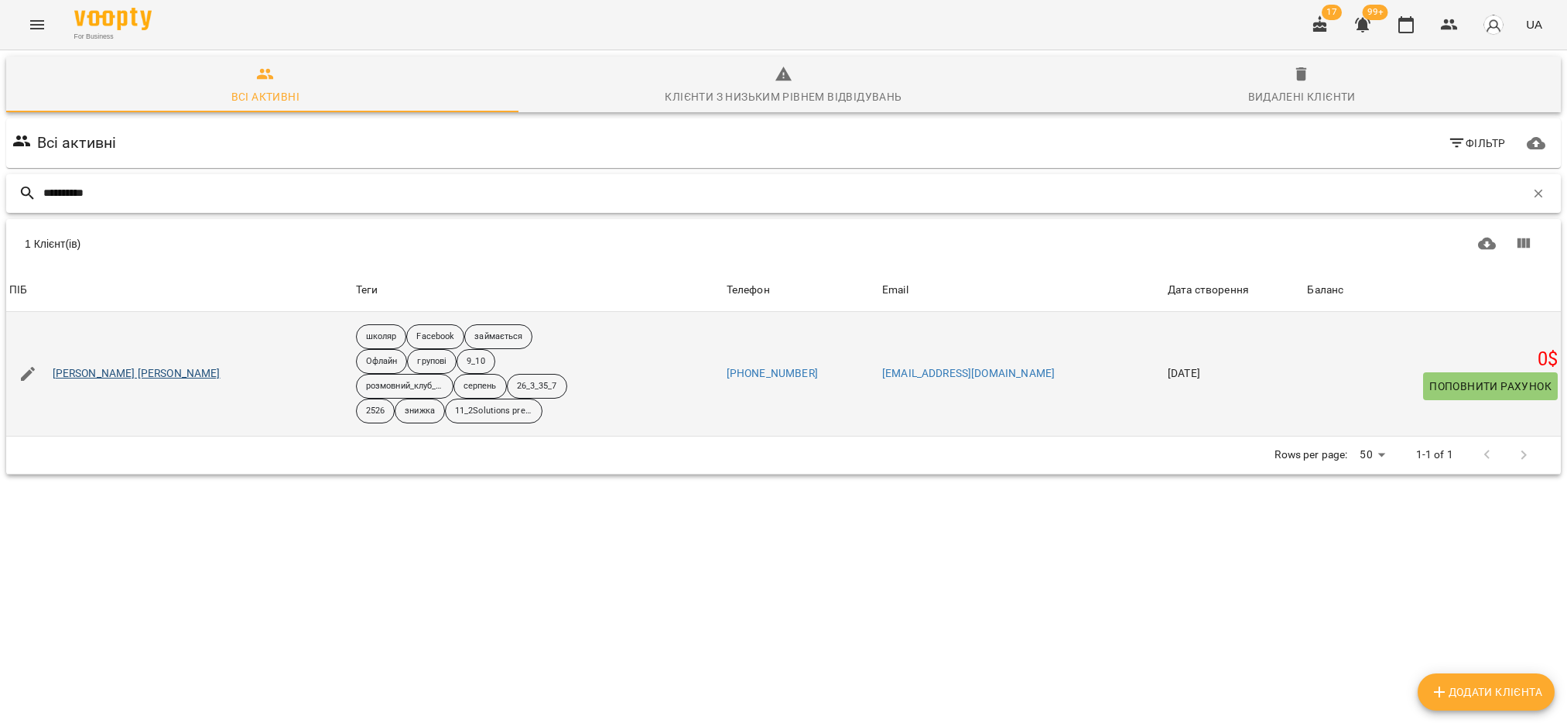
type input "**********"
click at [116, 374] on link "[PERSON_NAME] [PERSON_NAME]" at bounding box center [137, 373] width 168 height 15
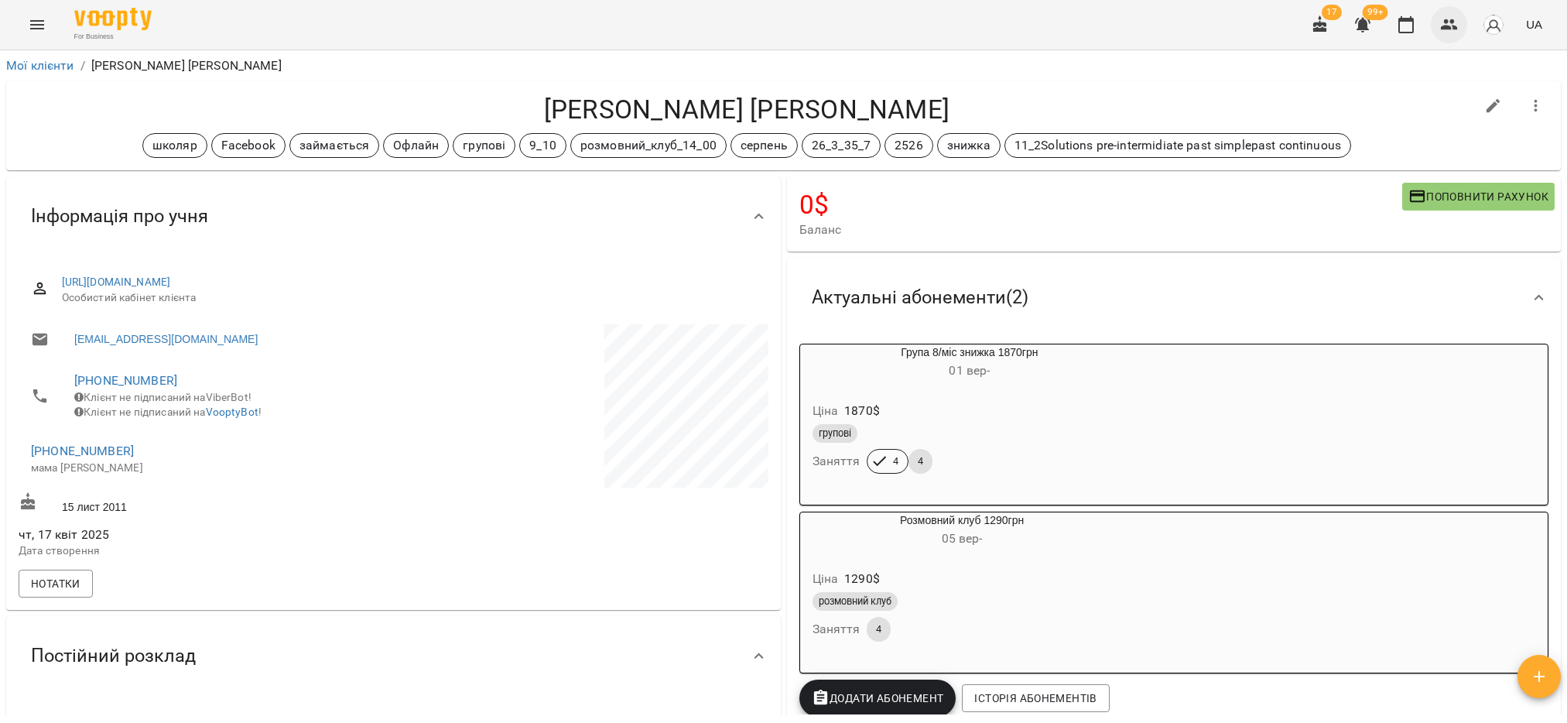
click at [1453, 21] on icon "button" at bounding box center [1449, 24] width 17 height 11
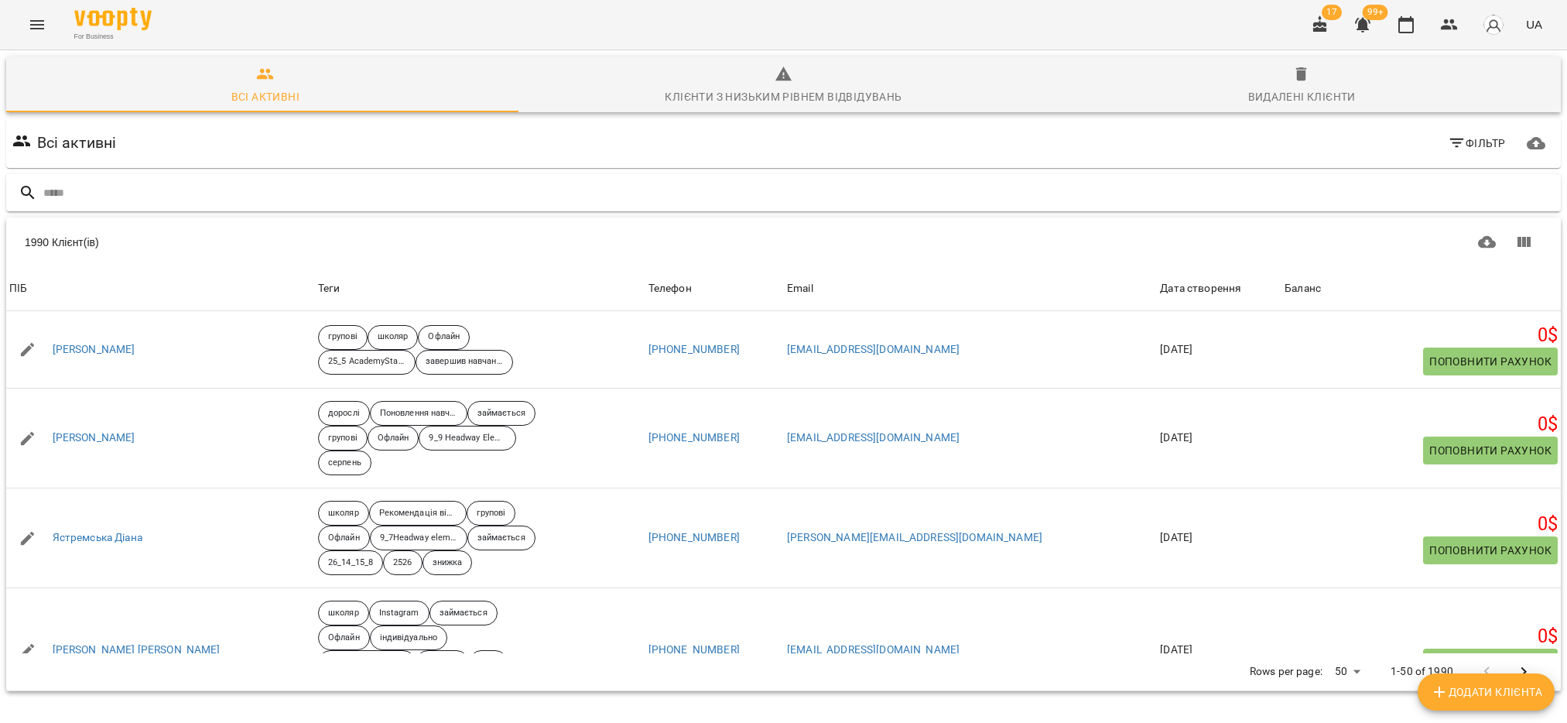
click at [142, 193] on input "text" at bounding box center [798, 193] width 1511 height 26
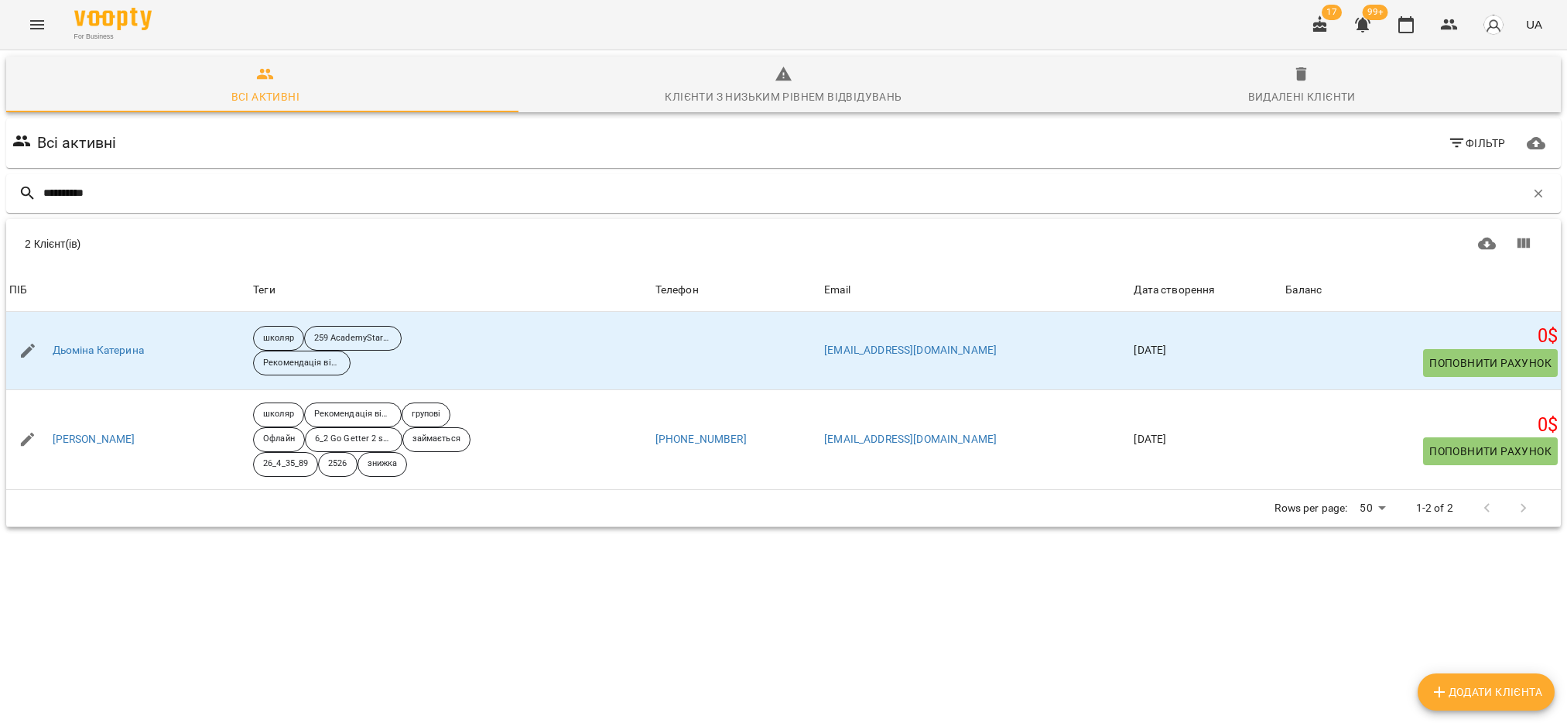
type input "**********"
